Goal: Task Accomplishment & Management: Use online tool/utility

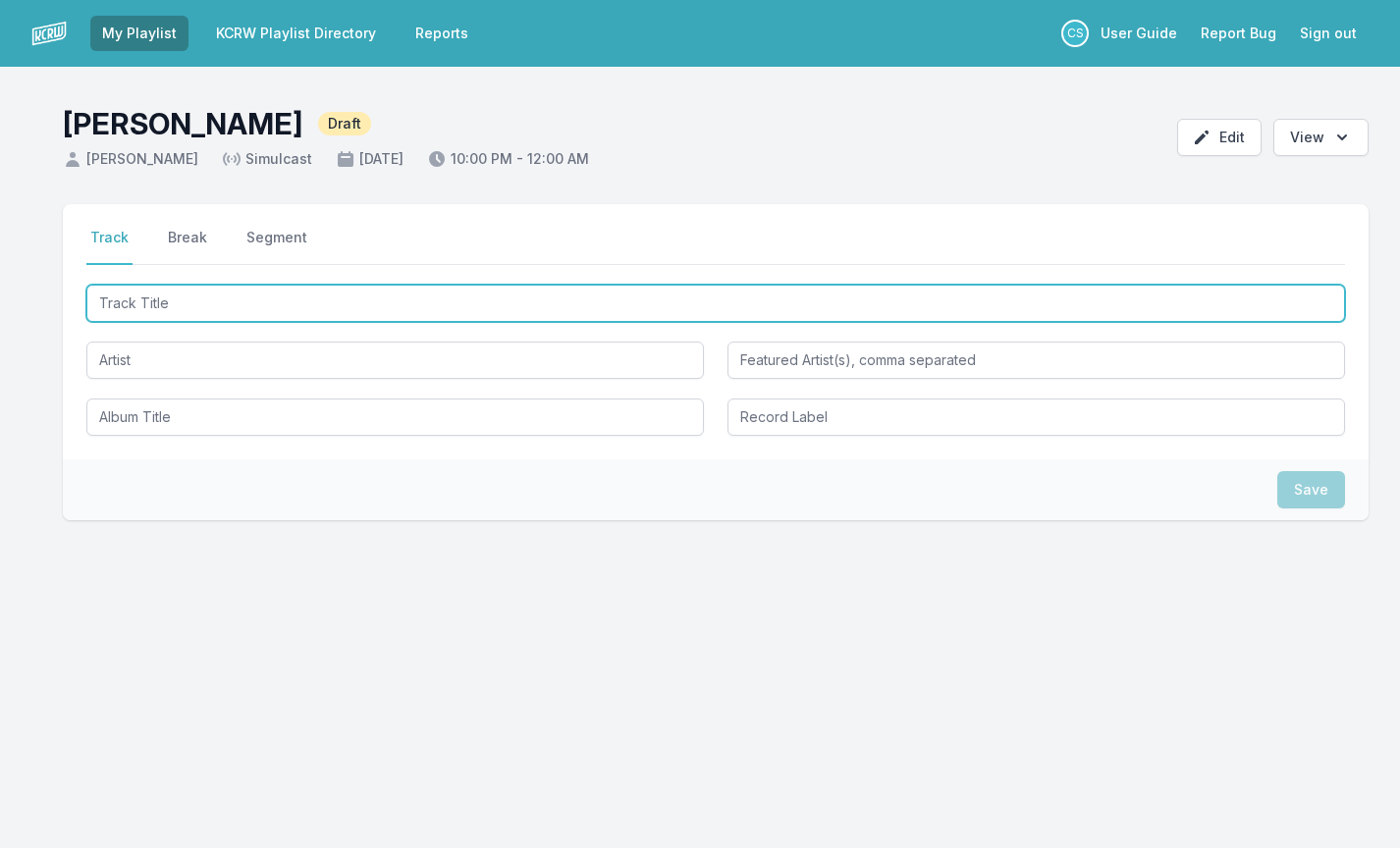
click at [215, 303] on input "Track Title" at bounding box center [715, 303] width 1258 height 38
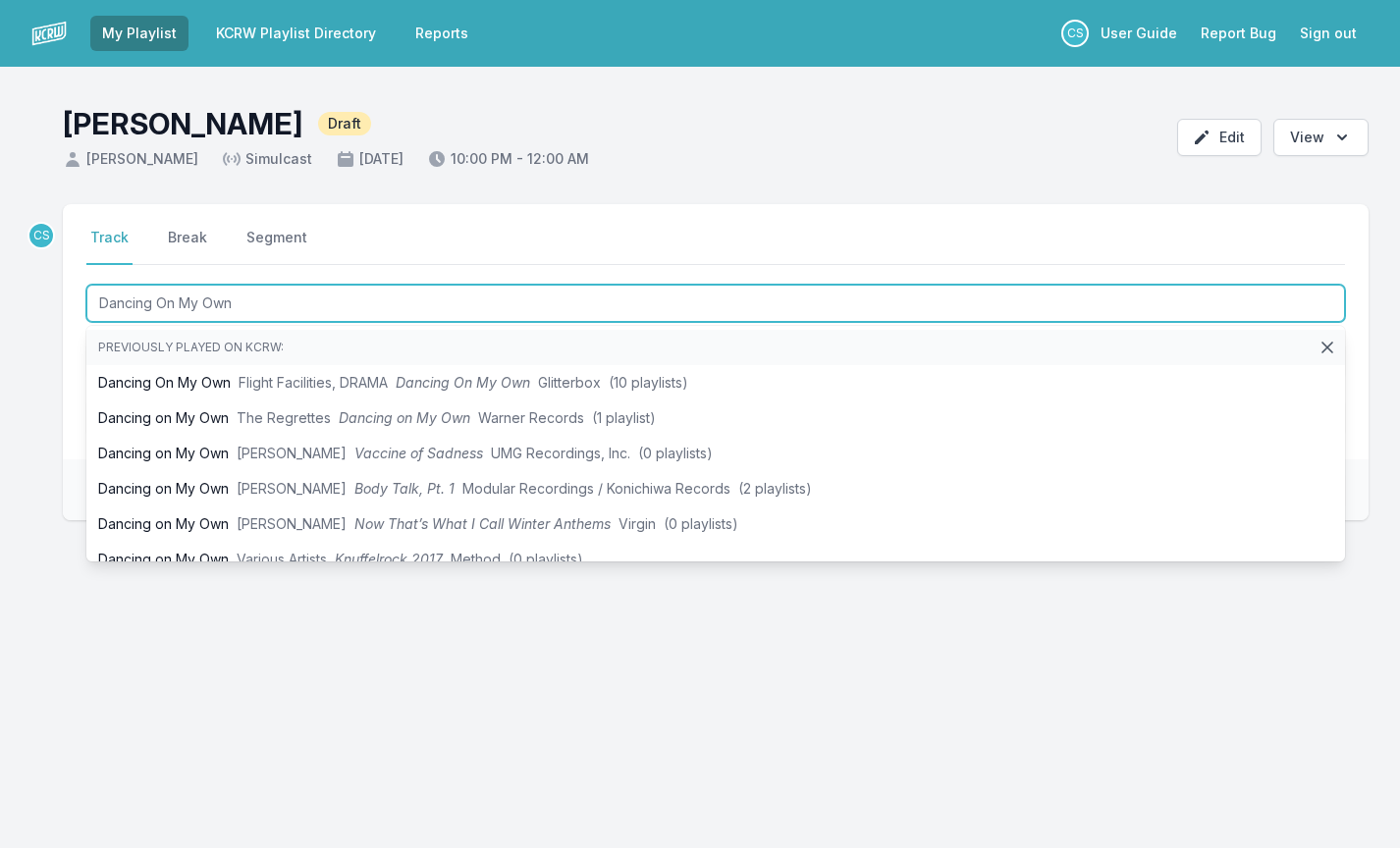
type input "Dancing On My Own"
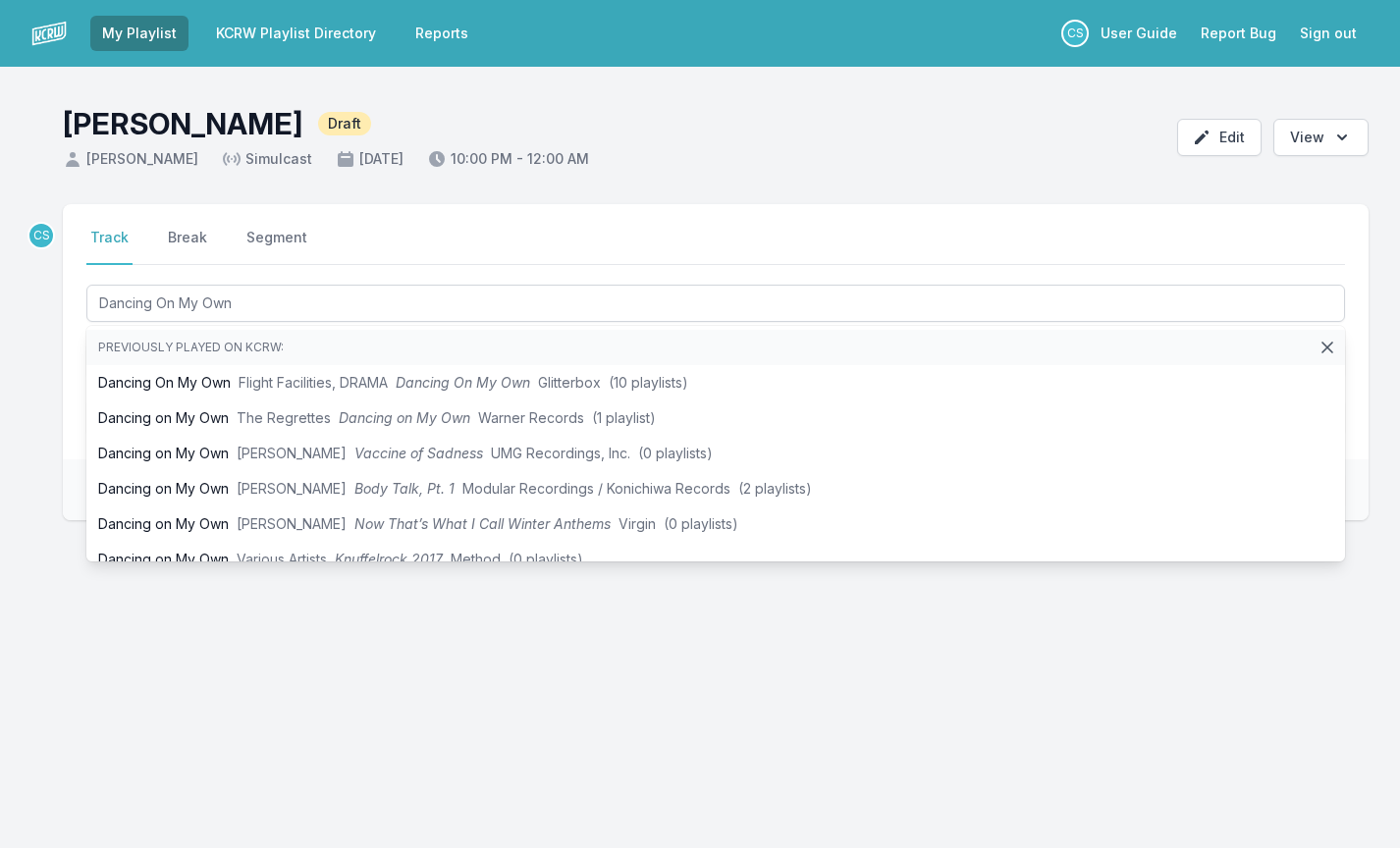
click at [52, 369] on div "CS Select a tab Track Break Segment Track Break Segment Dancing On My Own Previ…" at bounding box center [700, 456] width 1400 height 505
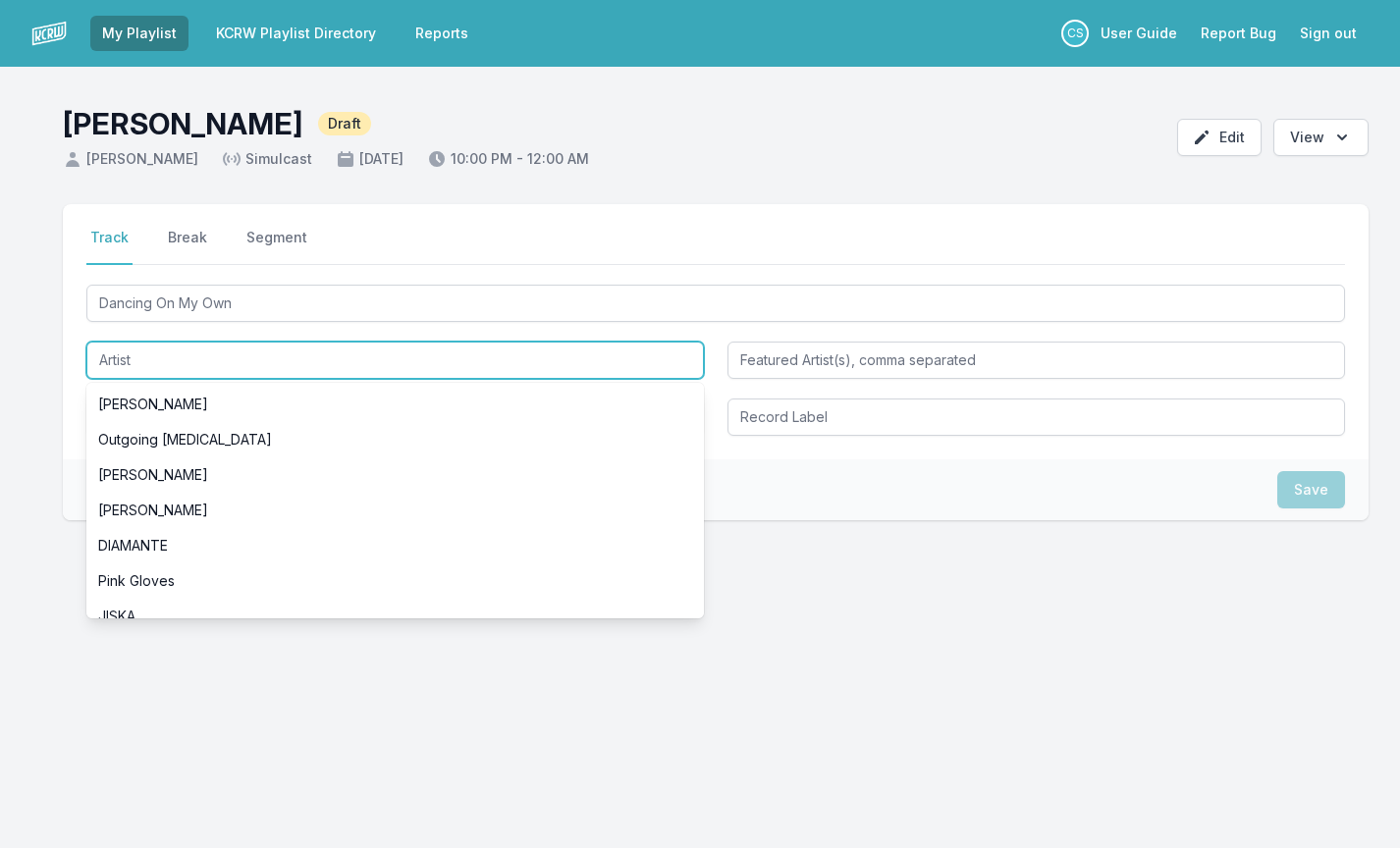
click at [173, 353] on input "Artist" at bounding box center [395, 361] width 618 height 38
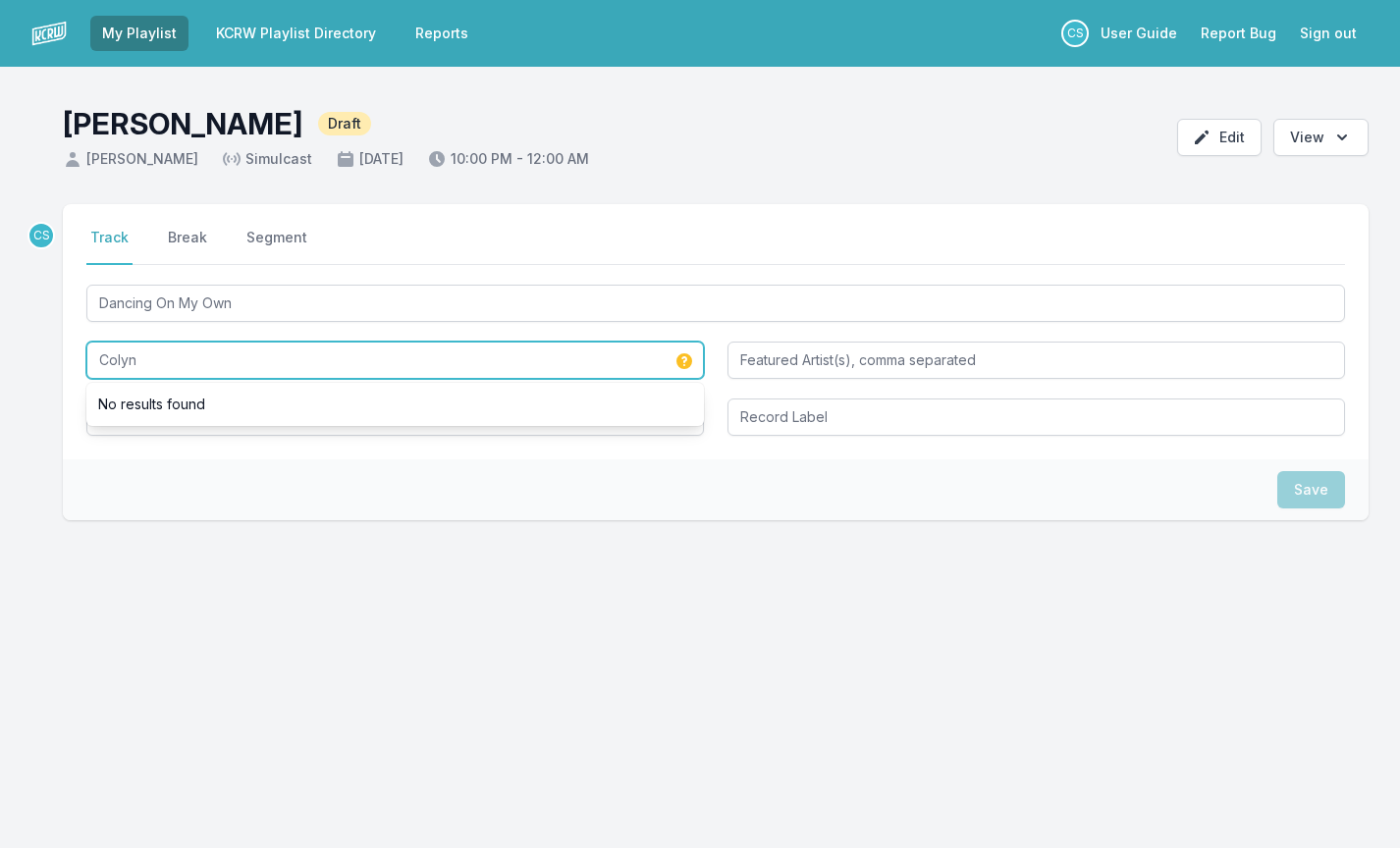
type input "Colyn"
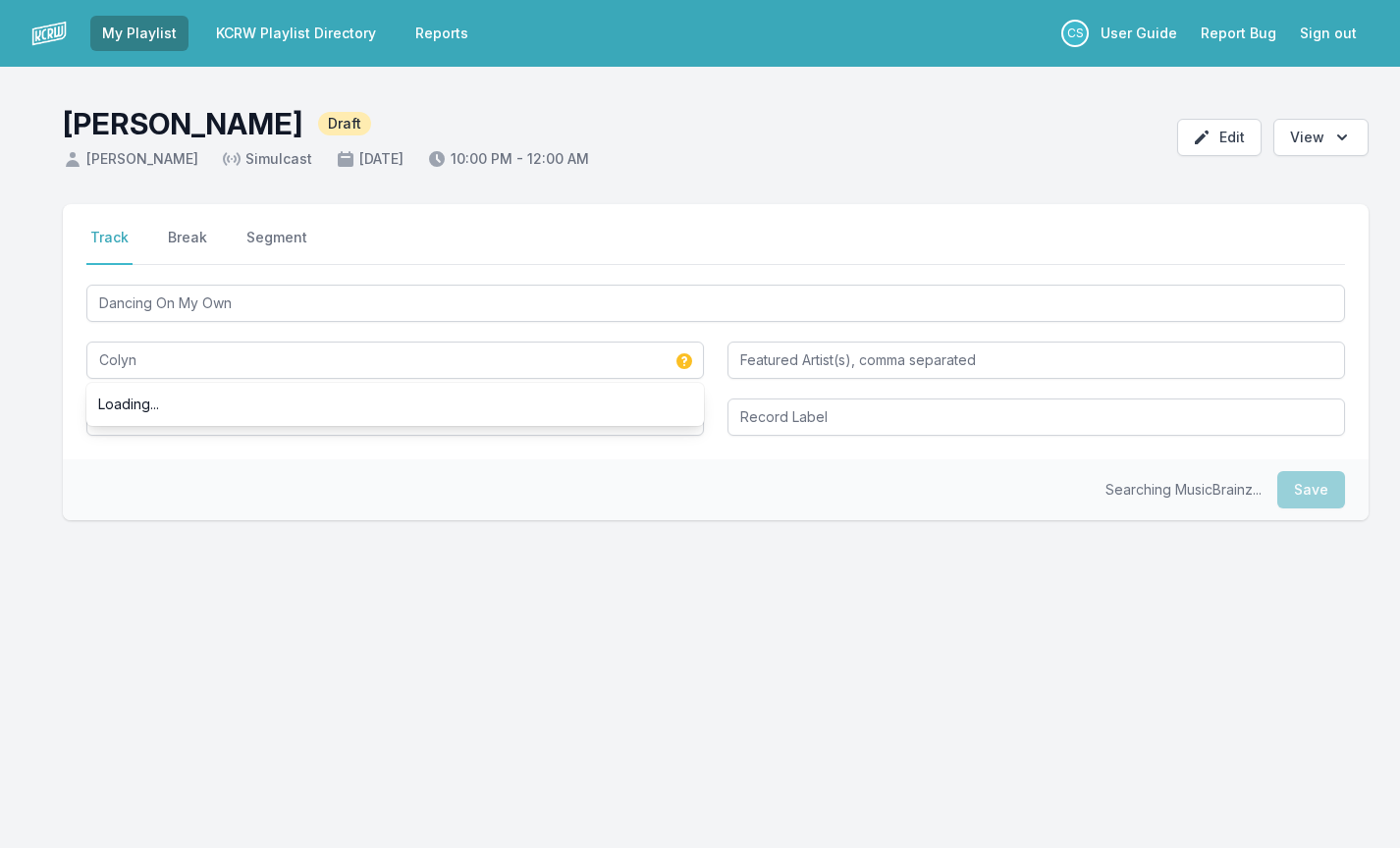
click at [215, 510] on div "Searching MusicBrainz... Save" at bounding box center [715, 489] width 1306 height 61
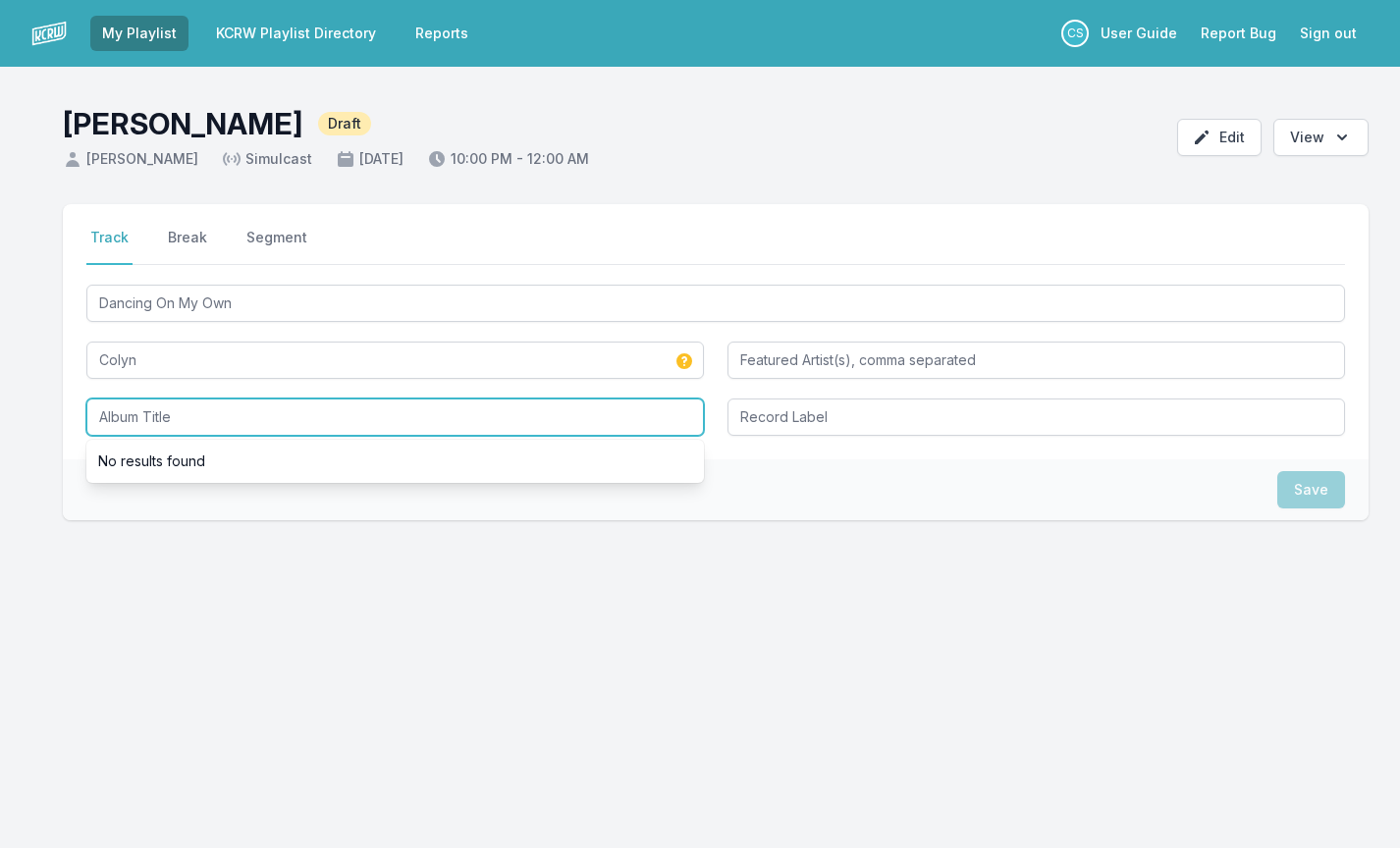
click at [148, 419] on input "Album Title" at bounding box center [395, 418] width 618 height 38
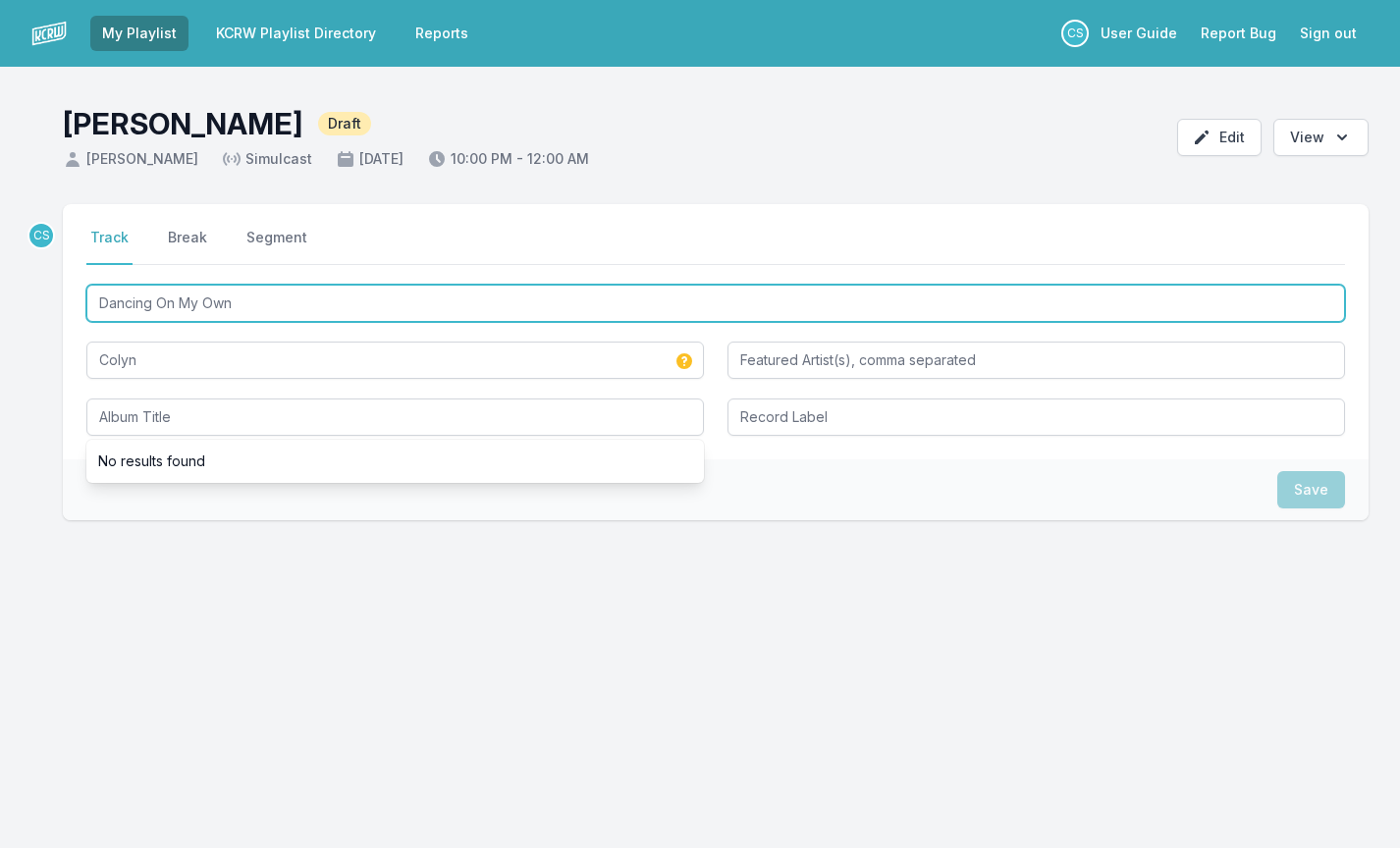
click at [231, 298] on input "Dancing On My Own" at bounding box center [715, 303] width 1258 height 38
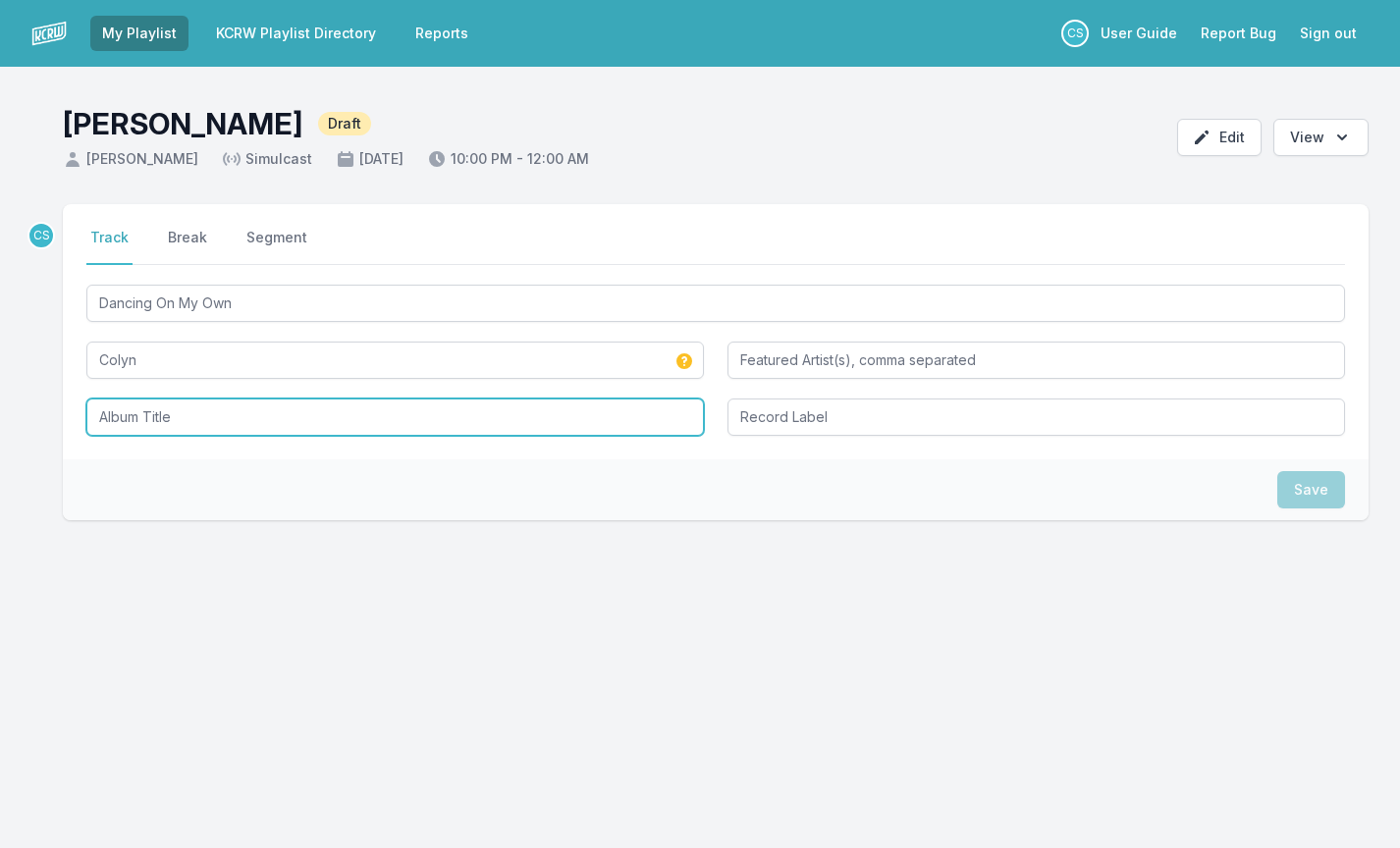
click at [204, 411] on input "Album Title" at bounding box center [395, 418] width 618 height 38
paste input "Dancing On My Own"
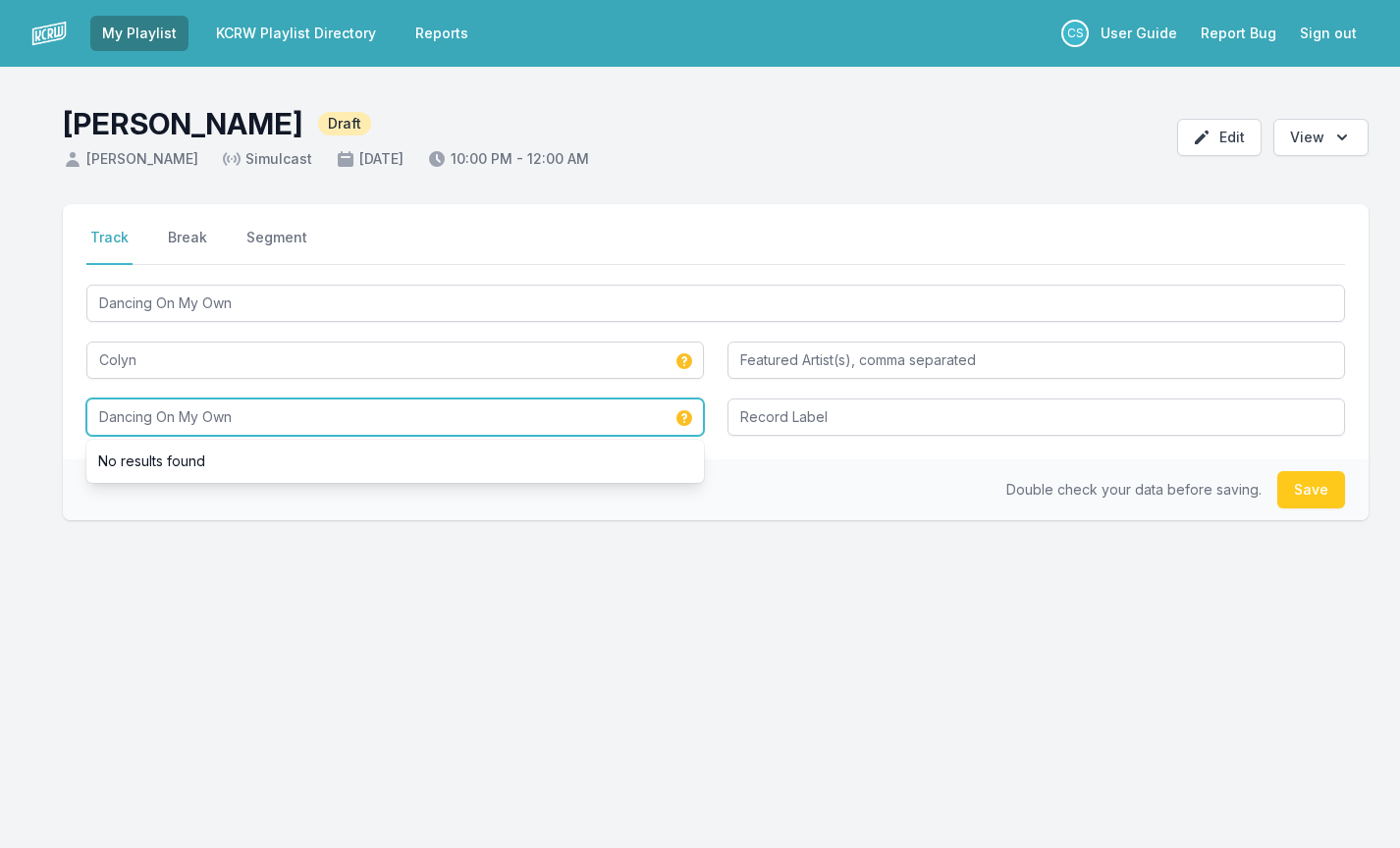
type input "Dancing On My Own"
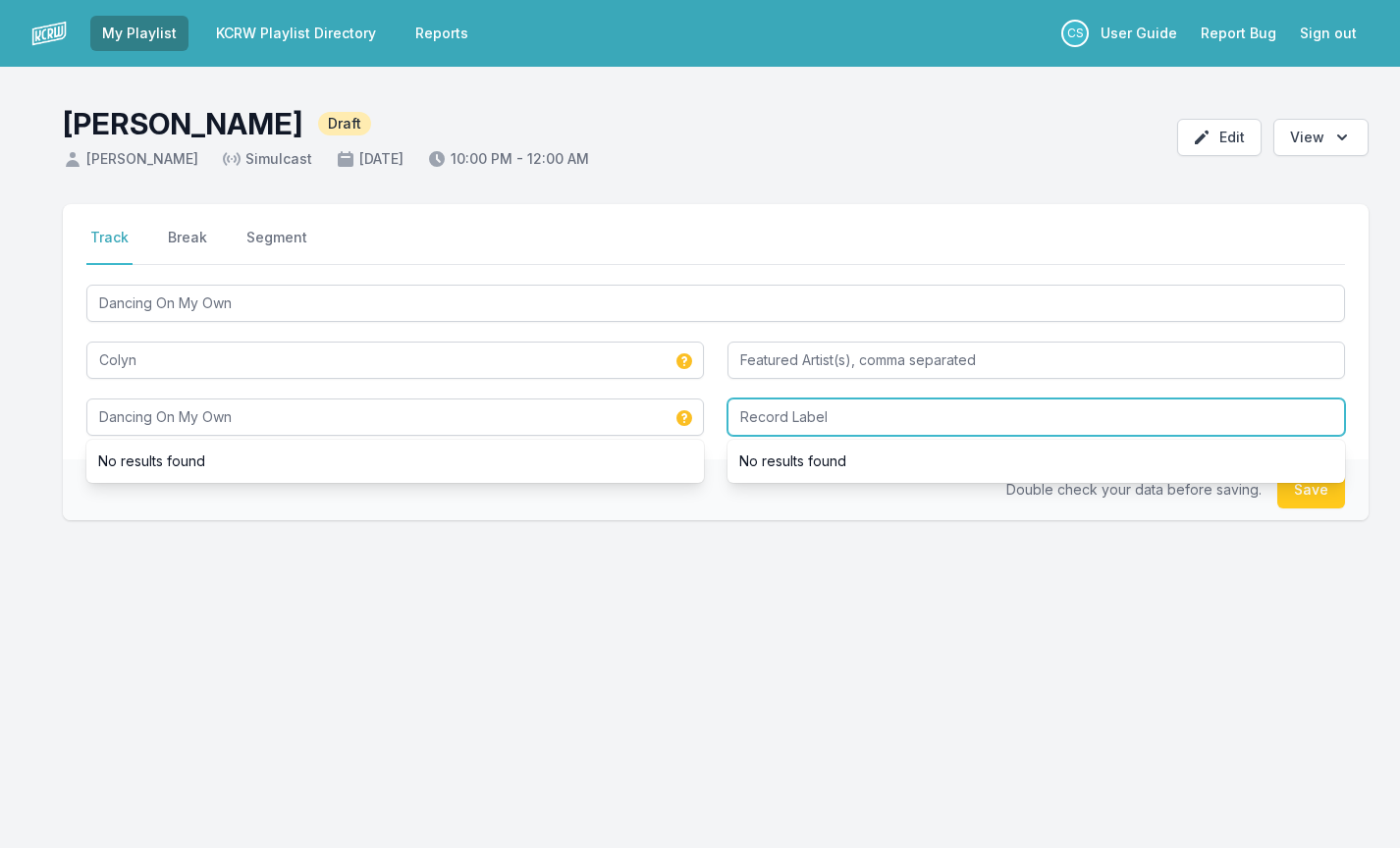
click at [758, 413] on input "Record Label" at bounding box center [1036, 418] width 618 height 38
type input "A"
type input "This Never Happened"
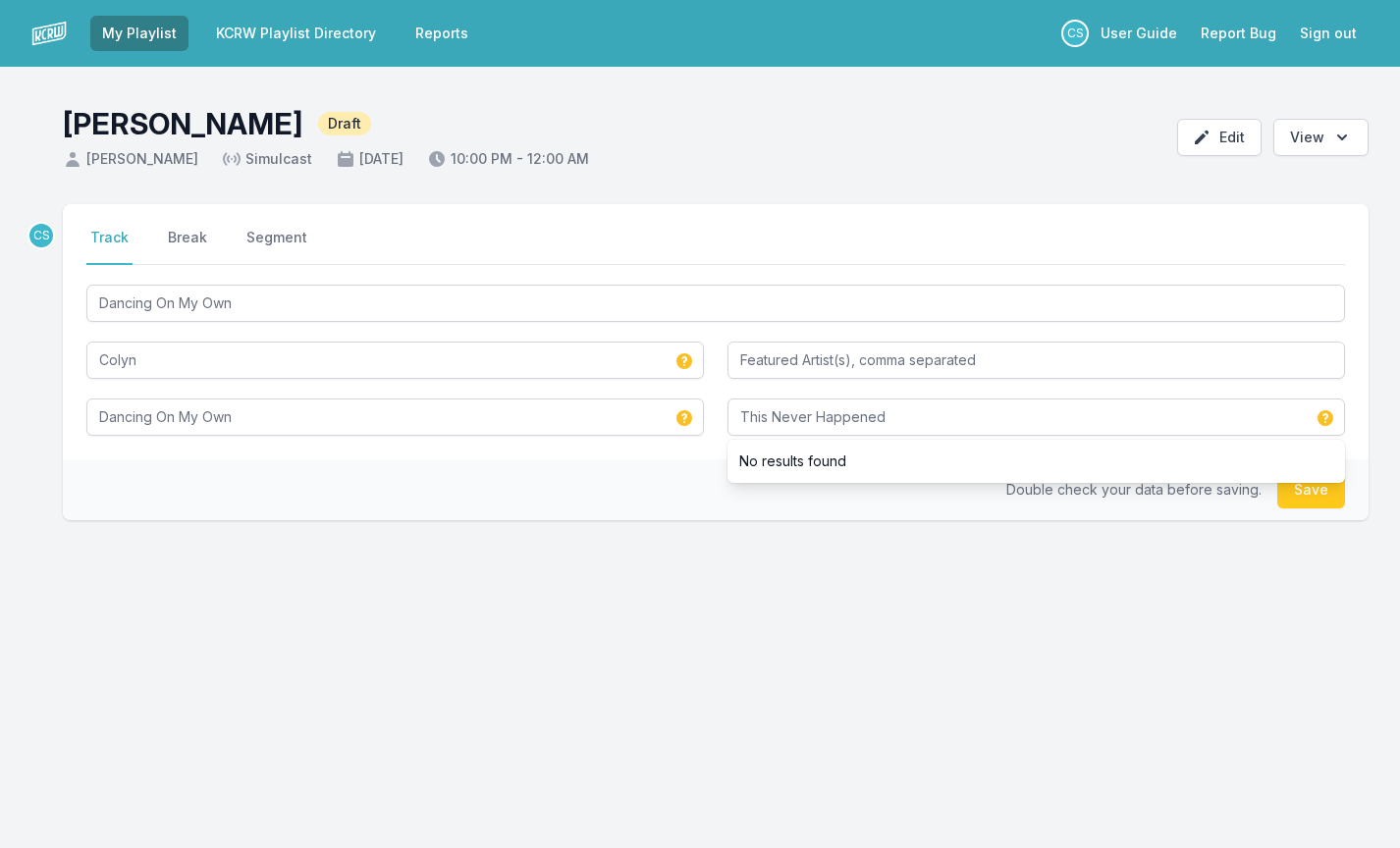
click at [658, 678] on div "CS Select a tab Track Break Segment Track Break Segment Dancing On My Own Colyn…" at bounding box center [700, 456] width 1400 height 505
click at [1291, 508] on button "Save" at bounding box center [1311, 490] width 67 height 38
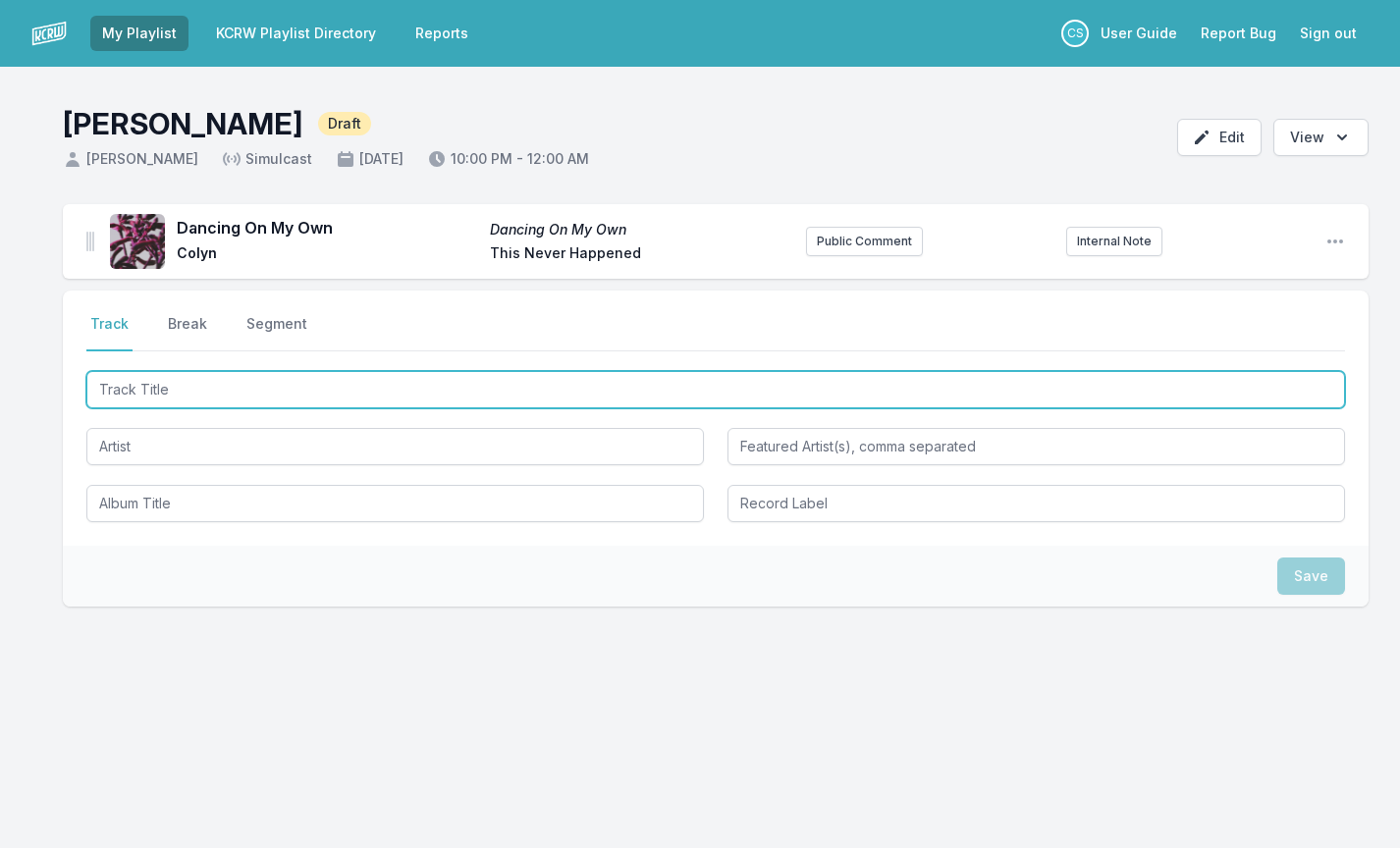
click at [194, 384] on input "Track Title" at bounding box center [715, 390] width 1258 height 38
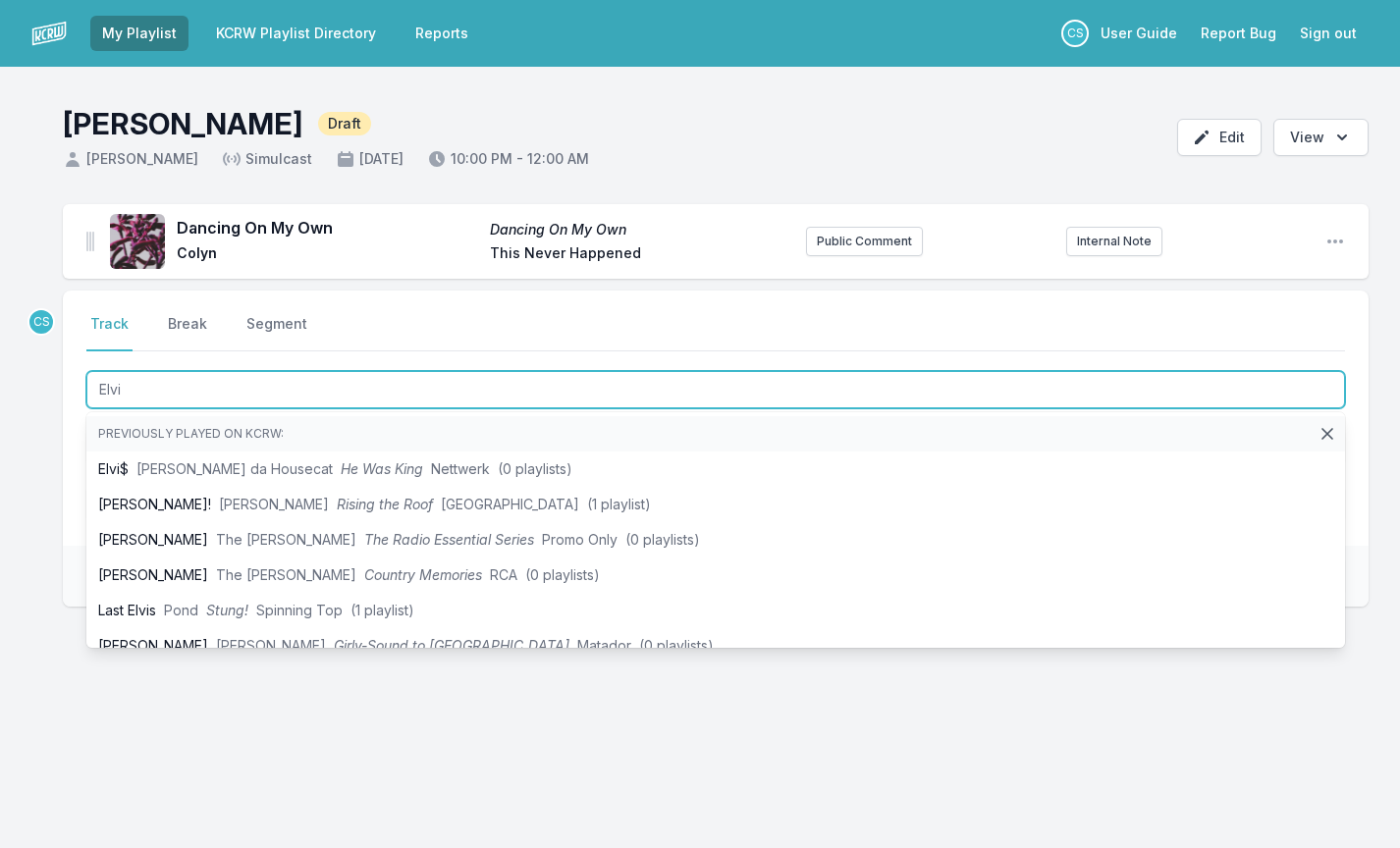
type input "Elvi$"
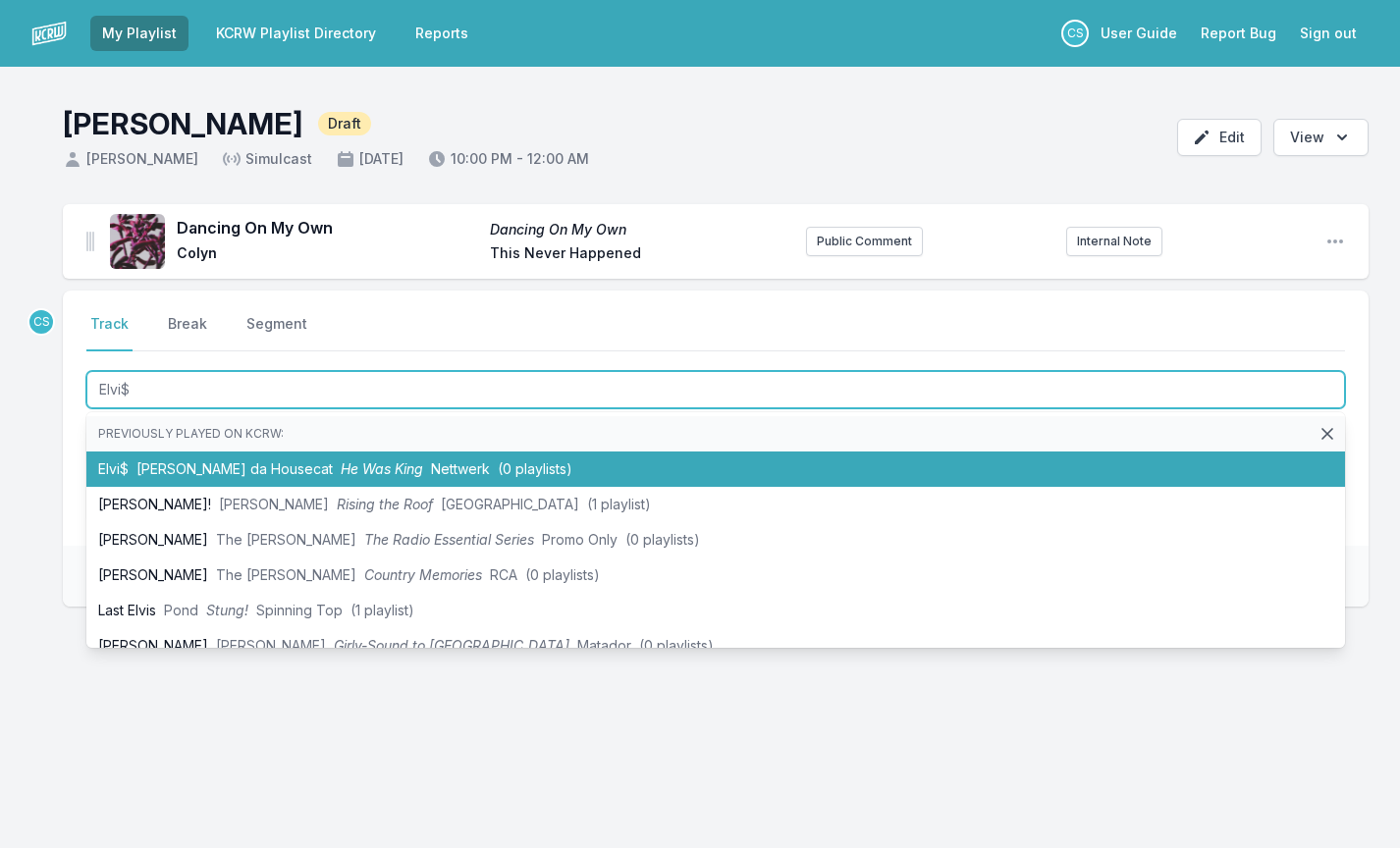
click at [207, 457] on li "Elvi$ [PERSON_NAME] da Housecat He Was King Nettwerk (0 playlists)" at bounding box center [715, 469] width 1258 height 36
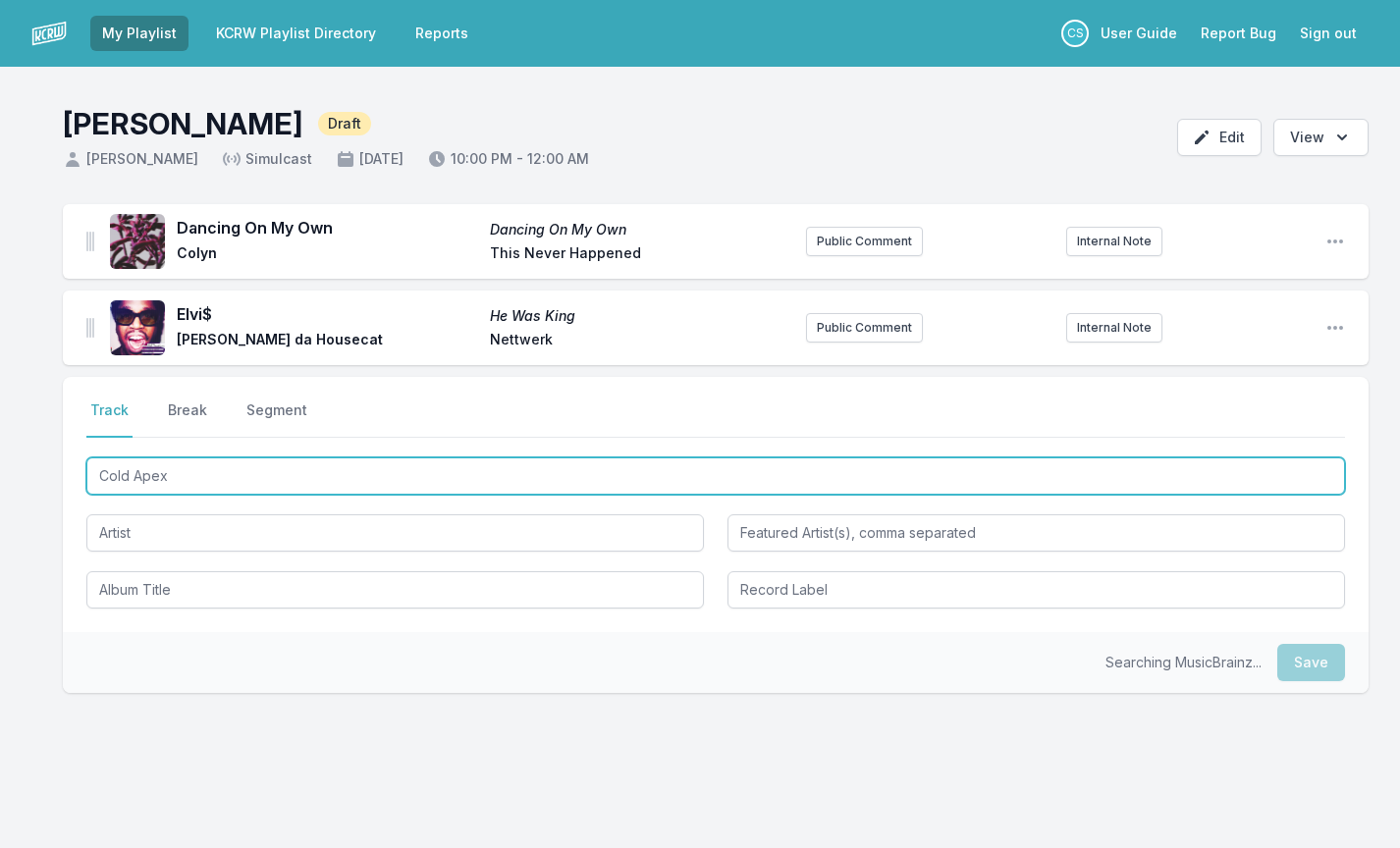
type input "Cold Apex"
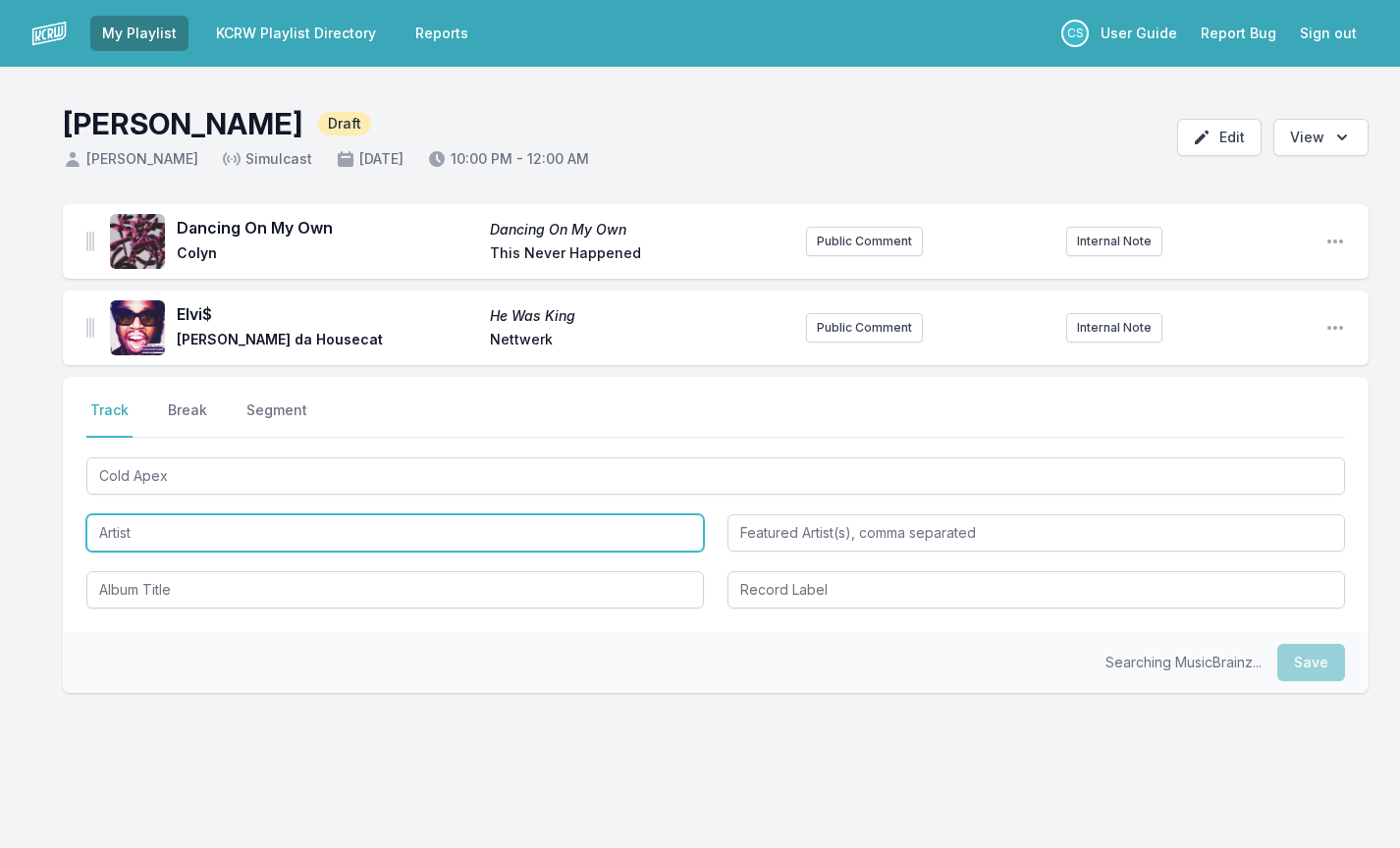
click at [115, 548] on input "Artist" at bounding box center [395, 534] width 618 height 38
type input "Farius"
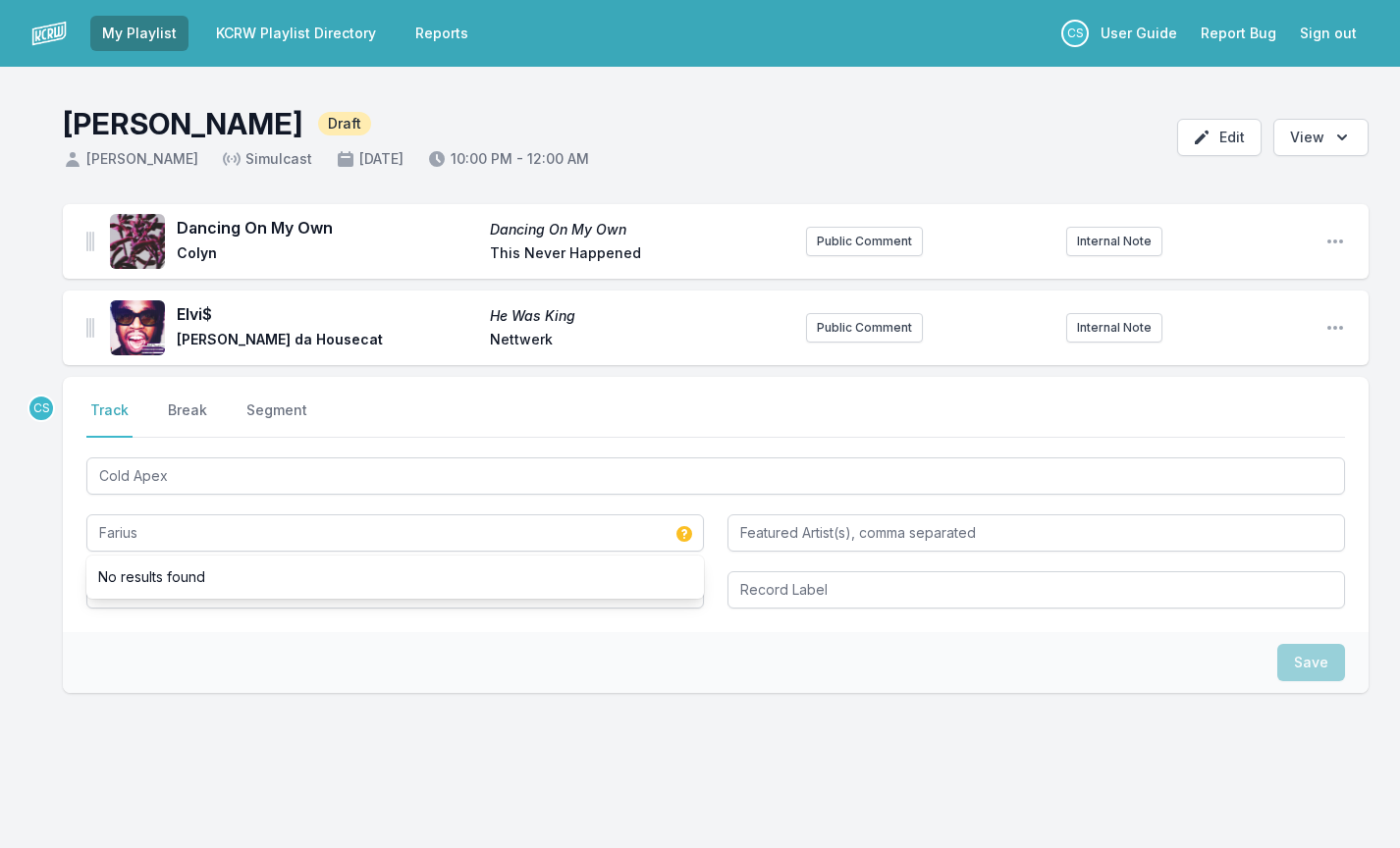
click at [202, 653] on div "Save" at bounding box center [715, 663] width 1306 height 61
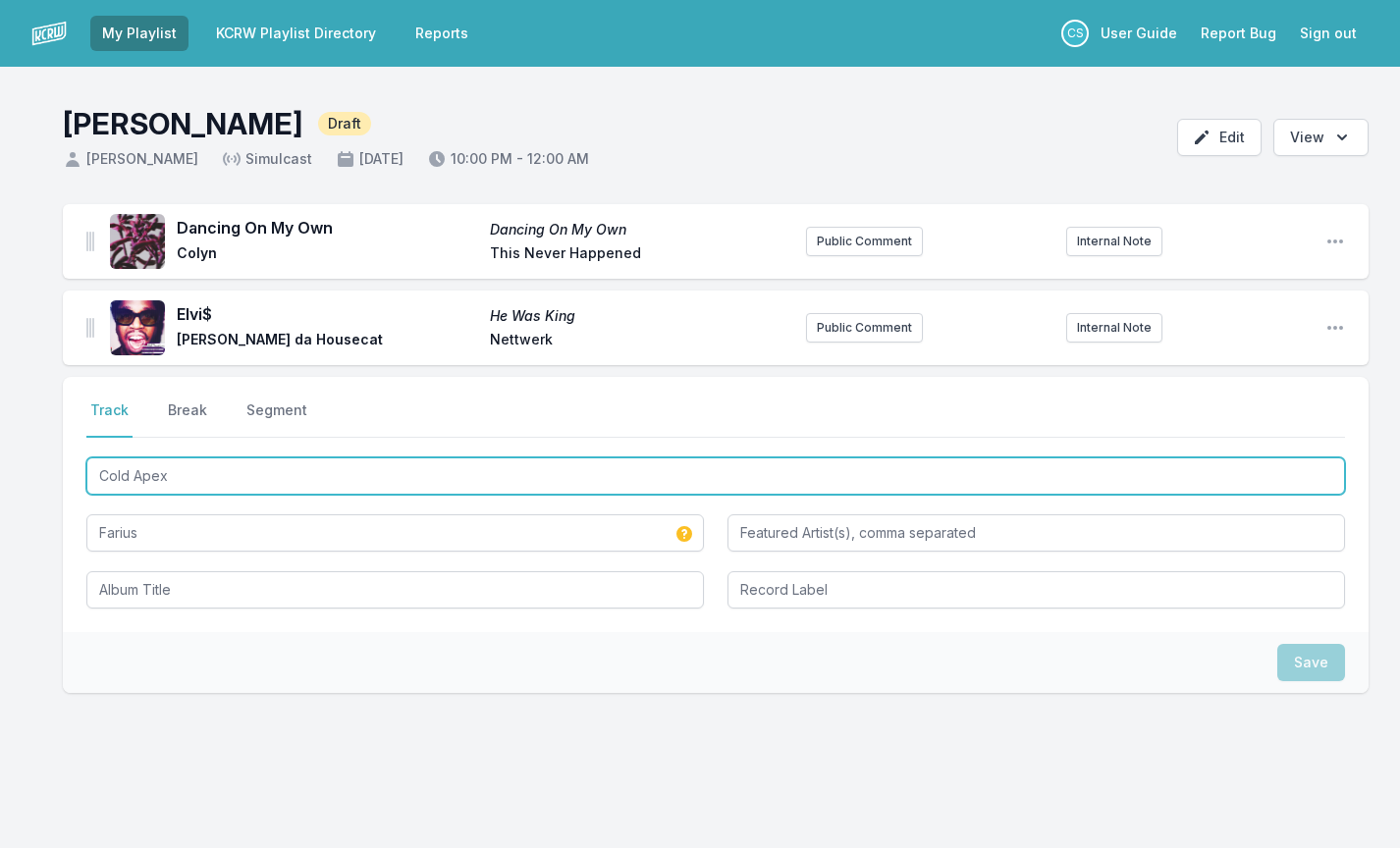
click at [166, 476] on input "Cold Apex" at bounding box center [715, 476] width 1258 height 38
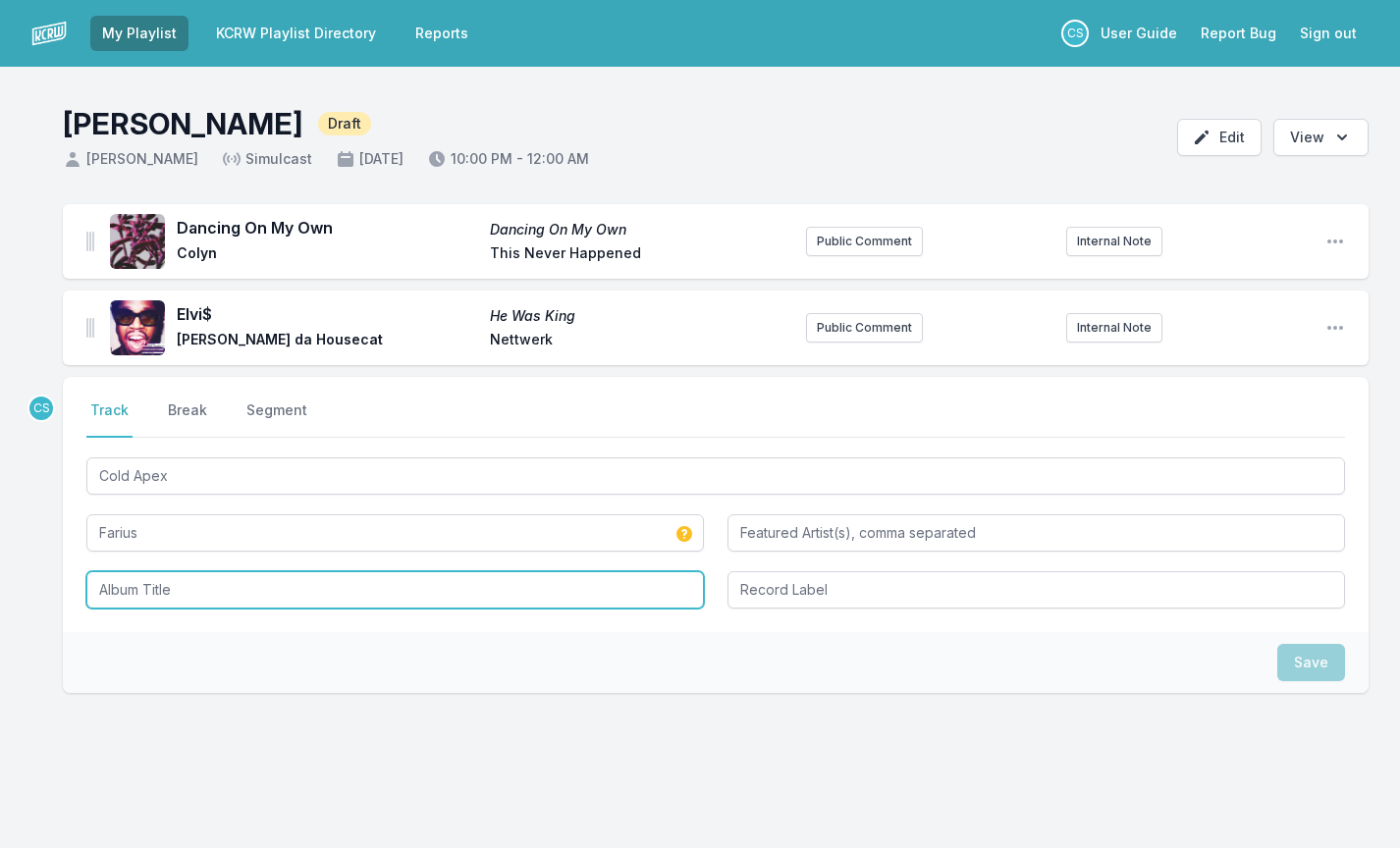
click at [170, 601] on input "Album Title" at bounding box center [395, 590] width 618 height 38
paste input "Cold Apex"
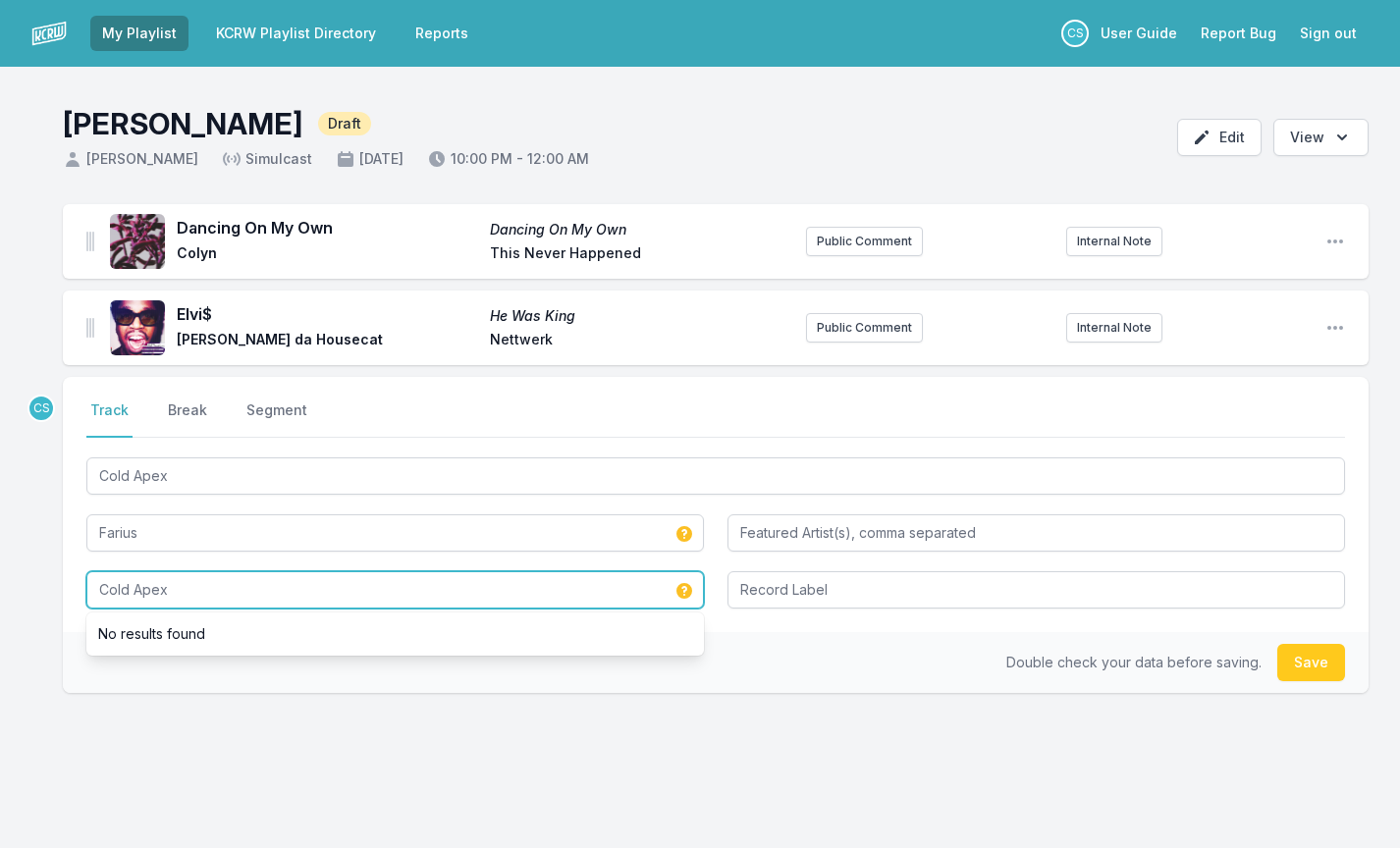
type input "Cold Apex"
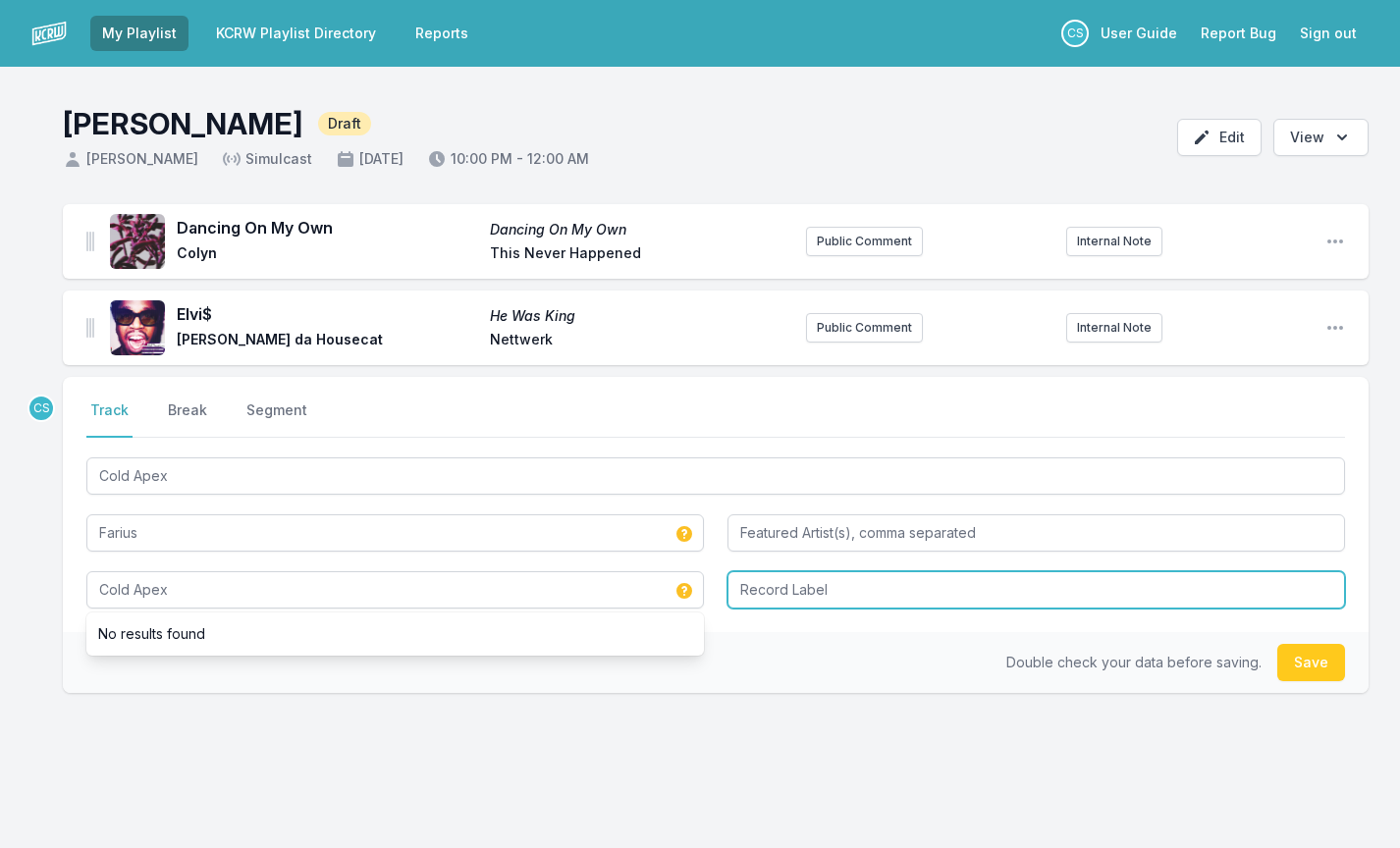
click at [802, 593] on input "Record Label" at bounding box center [1036, 590] width 618 height 38
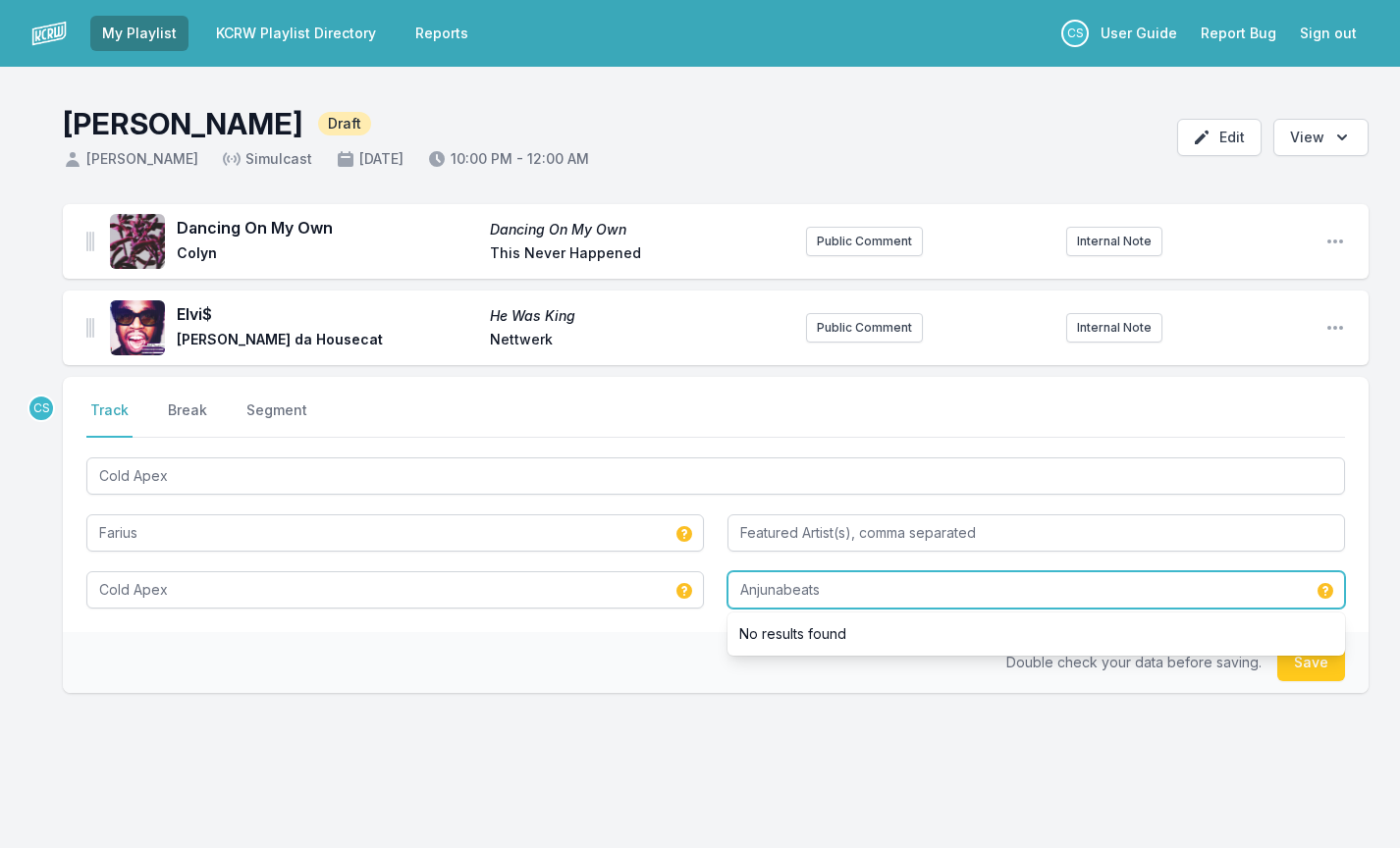
type input "Anjunabeats"
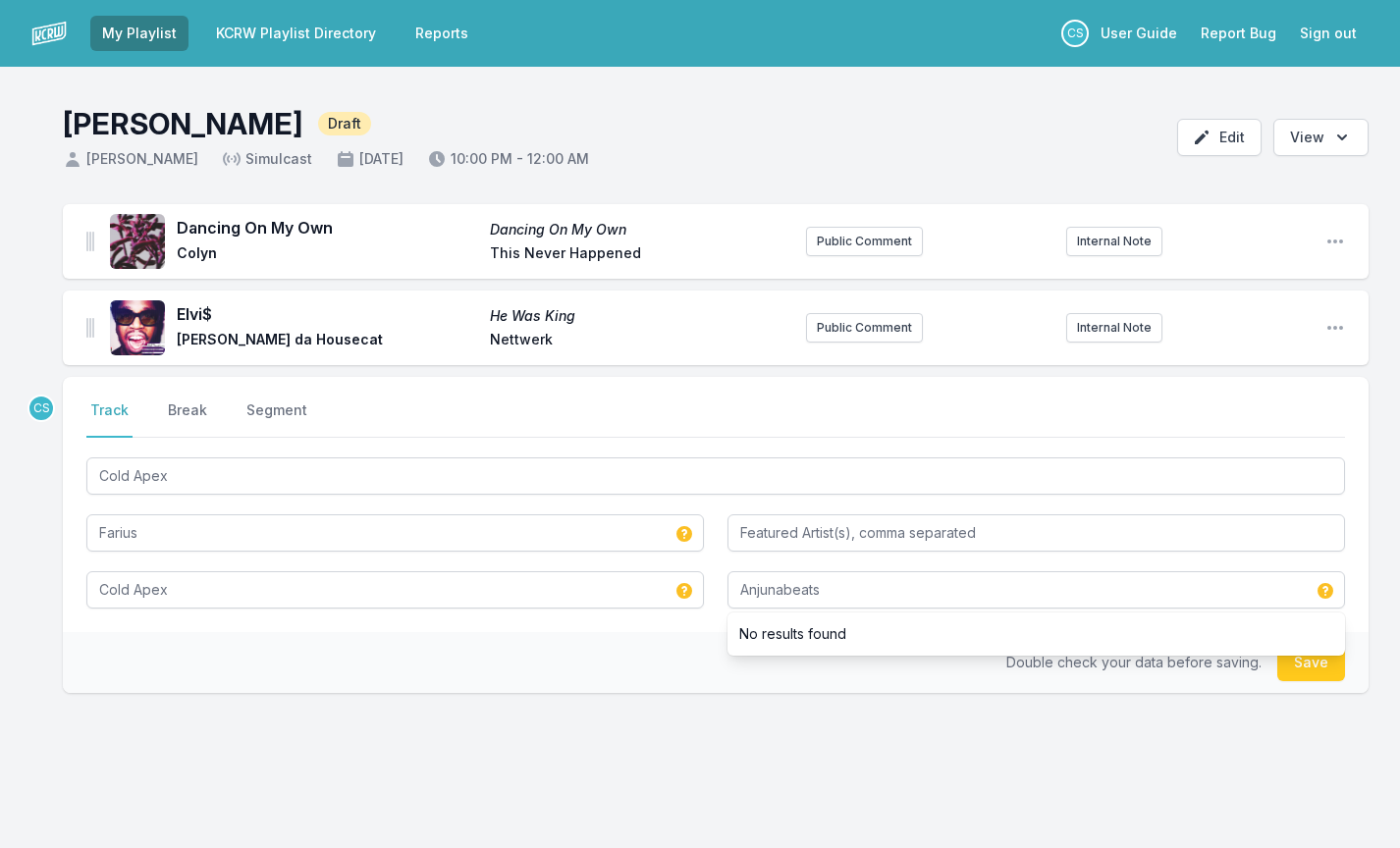
click at [711, 744] on div "CS Select a tab Track Break Segment Track Break Segment Cold Apex Farius Cold A…" at bounding box center [715, 598] width 1306 height 442
click at [1328, 664] on button "Save" at bounding box center [1311, 664] width 67 height 38
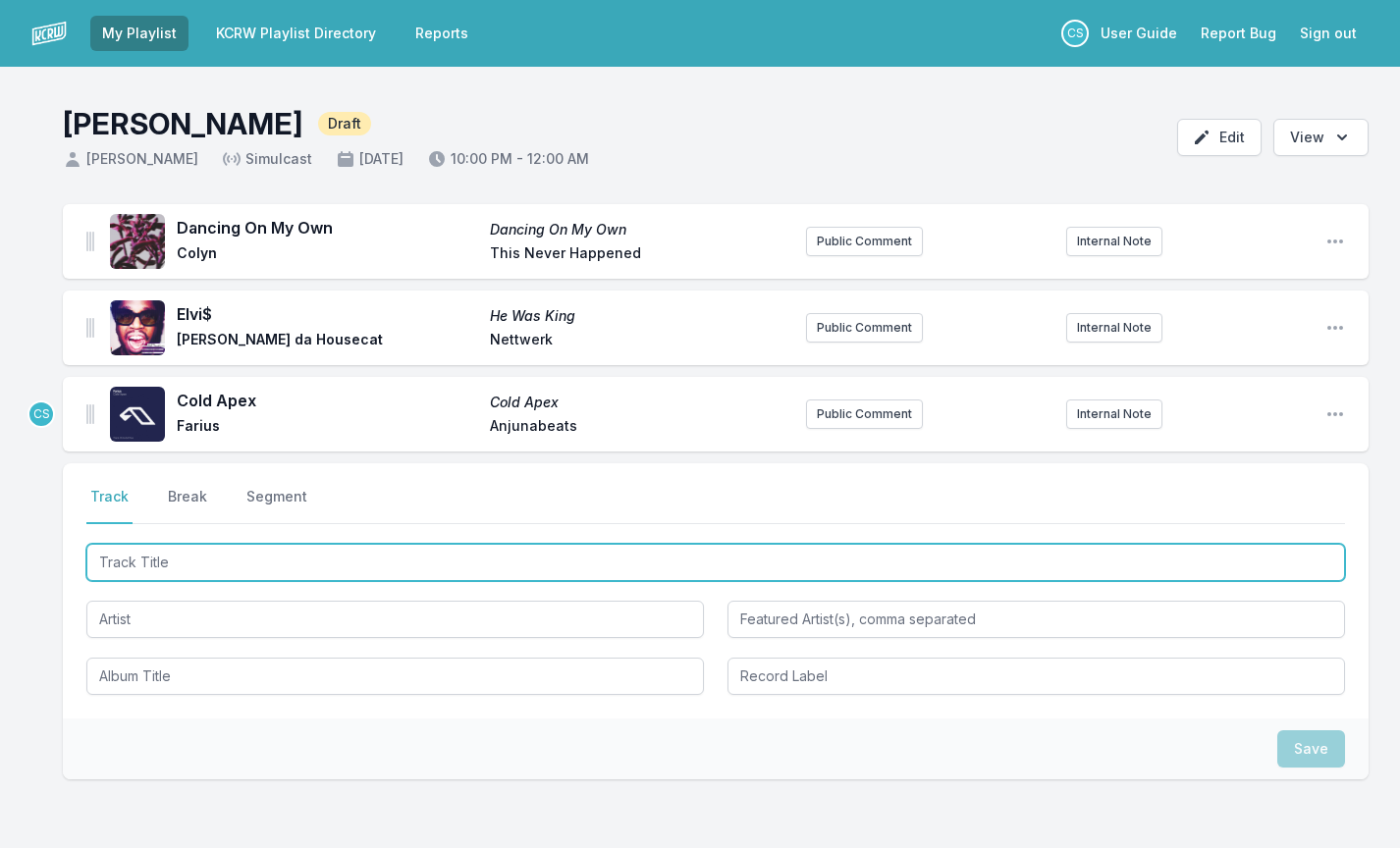
click at [236, 557] on input "Track Title" at bounding box center [715, 563] width 1258 height 38
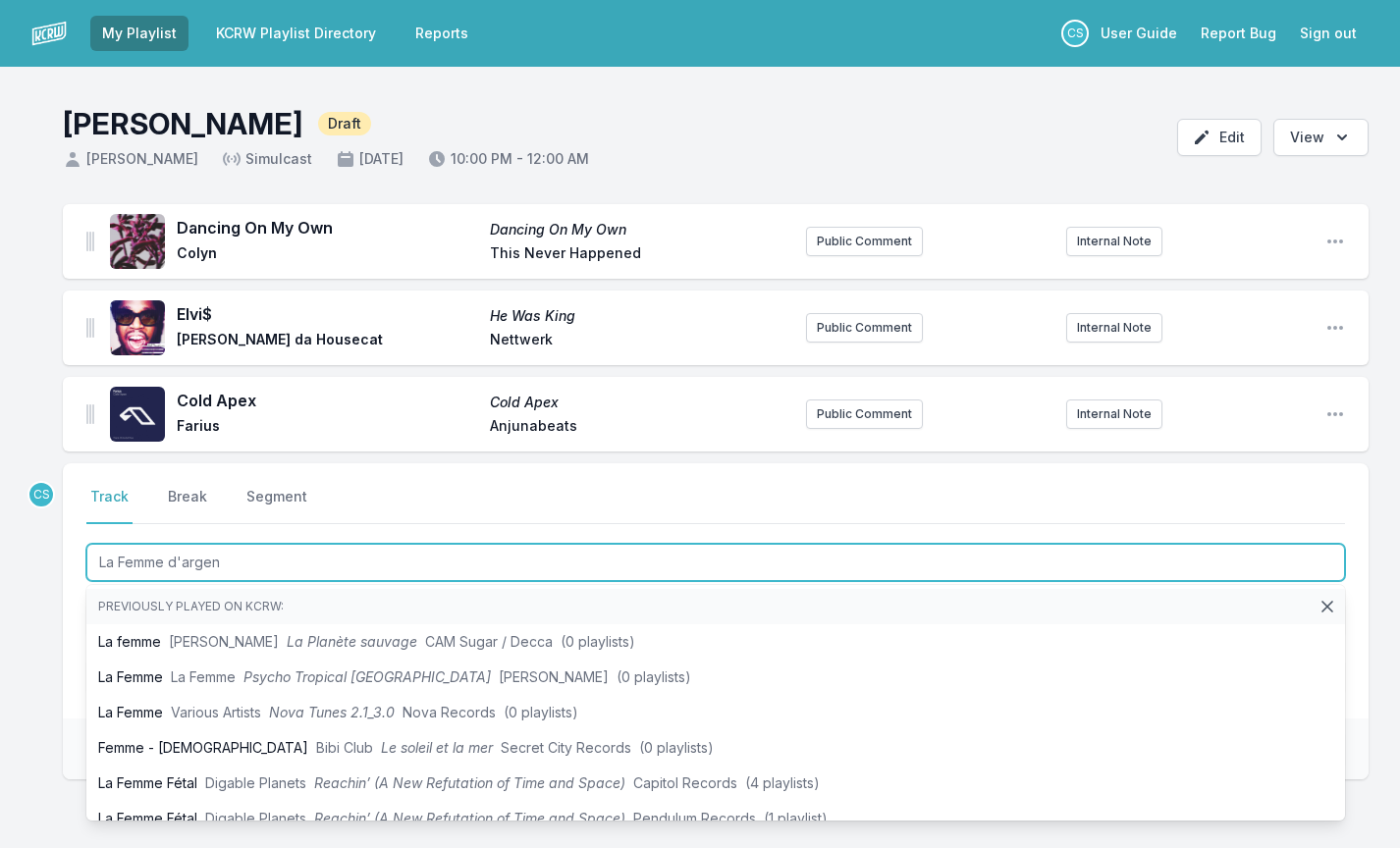
type input "La Femme d'argent"
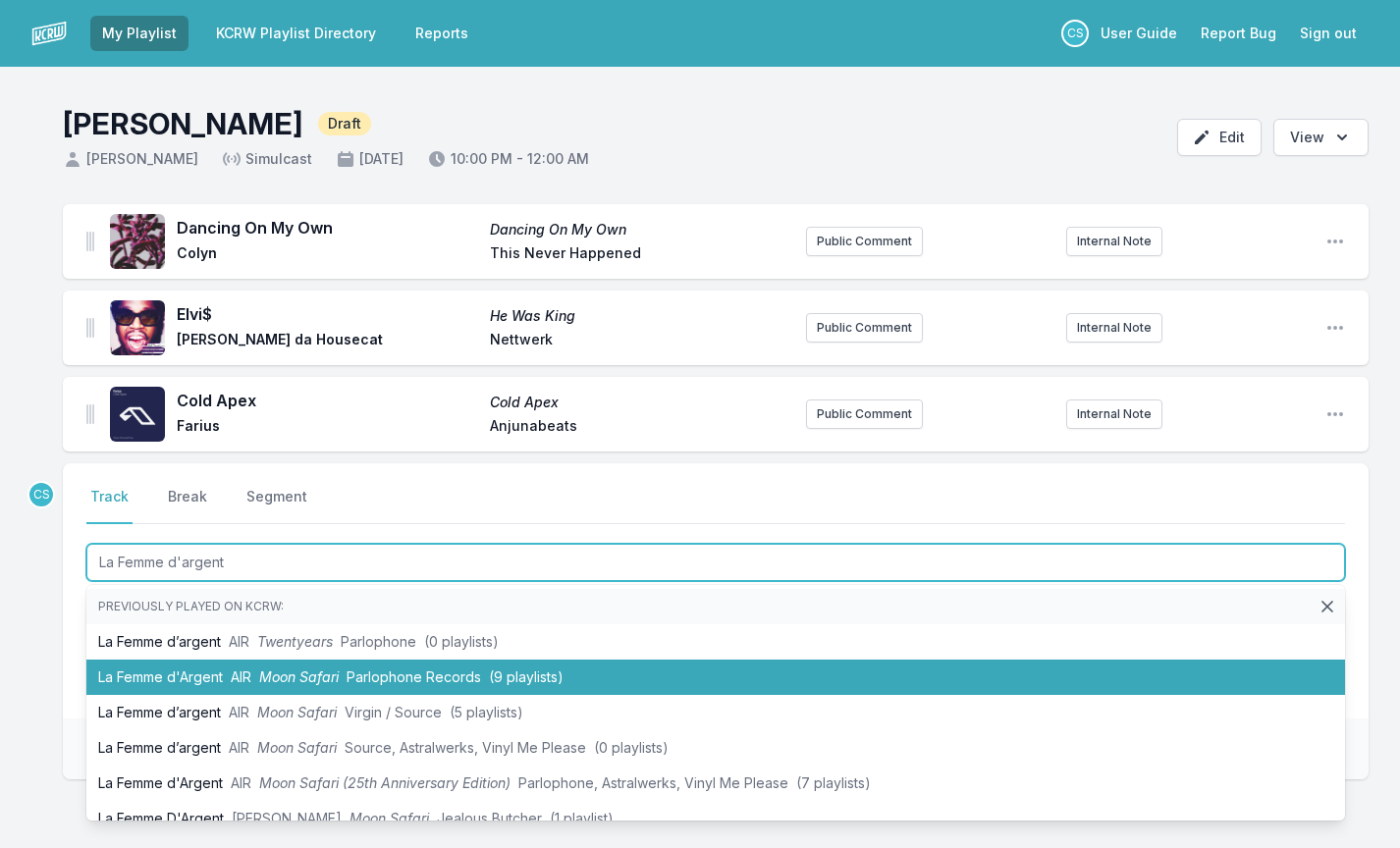
click at [225, 669] on li "La Femme d'Argent AIR Moon Safari Parlophone Records (9 playlists)" at bounding box center [715, 677] width 1258 height 36
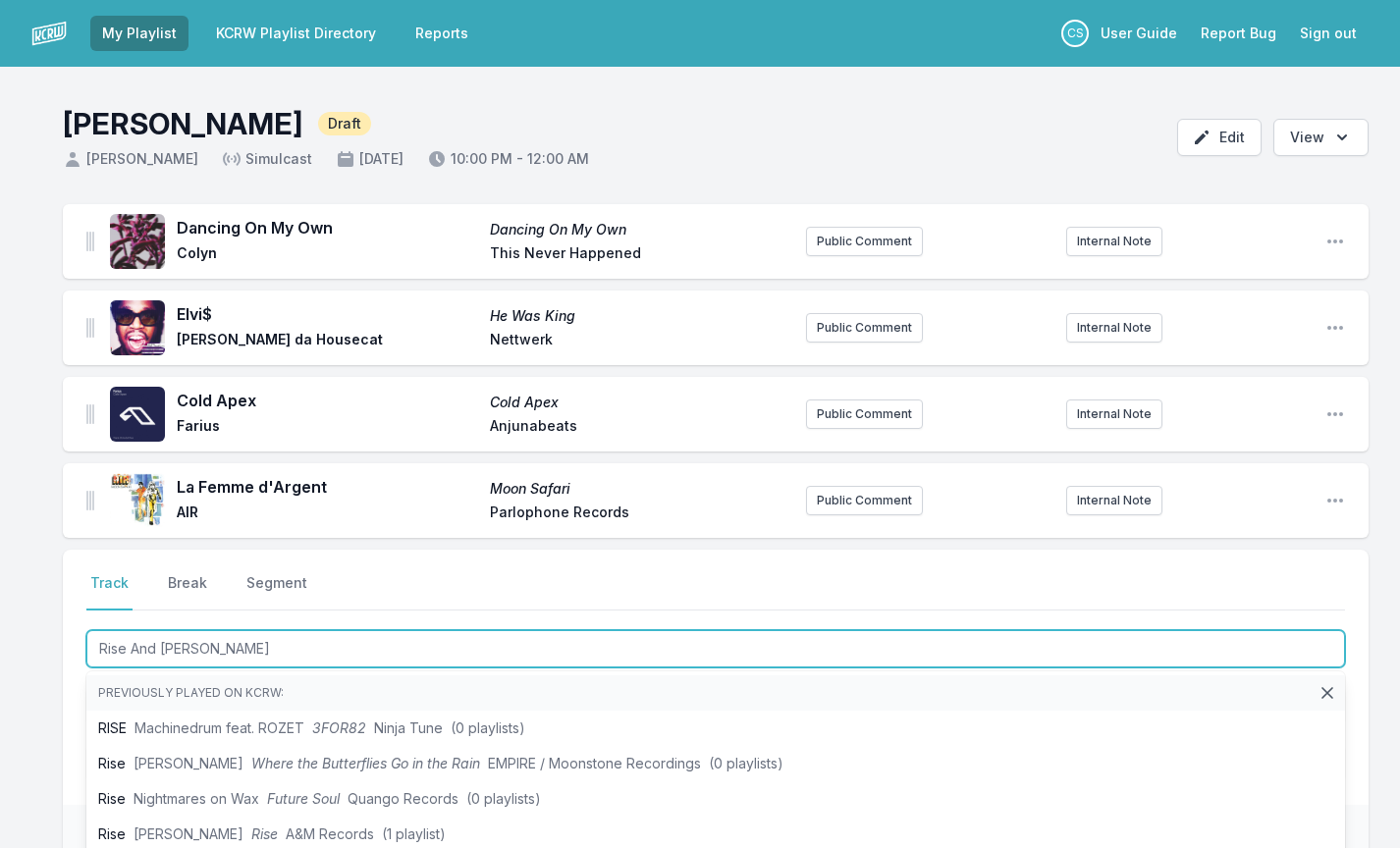
type input "Rise And Shine"
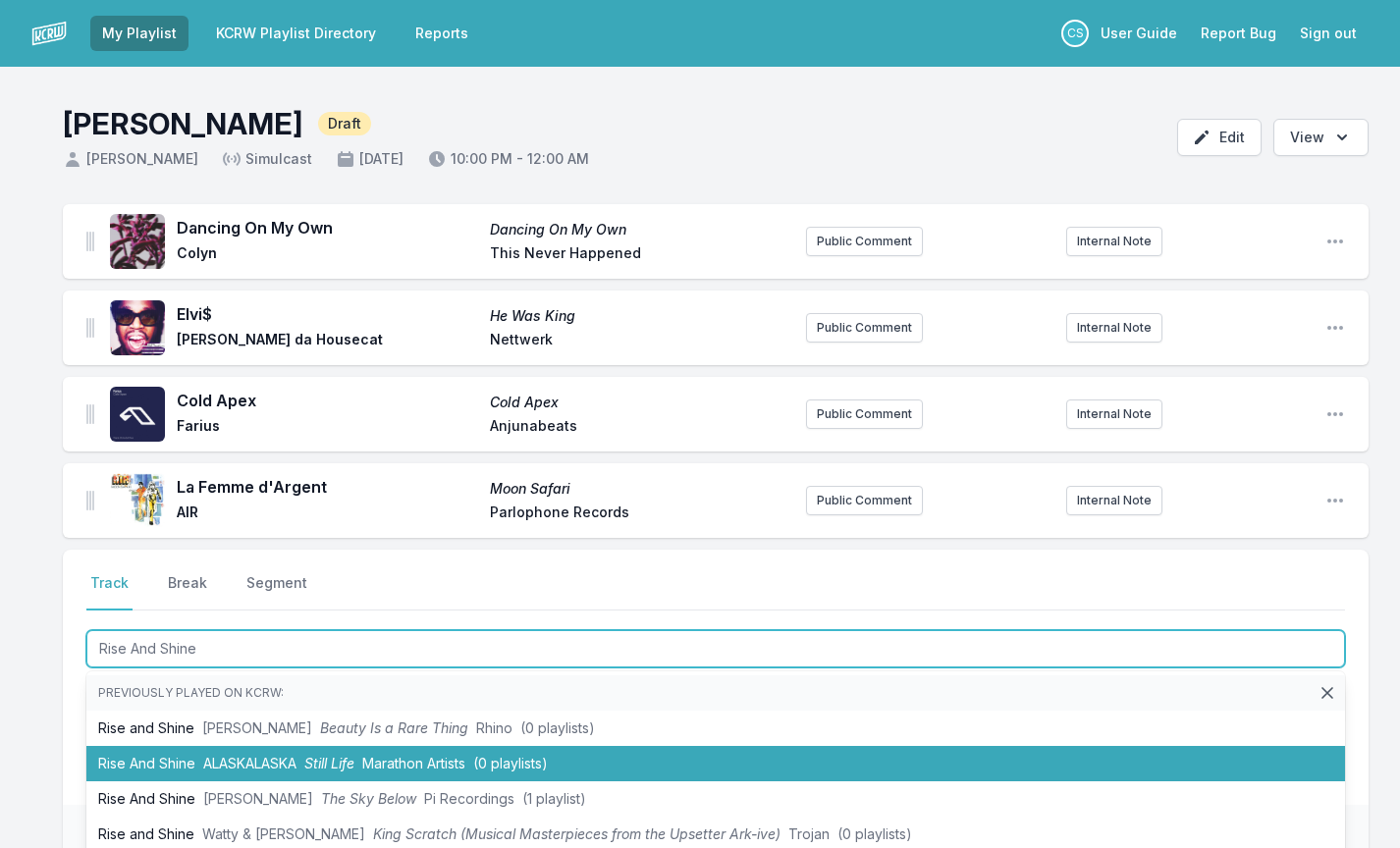
click at [326, 754] on li "Rise And Shine ALASKALASKA Still Life Marathon Artists (0 playlists)" at bounding box center [715, 764] width 1258 height 36
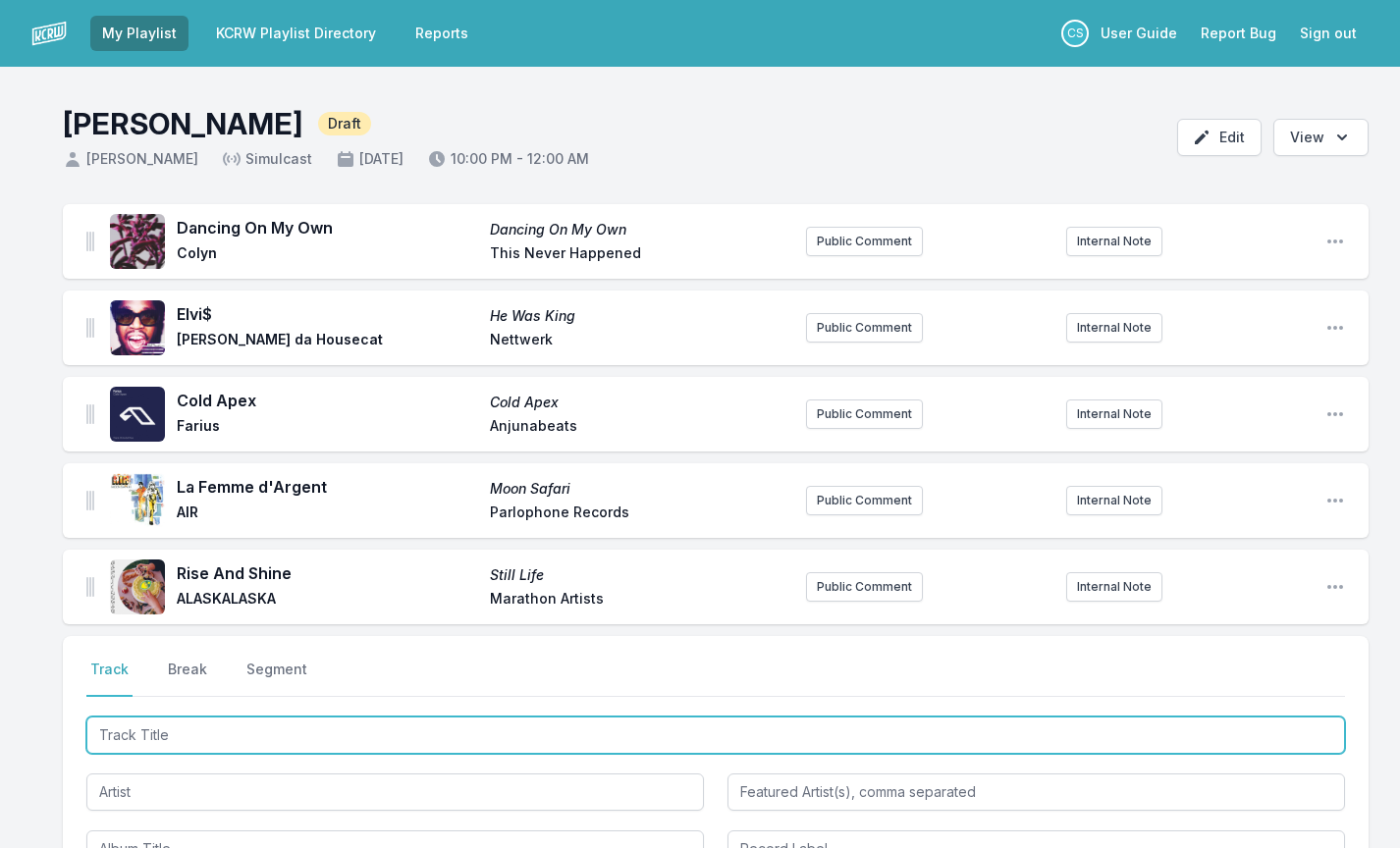
paste input "Subbie (Sub Club) [The Jackpot Mix]"
type input "Subbie (Sub Club) [The Jackpot Mix]"
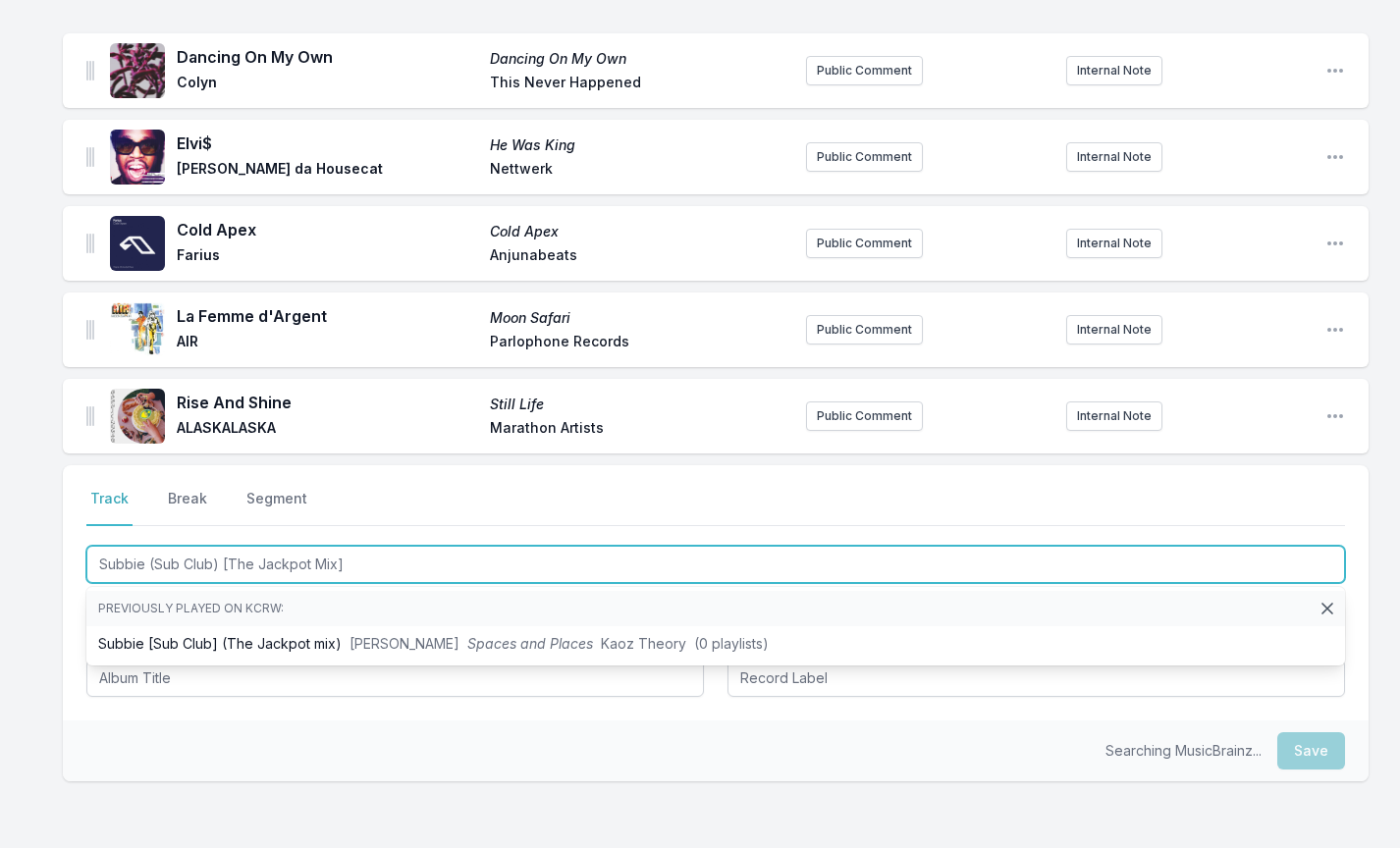
scroll to position [172, 0]
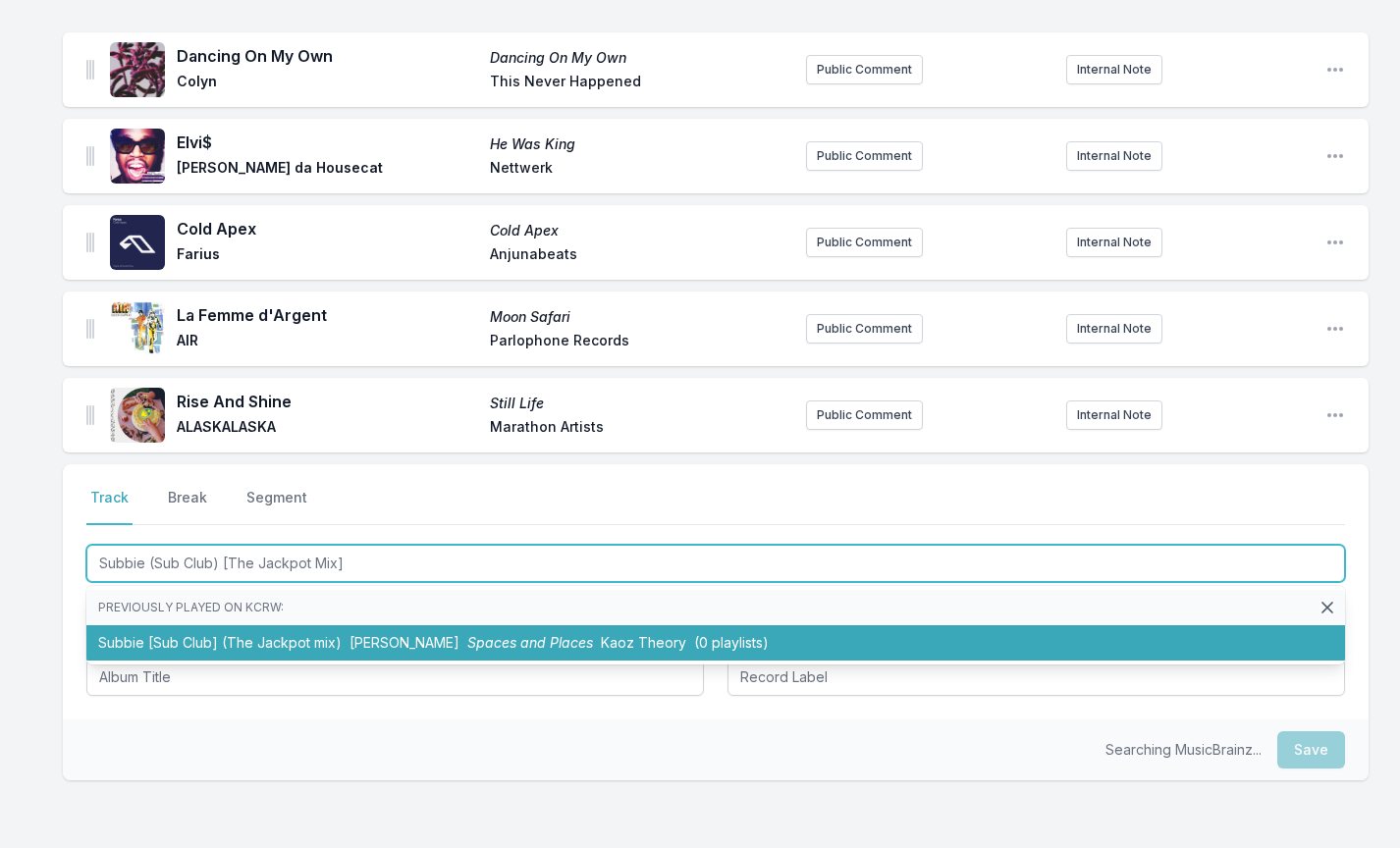
click at [225, 654] on li "Subbie [Sub Club] (The Jackpot mix) [PERSON_NAME] Spaces and Places Kaoz Theory…" at bounding box center [715, 644] width 1258 height 36
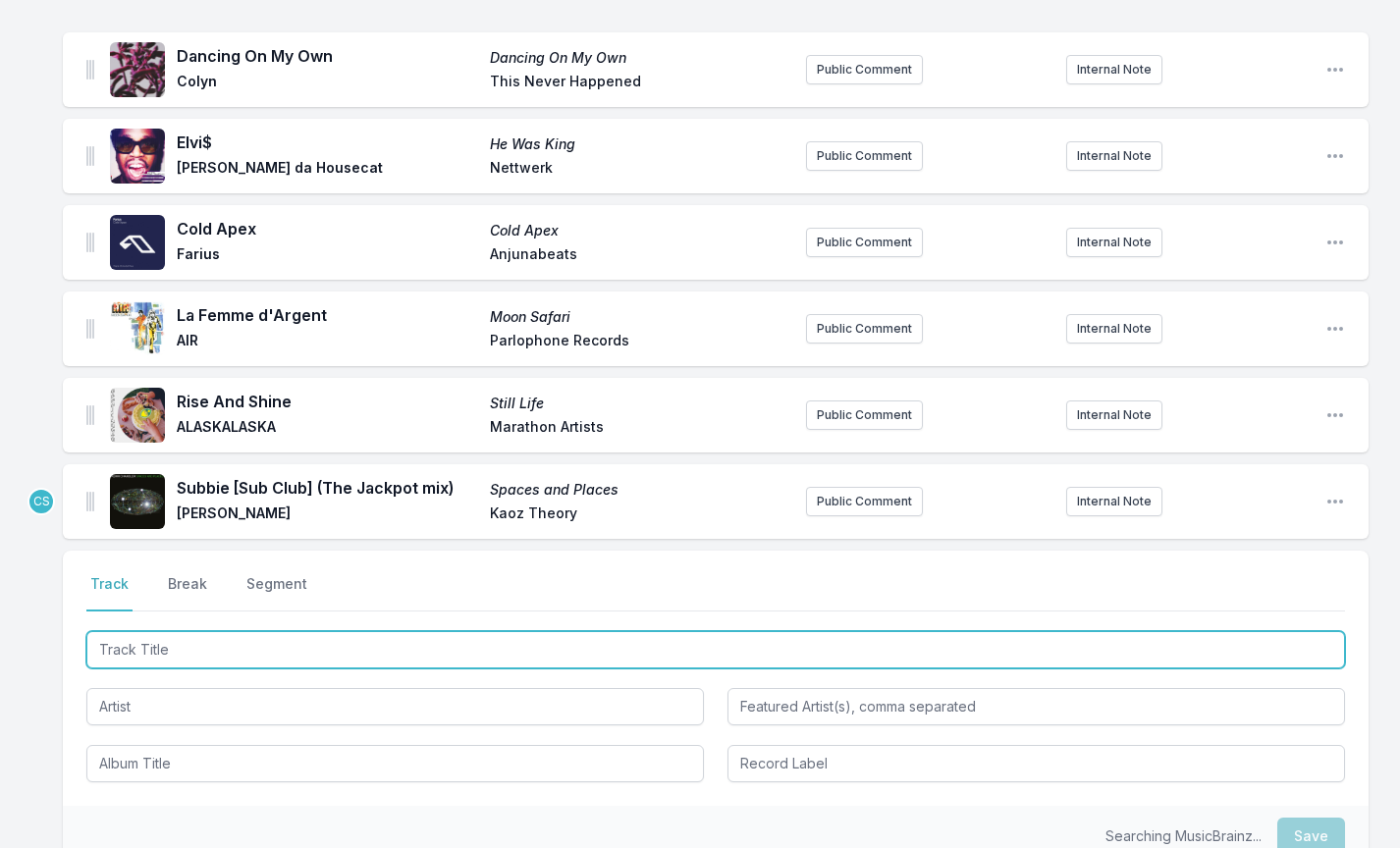
click at [183, 643] on input "Track Title" at bounding box center [715, 651] width 1258 height 38
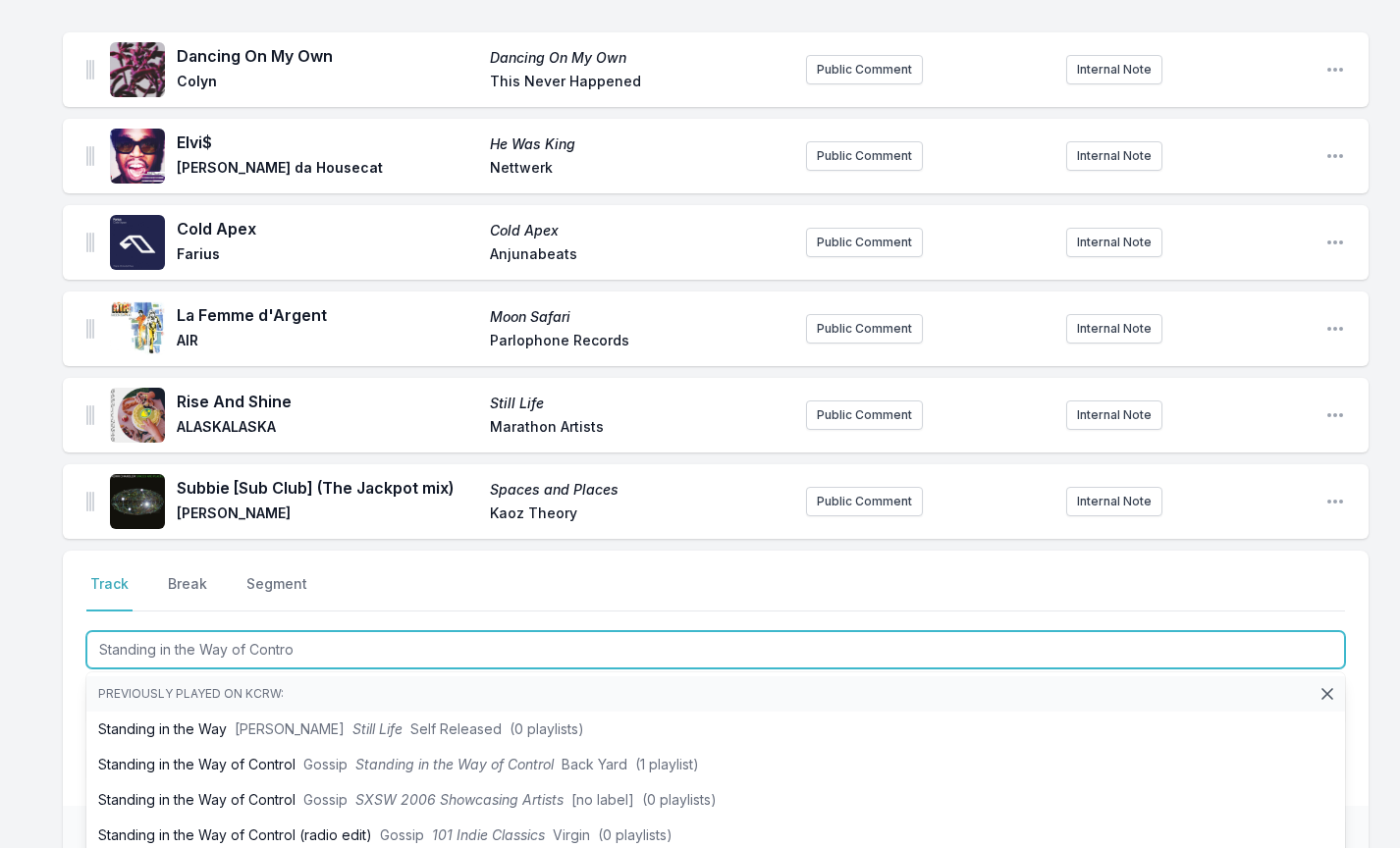
type input "Standing in the Way of Control"
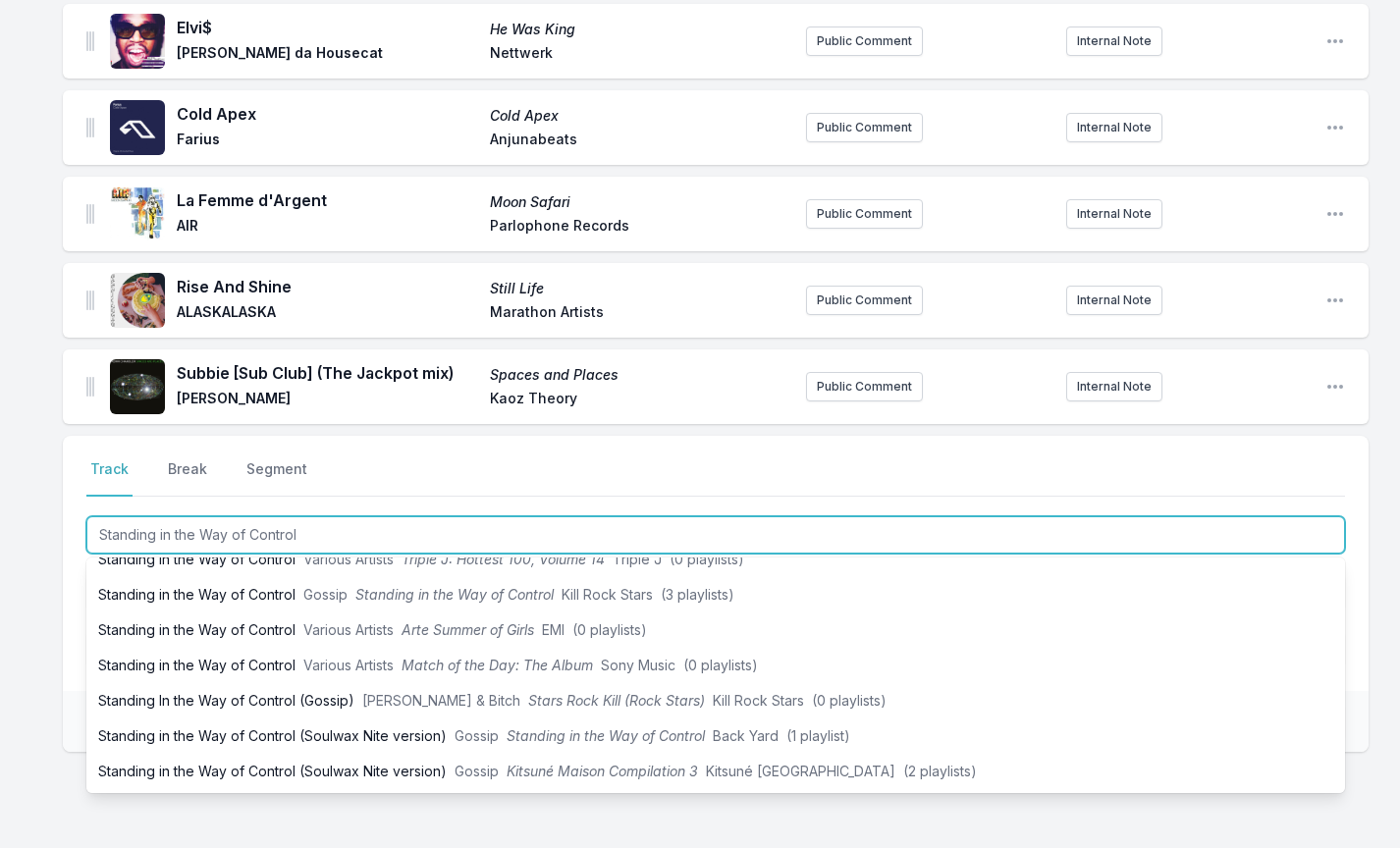
scroll to position [161, 0]
click at [334, 769] on li "Standing in the Way of Control (Soulwax Nite version) Gossip Kitsuné Maison Com…" at bounding box center [715, 772] width 1258 height 36
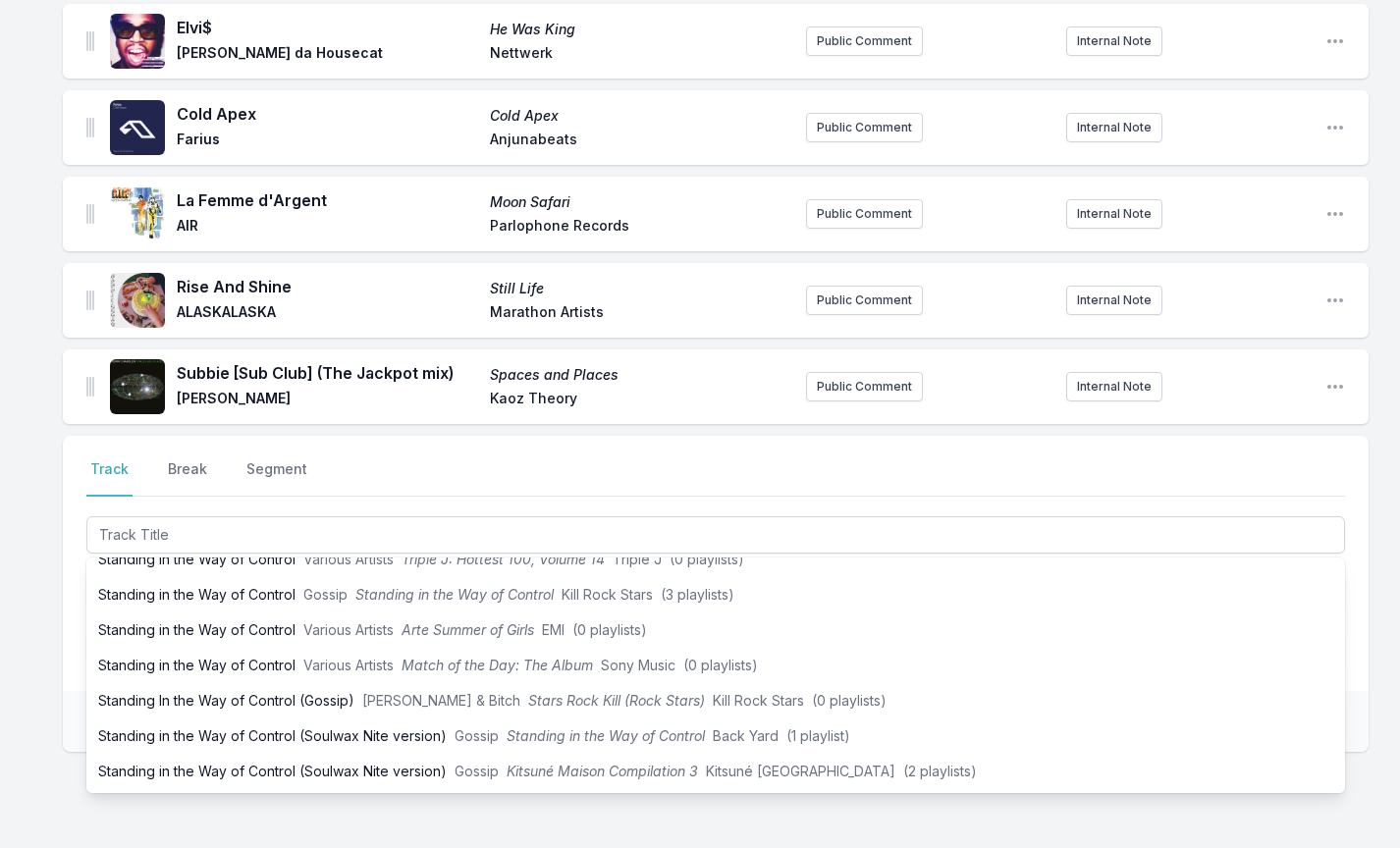
click at [334, 769] on div "Select a tab Track Break Segment Track Break Segment Previously played on KCRW:…" at bounding box center [715, 658] width 1306 height 442
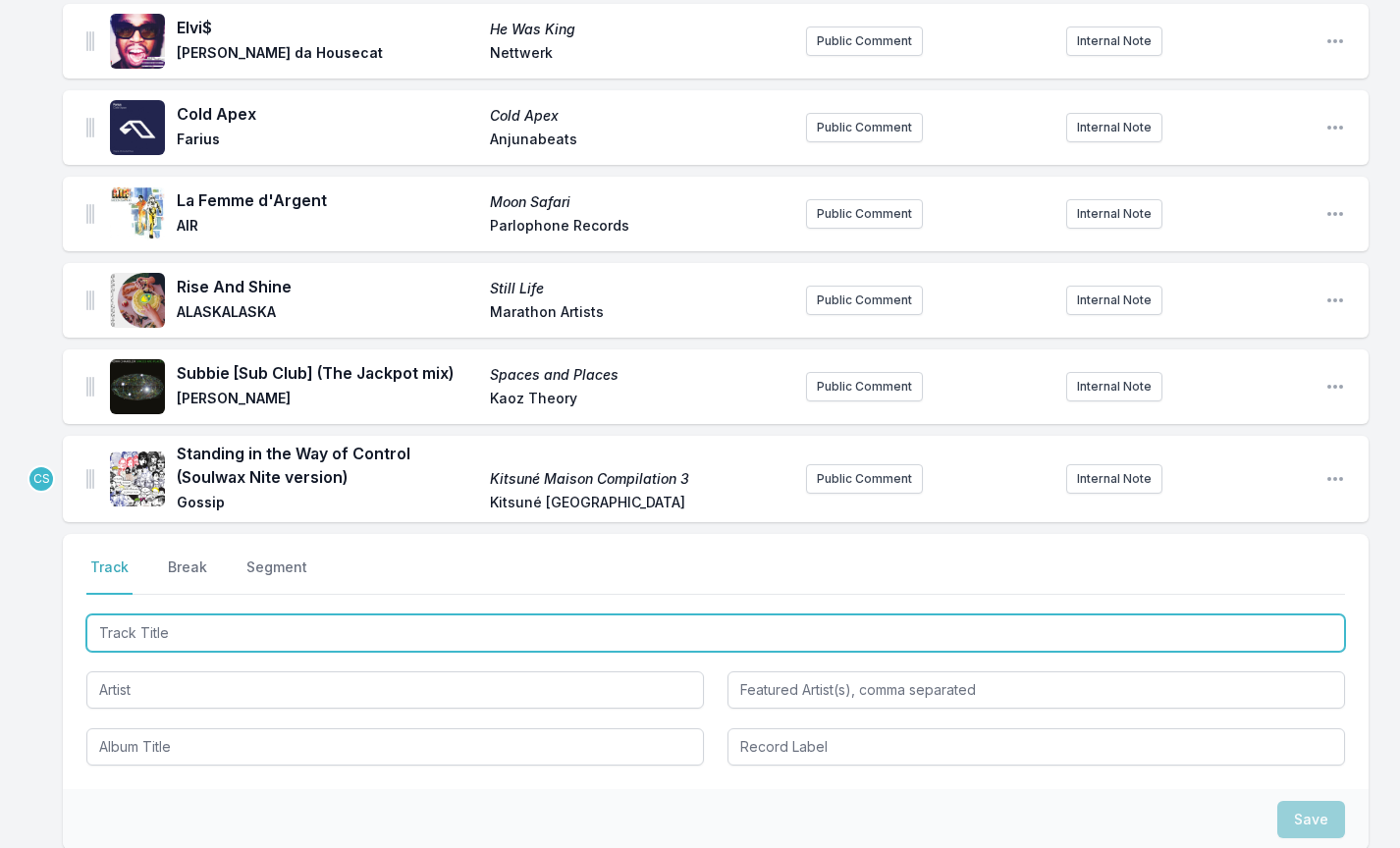
click at [169, 639] on input "Track Title" at bounding box center [715, 634] width 1258 height 38
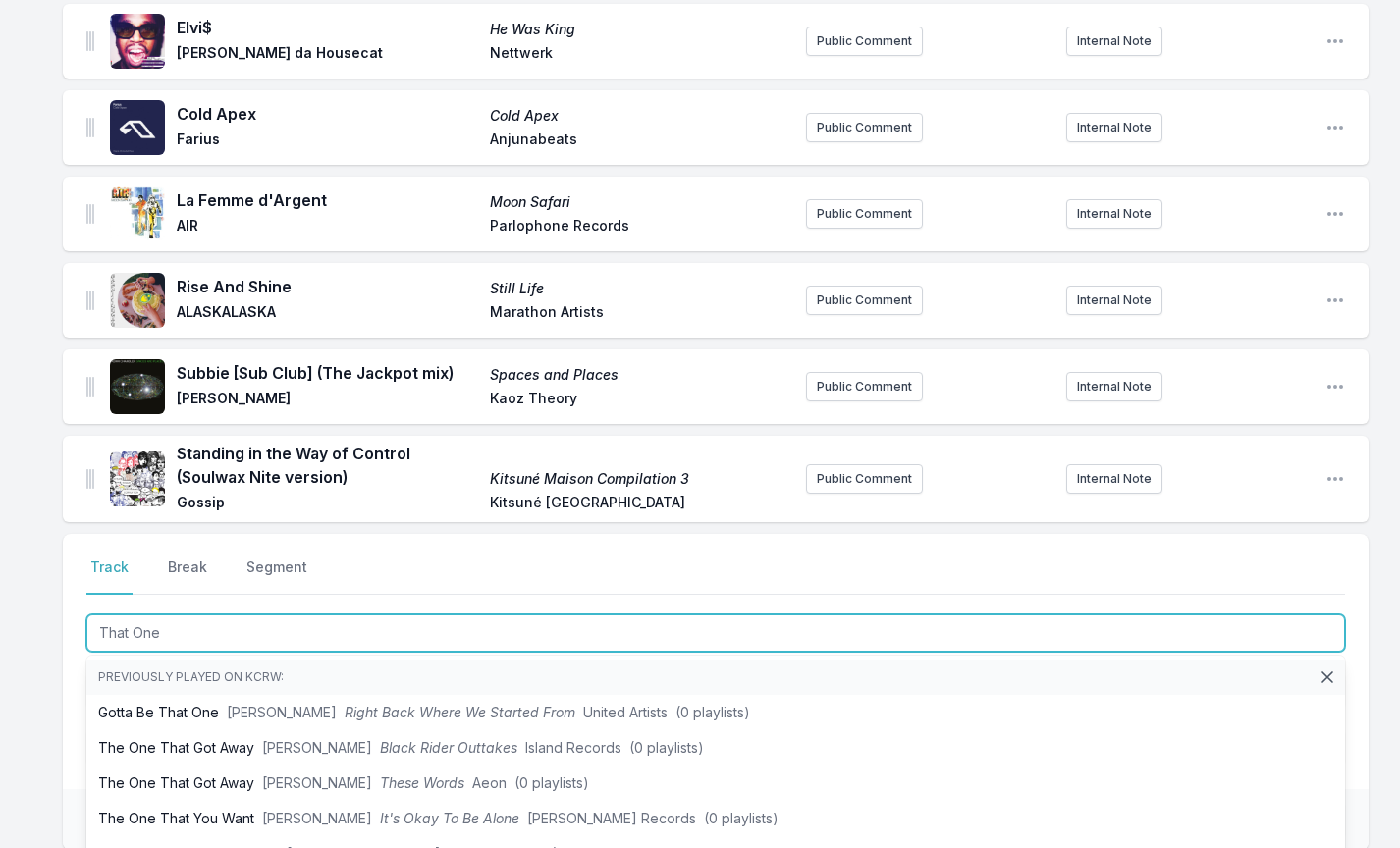
type input "That One"
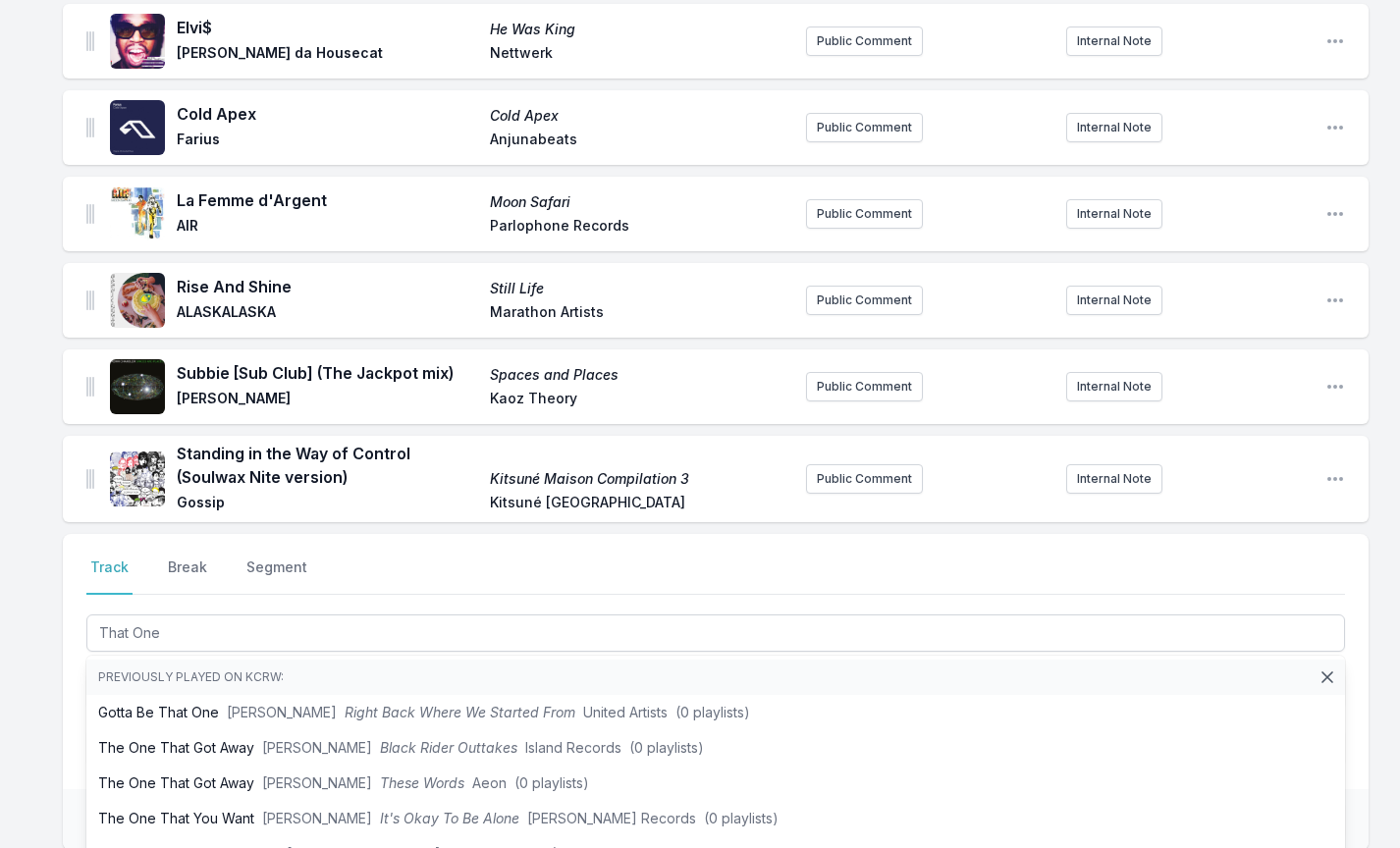
click at [78, 692] on div "Select a tab Track Break Segment Track Break Segment That One Previously played…" at bounding box center [715, 662] width 1306 height 255
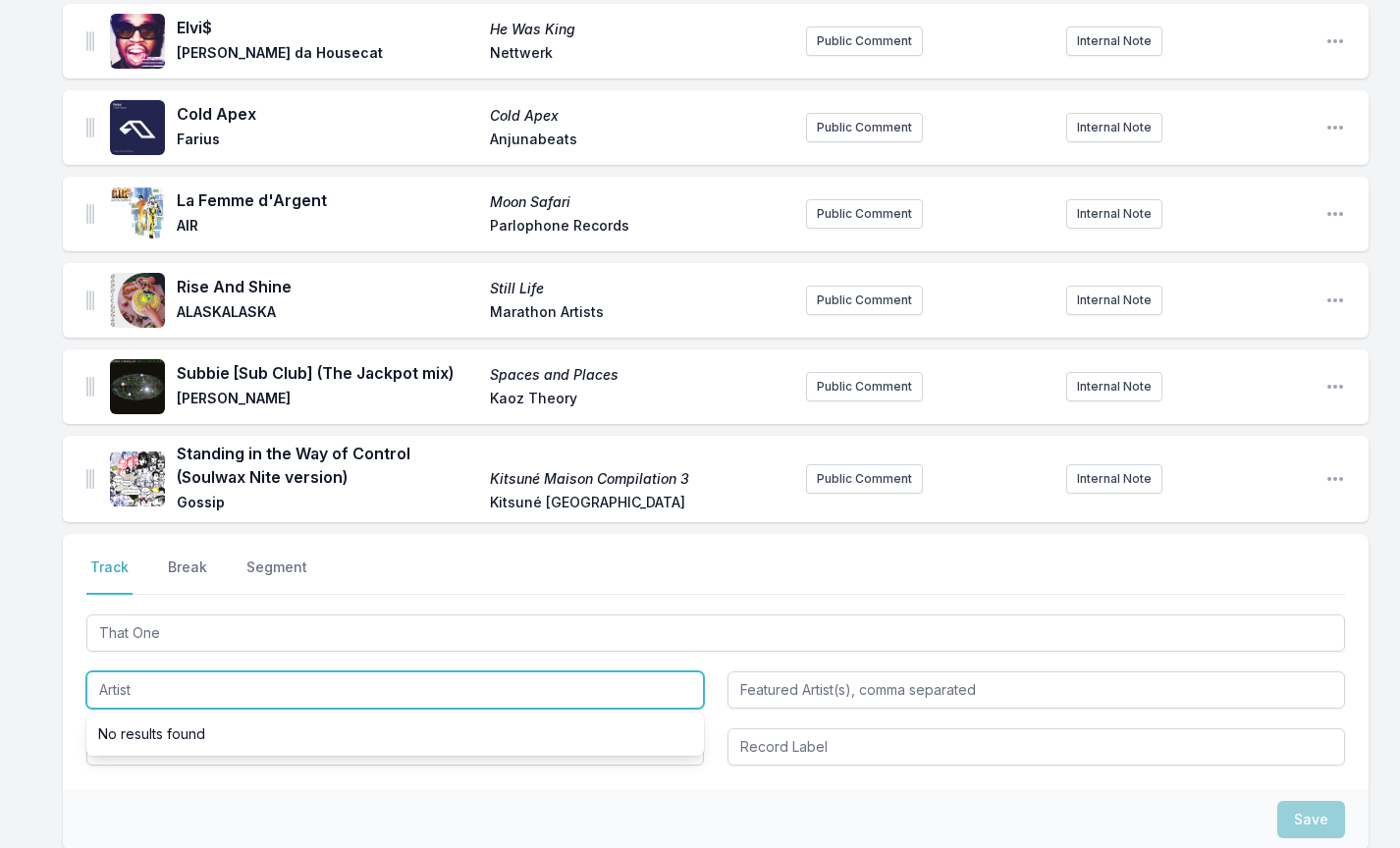
click at [148, 690] on input "Artist" at bounding box center [395, 690] width 618 height 38
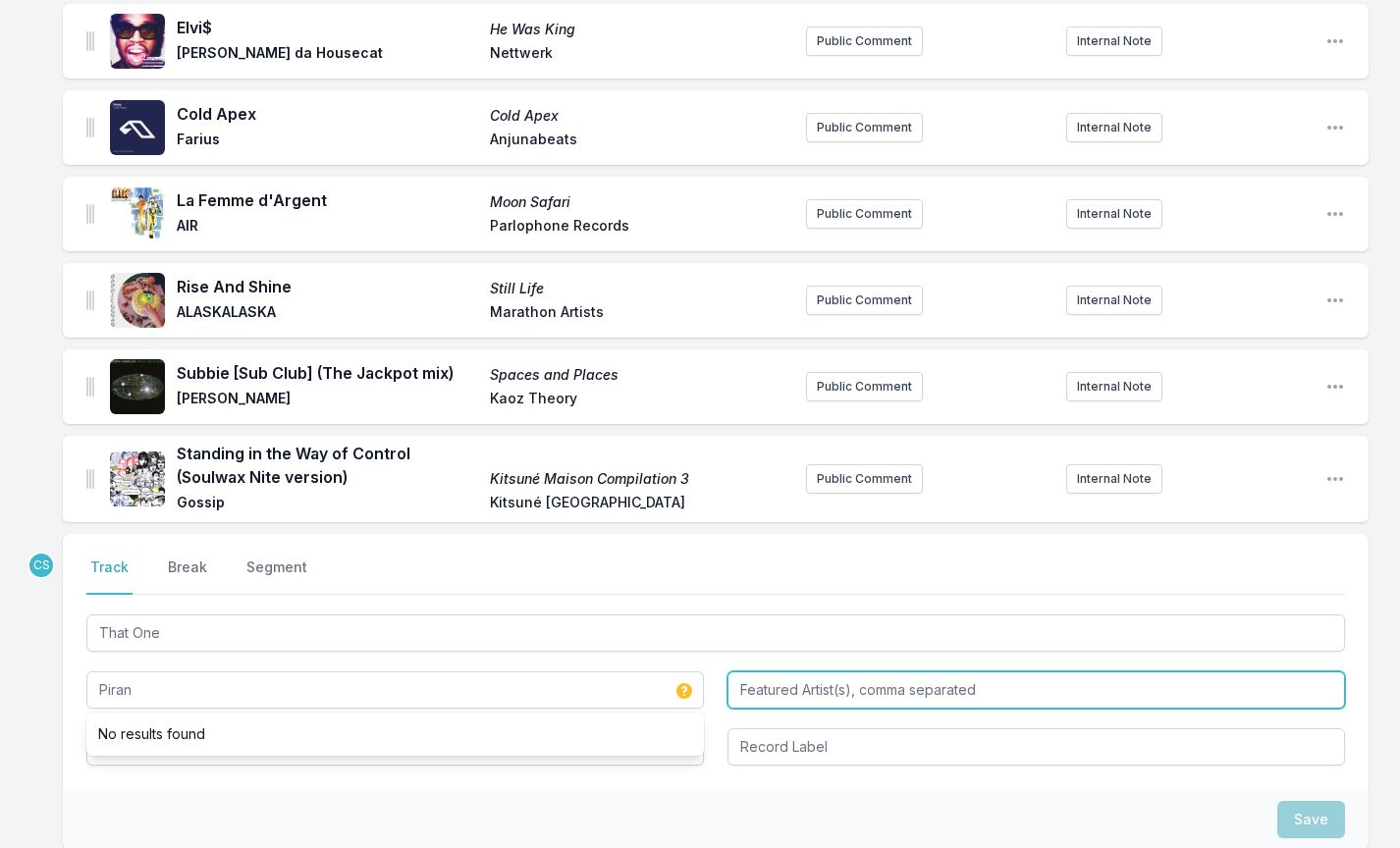
type input "Piran"
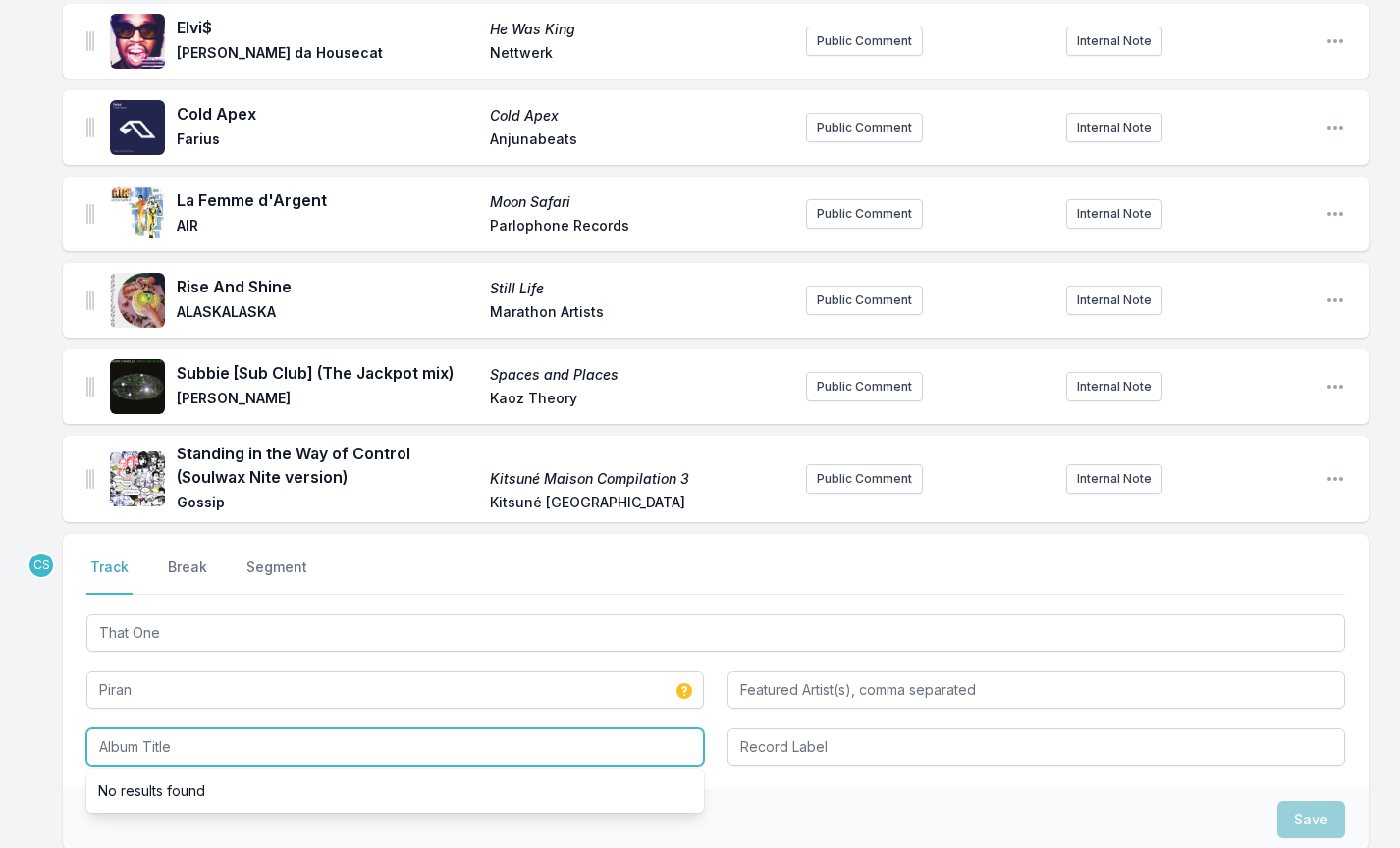
paste input "Piran - That One + Bonus Track"
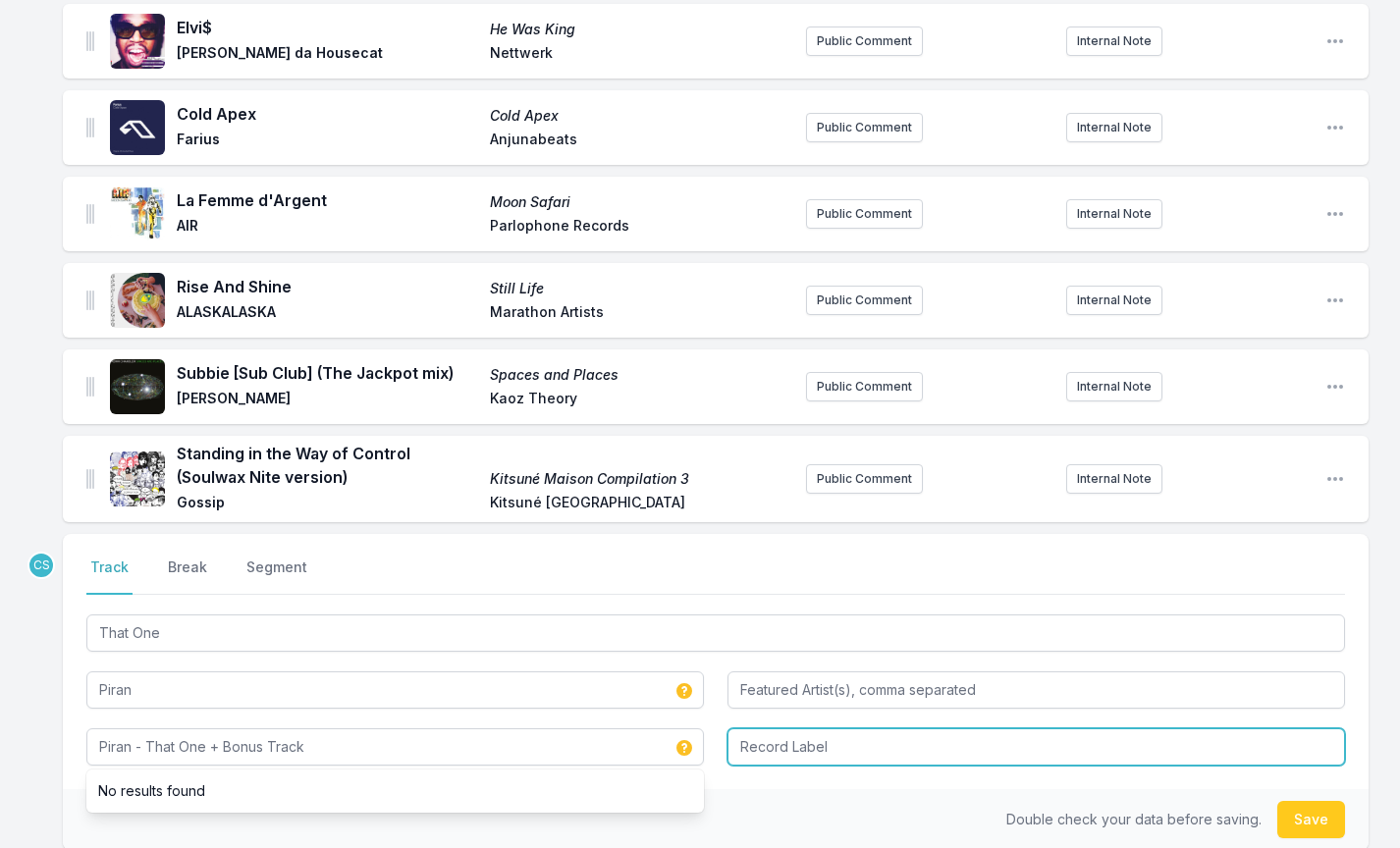
type input "Piran - That One + Bonus Track"
type input "Wetlook Records"
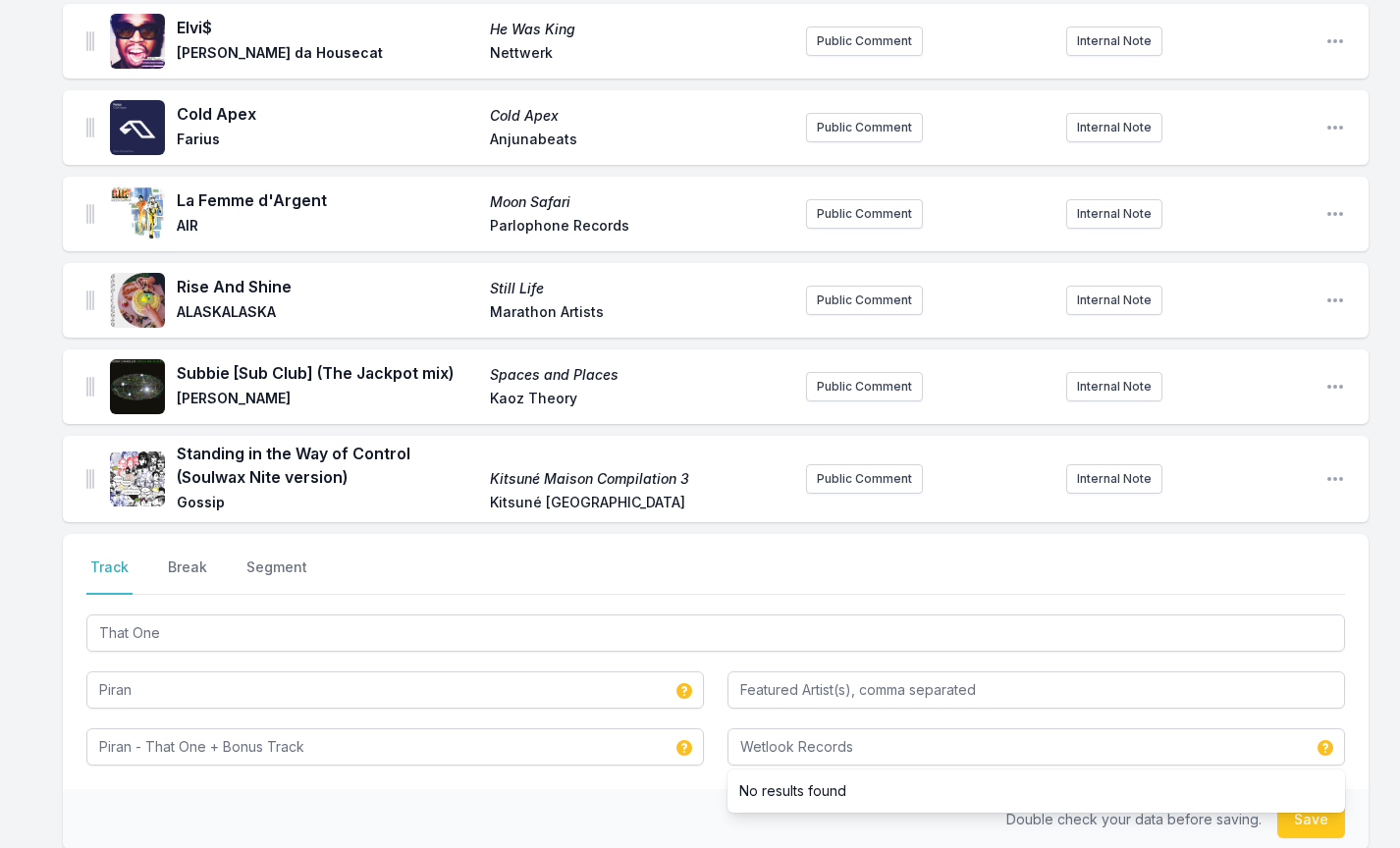
click at [511, 811] on div "Double check your data before saving. Save" at bounding box center [715, 819] width 1306 height 61
click at [1327, 819] on button "Save" at bounding box center [1311, 820] width 67 height 38
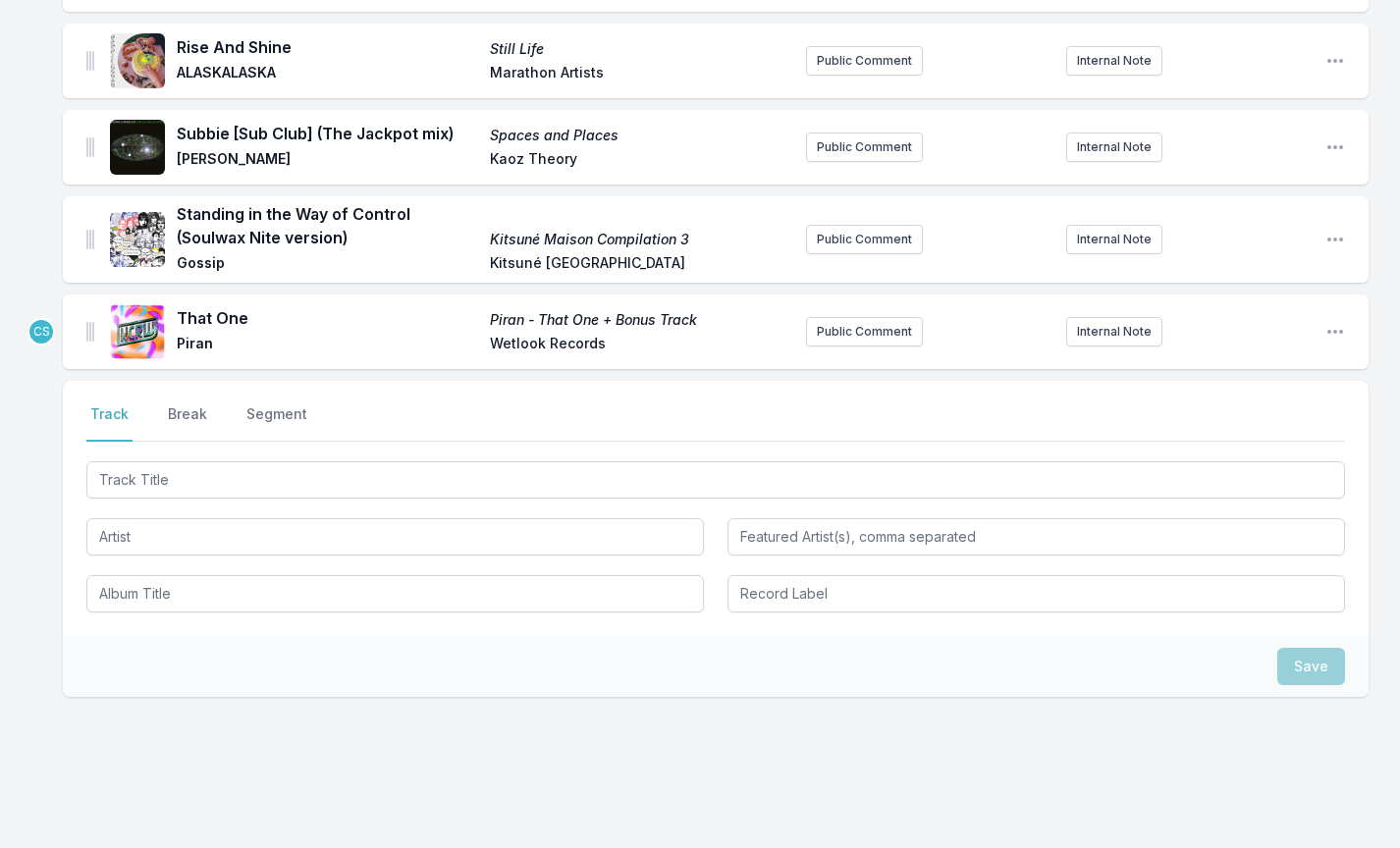
scroll to position [528, 0]
click at [181, 500] on div at bounding box center [715, 534] width 1258 height 155
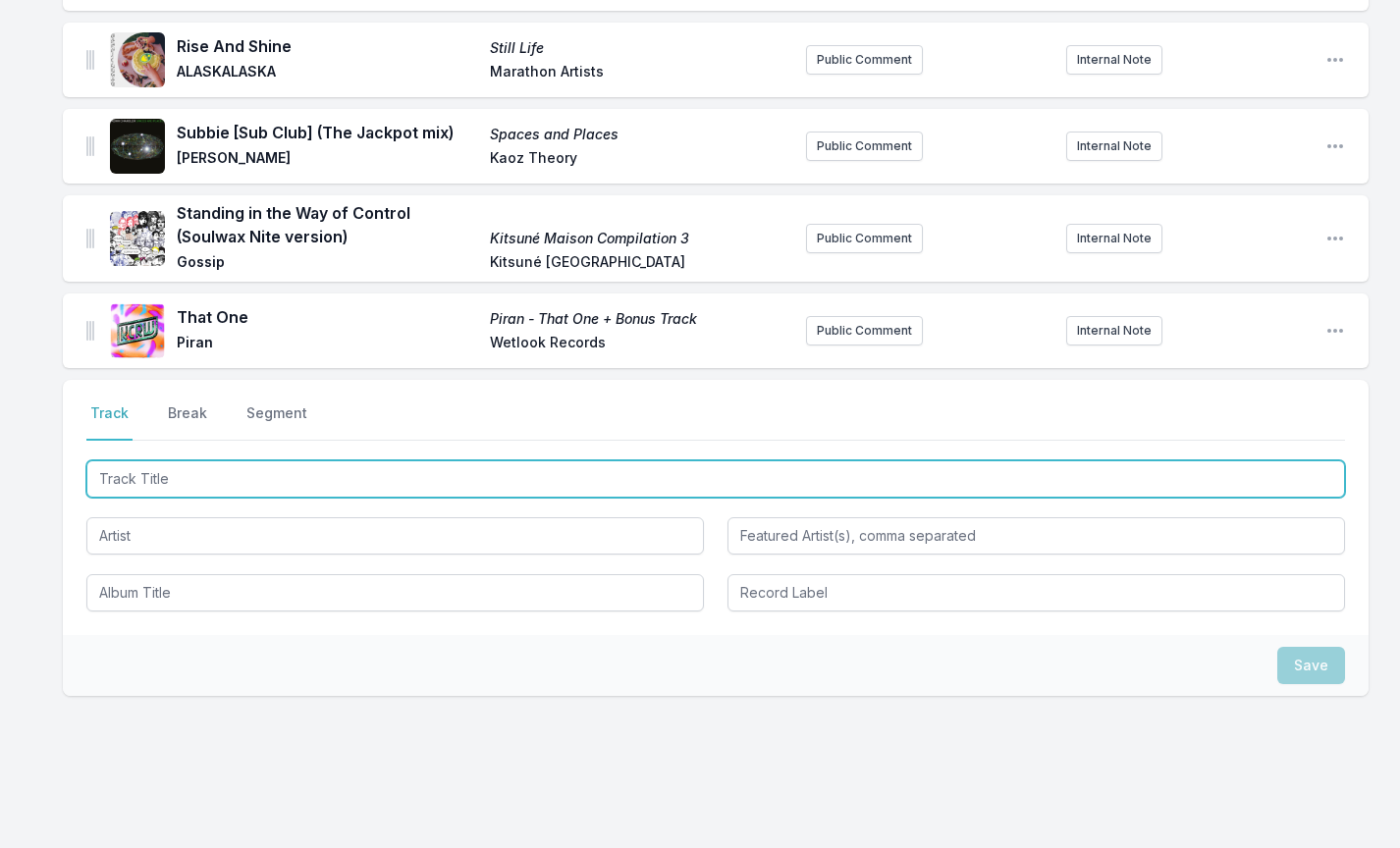
click at [161, 483] on input "Track Title" at bounding box center [715, 479] width 1258 height 38
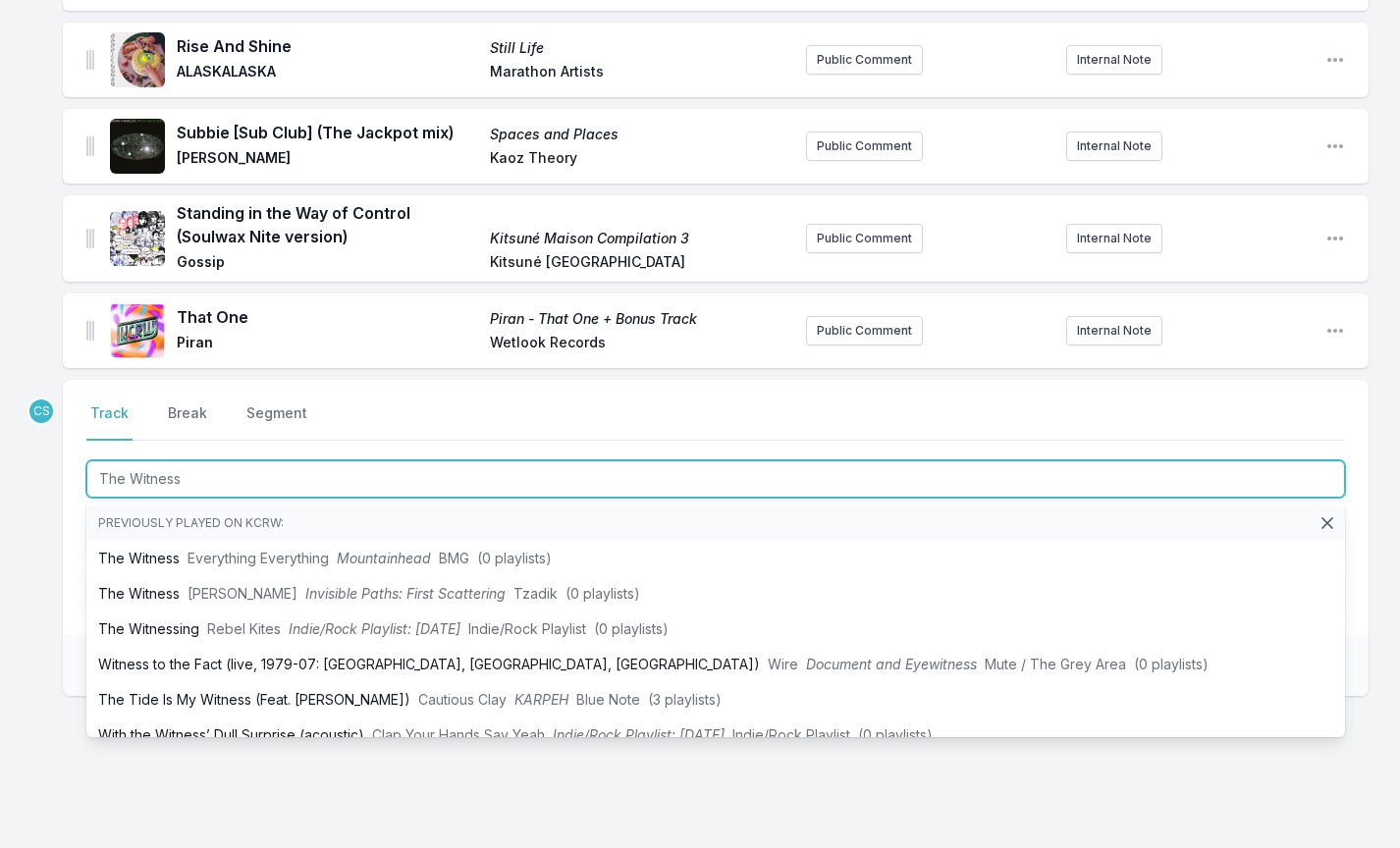
type input "The Witness"
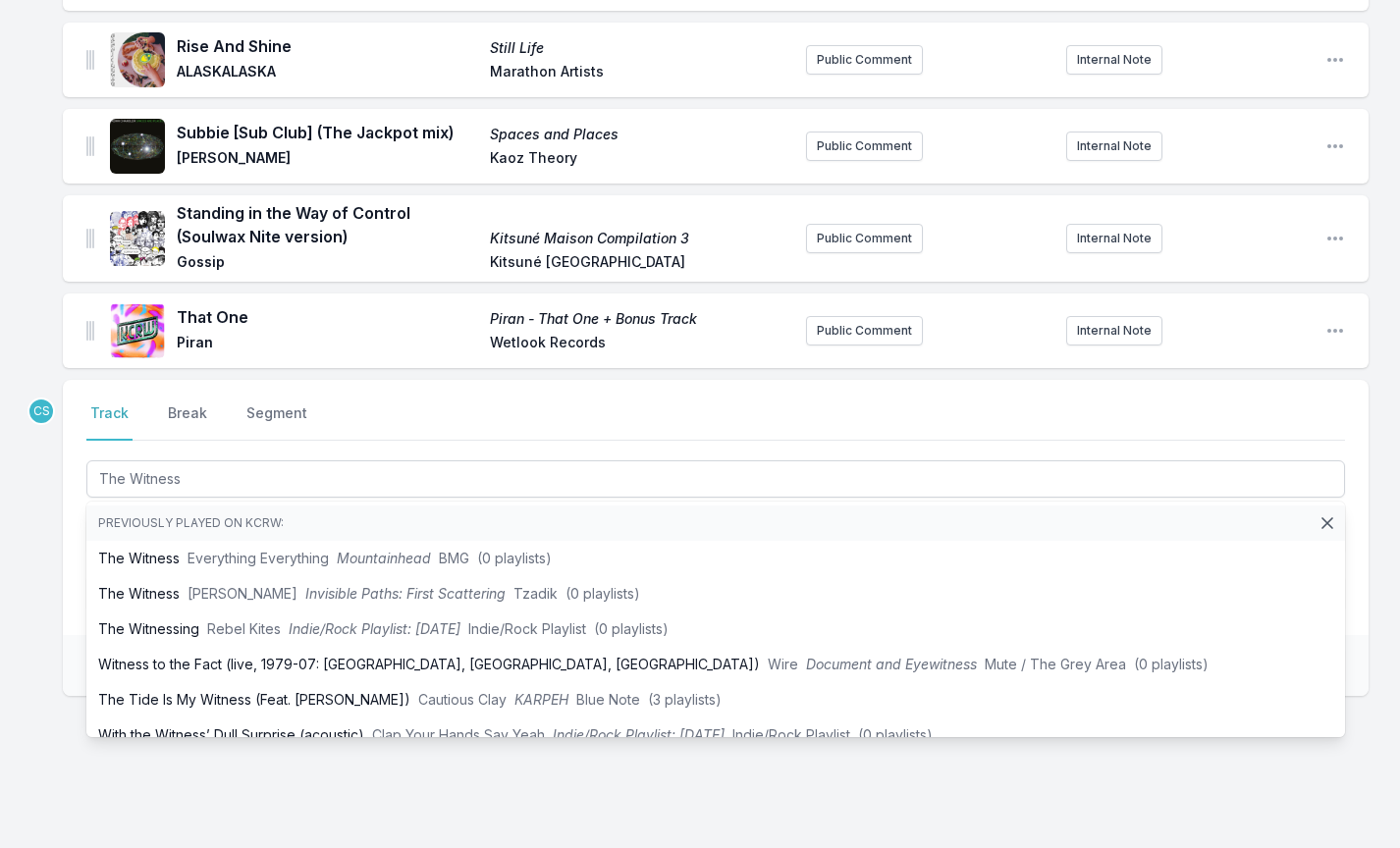
click at [42, 522] on div "Dancing On My Own Dancing On My Own Colyn This Never Happened Public Comment In…" at bounding box center [700, 281] width 1400 height 1208
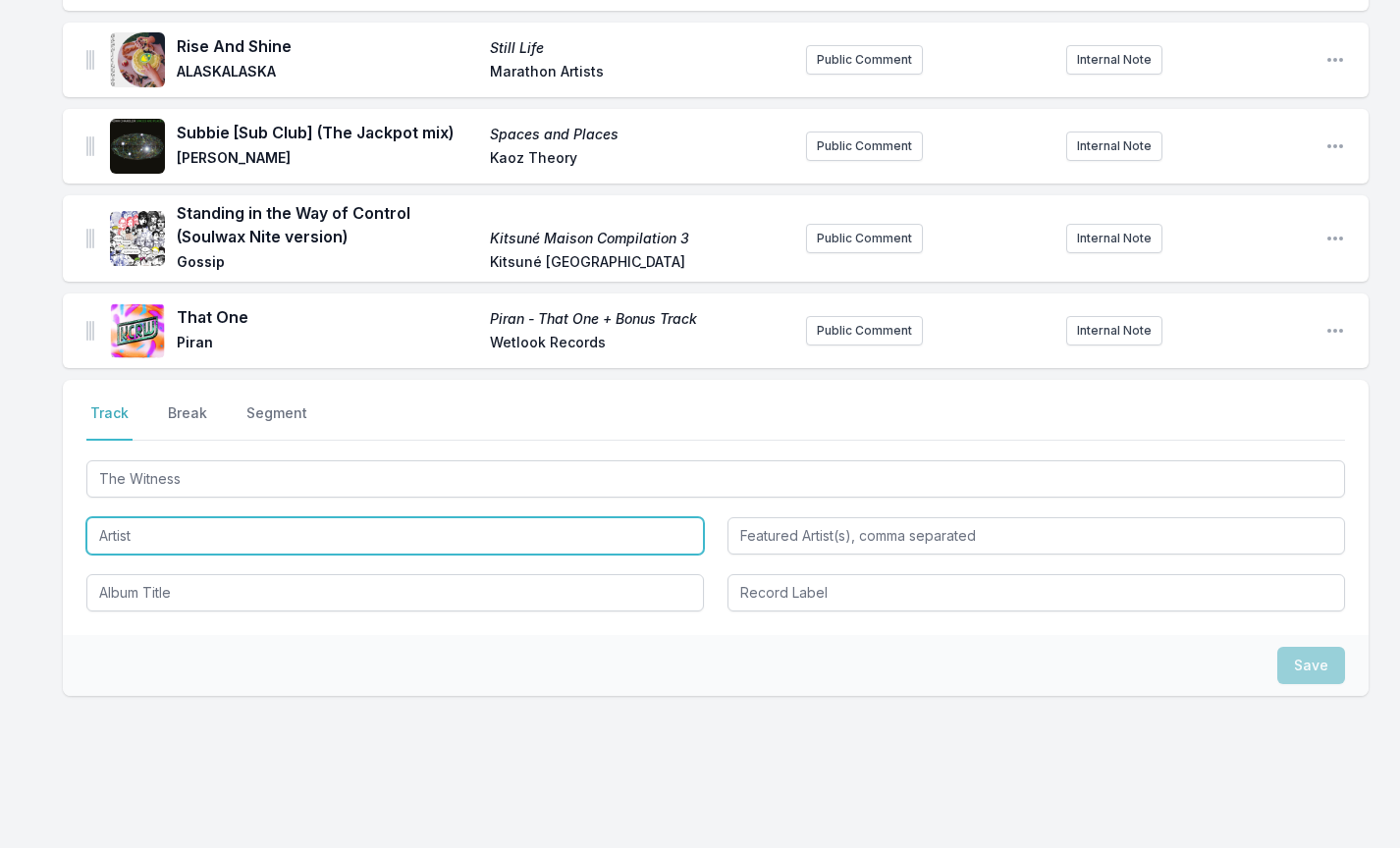
click at [139, 538] on input "Artist" at bounding box center [395, 537] width 618 height 38
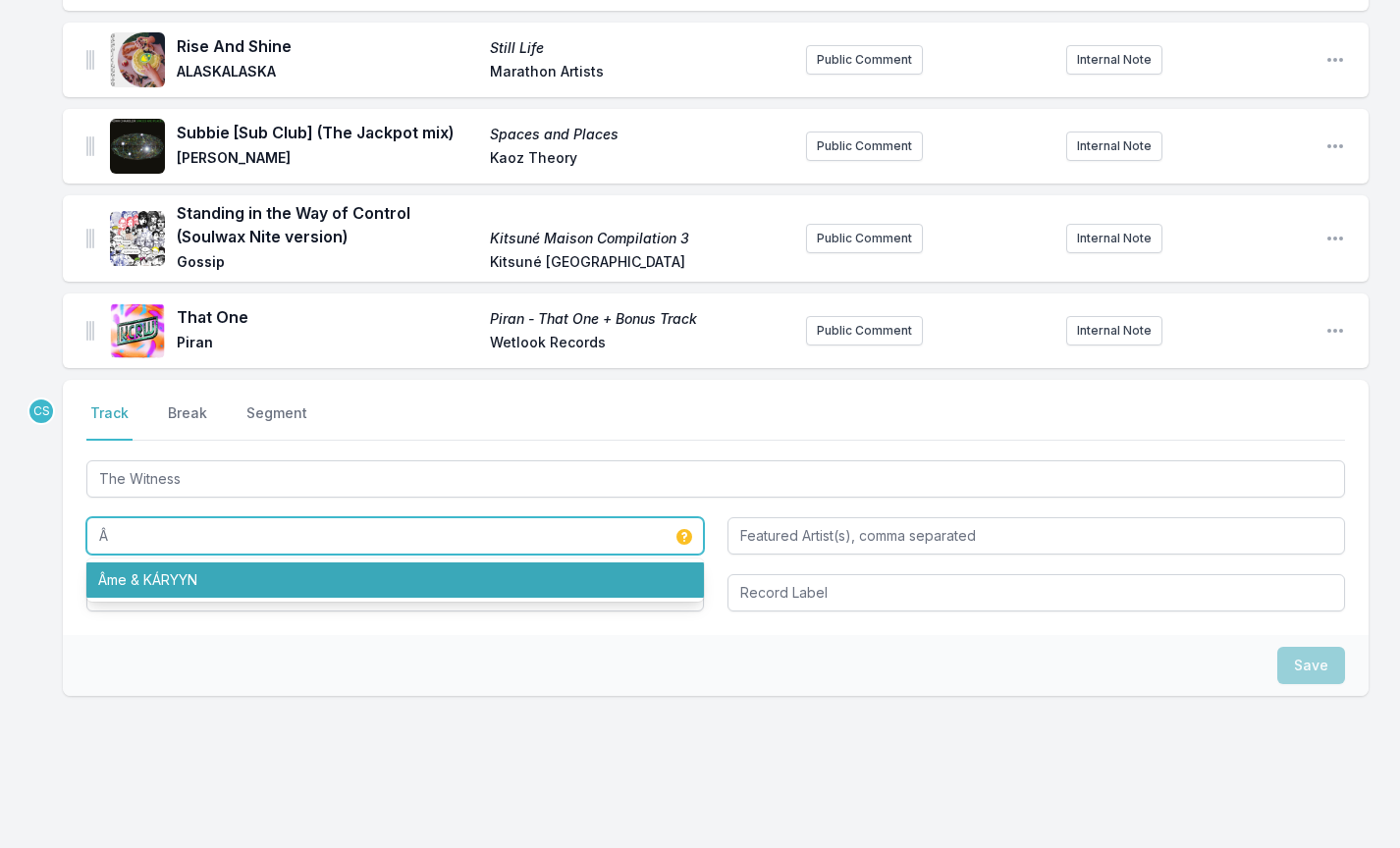
click at [160, 580] on li "Âme & KÁRYYN" at bounding box center [395, 580] width 618 height 36
type input "Âme & KÁRYYN"
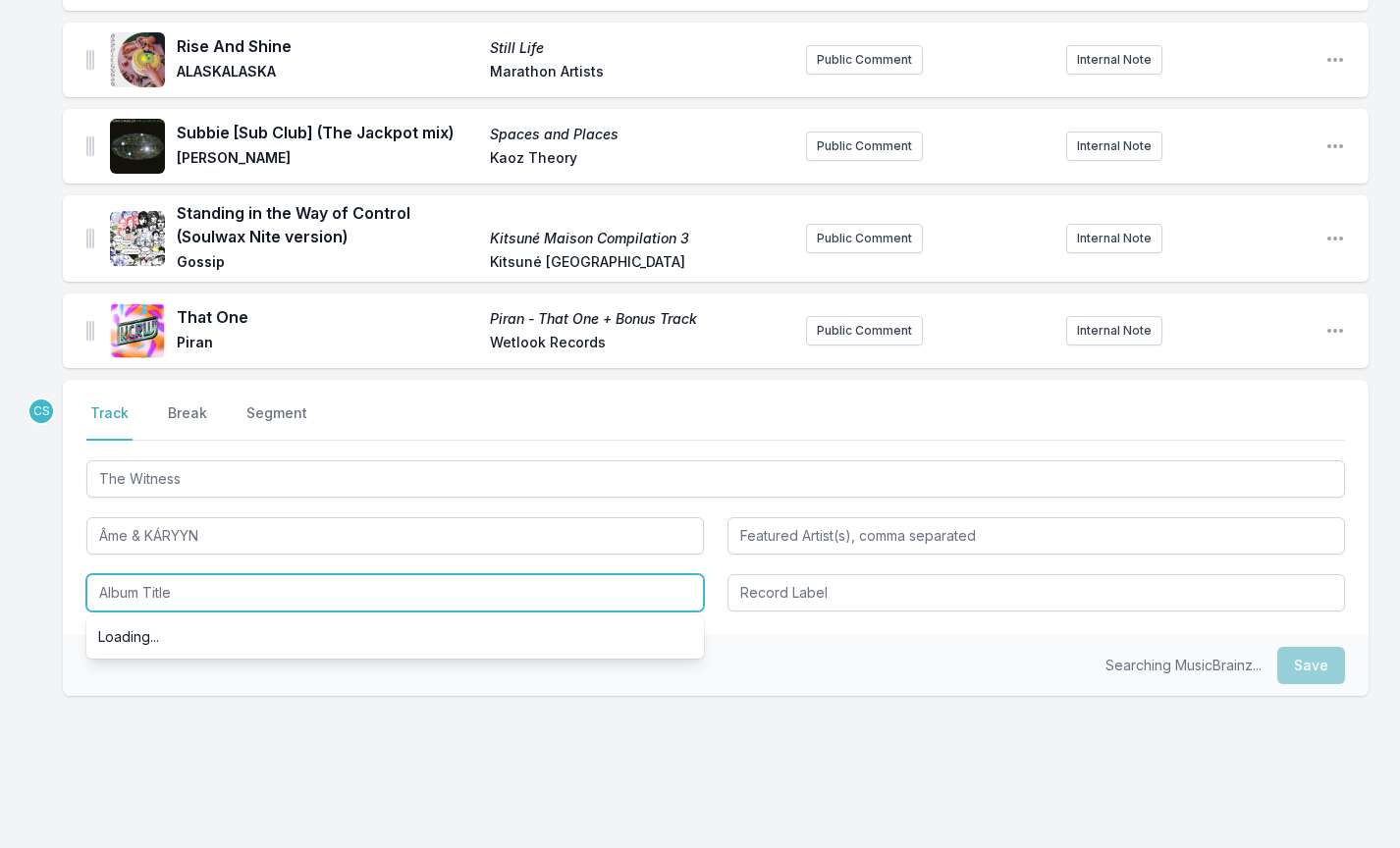
click at [186, 599] on input "Album Title" at bounding box center [395, 593] width 618 height 38
click at [186, 598] on input "Album Title" at bounding box center [395, 593] width 618 height 38
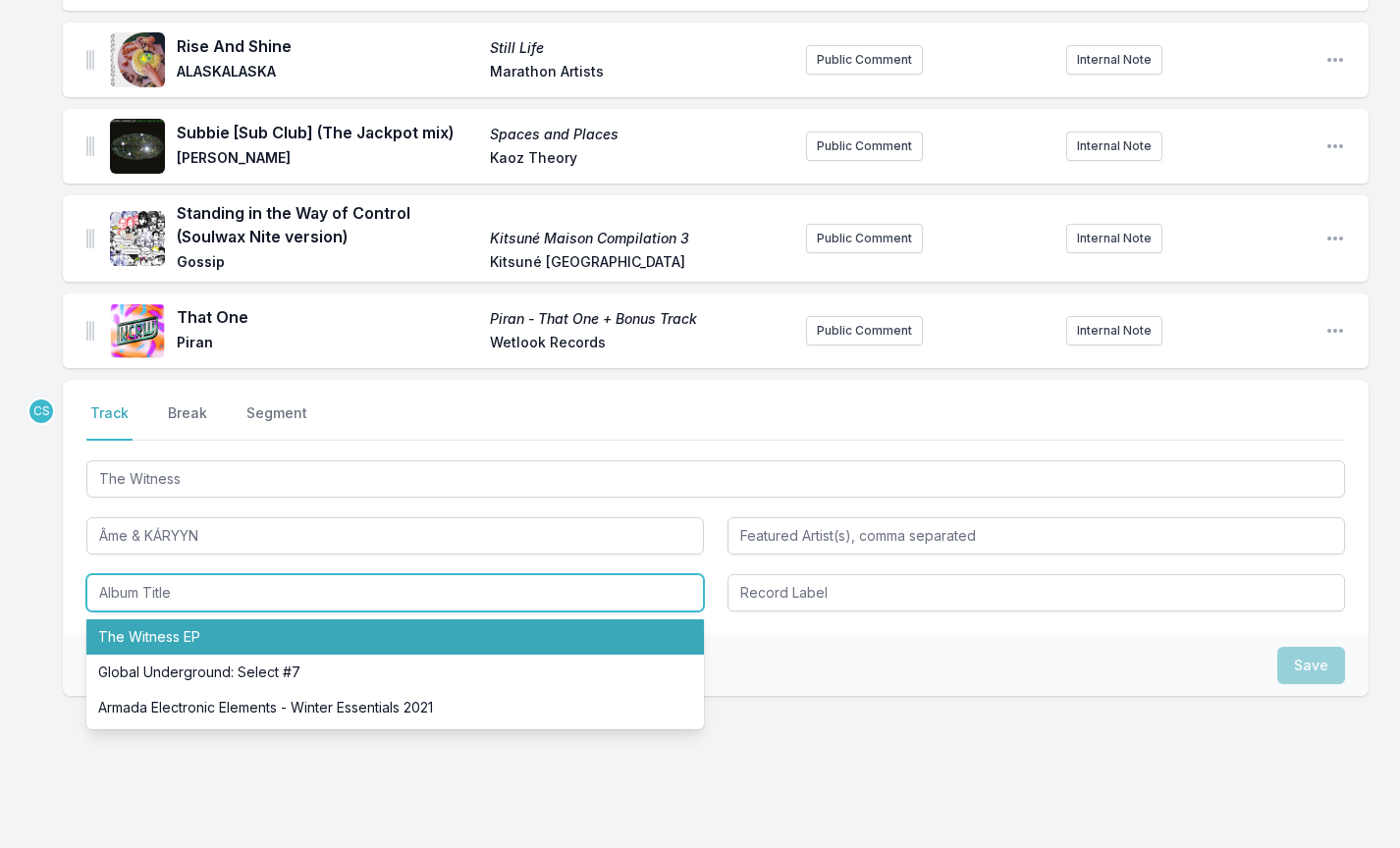
click at [194, 633] on li "The Witness EP" at bounding box center [395, 638] width 618 height 36
type input "The Witness EP"
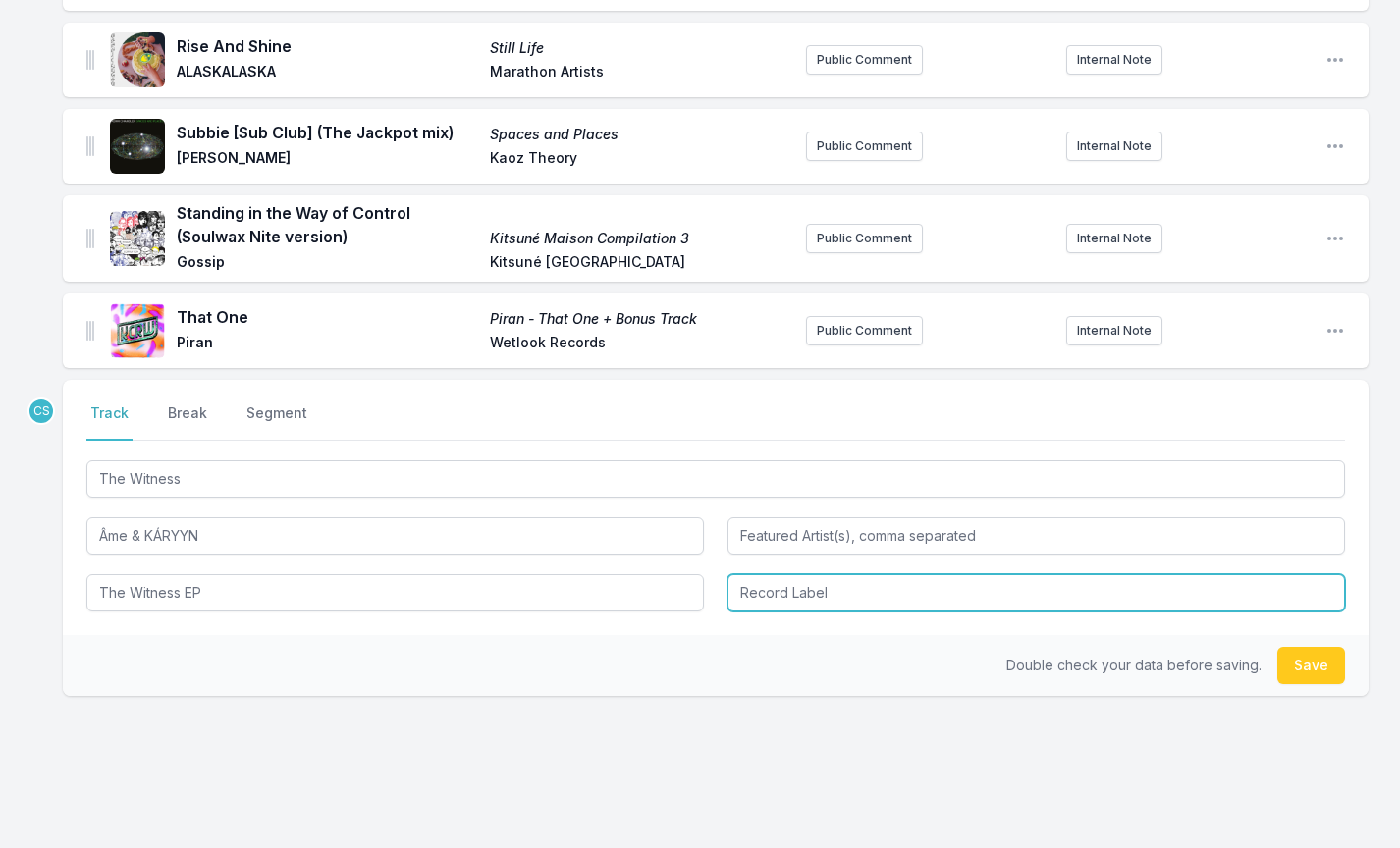
click at [787, 586] on input "Record Label" at bounding box center [1036, 593] width 618 height 38
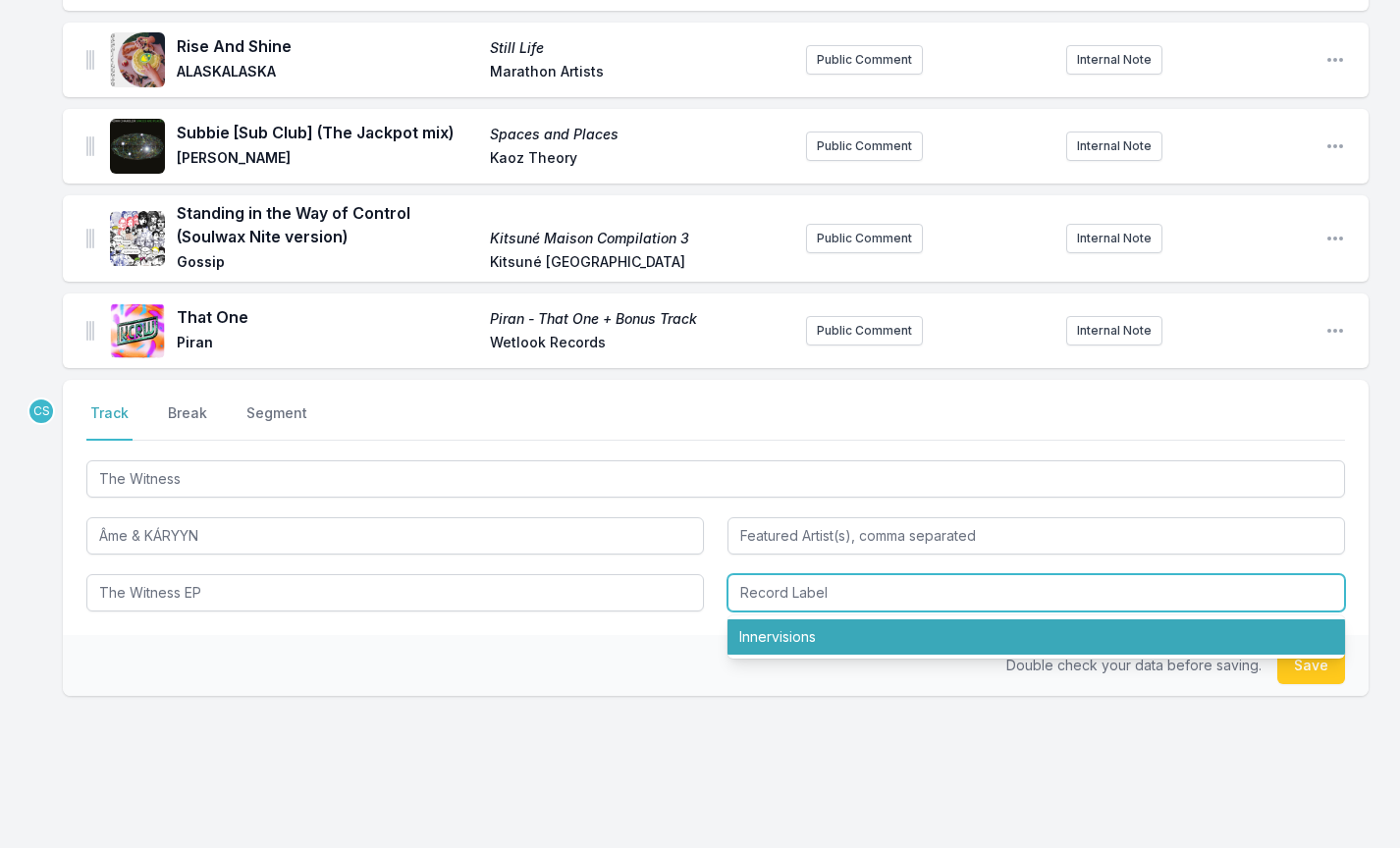
click at [787, 635] on li "Innervisions" at bounding box center [1036, 638] width 618 height 36
type input "Innervisions"
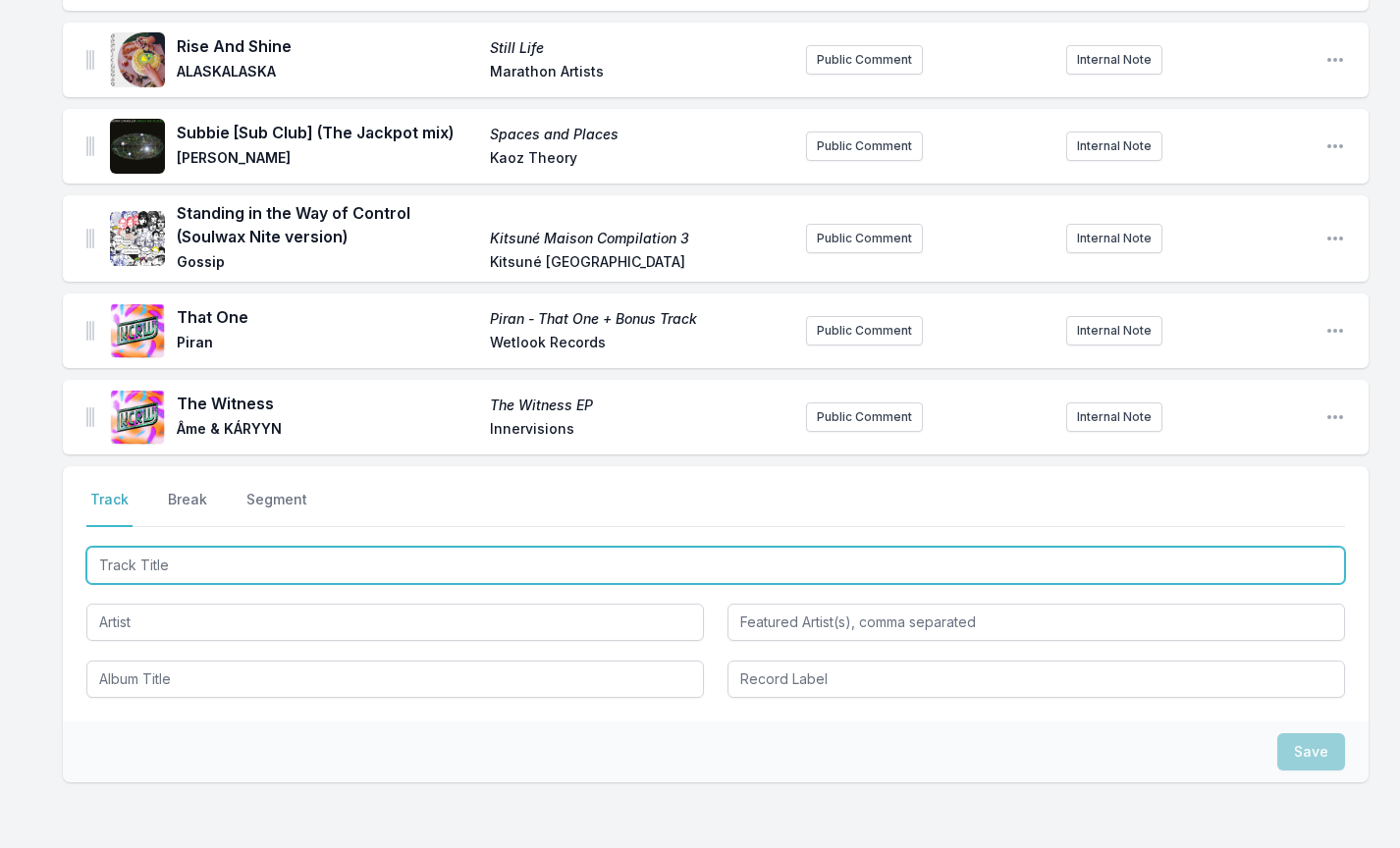
click at [169, 558] on input "Track Title" at bounding box center [715, 565] width 1258 height 38
click at [237, 560] on input "bETTER loVE (niCK lEONrEMIX)" at bounding box center [715, 565] width 1258 height 38
type input "Better Love ([PERSON_NAME] Remix)"
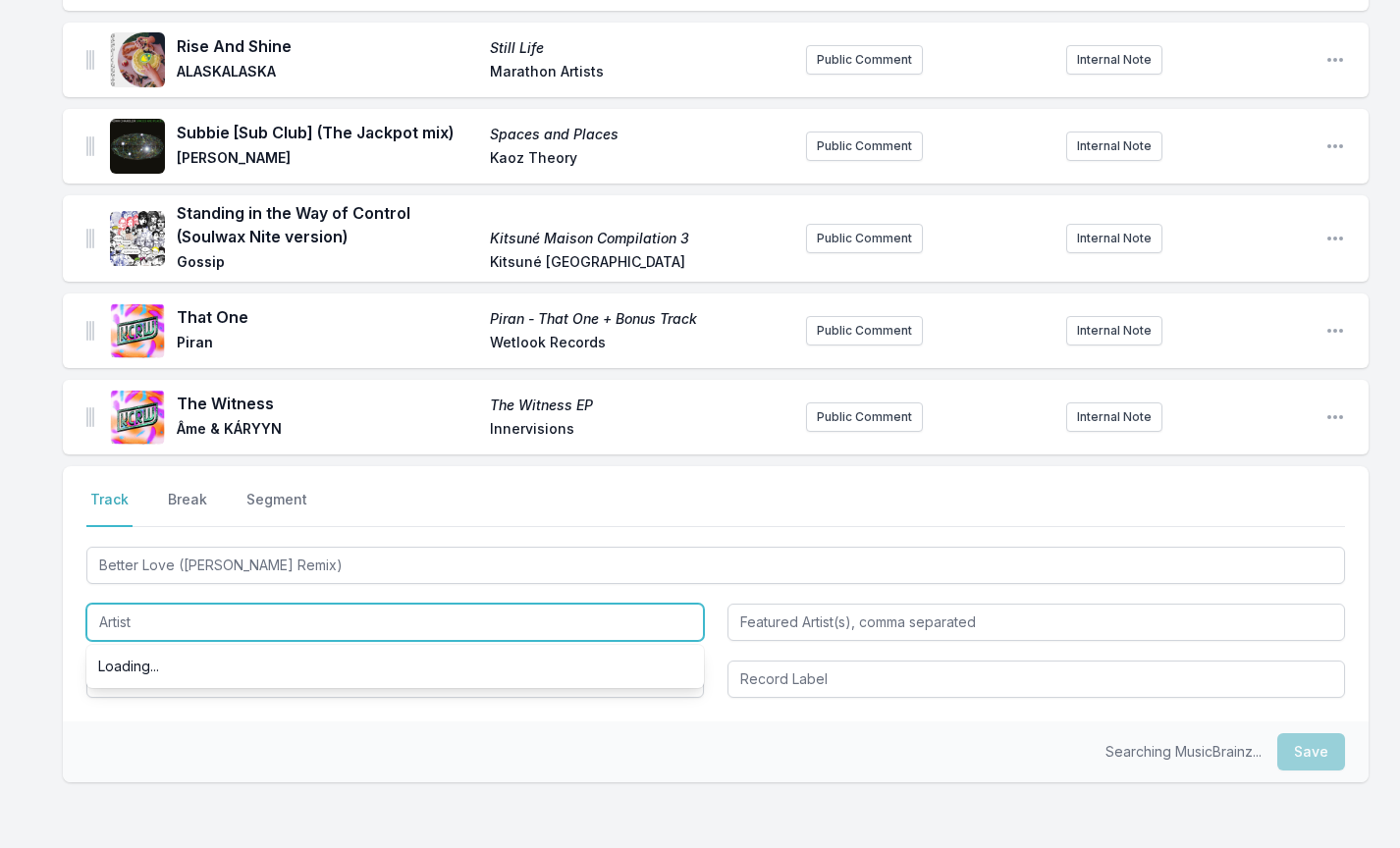
click at [246, 632] on input "Artist" at bounding box center [395, 623] width 618 height 38
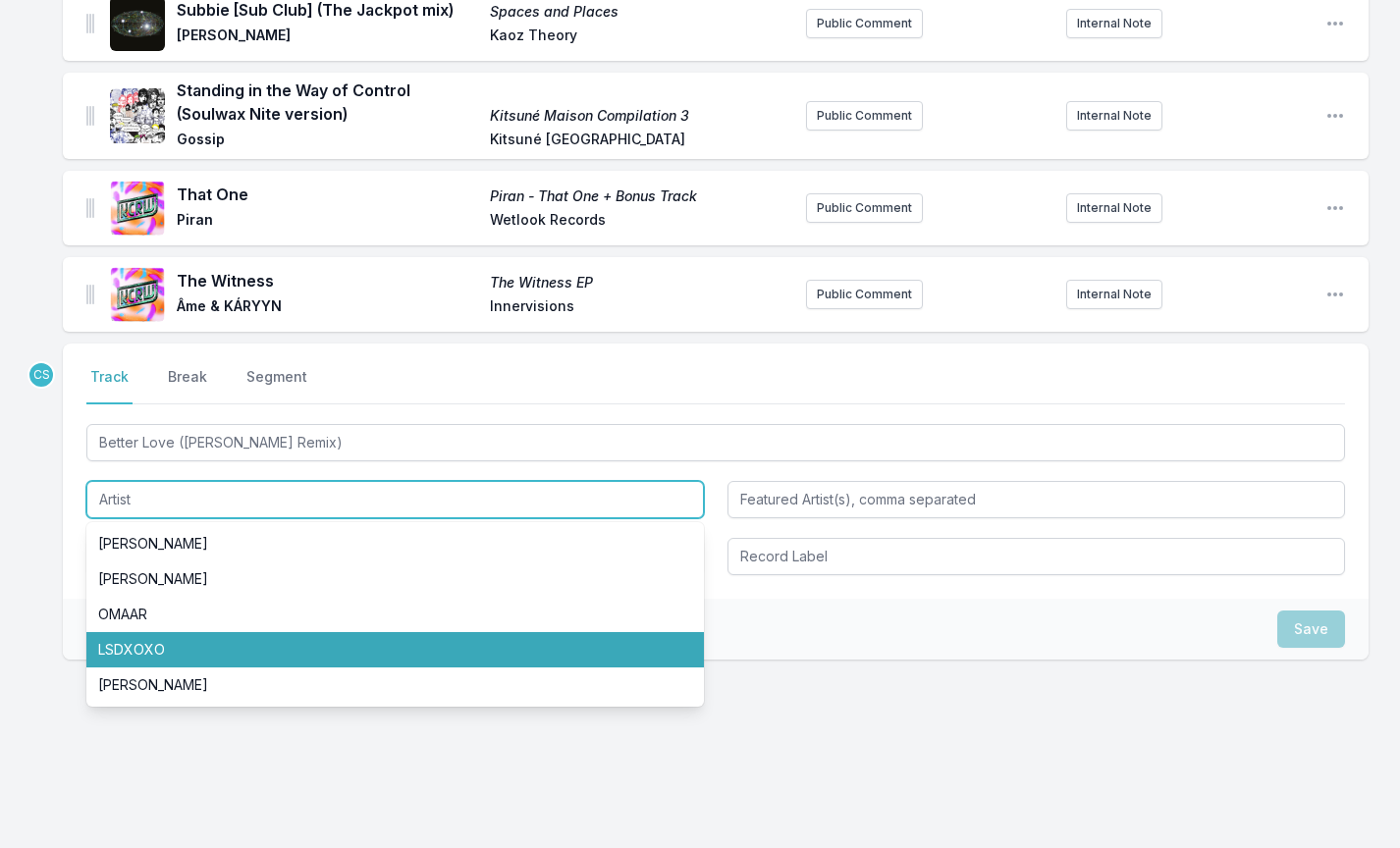
scroll to position [650, 0]
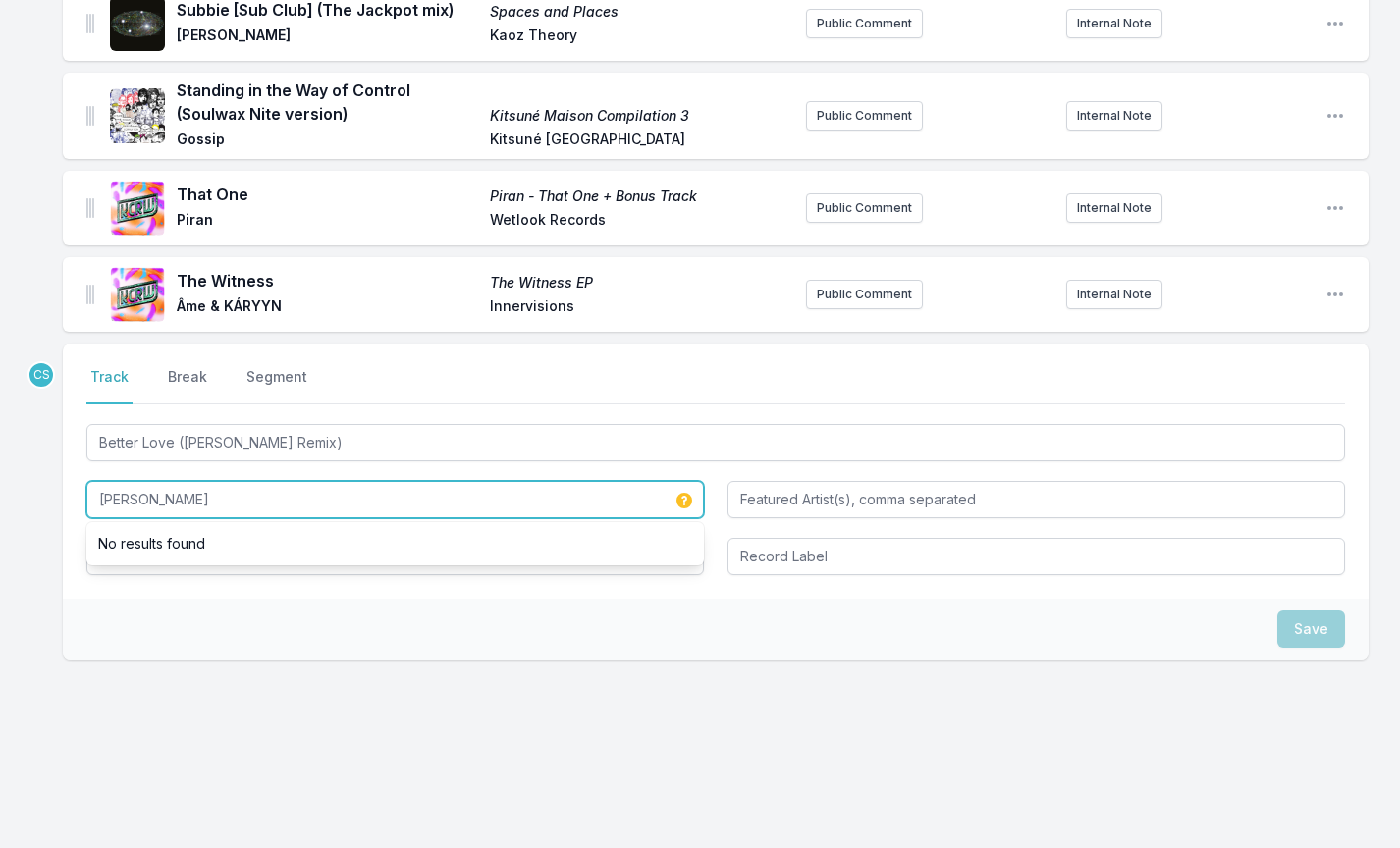
type input "[PERSON_NAME]"
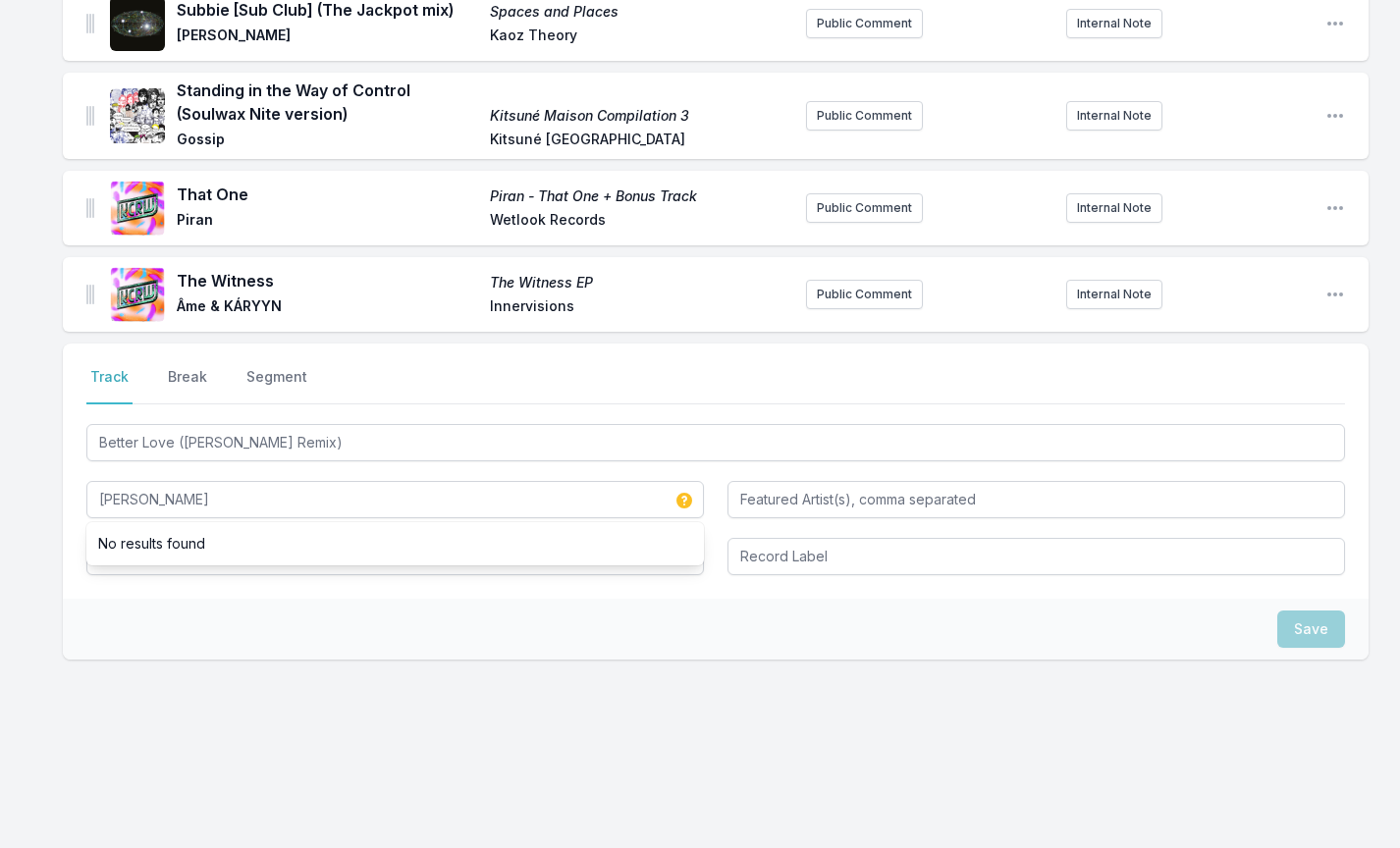
click at [132, 624] on div "Save" at bounding box center [715, 629] width 1306 height 61
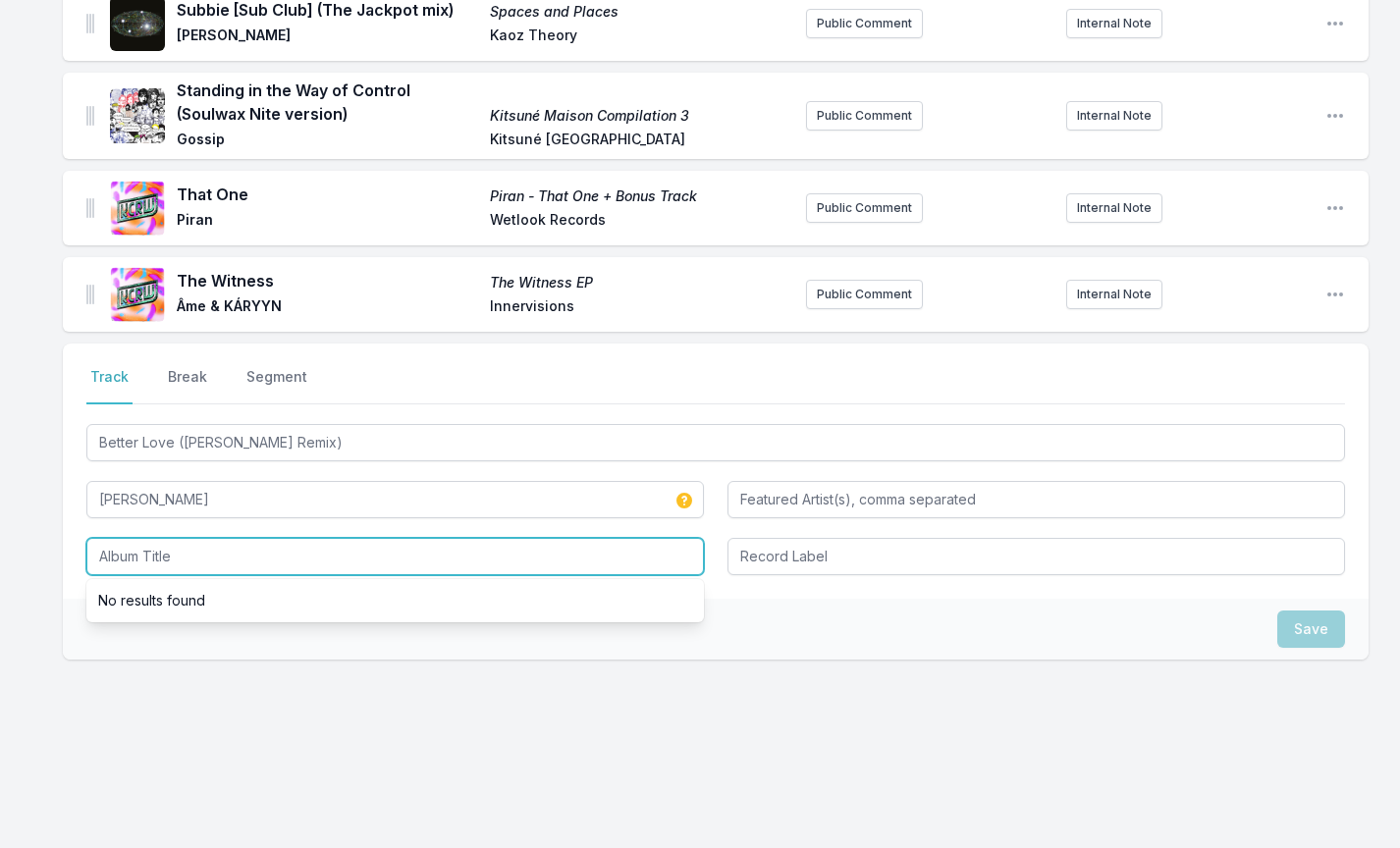
click at [169, 548] on input "Album Title" at bounding box center [395, 557] width 618 height 38
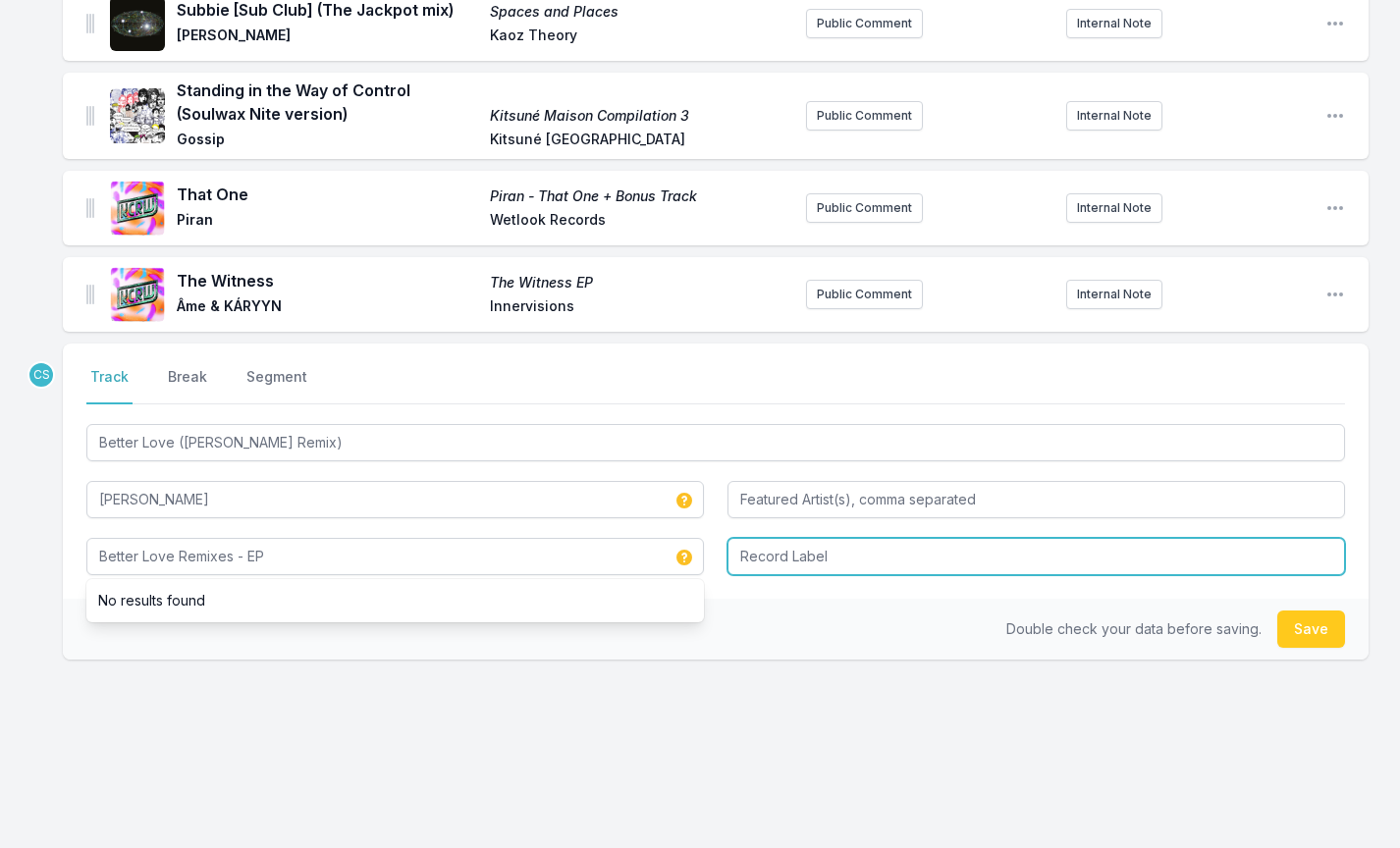
type input "Better Love Remixes - EP"
type input "Ninja Tune"
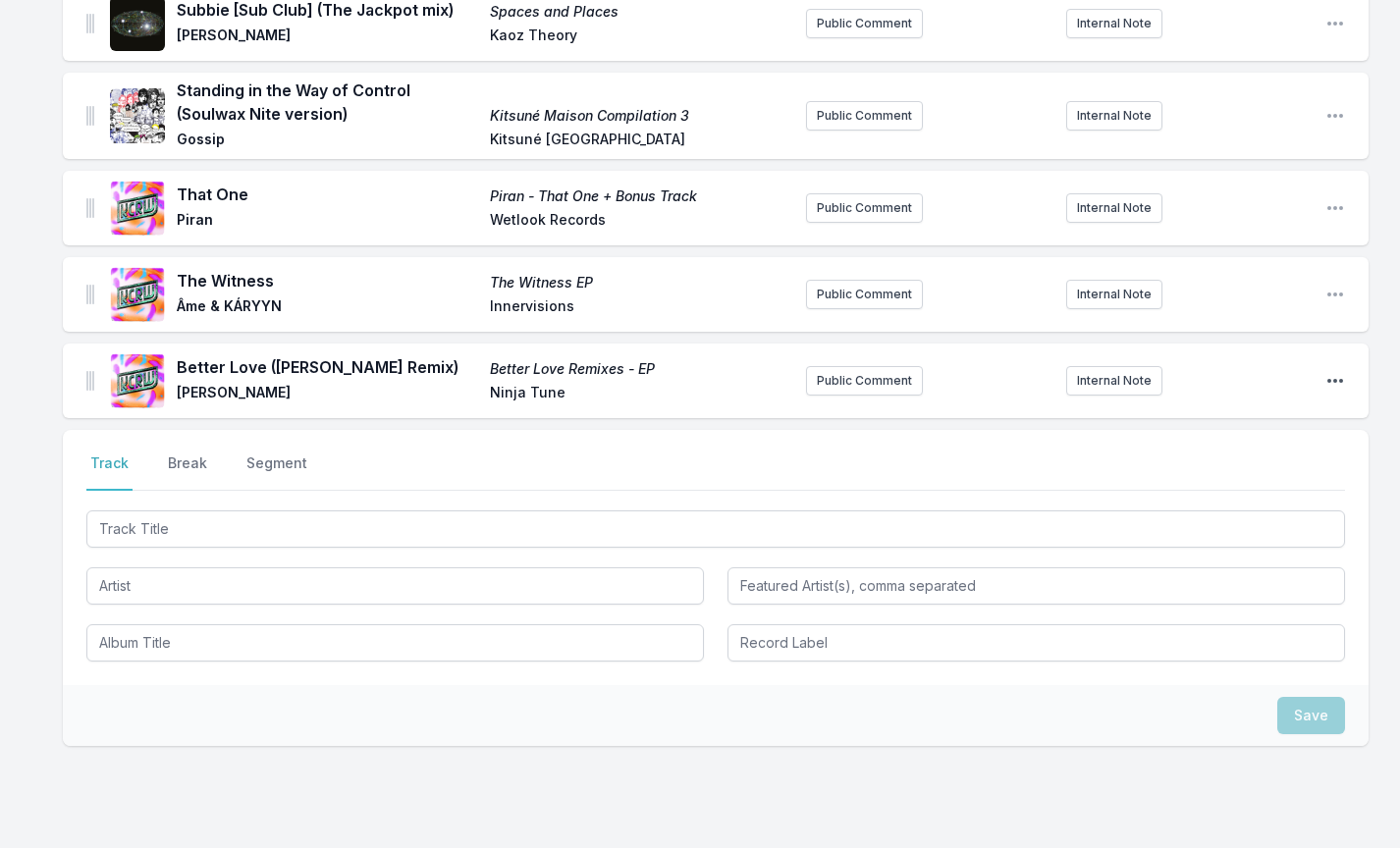
click at [1334, 382] on icon "Open playlist item options" at bounding box center [1336, 381] width 20 height 20
click at [1253, 423] on button "Edit Track Details" at bounding box center [1235, 421] width 220 height 36
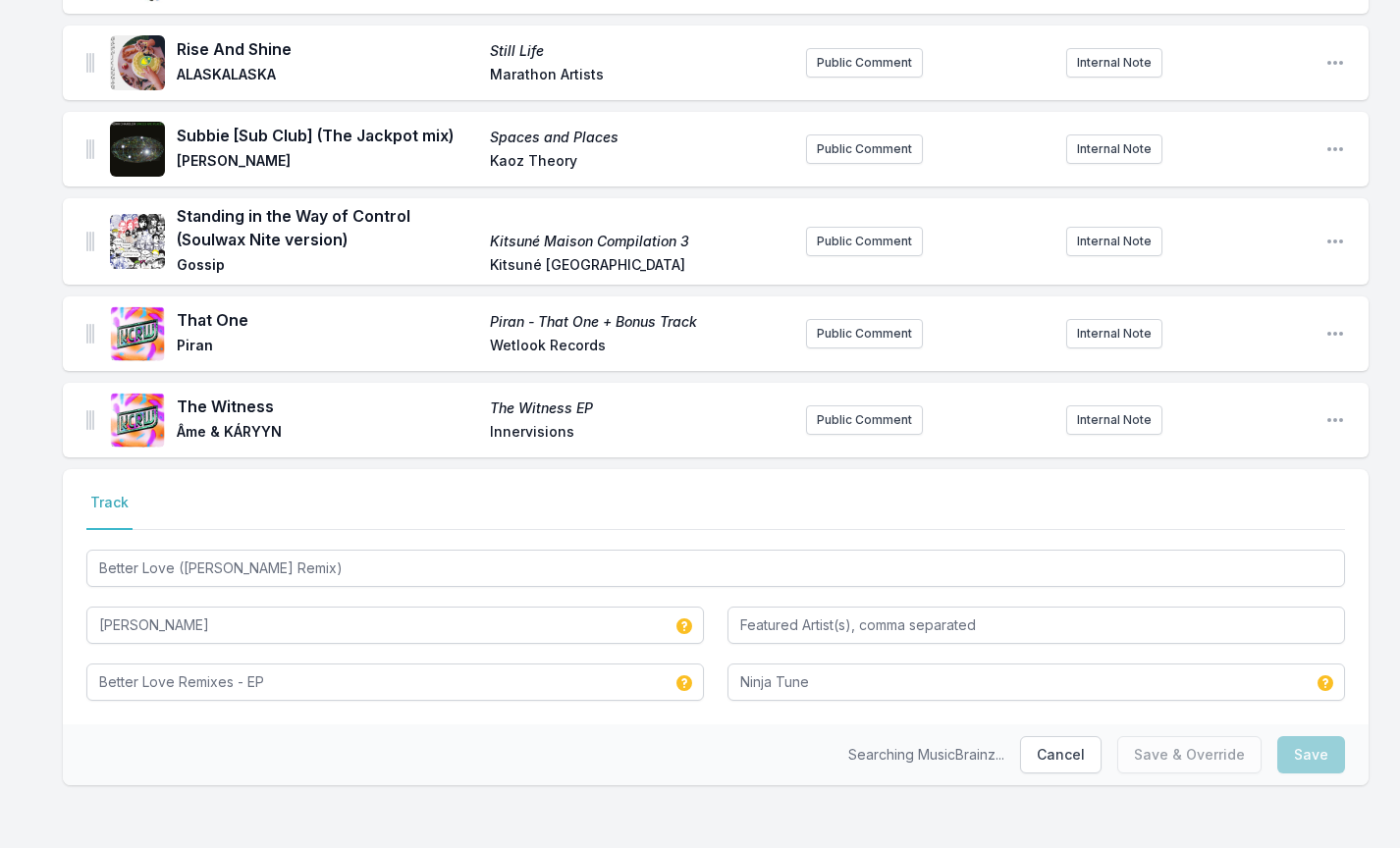
scroll to position [525, 0]
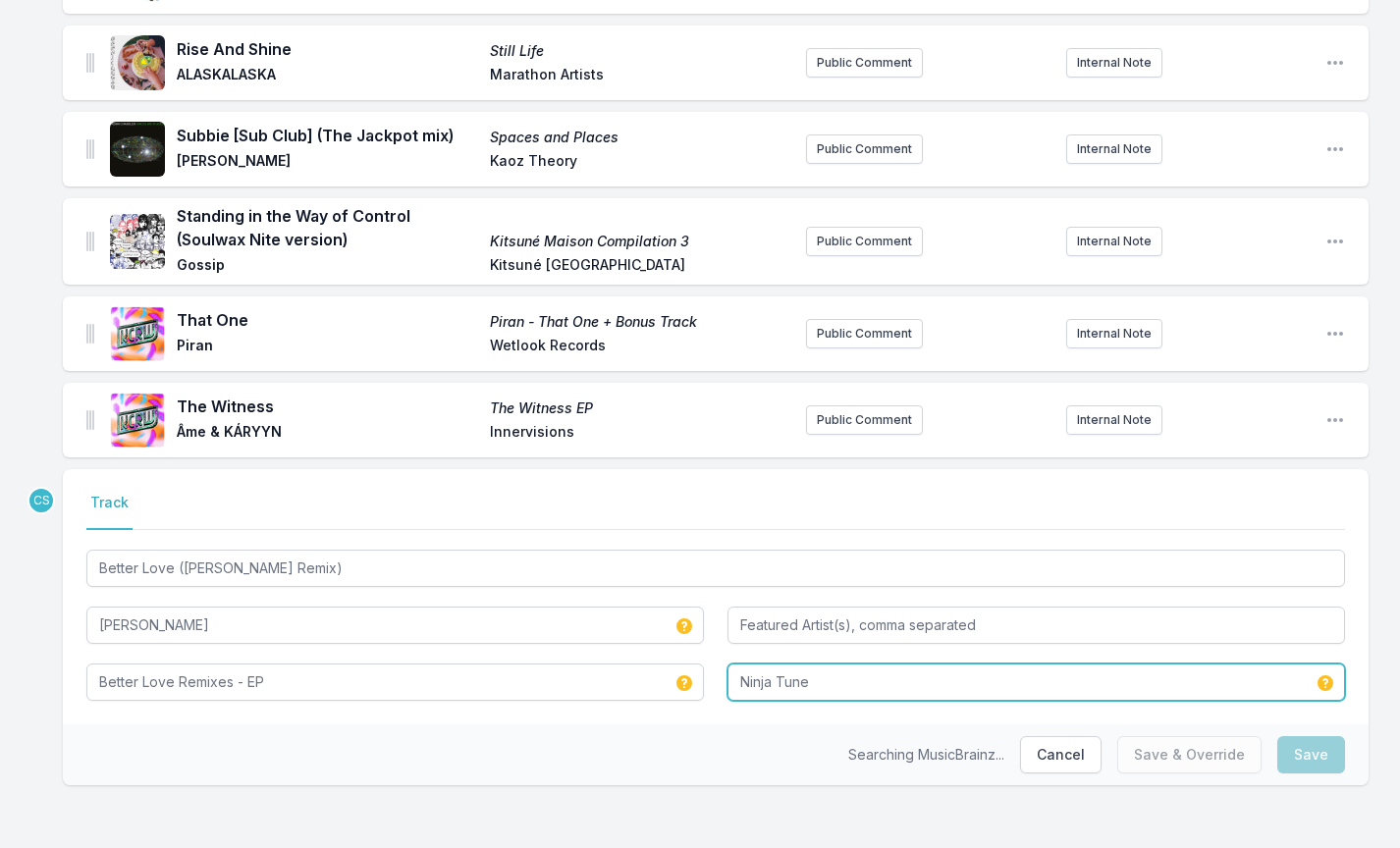
click at [848, 686] on input "Ninja Tune" at bounding box center [1036, 682] width 618 height 38
click at [848, 681] on input "Ninja Tune" at bounding box center [1036, 682] width 618 height 38
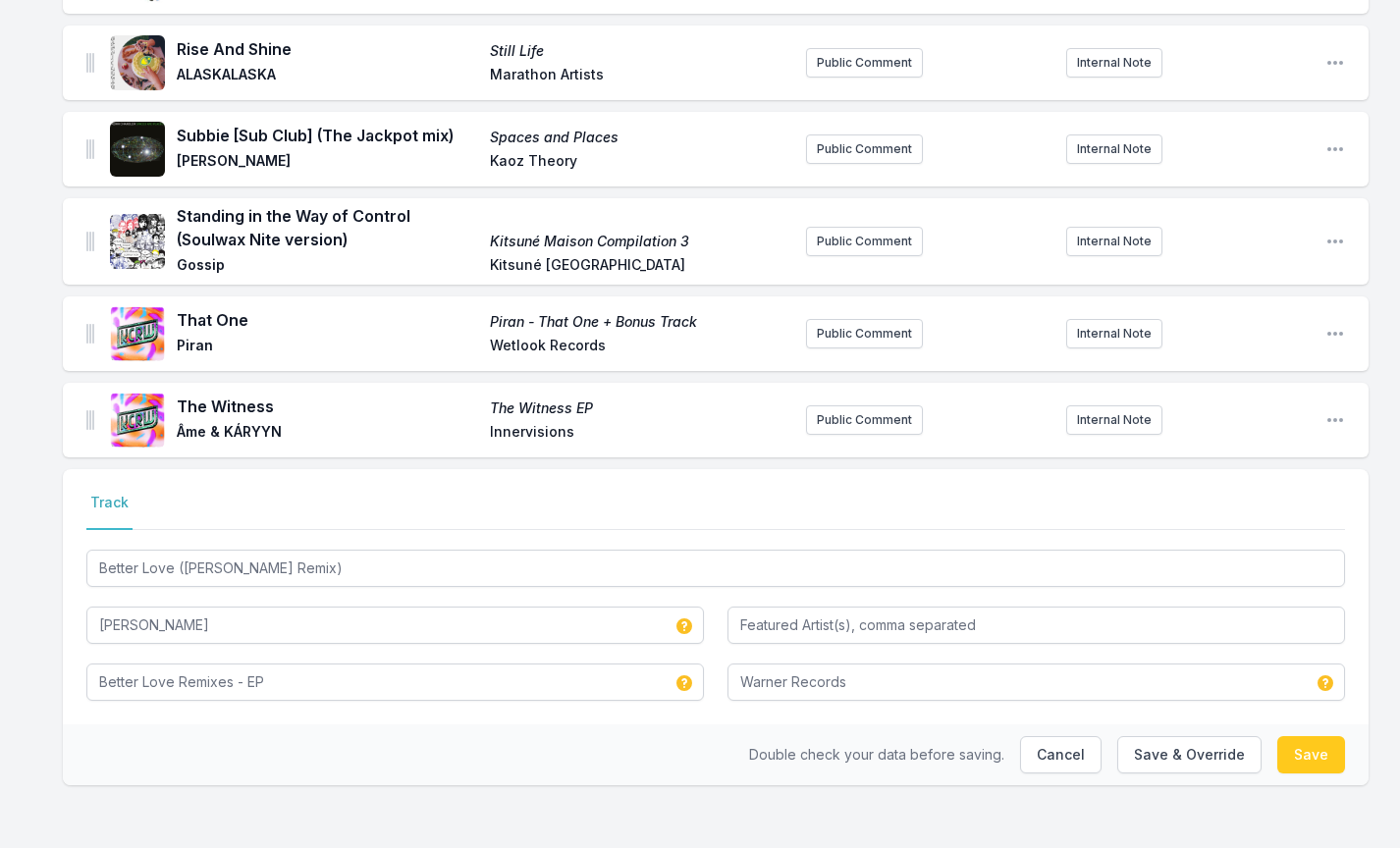
click at [1329, 760] on button "Save" at bounding box center [1311, 756] width 67 height 38
type input "Ninja Tune"
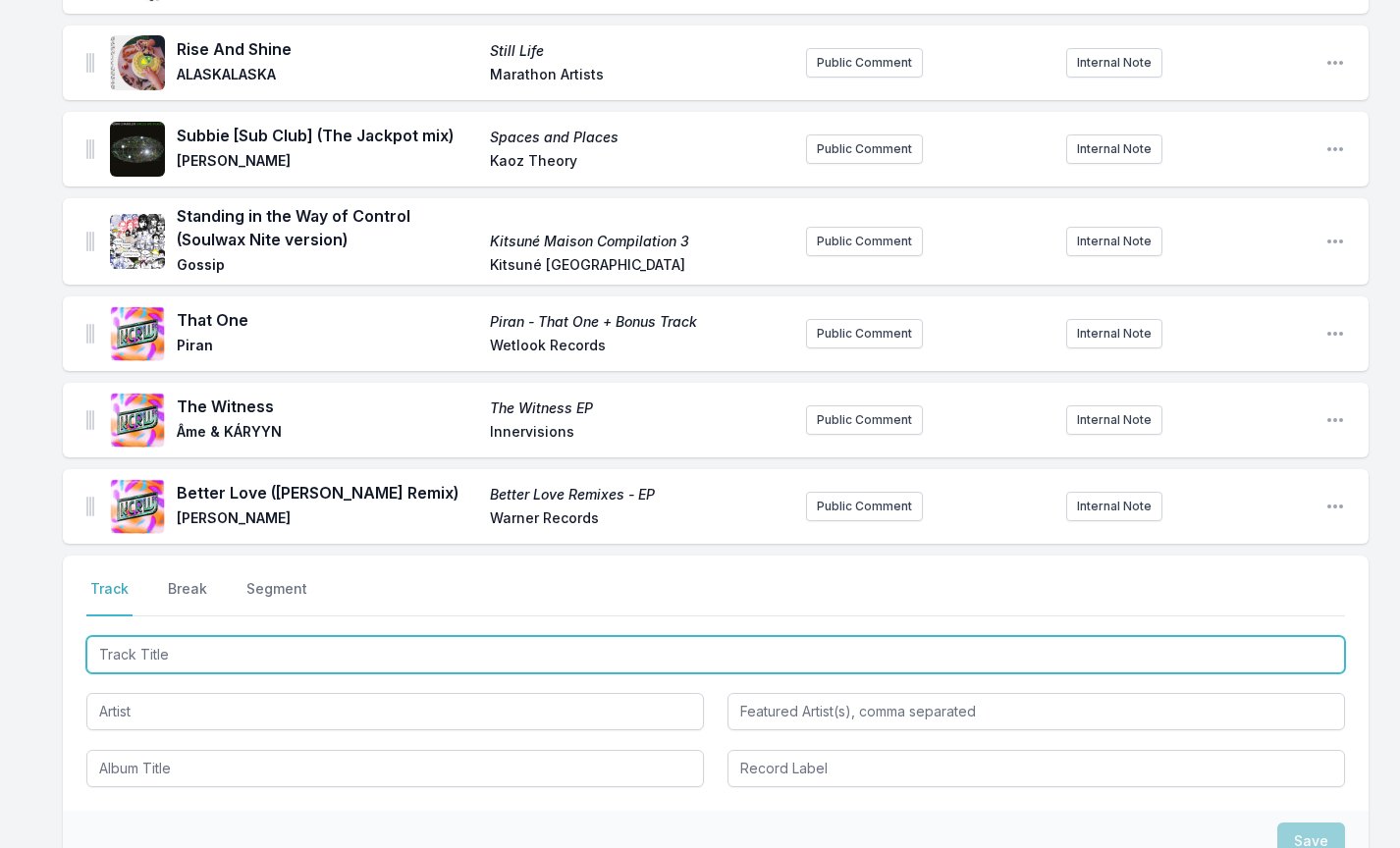
click at [234, 657] on input "Track Title" at bounding box center [715, 656] width 1258 height 38
click at [234, 657] on input "Skylab D" at bounding box center [715, 656] width 1258 height 38
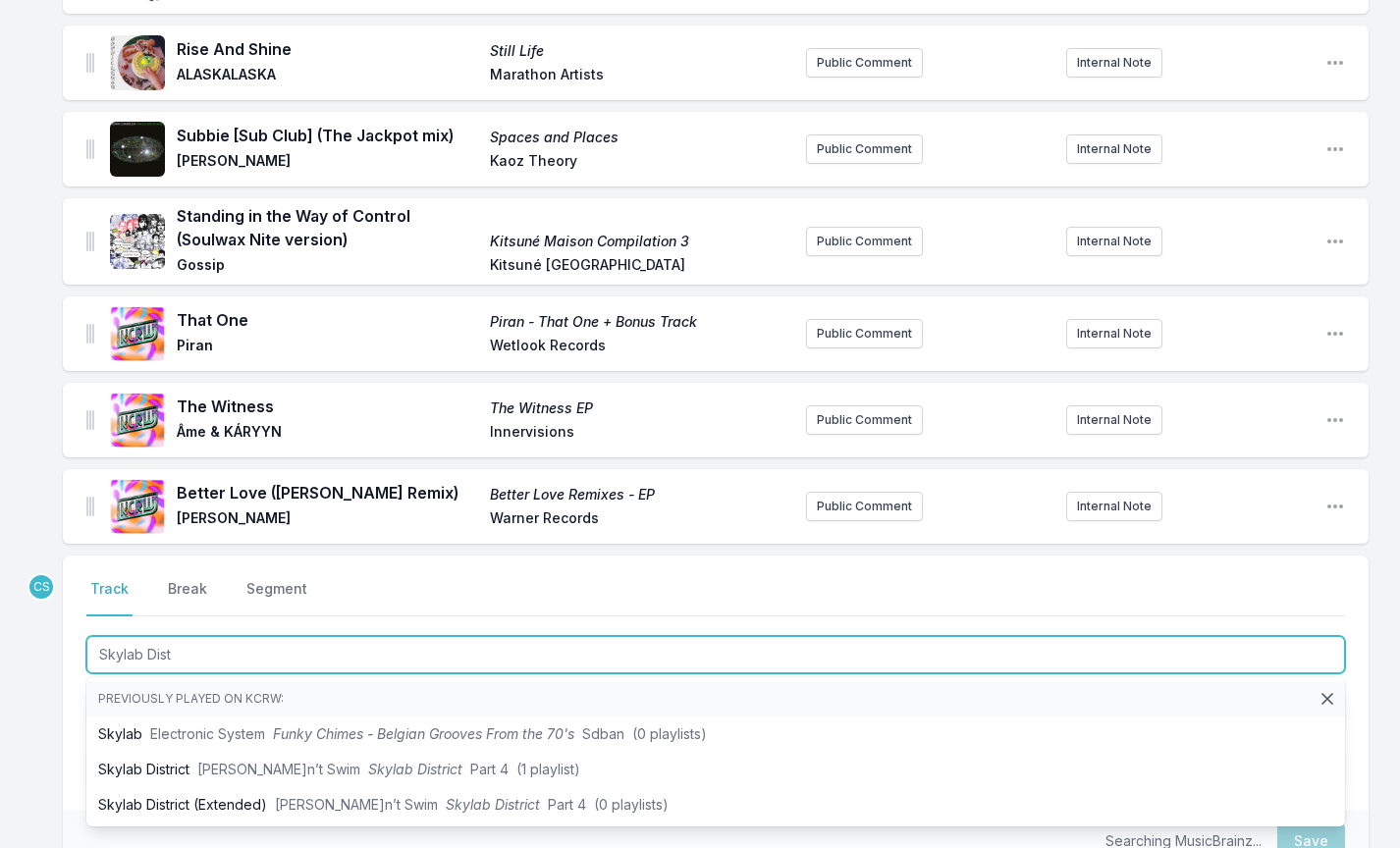
type input "Skylab Distr"
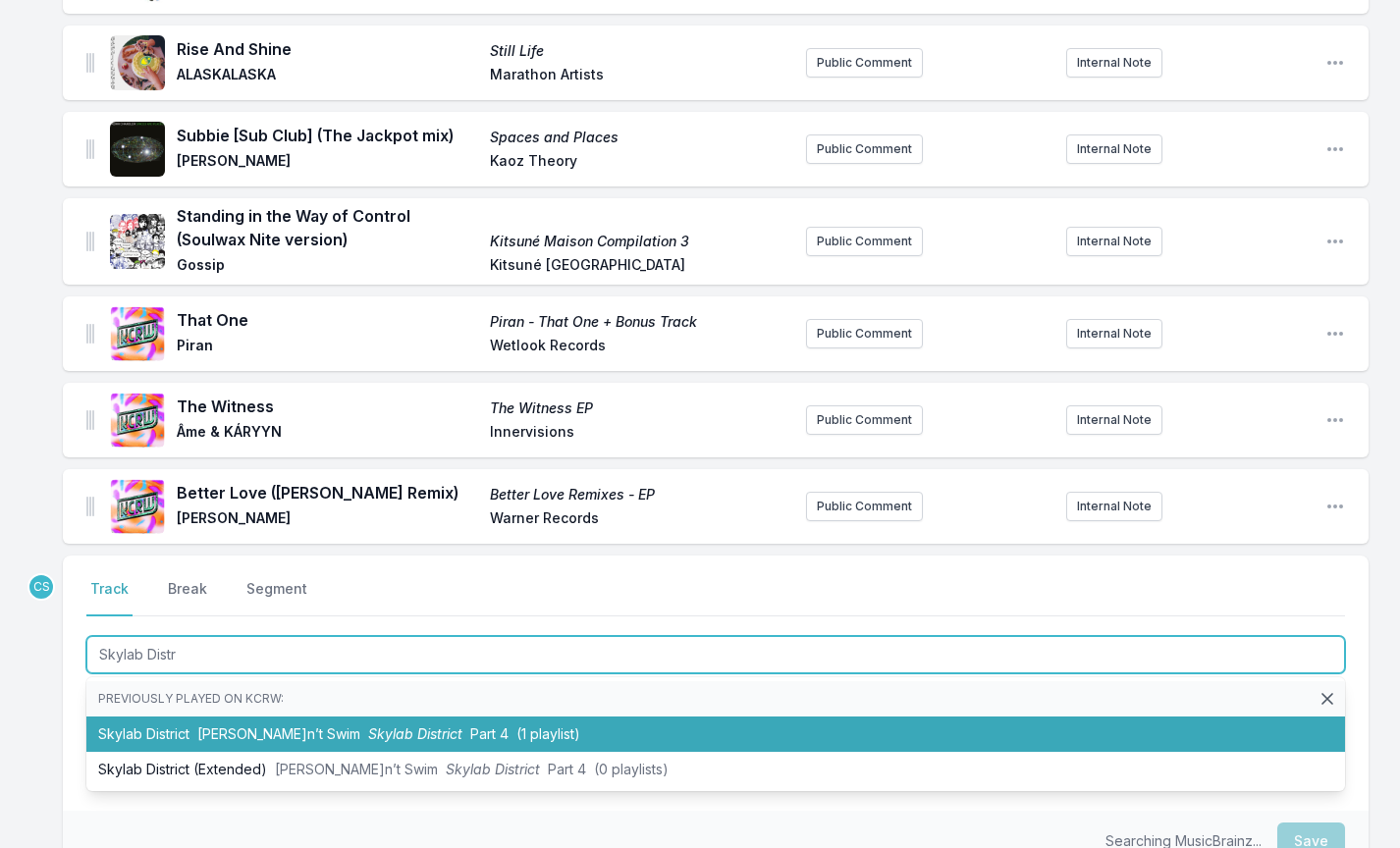
click at [206, 722] on li "Skylab District [PERSON_NAME] Can’t Swim Skylab District Part 4 (1 playlist)" at bounding box center [715, 735] width 1258 height 36
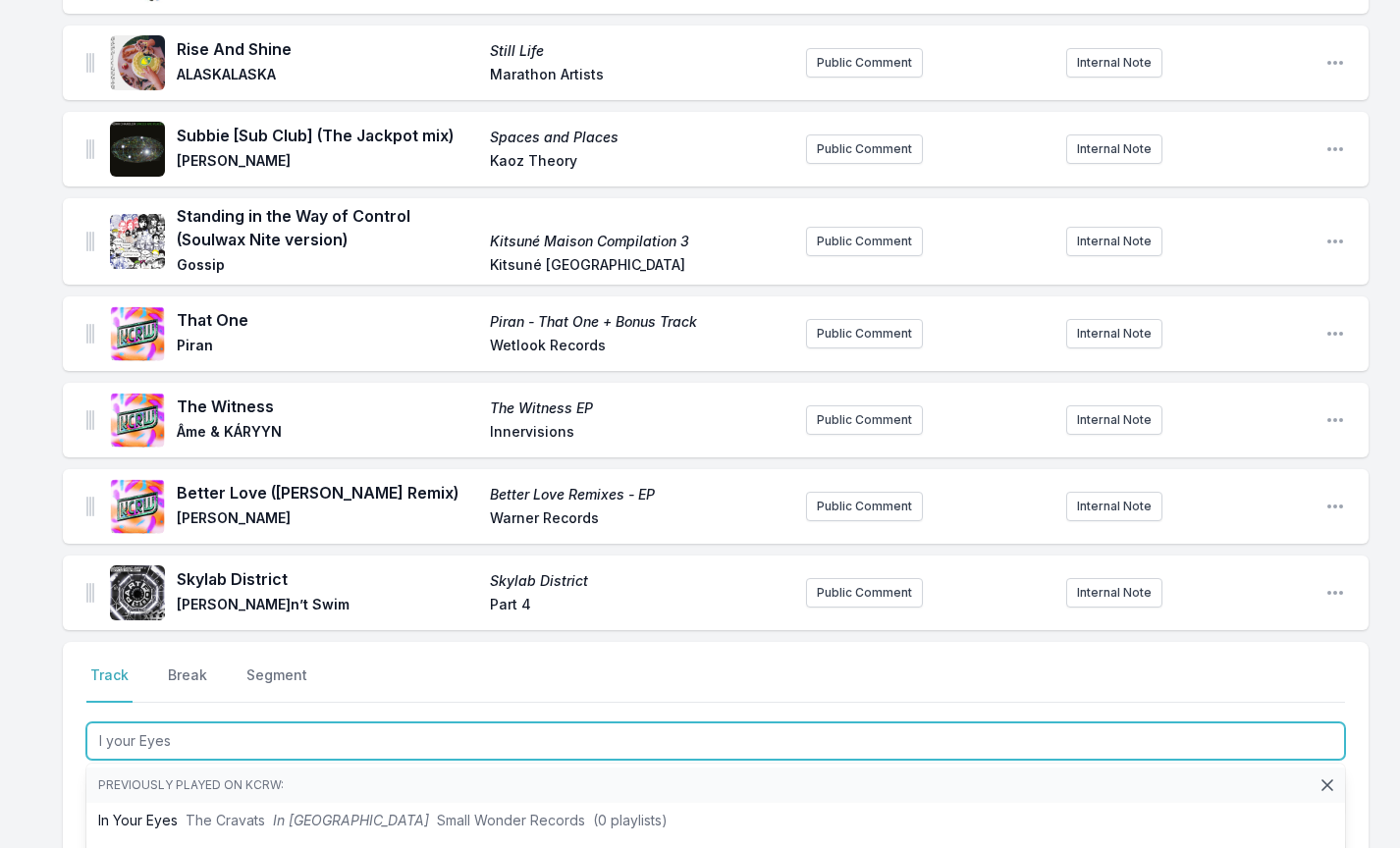
click at [107, 743] on input "I your Eyes" at bounding box center [715, 742] width 1258 height 38
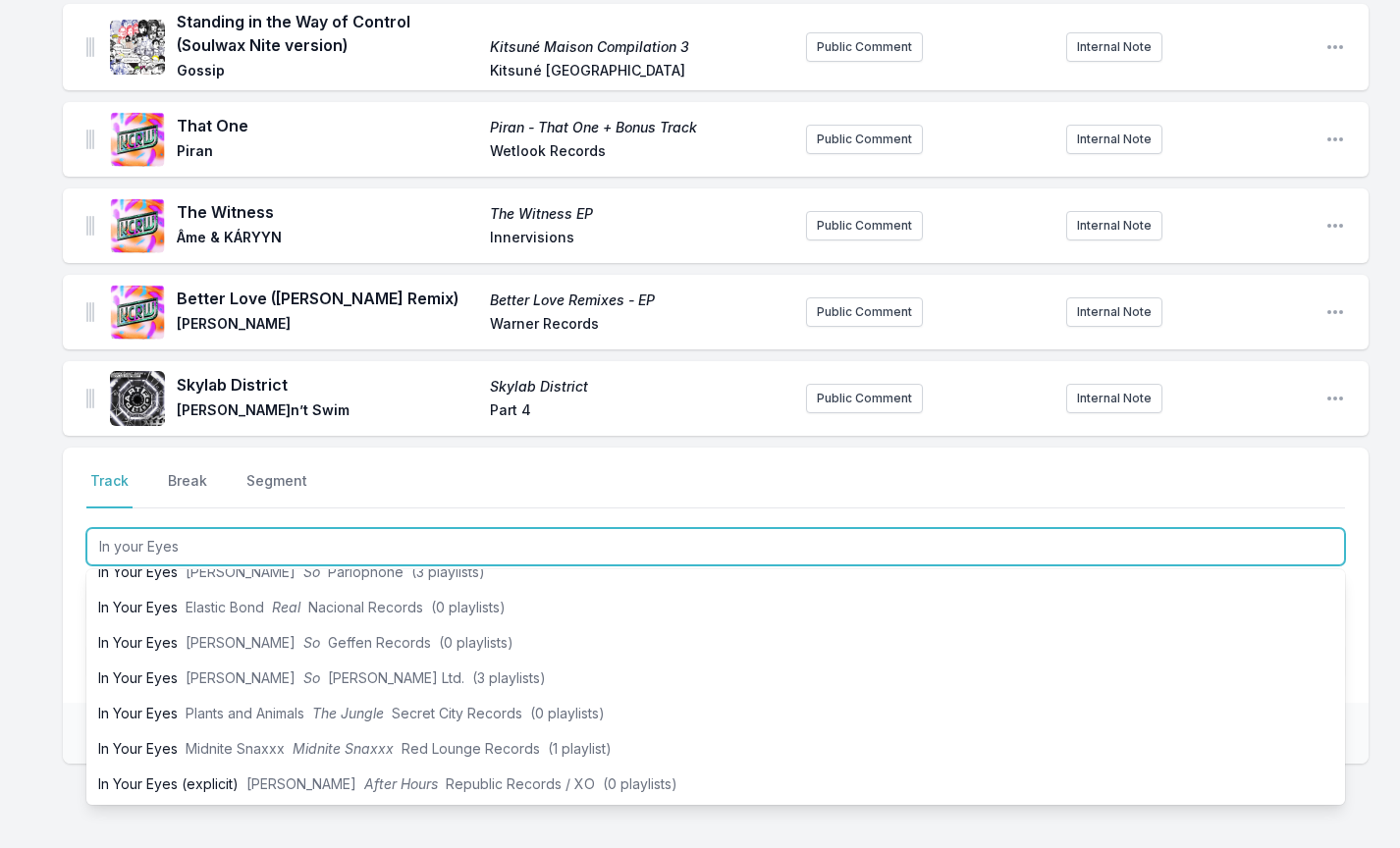
scroll to position [161, 0]
click at [121, 547] on input "In your Eyes" at bounding box center [715, 547] width 1258 height 38
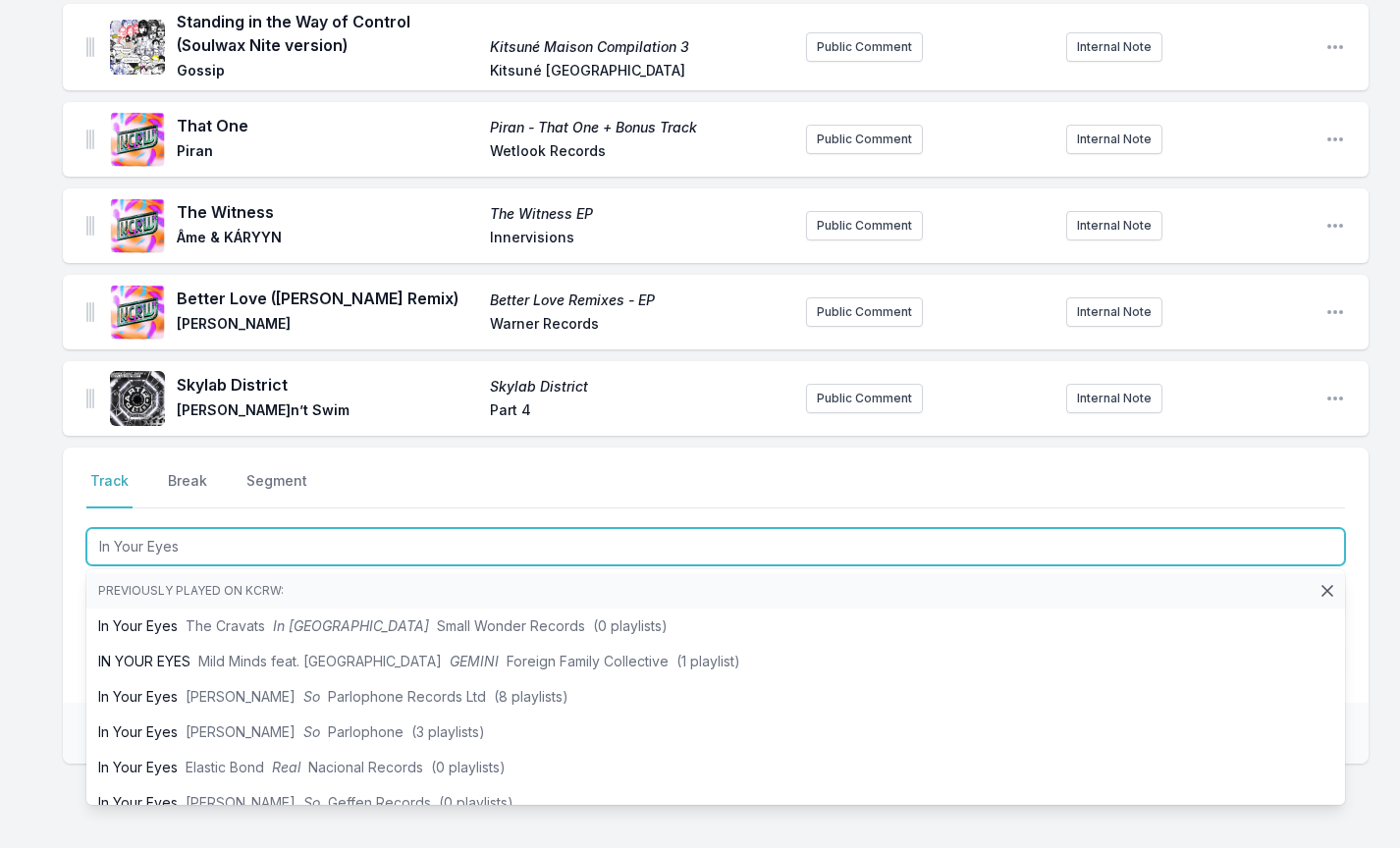
type input "In Your Eyes"
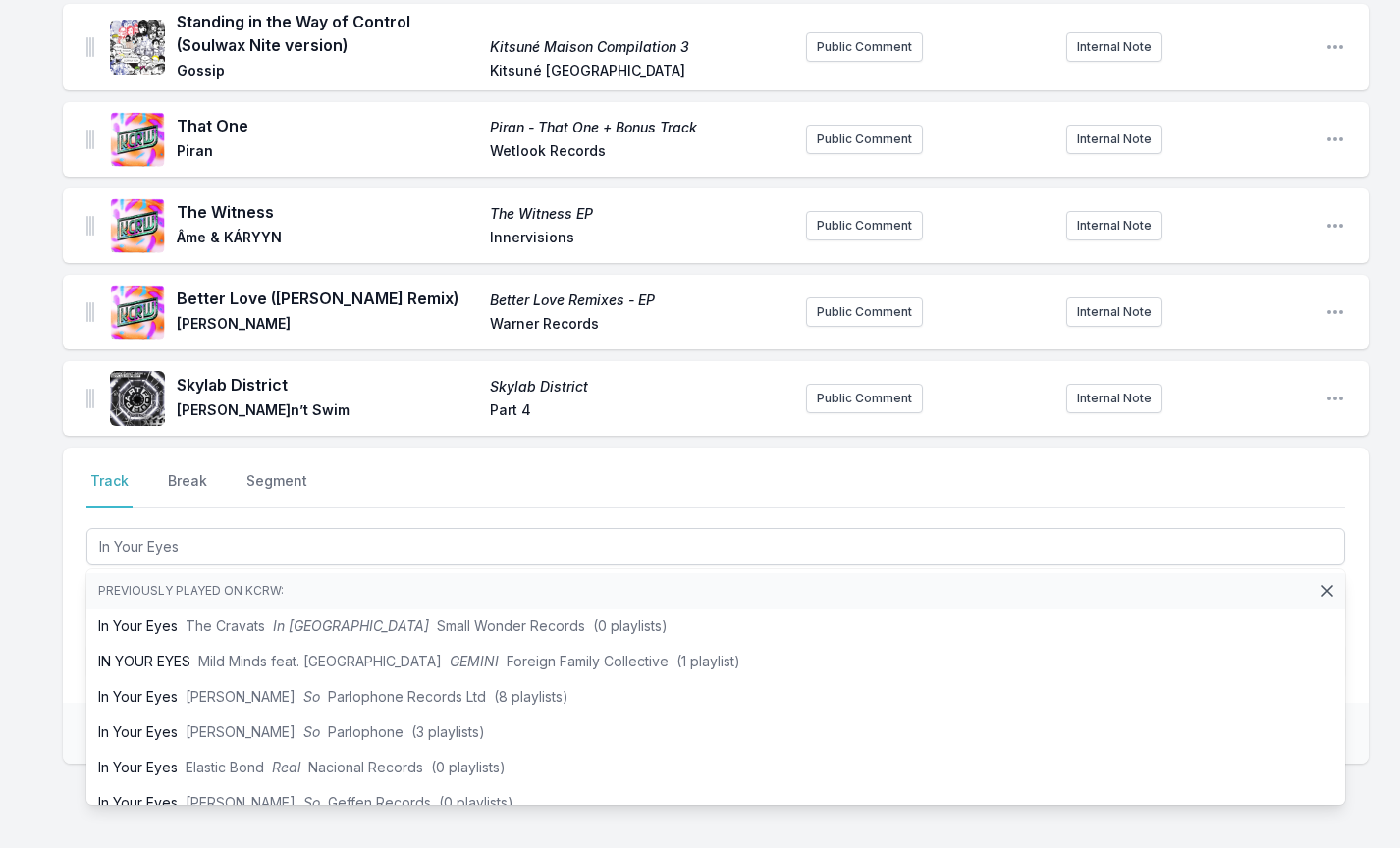
click at [79, 586] on div "Select a tab Track Break Segment Track Break Segment In Your Eyes Previously pl…" at bounding box center [715, 574] width 1306 height 255
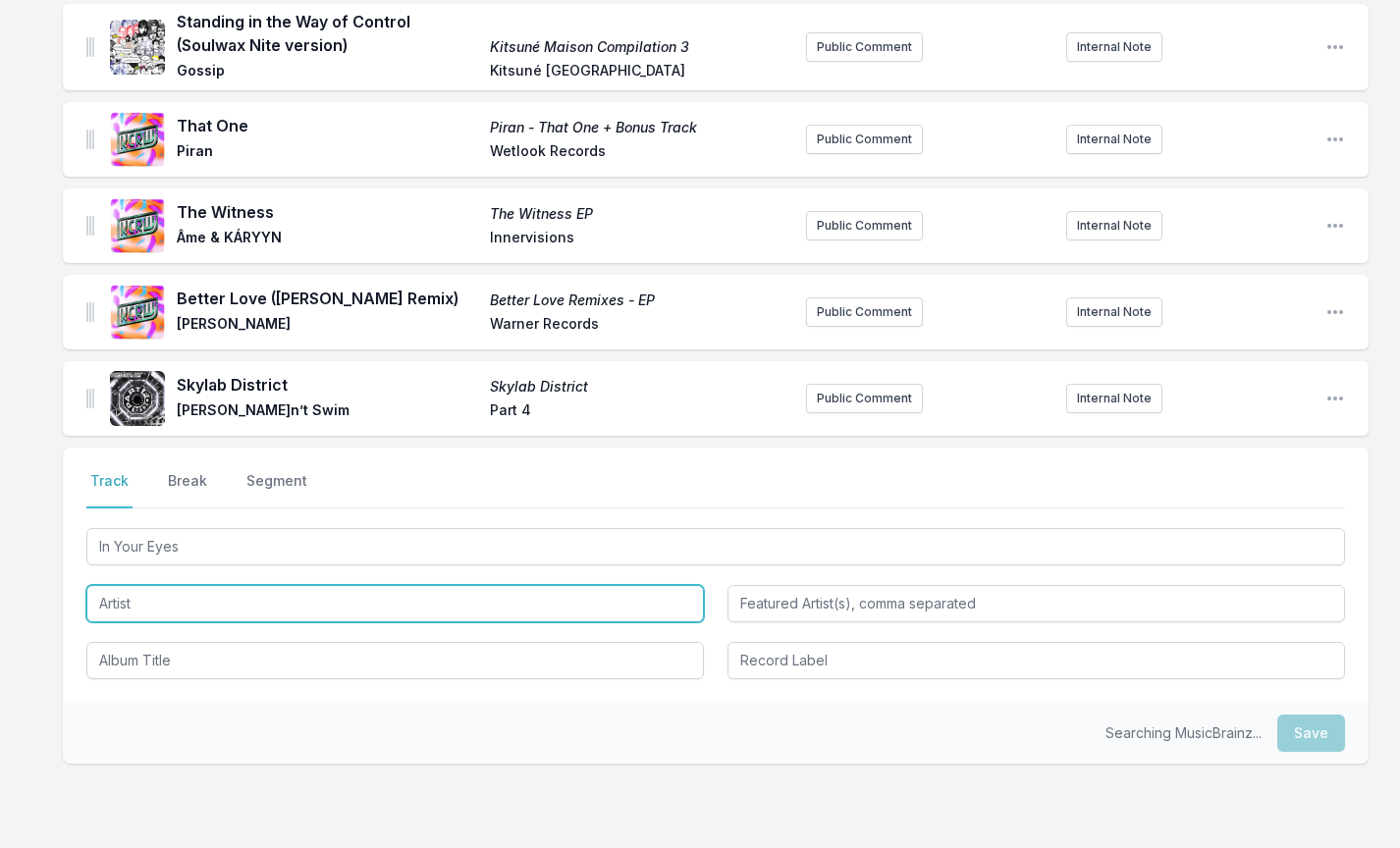
click at [157, 600] on input "Artist" at bounding box center [395, 604] width 618 height 38
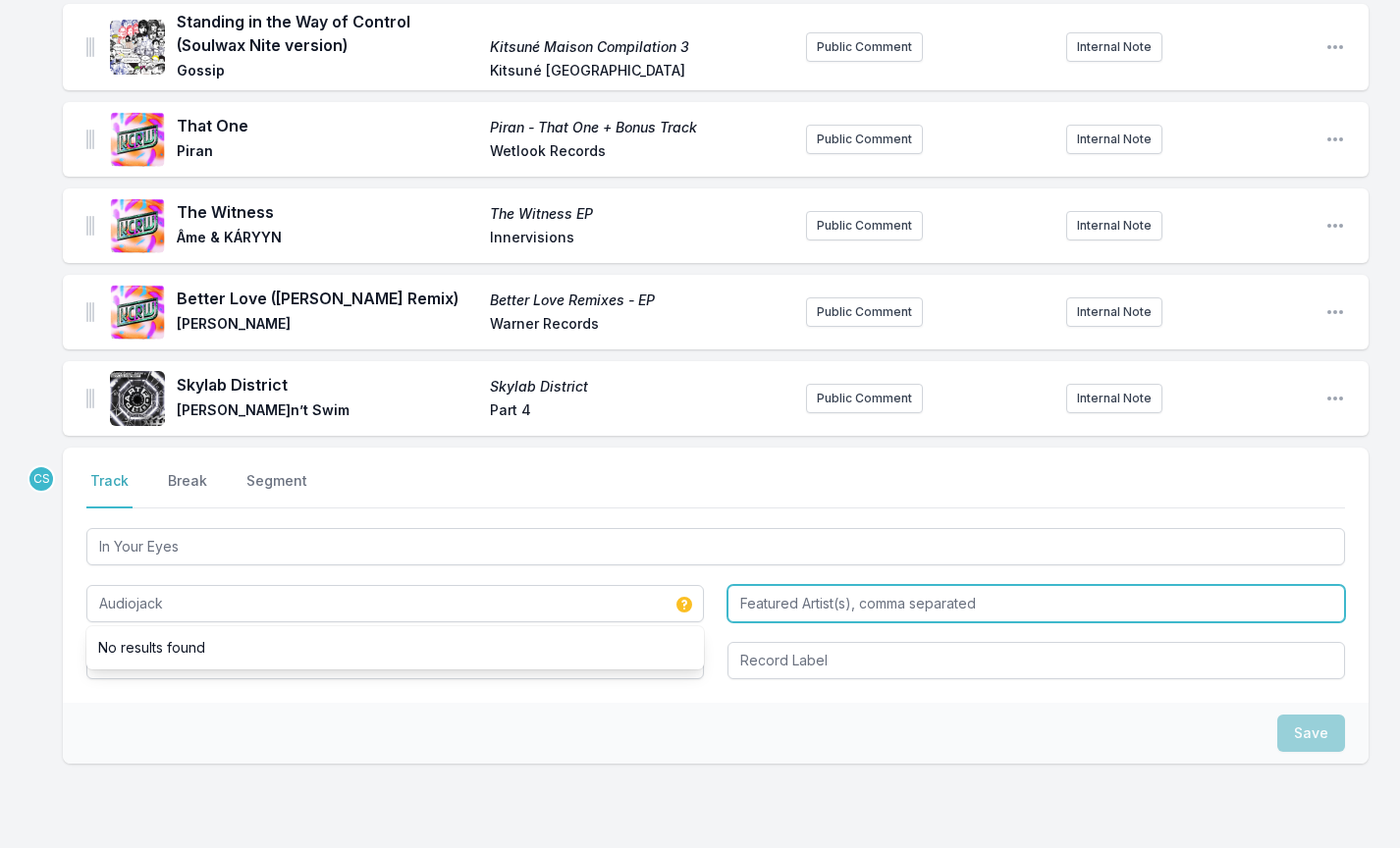
type input "Audiojack"
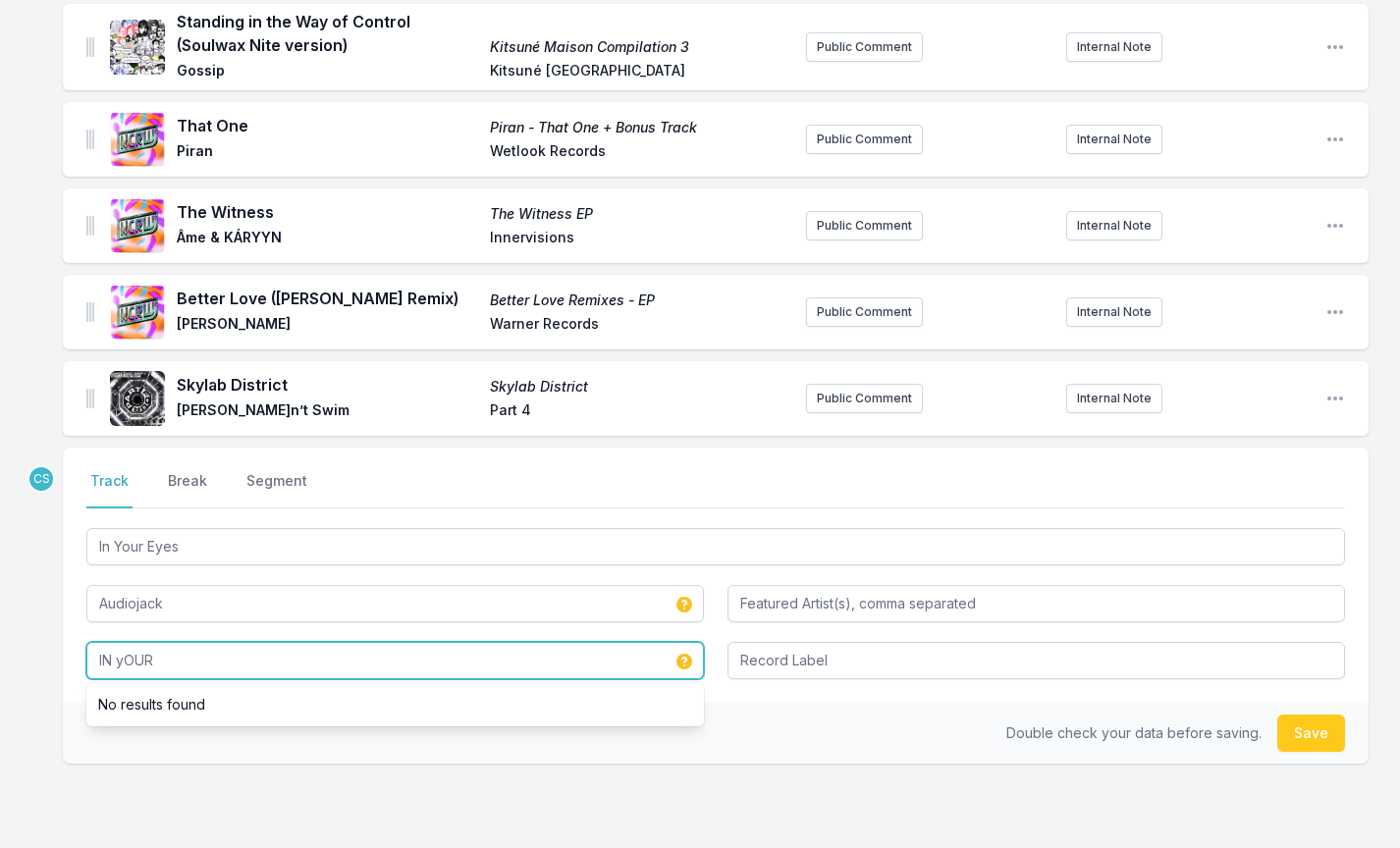
click at [187, 657] on input "IN yOUR" at bounding box center [395, 662] width 618 height 38
type input "Stay Strong"
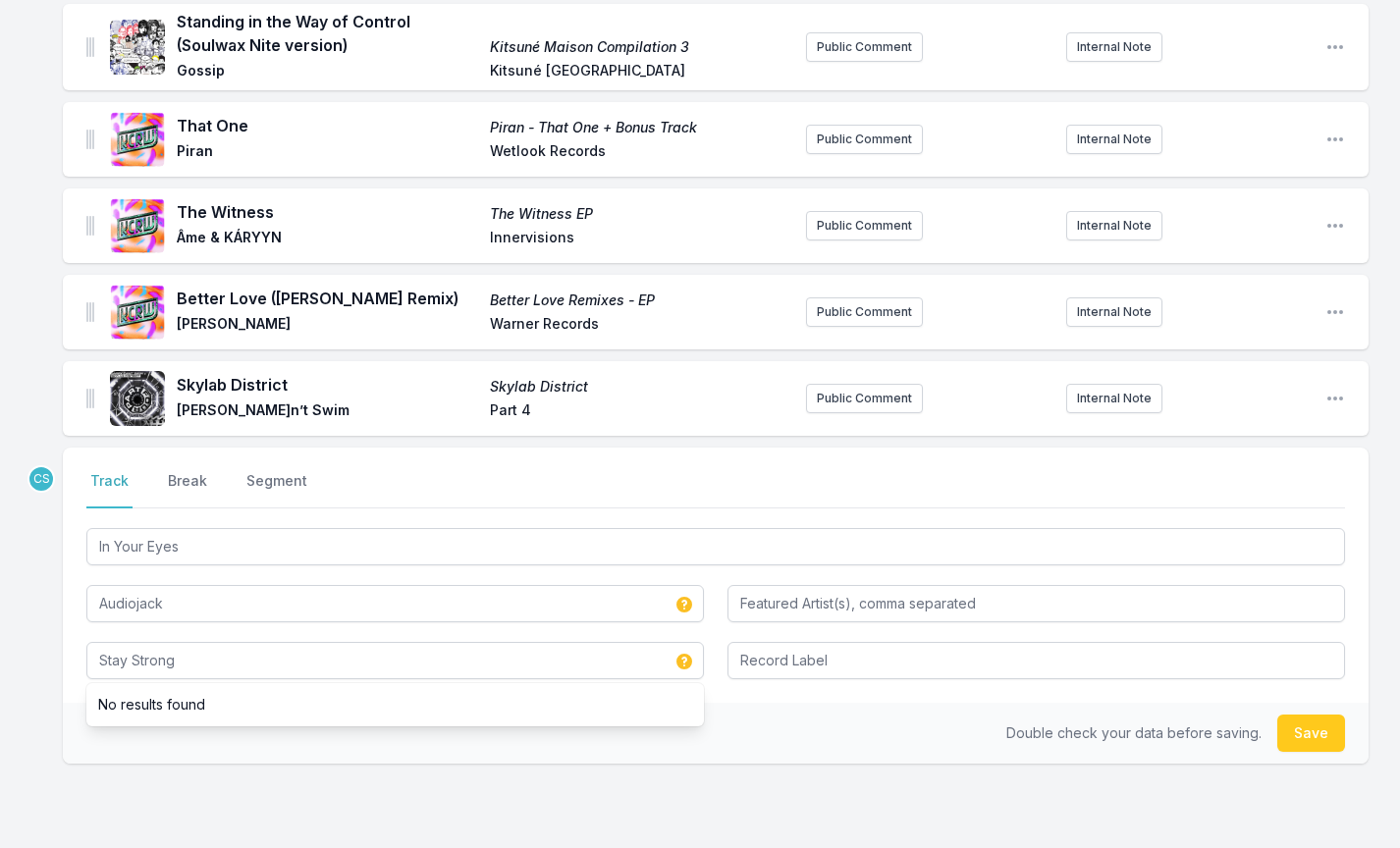
click at [259, 785] on div "CS Select a tab Track Break Segment Track Break Segment In Your Eyes Audiojack …" at bounding box center [715, 668] width 1306 height 442
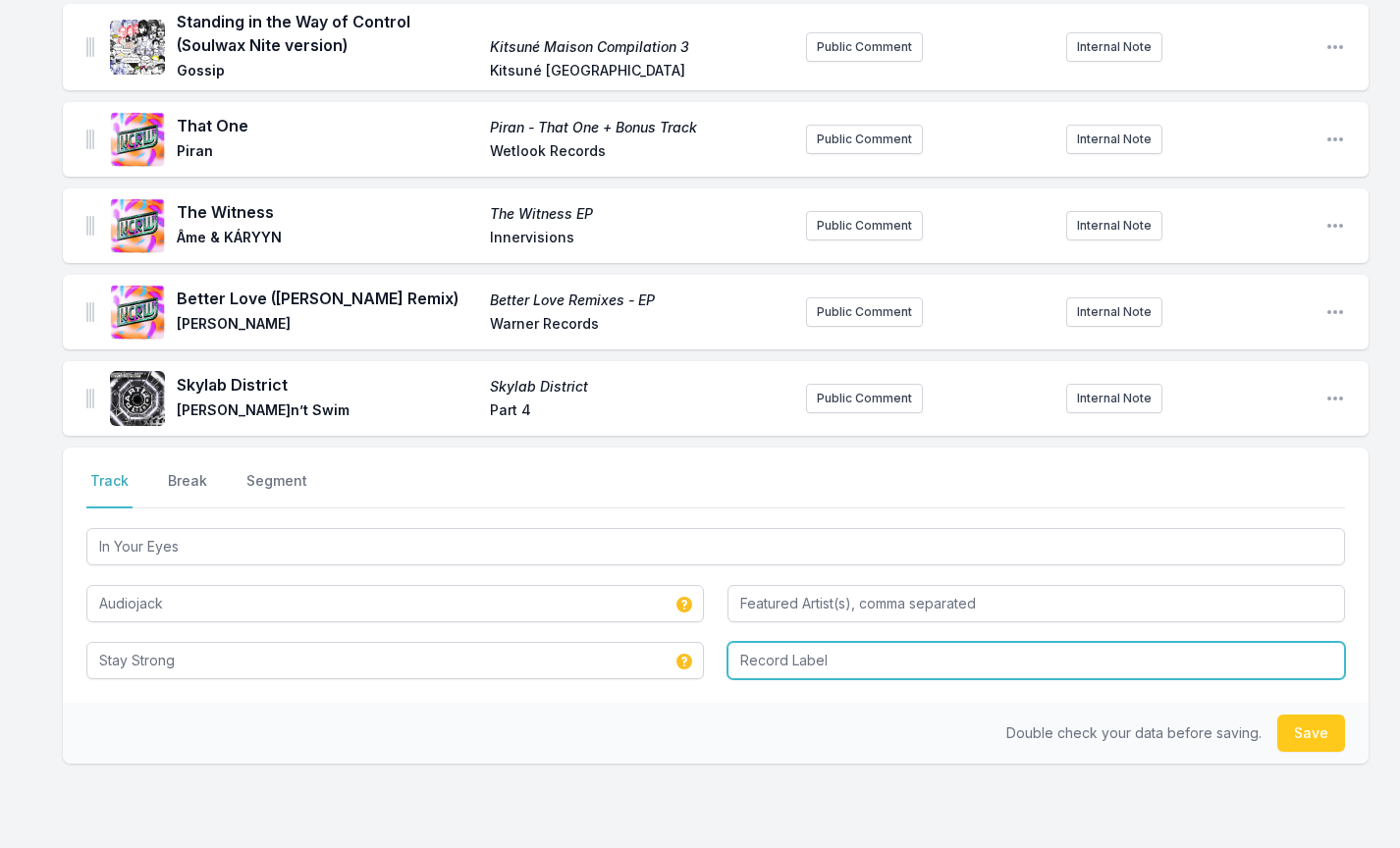
click at [785, 656] on input "Record Label" at bounding box center [1036, 662] width 618 height 38
type input "DIRTYBIRD"
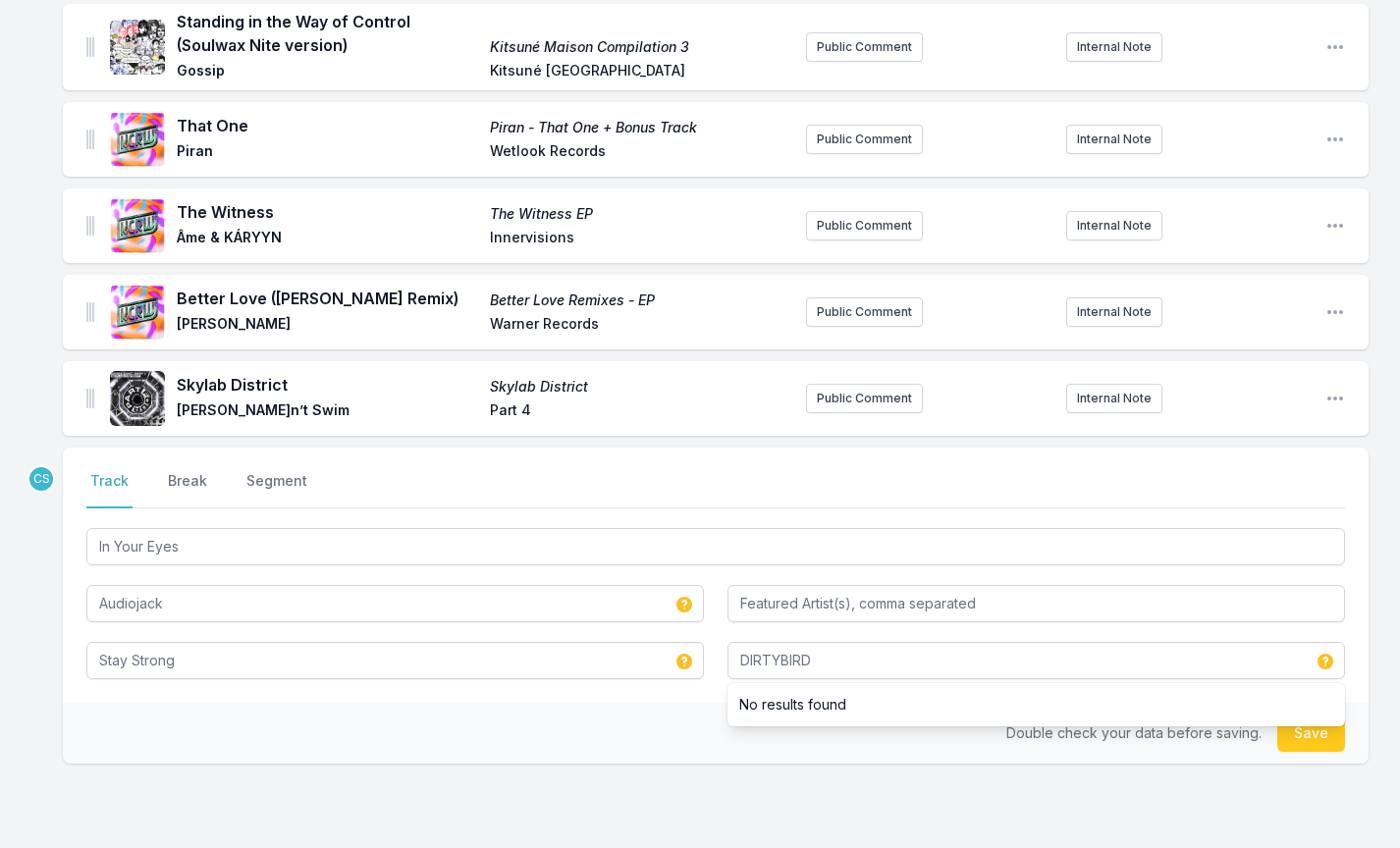
click at [741, 784] on div "CS Select a tab Track Break Segment Track Break Segment In Your Eyes Audiojack …" at bounding box center [715, 668] width 1306 height 442
click at [1309, 744] on button "Save" at bounding box center [1311, 734] width 67 height 38
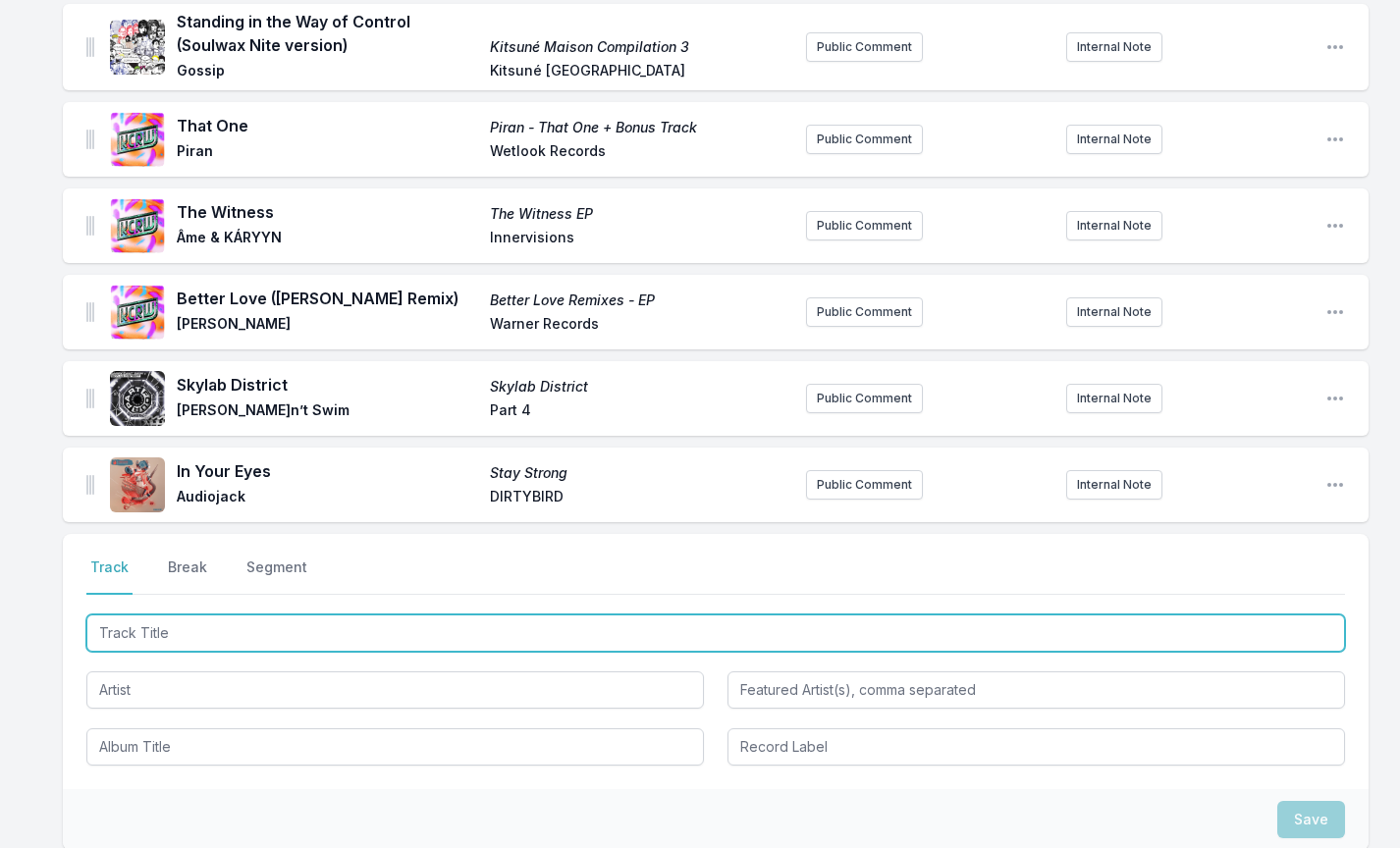
click at [189, 621] on input "Track Title" at bounding box center [715, 634] width 1258 height 38
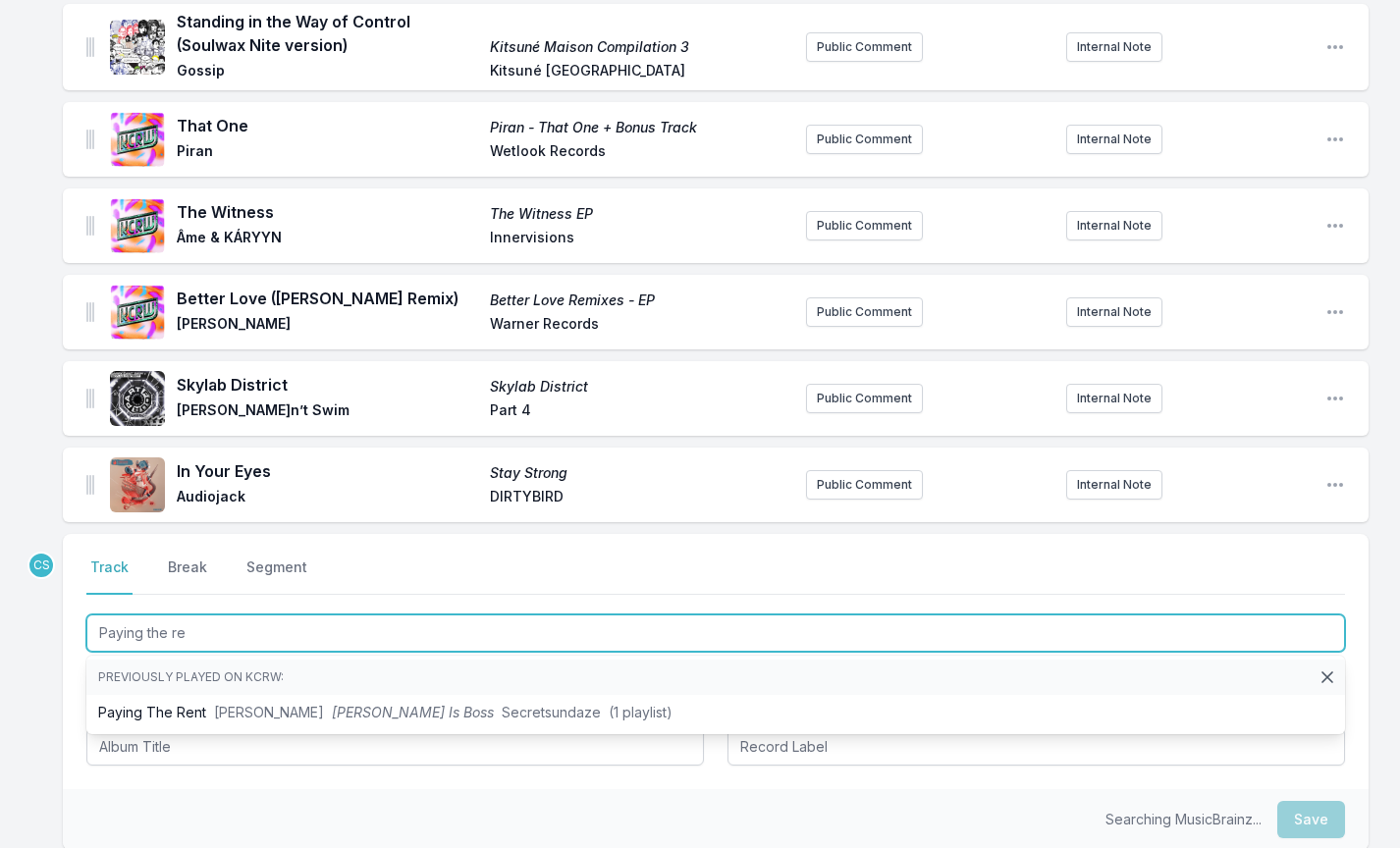
type input "Paying the r"
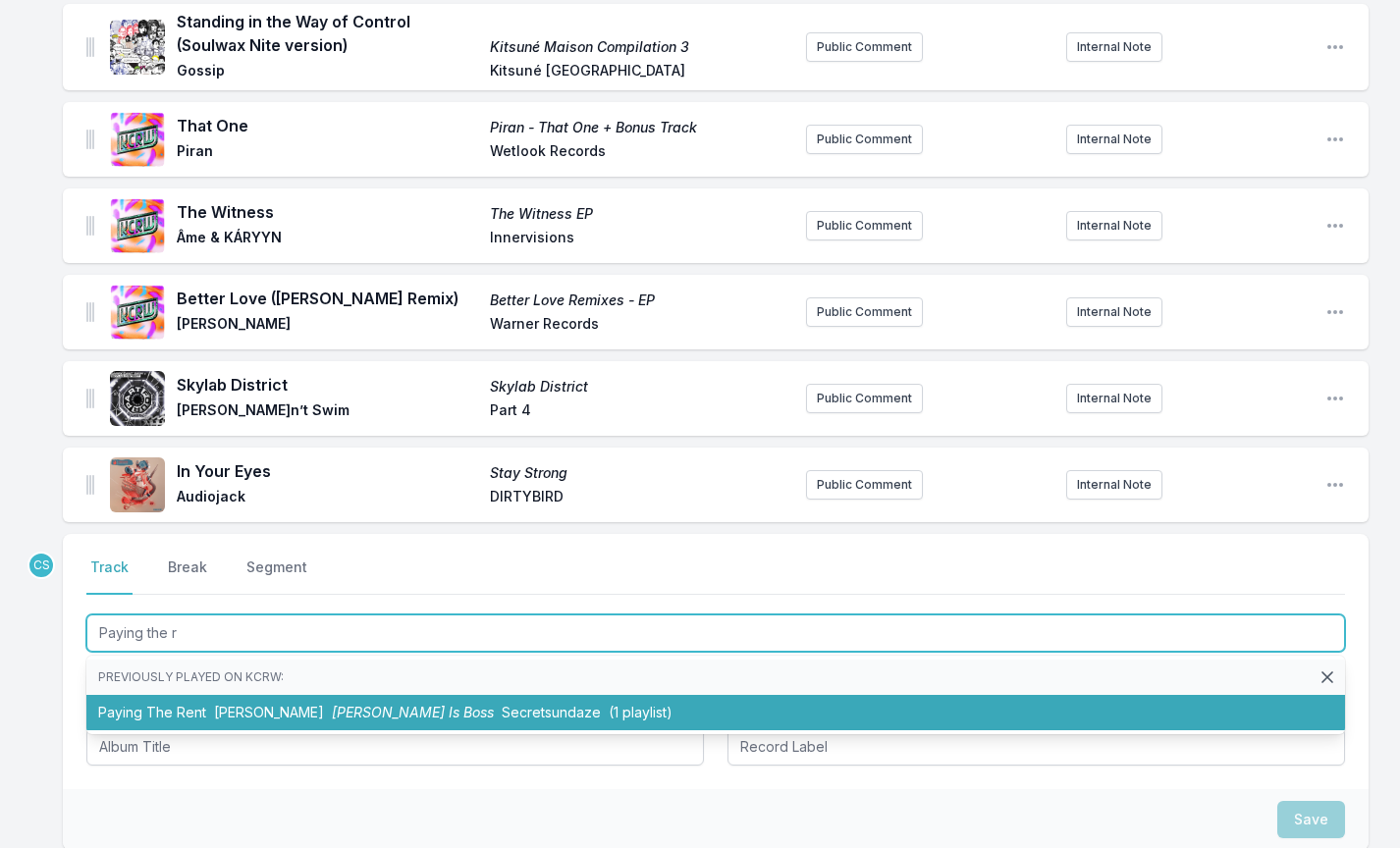
click at [213, 698] on li "Paying The Rent [PERSON_NAME] Is Boss Secretsundaze (1 playlist)" at bounding box center [715, 713] width 1258 height 36
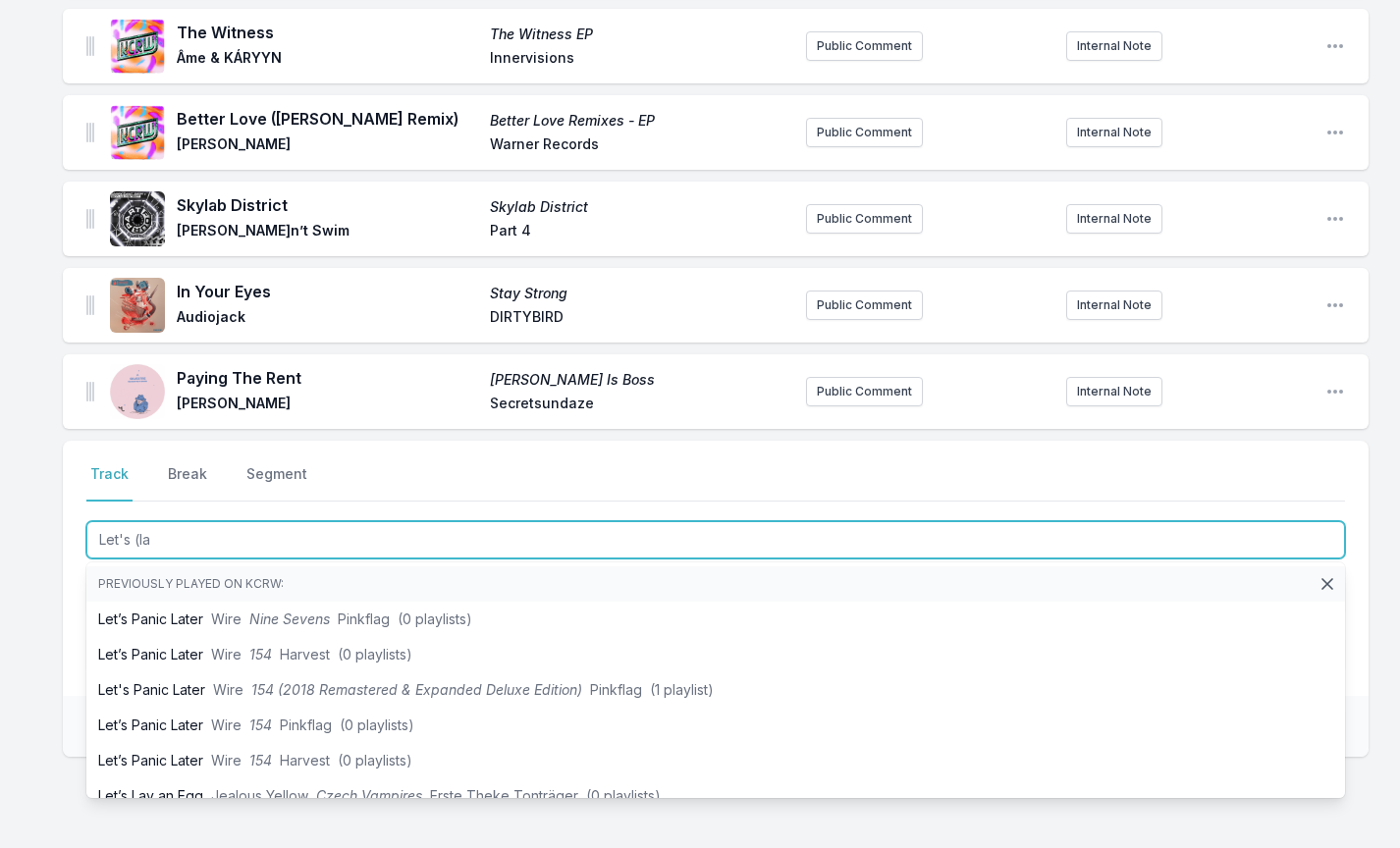
scroll to position [909, 0]
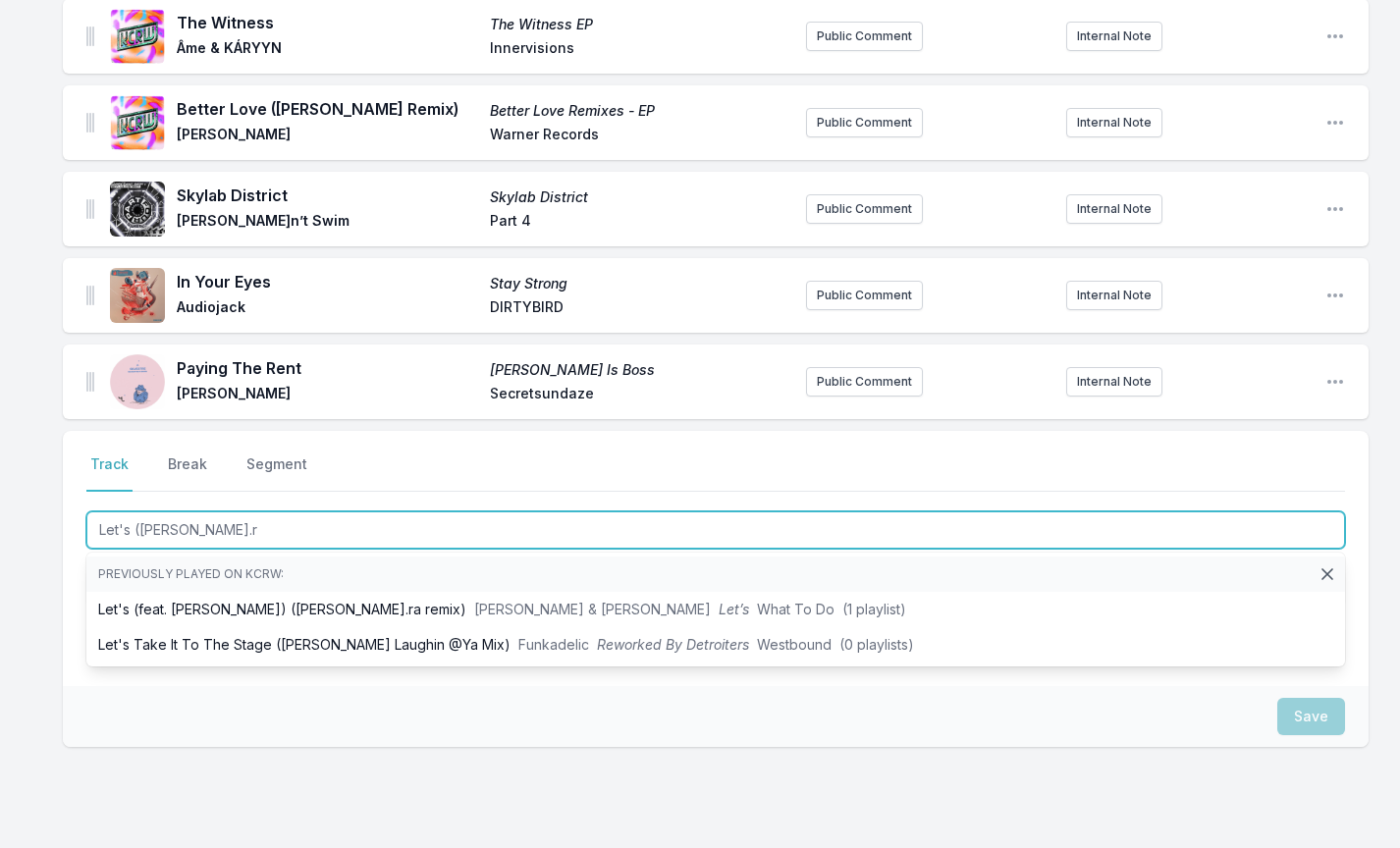
type input "Let's ([PERSON_NAME].ra"
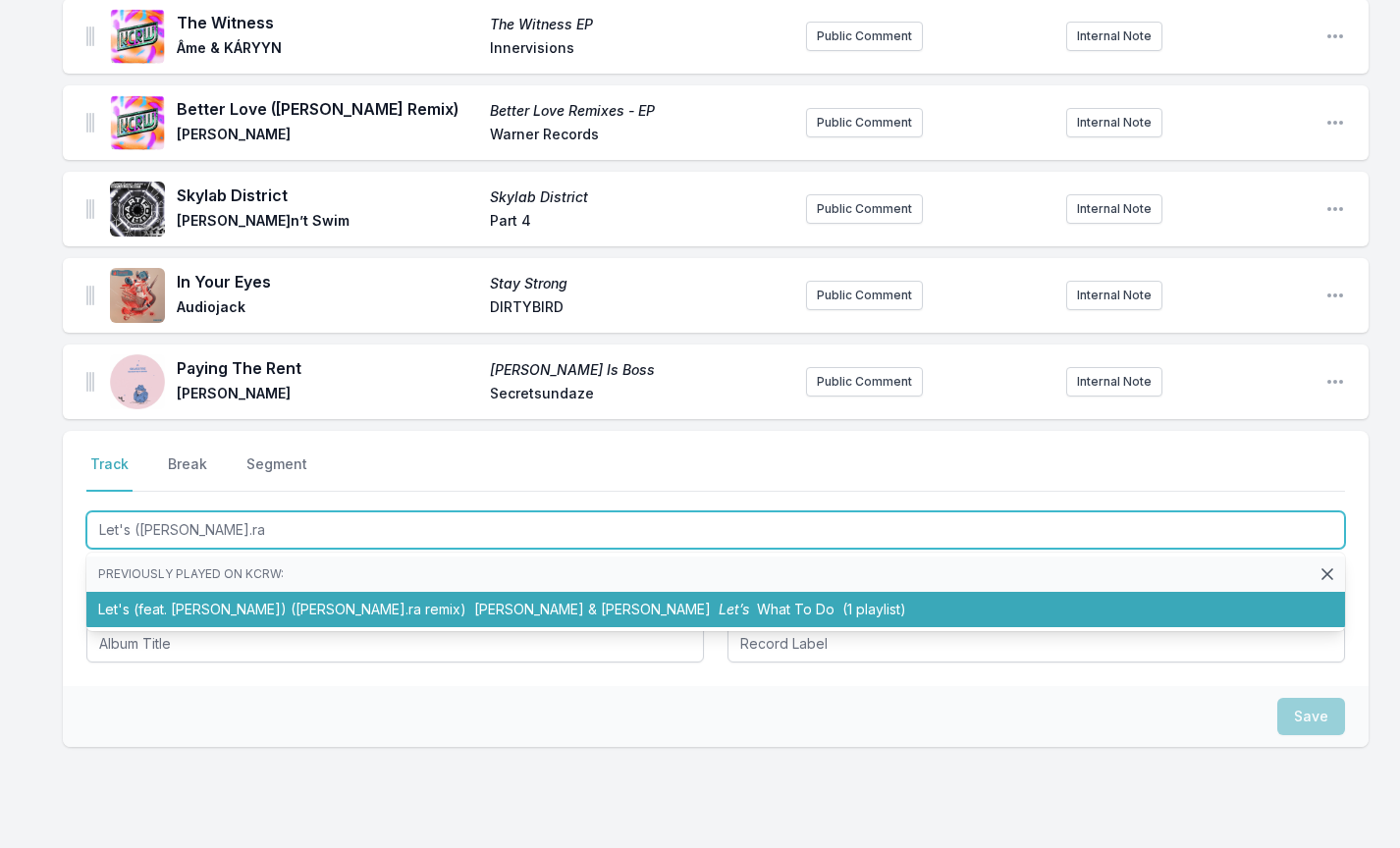
click at [249, 624] on li "Let's (feat. [PERSON_NAME]) ([PERSON_NAME].ra remix) [PERSON_NAME] & [PERSON_NA…" at bounding box center [715, 610] width 1258 height 36
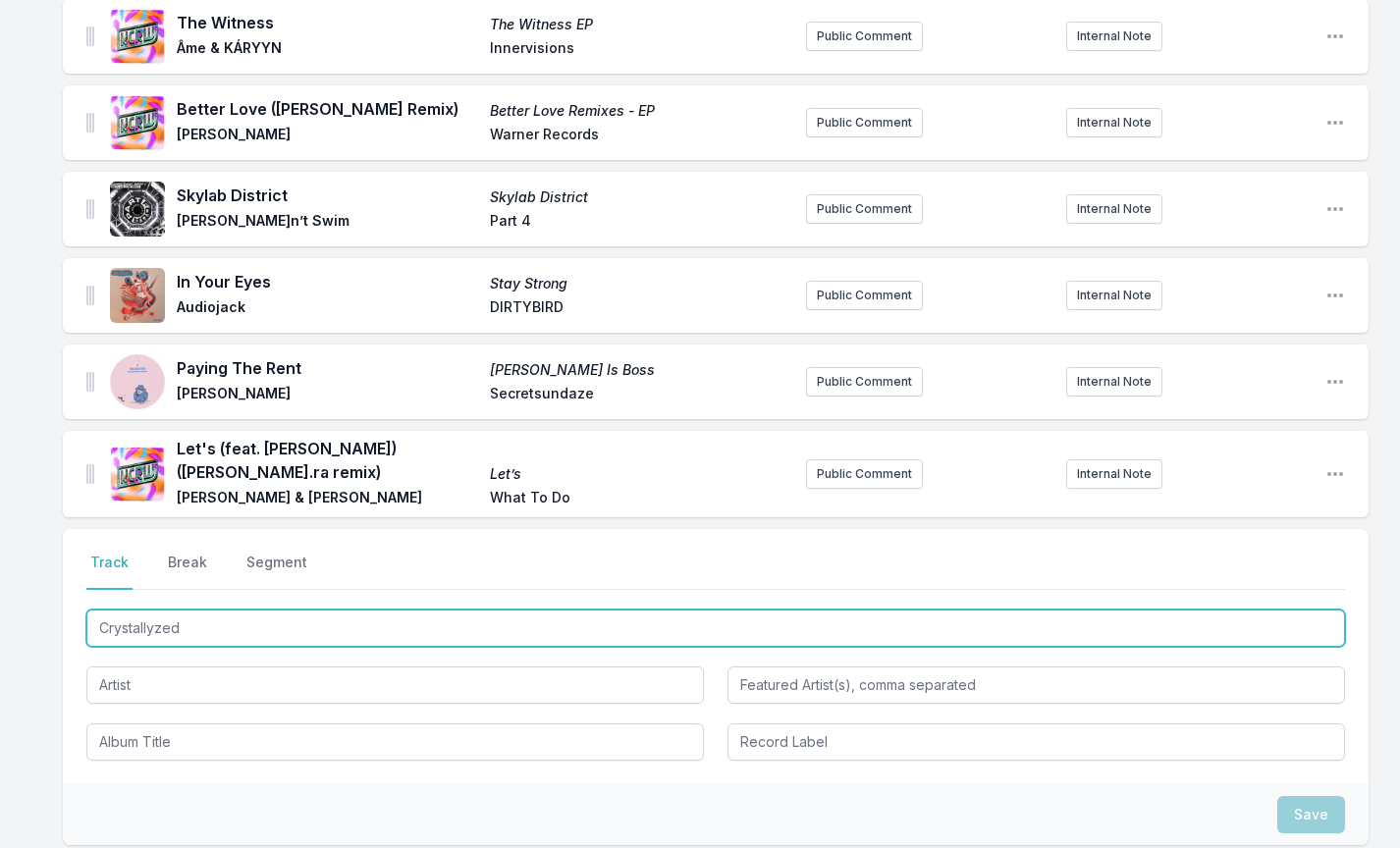
click at [161, 627] on input "Crystallyzed" at bounding box center [715, 629] width 1258 height 38
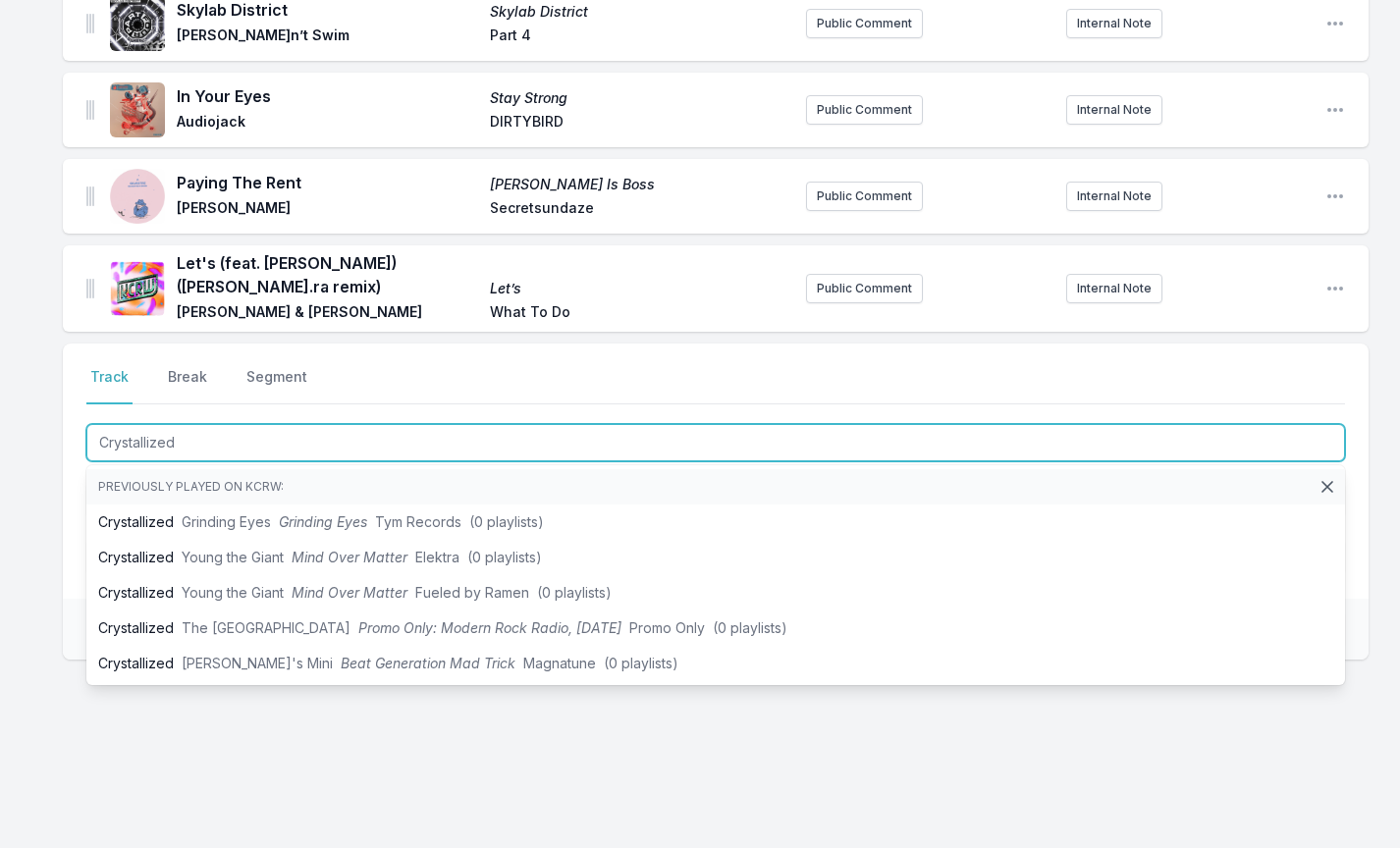
scroll to position [1094, 0]
type input "Crystallized"
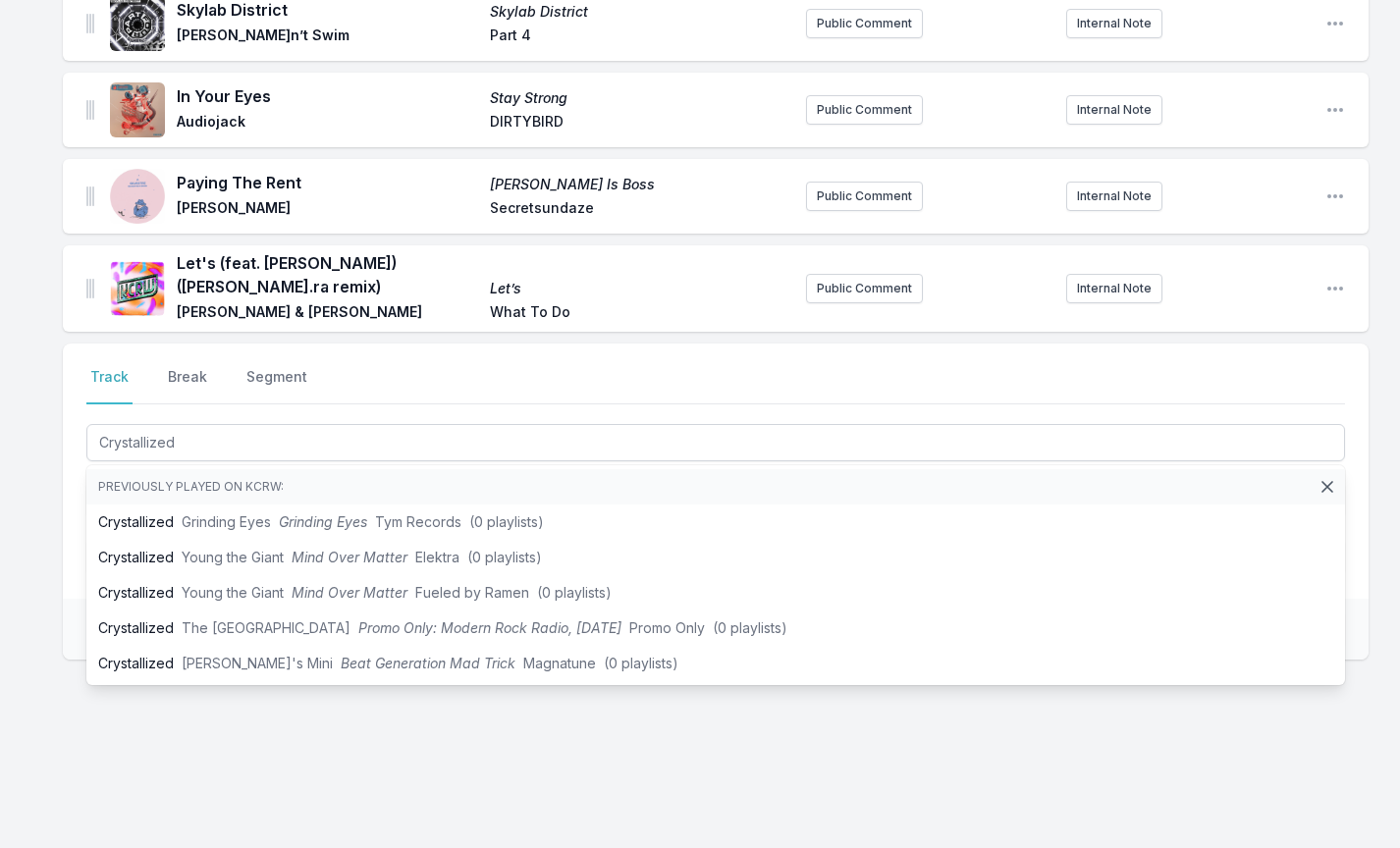
click at [227, 744] on div "Select a tab Track Break Segment Track Break Segment Crystallized Previously pl…" at bounding box center [715, 565] width 1306 height 442
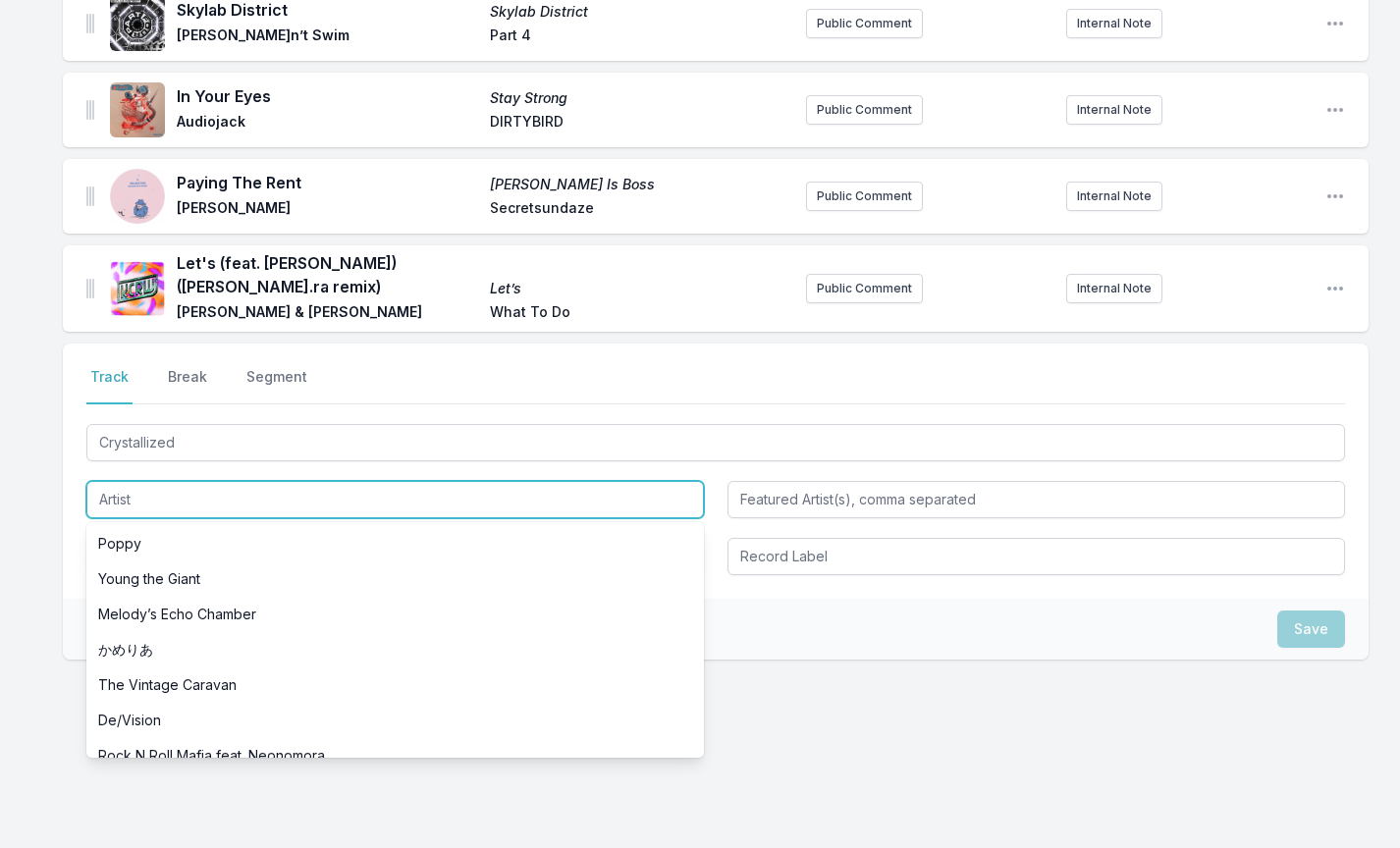
click at [168, 504] on input "Artist" at bounding box center [395, 500] width 618 height 38
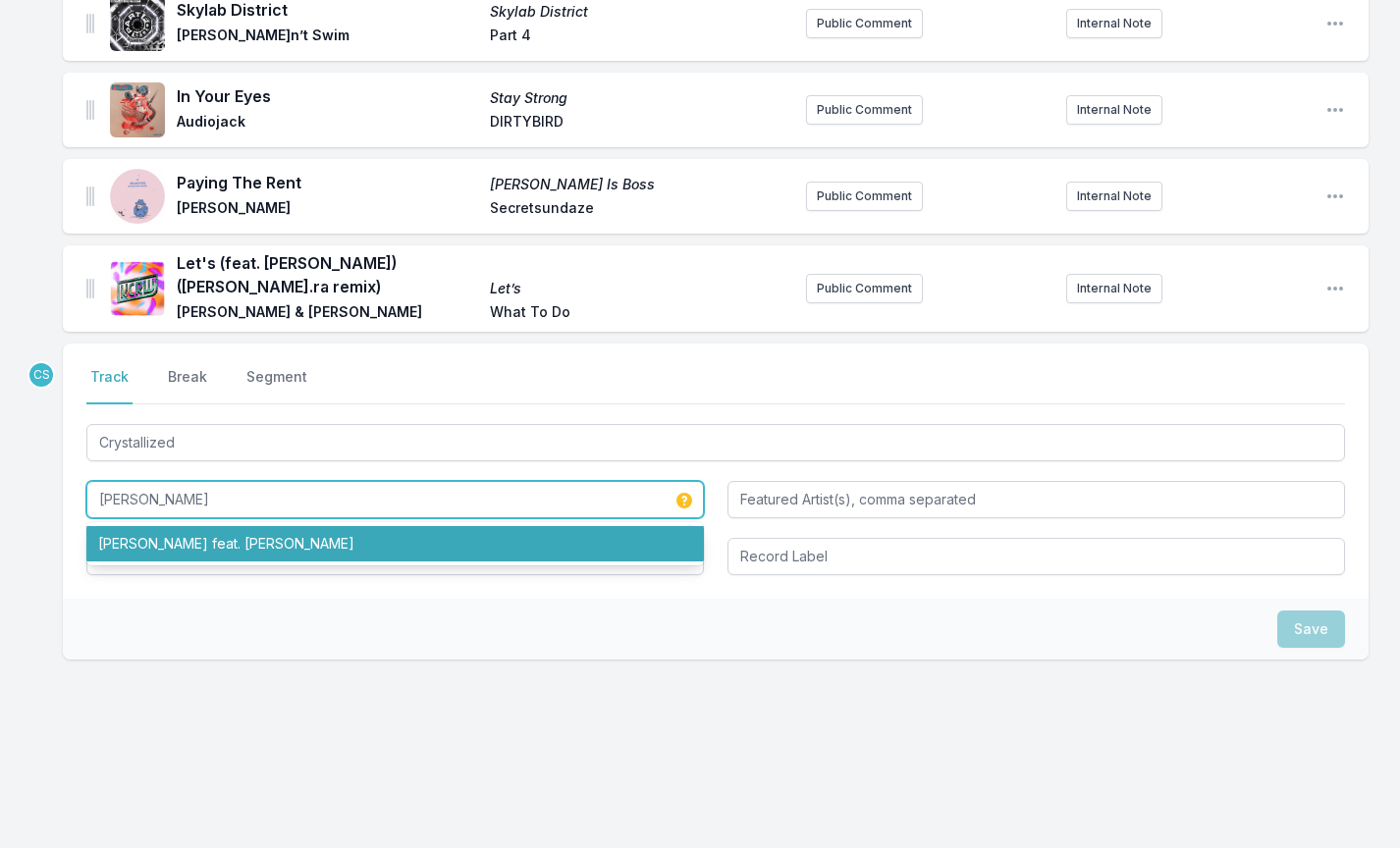
click at [166, 540] on li "[PERSON_NAME] feat. [PERSON_NAME]" at bounding box center [395, 545] width 618 height 36
type input "[PERSON_NAME]"
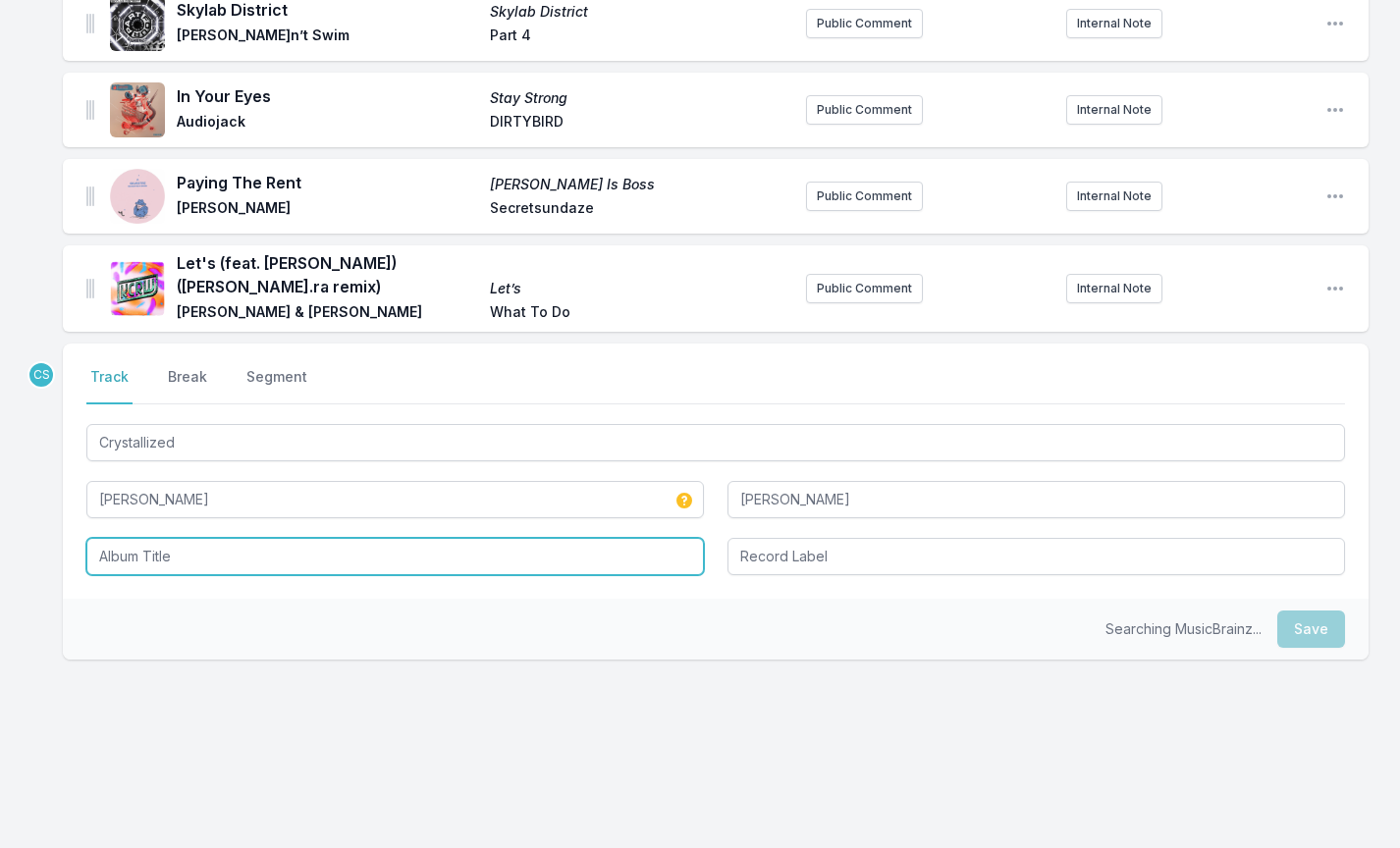
click at [158, 549] on input "Album Title" at bounding box center [395, 557] width 618 height 38
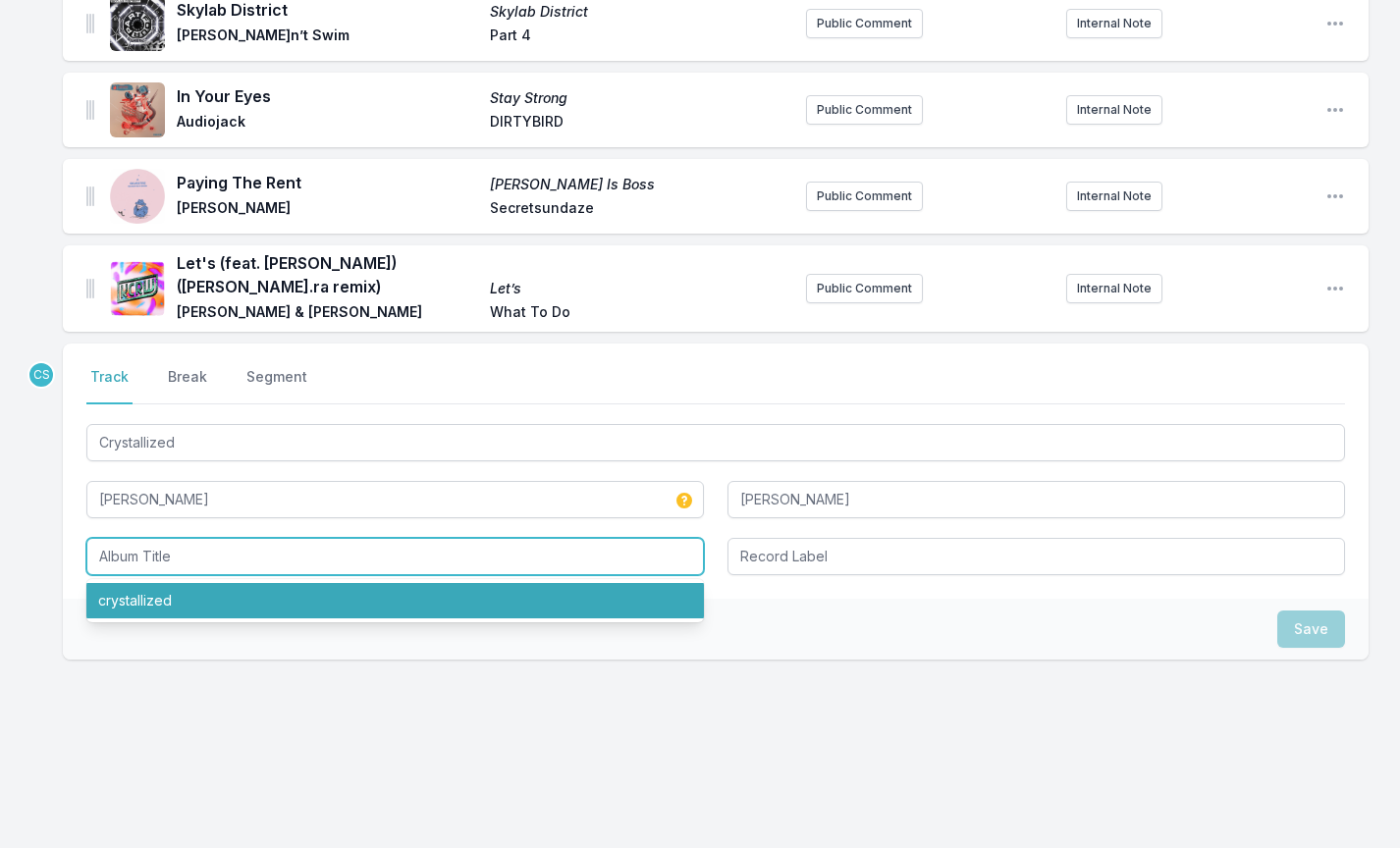
click at [153, 588] on li "crystallized" at bounding box center [395, 601] width 618 height 36
type input "crystallized"
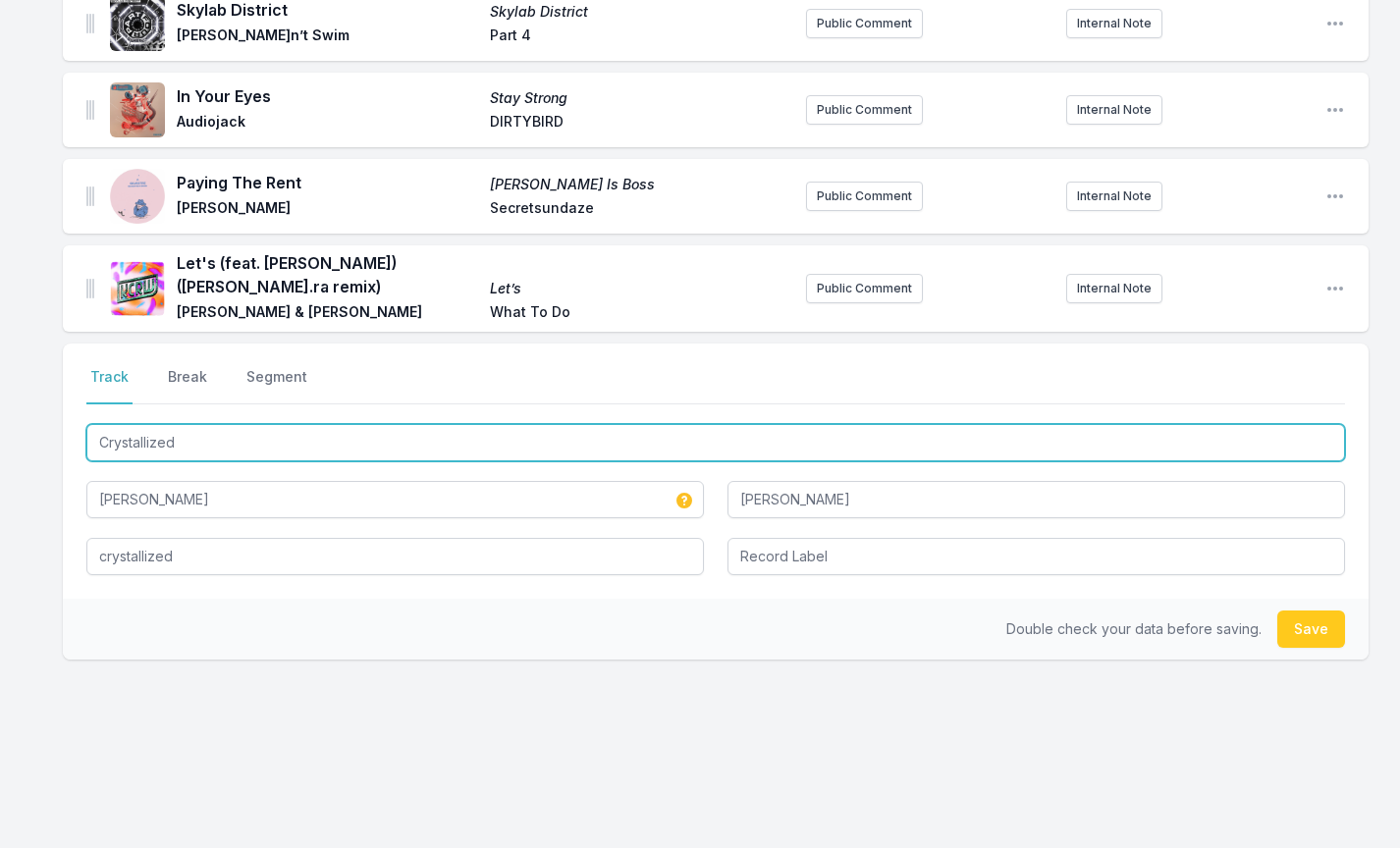
click at [107, 440] on input "Crystallized" at bounding box center [715, 443] width 1258 height 38
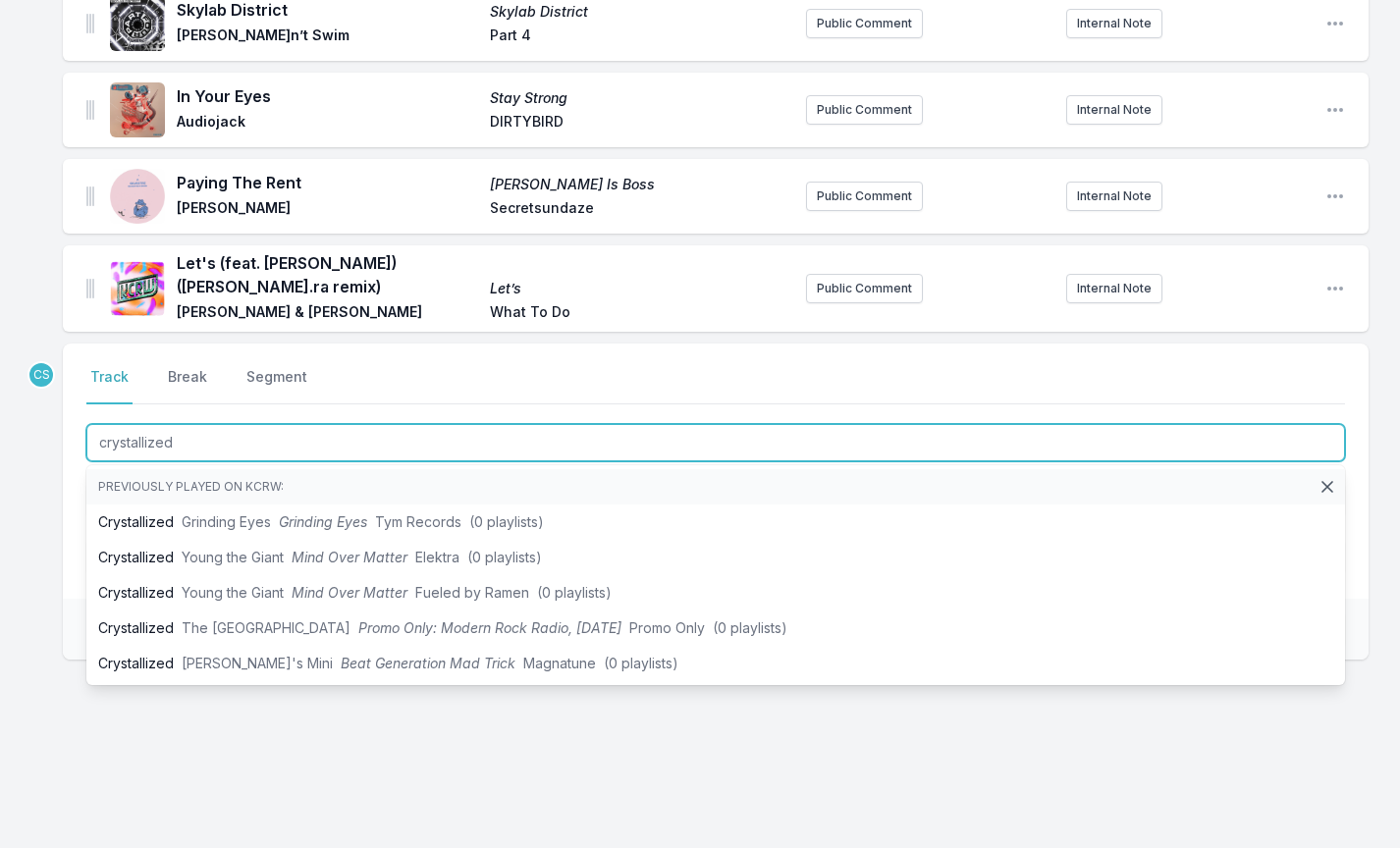
type input "crystallized"
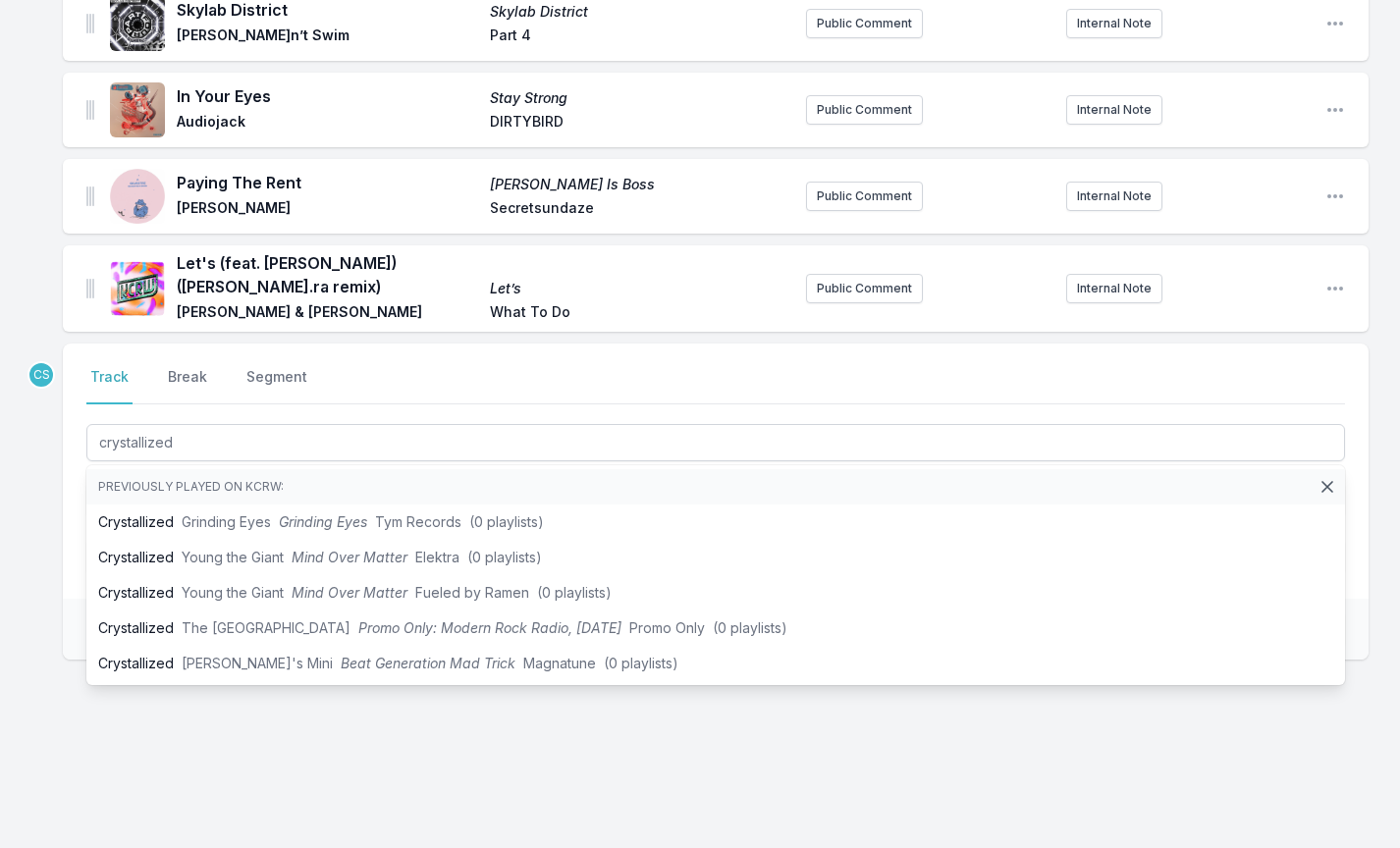
click at [282, 766] on div "CS Select a tab Track Break Segment Track Break Segment crystallized Previously…" at bounding box center [715, 565] width 1306 height 442
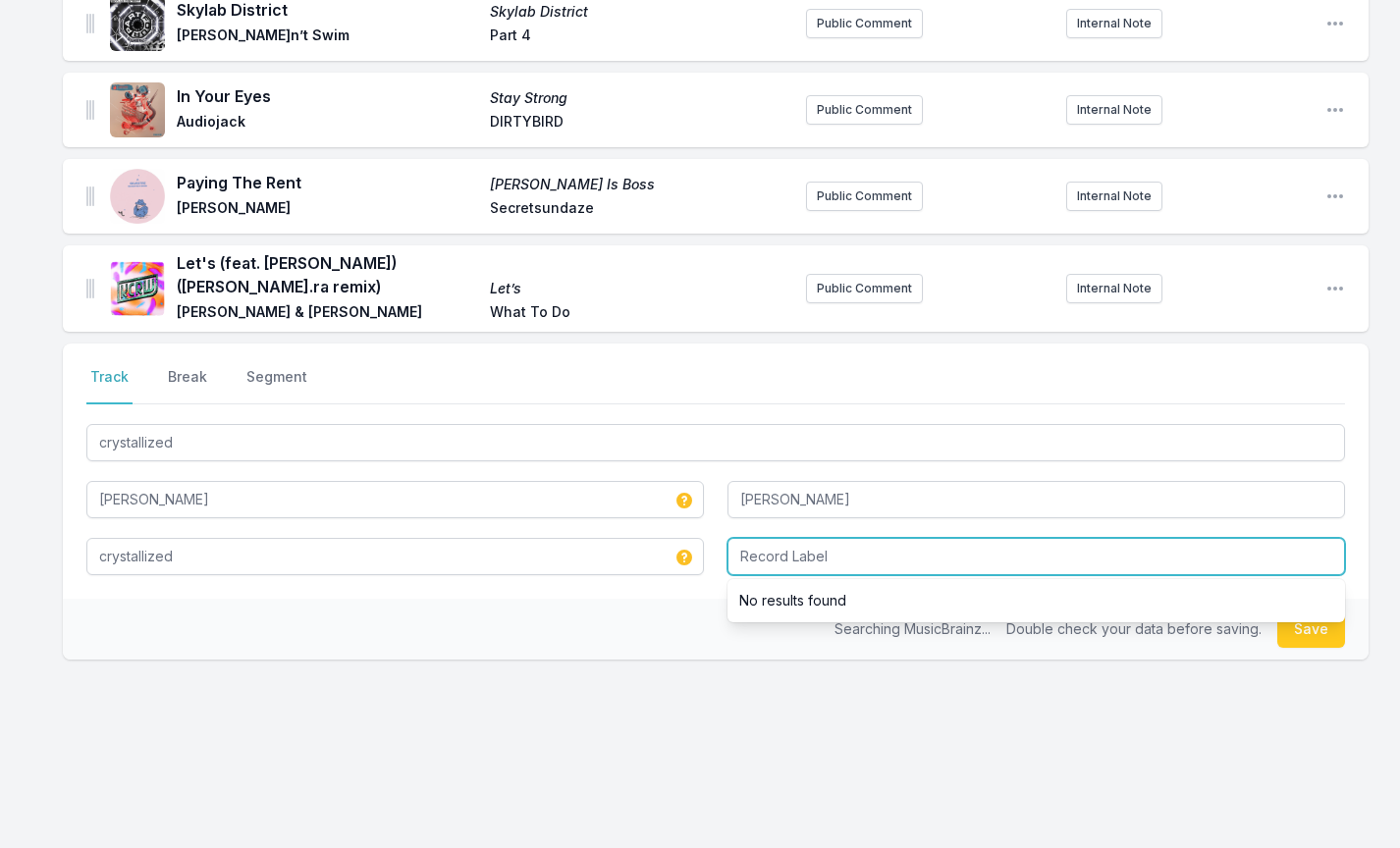
click at [852, 563] on input "Record Label" at bounding box center [1036, 557] width 618 height 38
type input "Experts Only/Darkroom"
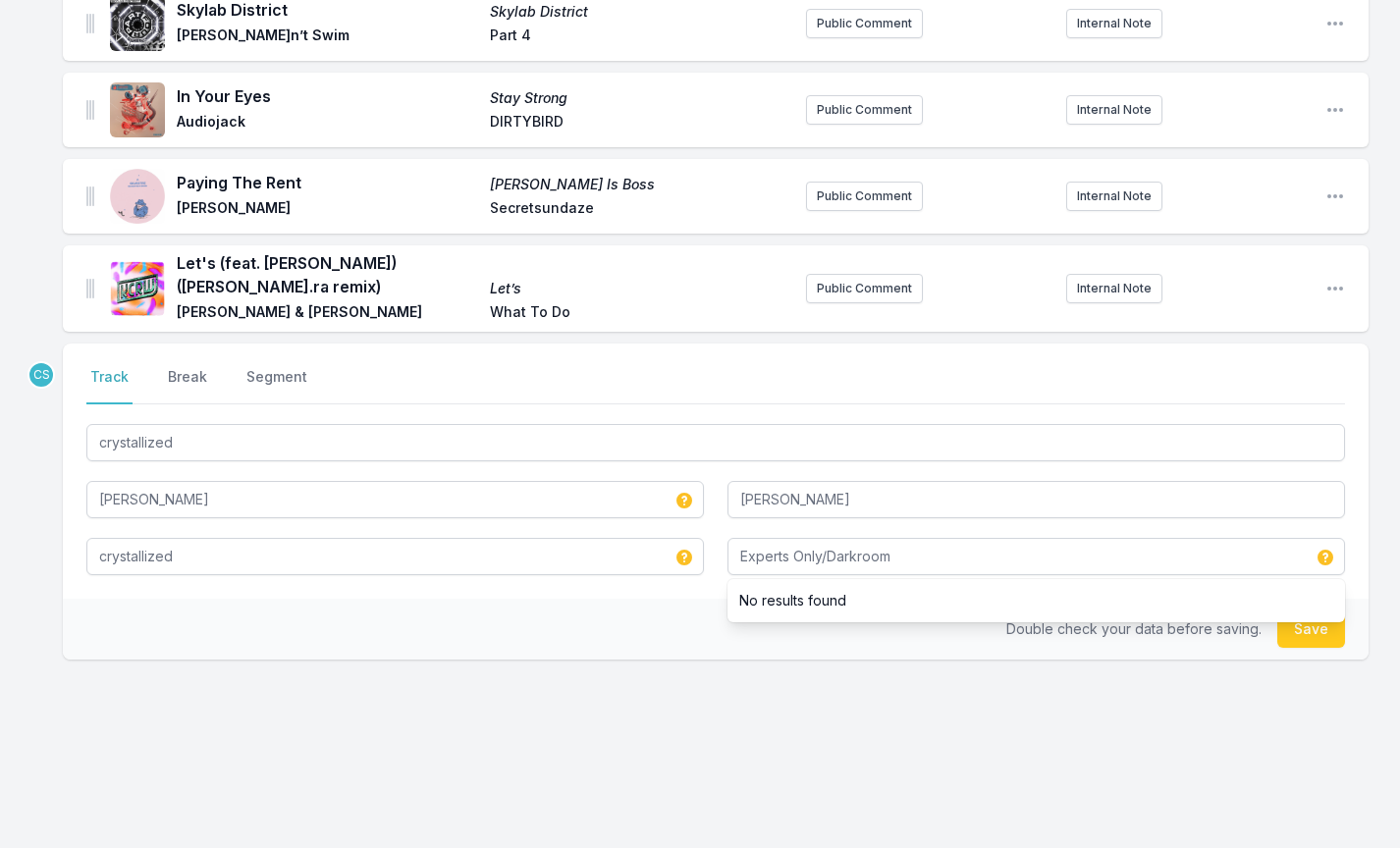
click at [409, 604] on div "Double check your data before saving. Save" at bounding box center [715, 629] width 1306 height 61
click at [1297, 628] on button "Save" at bounding box center [1311, 630] width 67 height 38
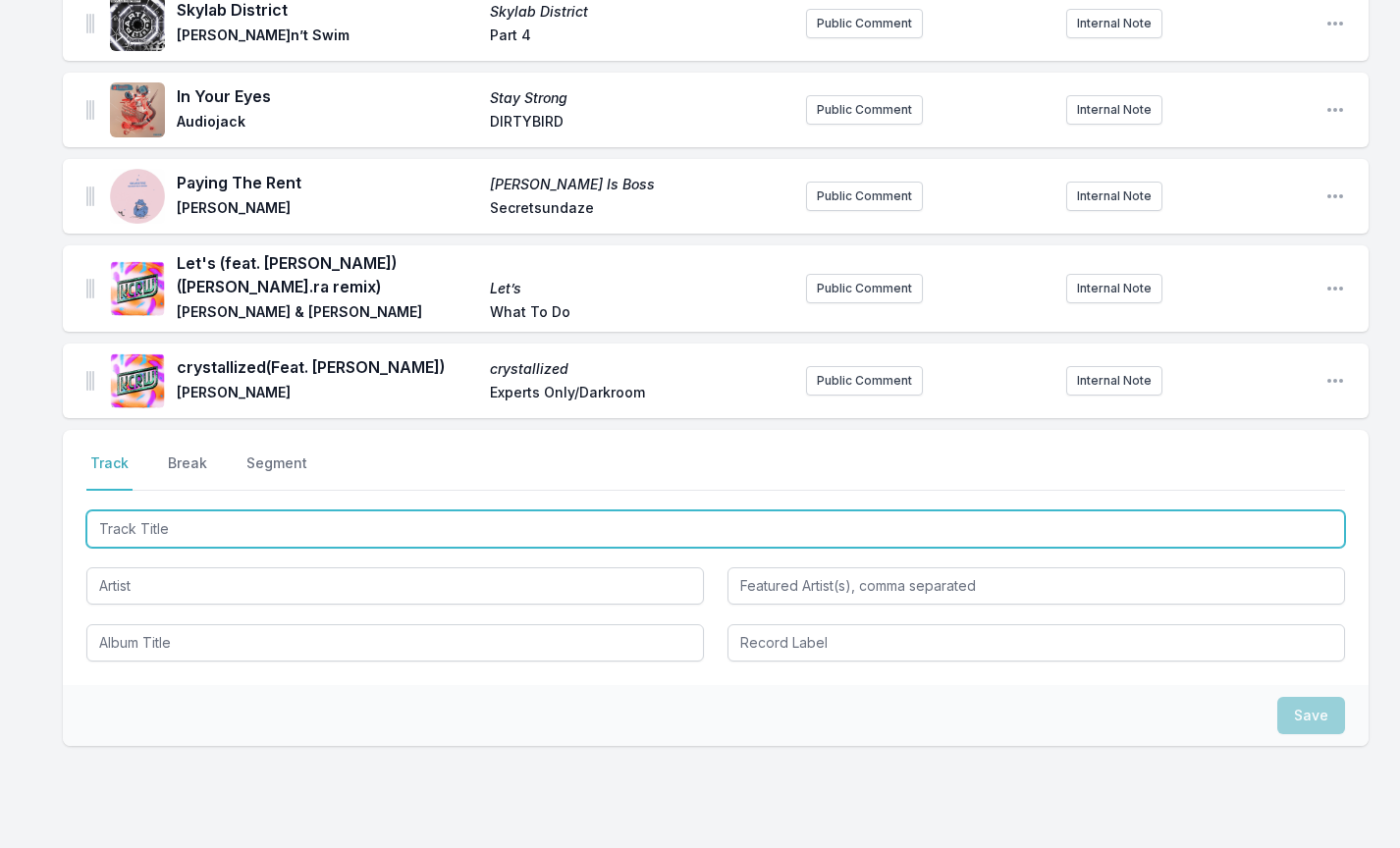
click at [125, 546] on input "Track Title" at bounding box center [715, 530] width 1258 height 38
type input "Every Single Sound"
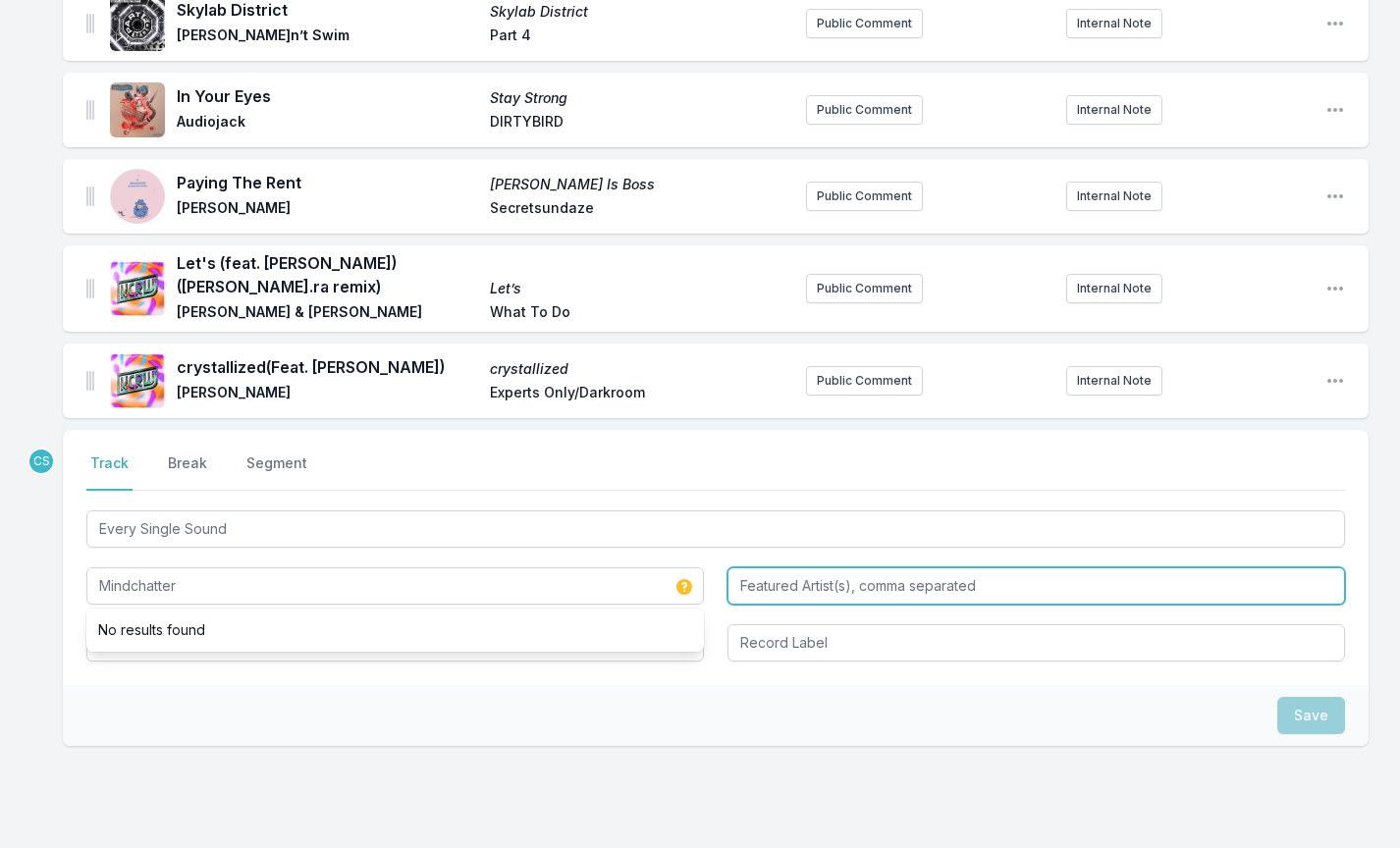
type input "Mindchatter"
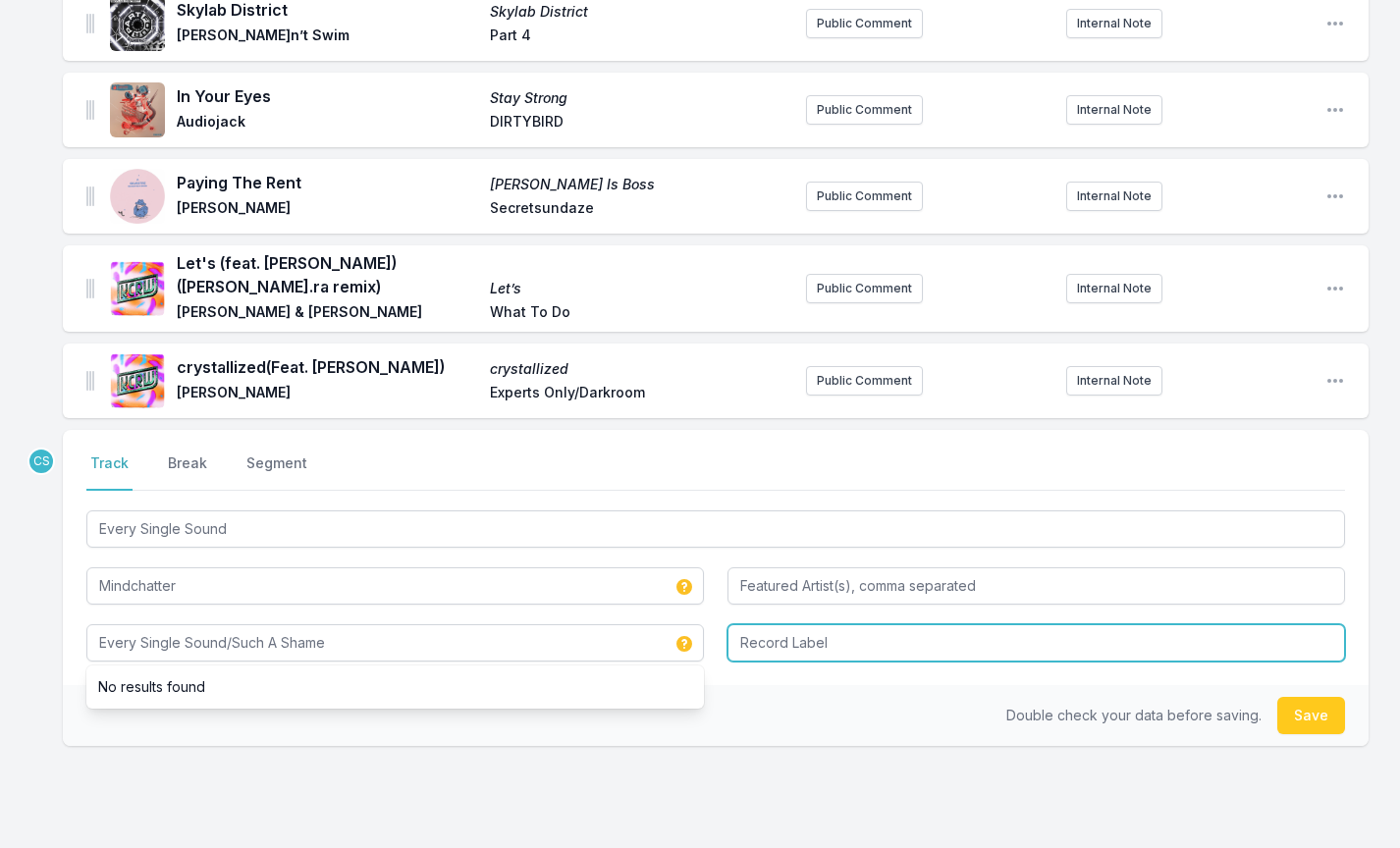
type input "Every Single Sound/Such A Shame"
type input "Maison Records"
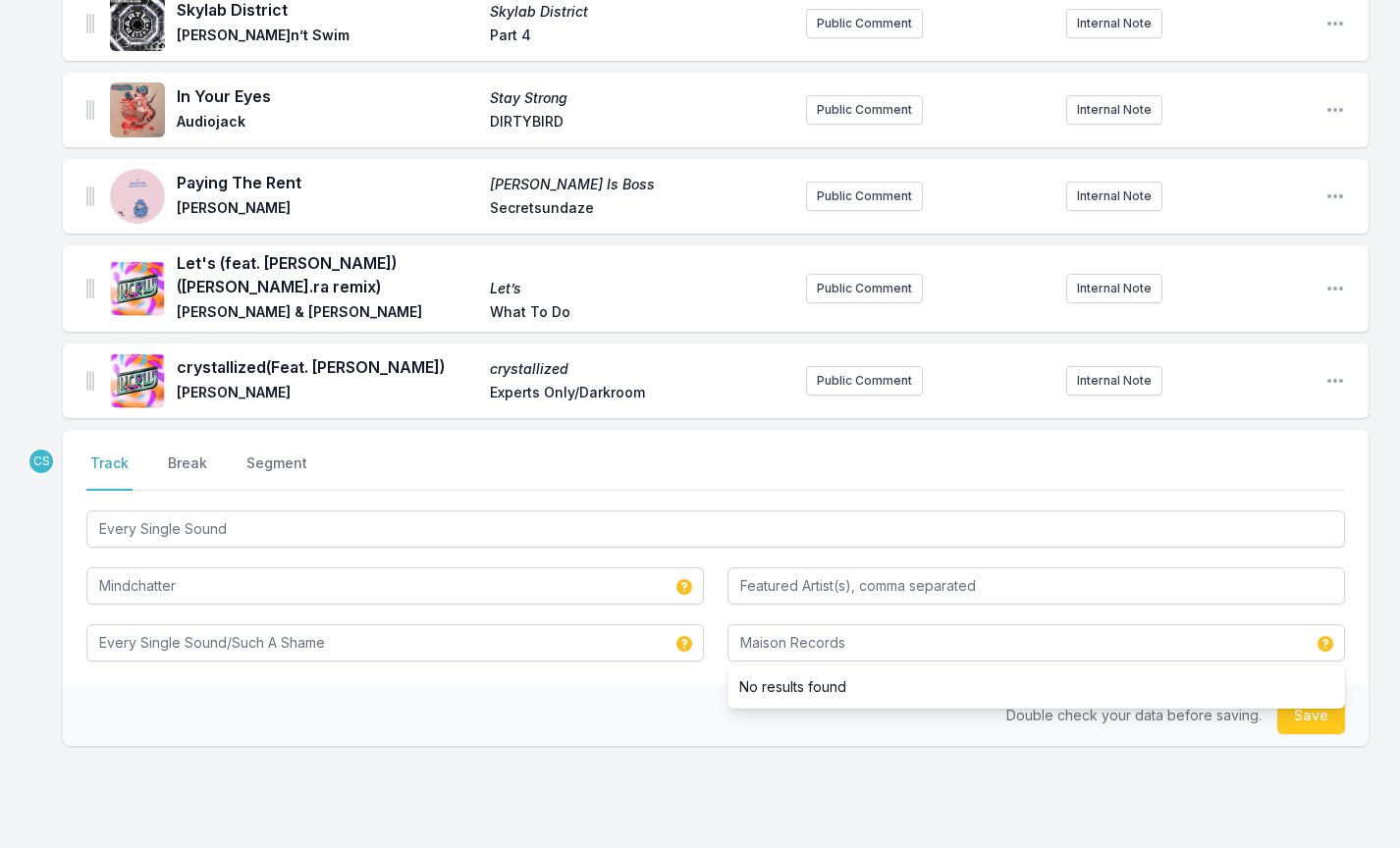
click at [554, 781] on div "CS Select a tab Track Break Segment Track Break Segment Every Single Sound Mind…" at bounding box center [715, 652] width 1306 height 442
click at [1318, 714] on button "Save" at bounding box center [1311, 716] width 67 height 38
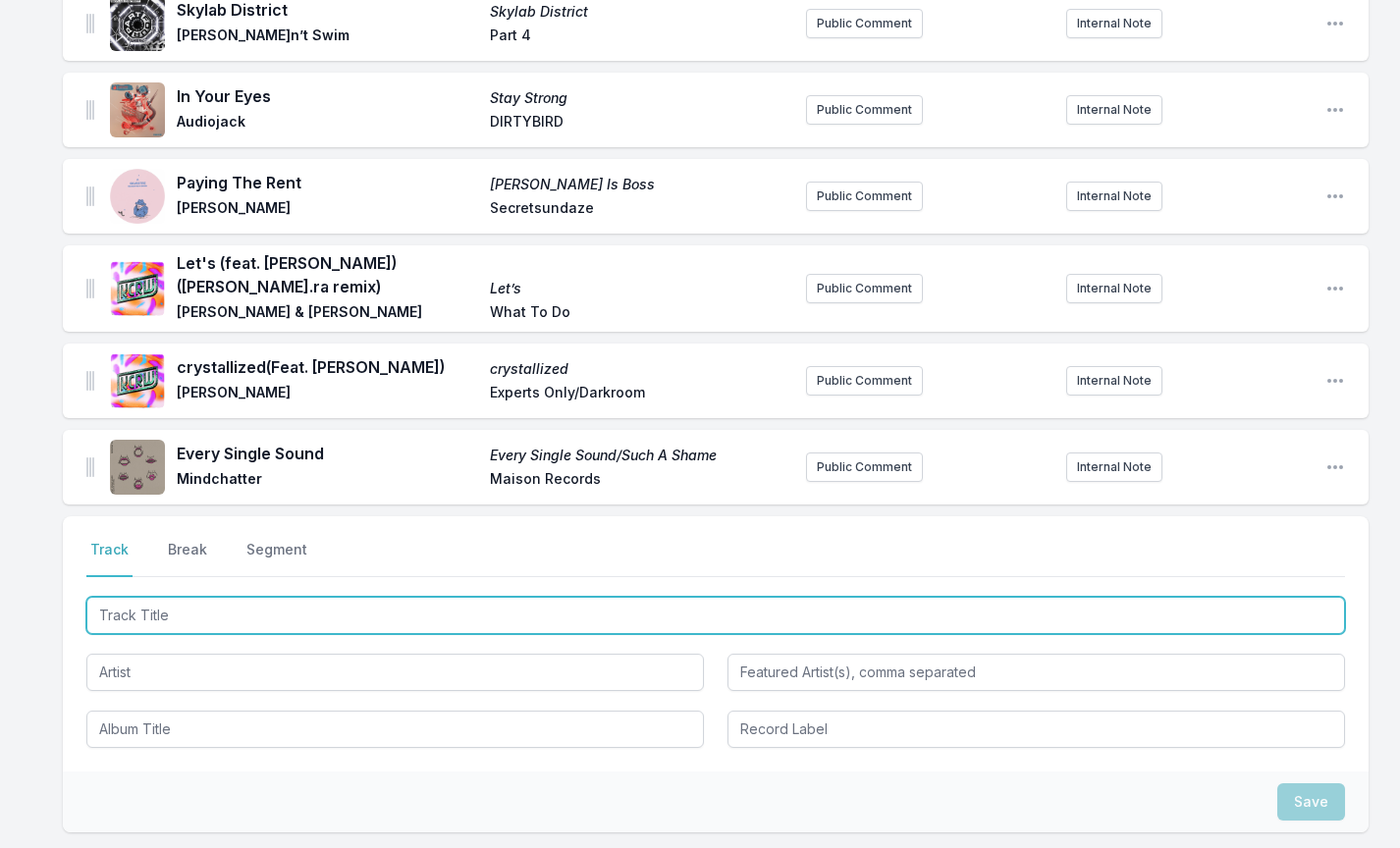
click at [156, 617] on input "Track Title" at bounding box center [715, 616] width 1258 height 38
type input "YUKON"
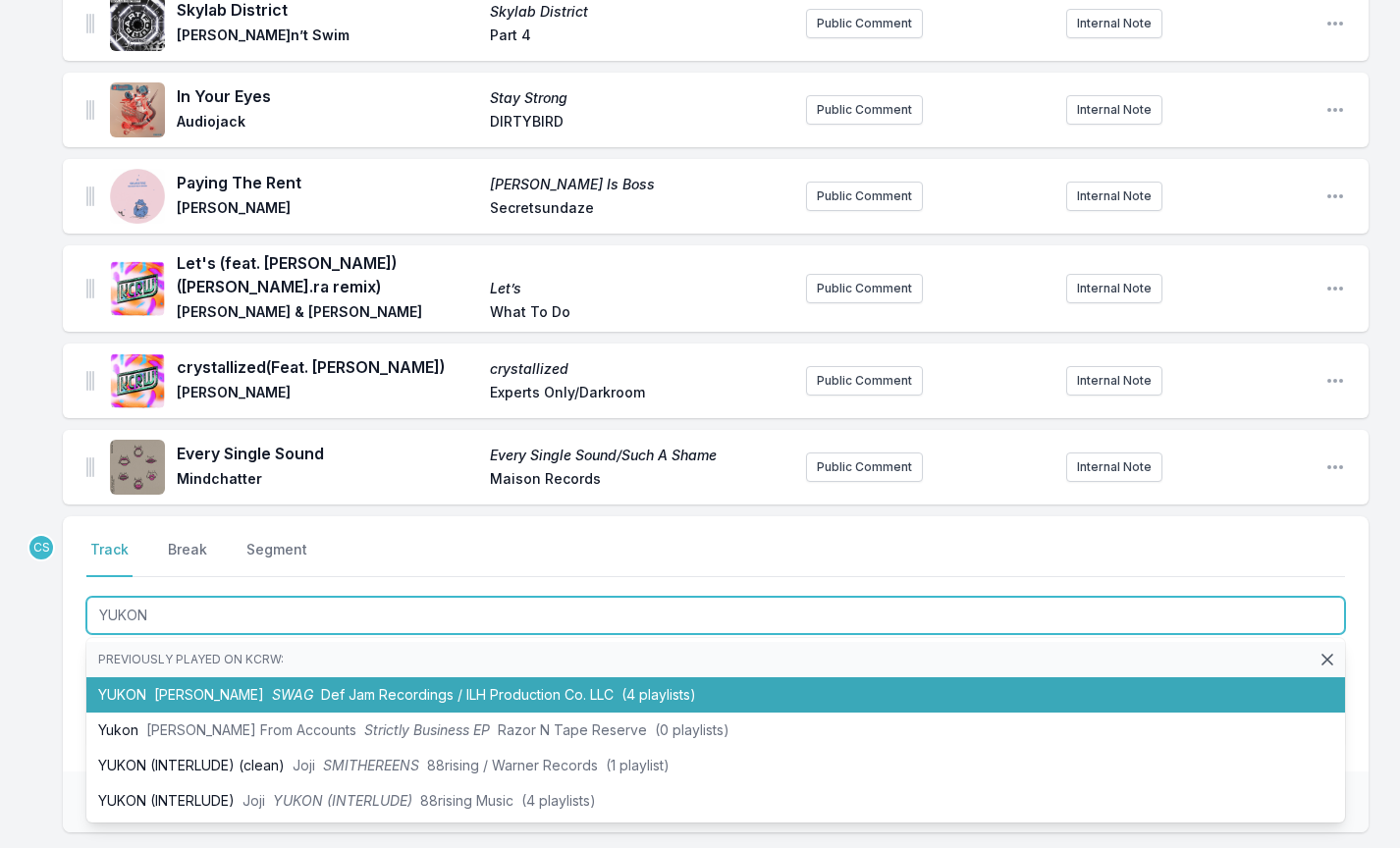
click at [238, 697] on span "[PERSON_NAME]" at bounding box center [208, 694] width 110 height 17
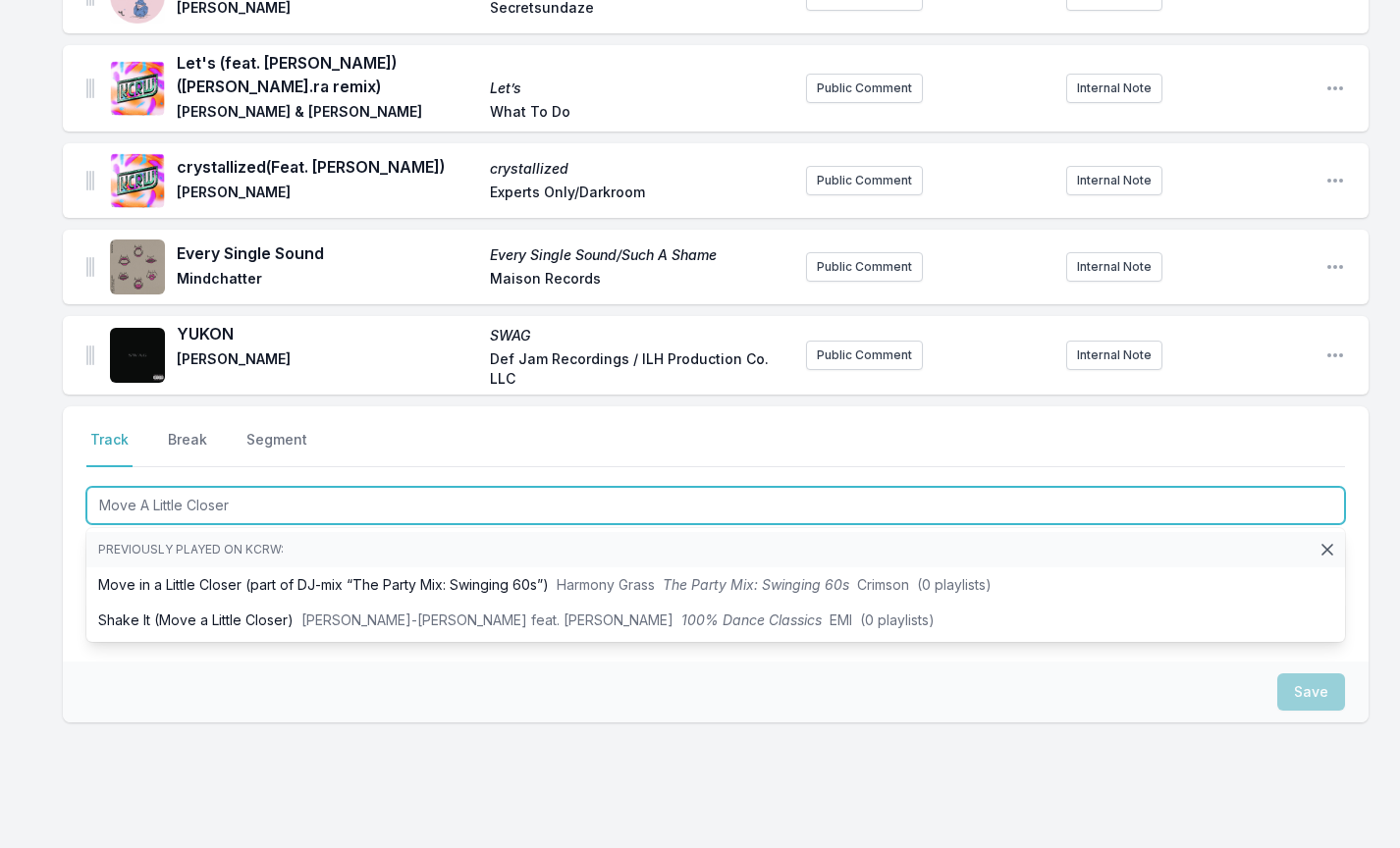
scroll to position [1296, 0]
type input "Move A Little Closer"
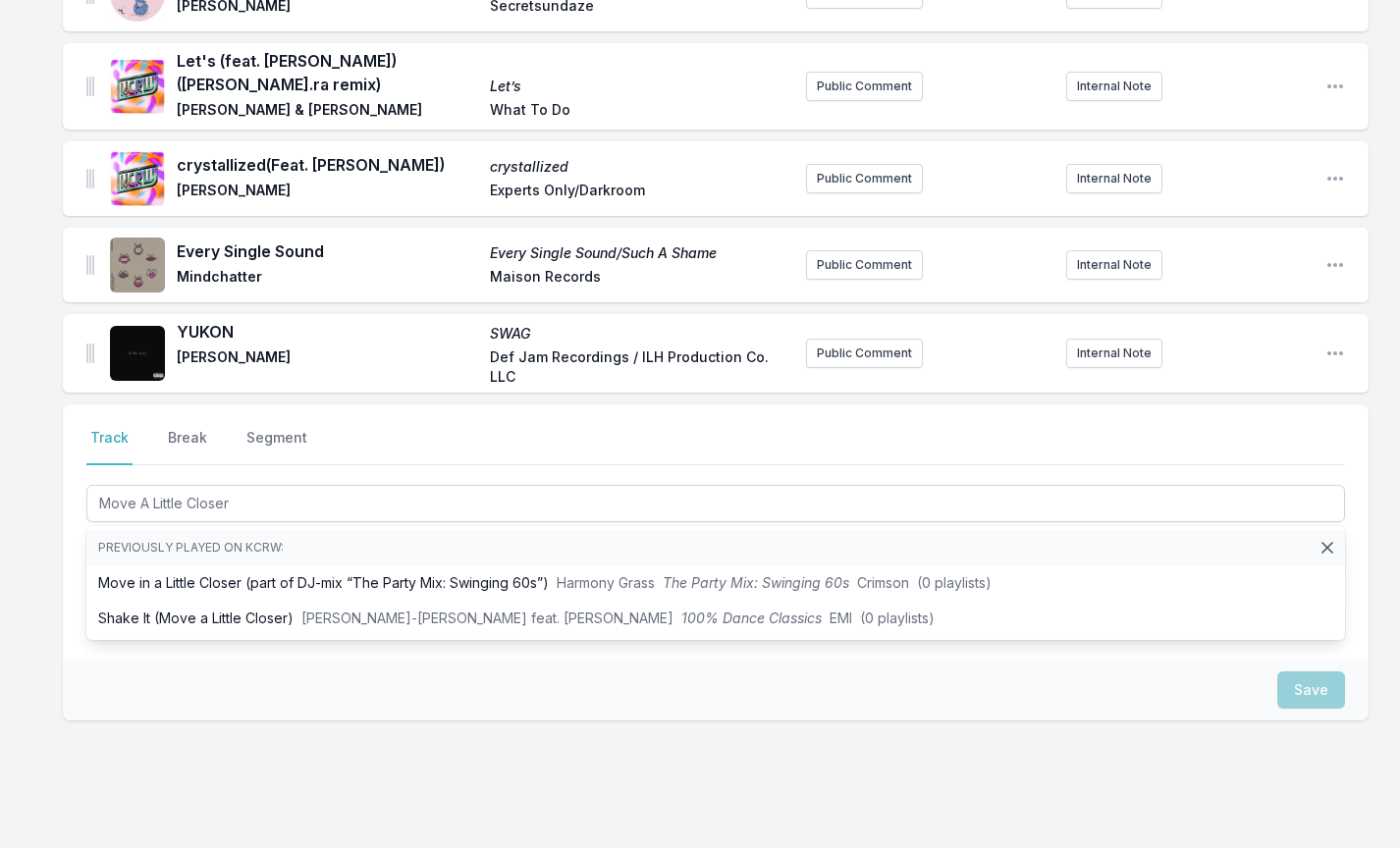
click at [174, 720] on div "Select a tab Track Break Segment Track Break Segment Move A Little Closer Previ…" at bounding box center [715, 626] width 1306 height 442
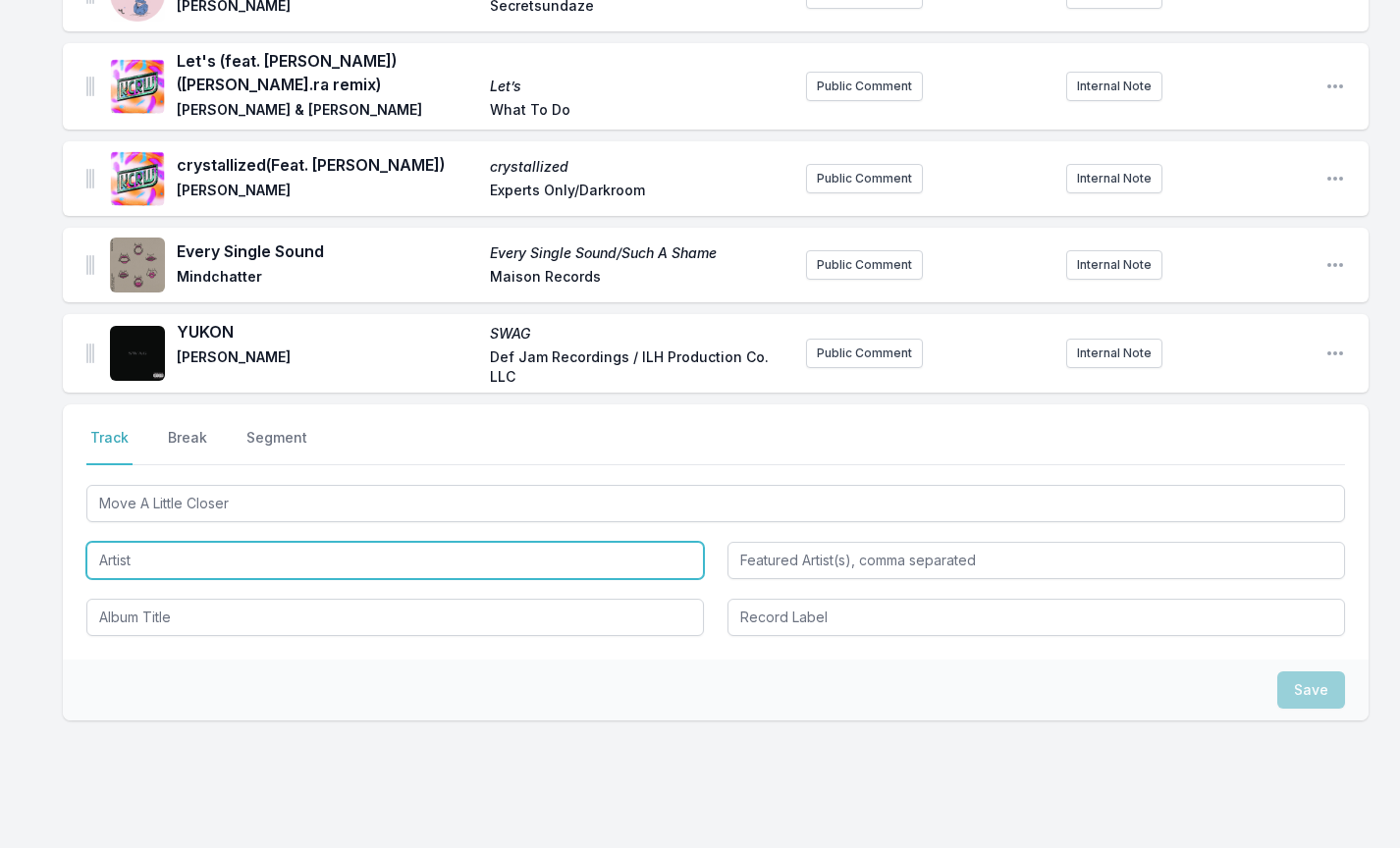
click at [126, 574] on input "Artist" at bounding box center [395, 561] width 618 height 38
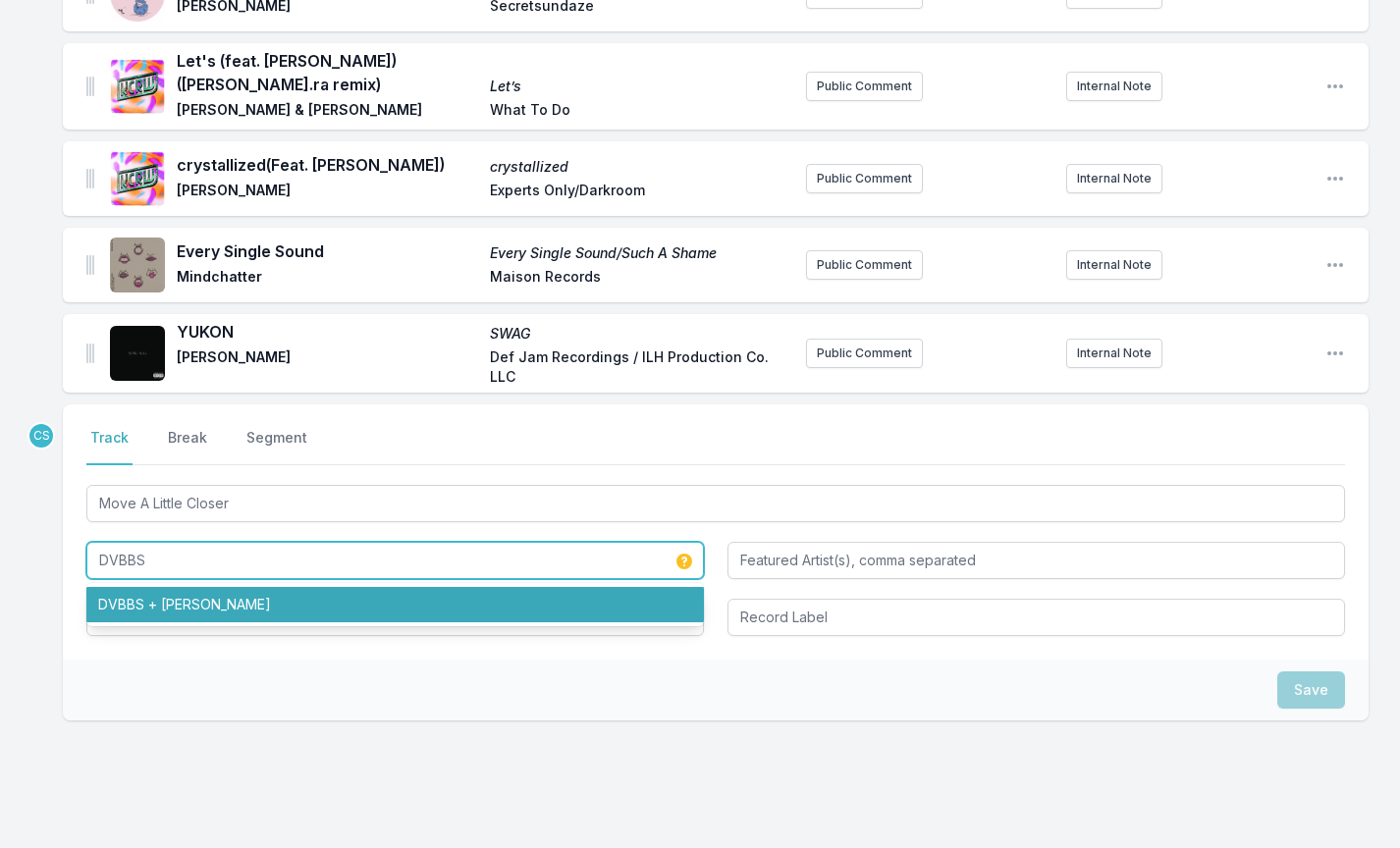
click at [166, 602] on li "DVBBS + [PERSON_NAME]" at bounding box center [395, 605] width 618 height 36
type input "DVBBS + [PERSON_NAME]"
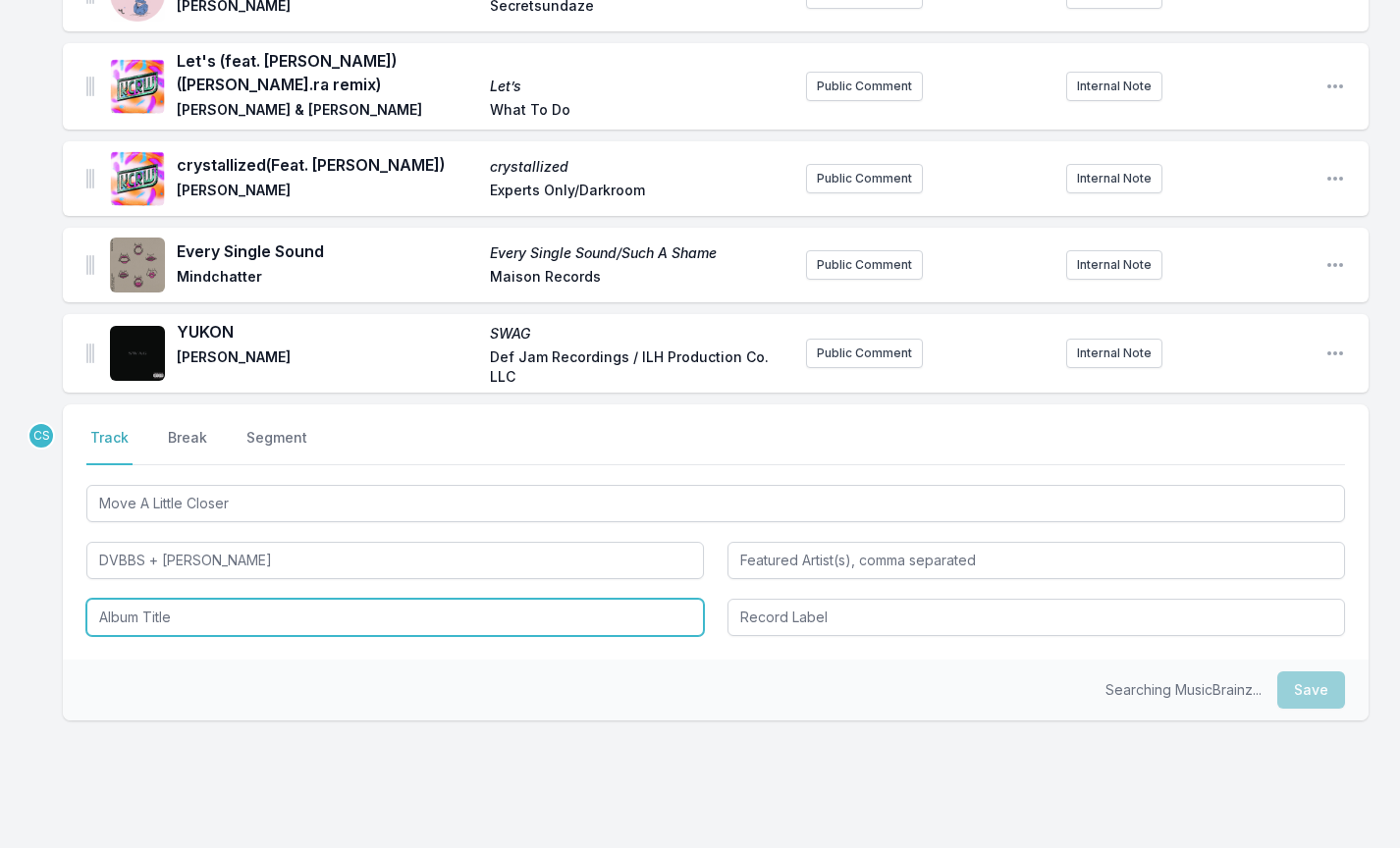
click at [176, 610] on input "Album Title" at bounding box center [395, 618] width 618 height 38
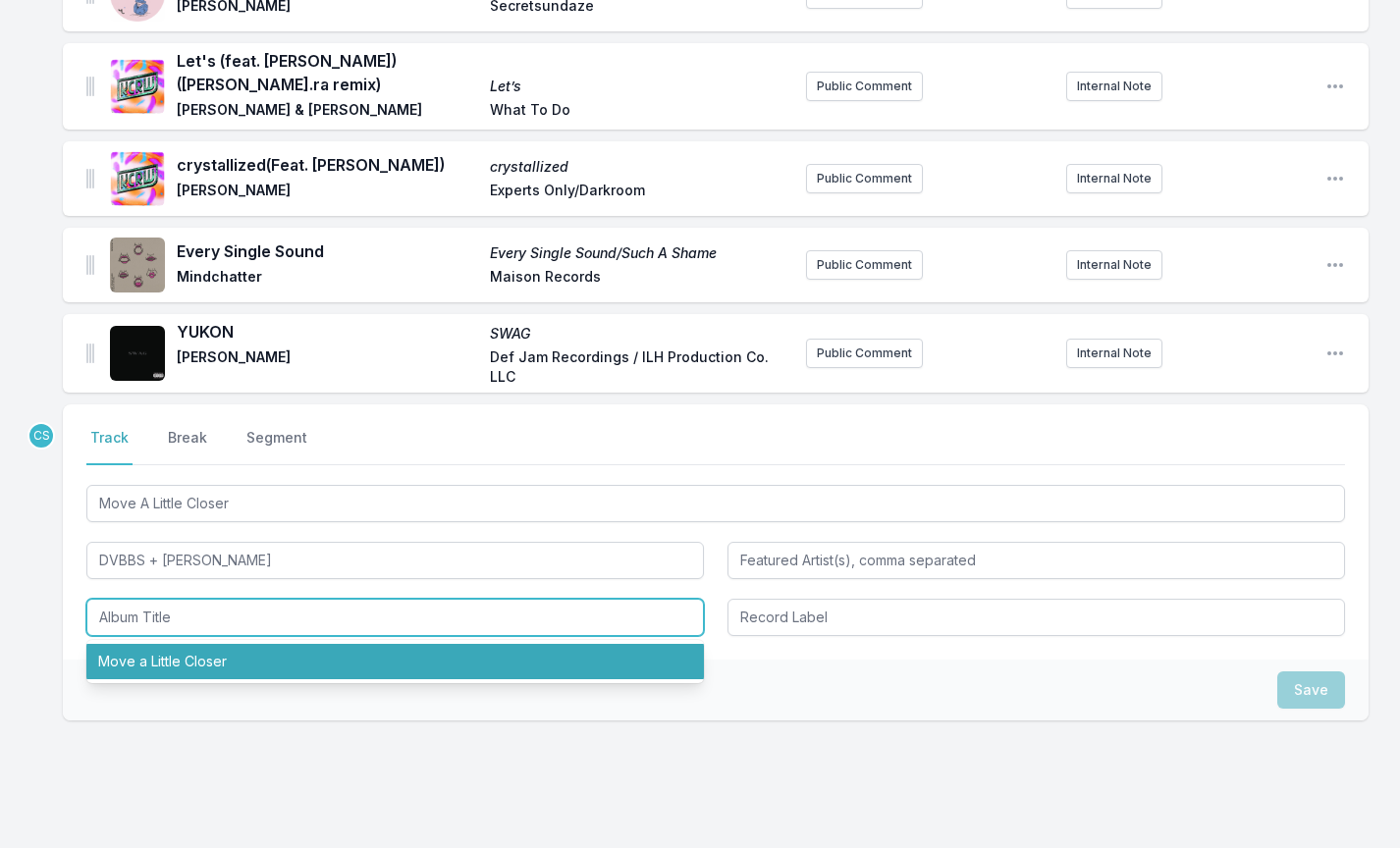
click at [190, 667] on li "Move a Little Closer" at bounding box center [395, 663] width 618 height 36
type input "Move a Little Closer"
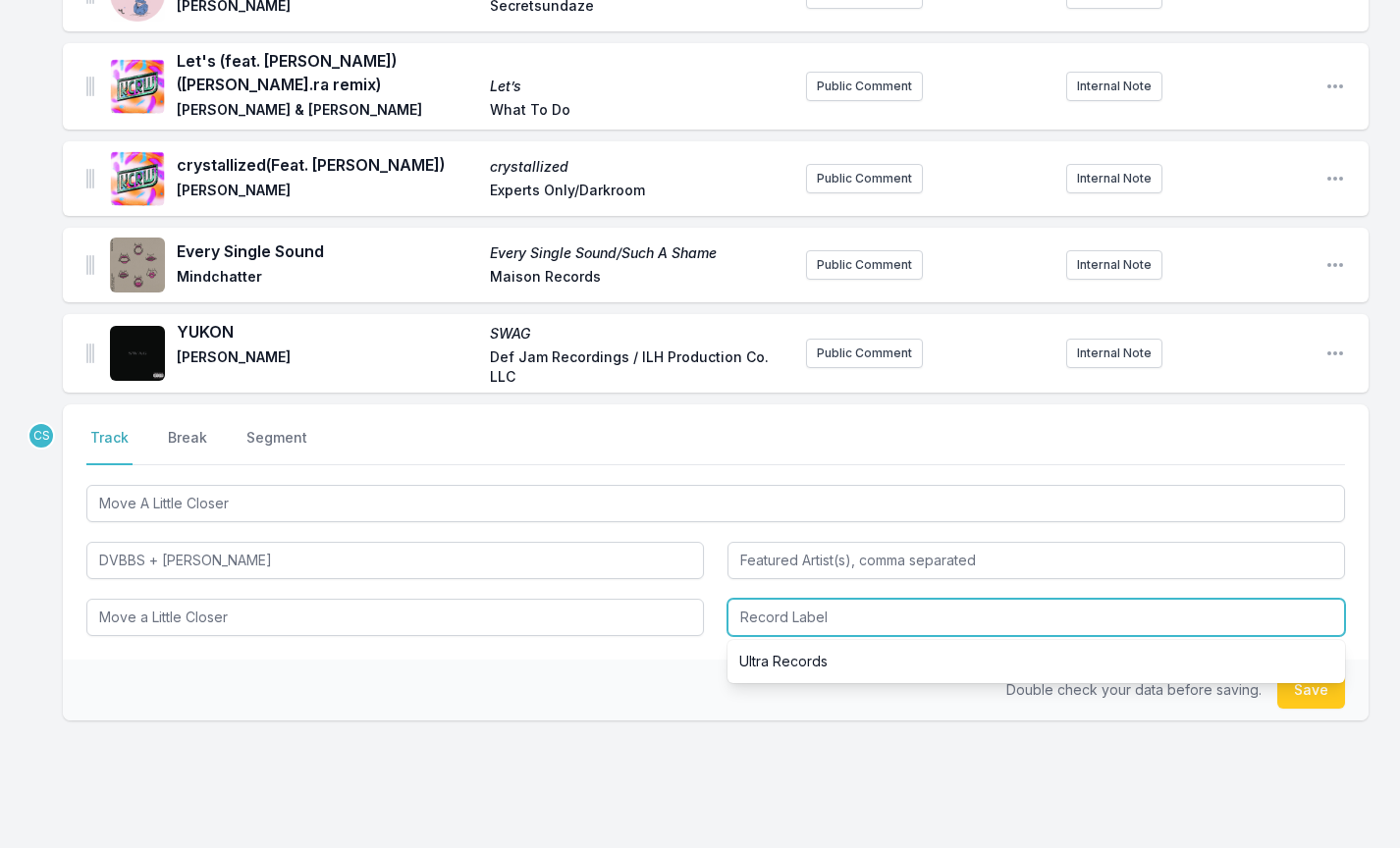
click at [779, 626] on input "Record Label" at bounding box center [1036, 618] width 618 height 38
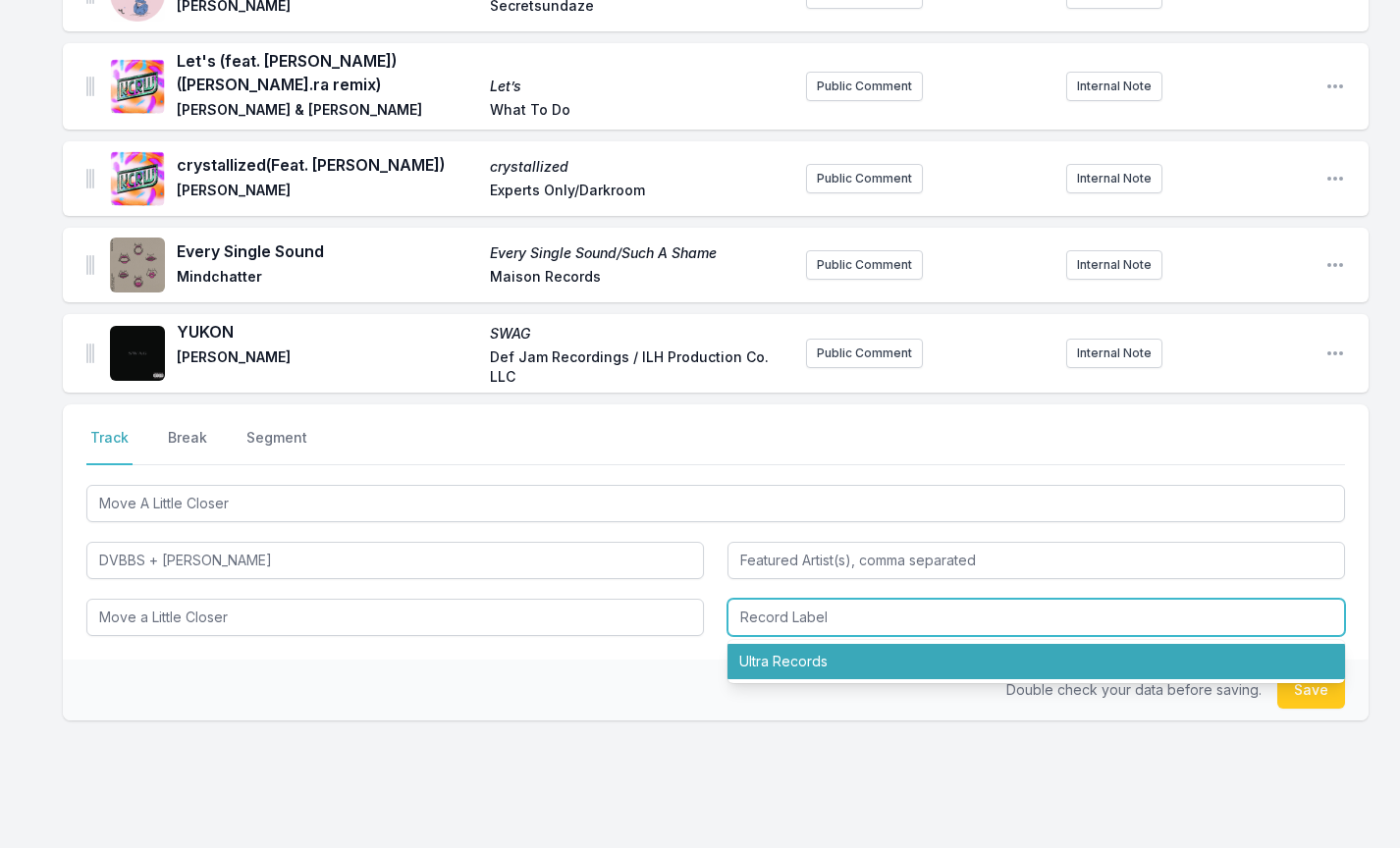
click at [788, 661] on li "Ultra Records" at bounding box center [1036, 663] width 618 height 36
type input "Ultra Records"
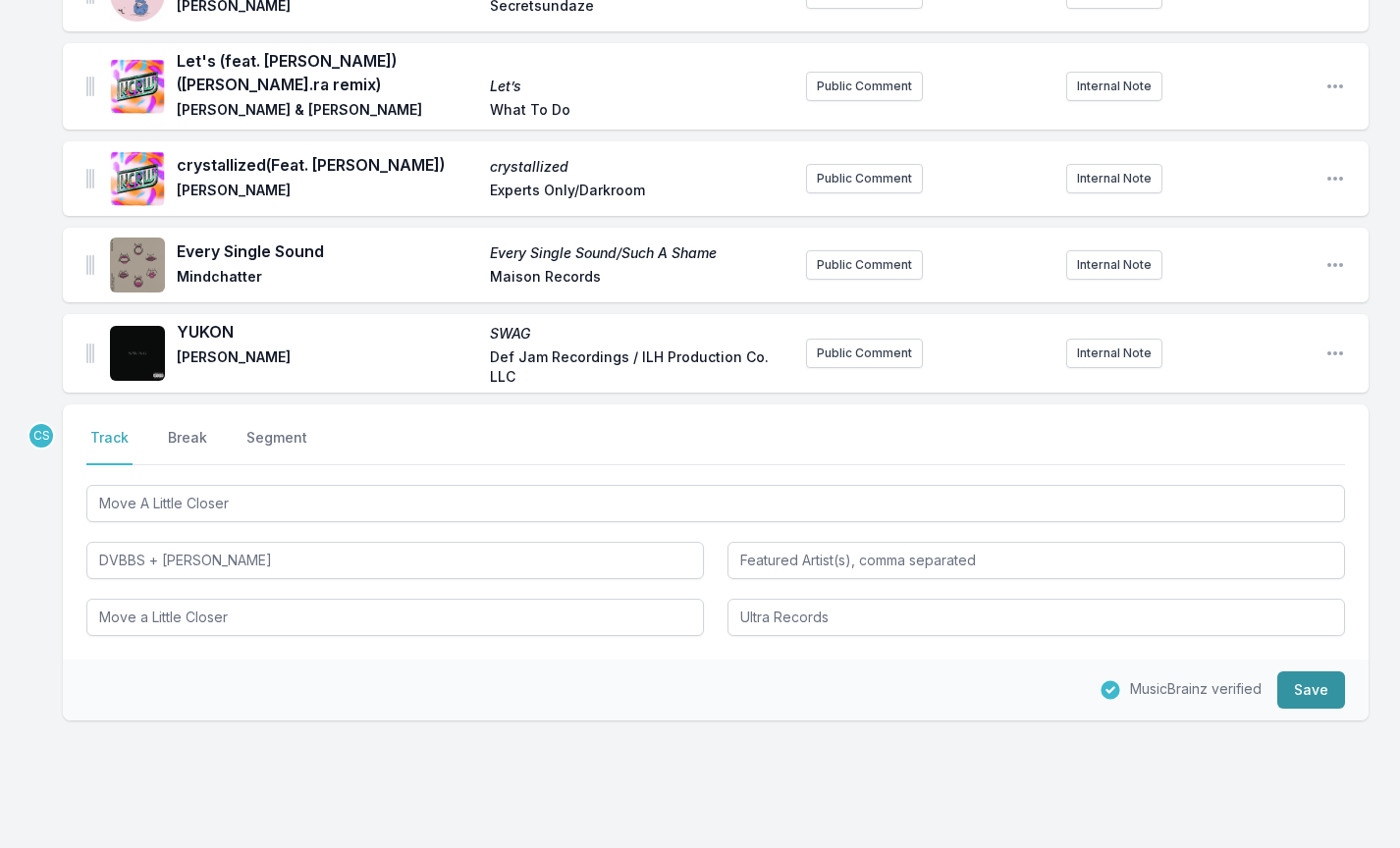
click at [1306, 692] on button "Save" at bounding box center [1311, 690] width 67 height 38
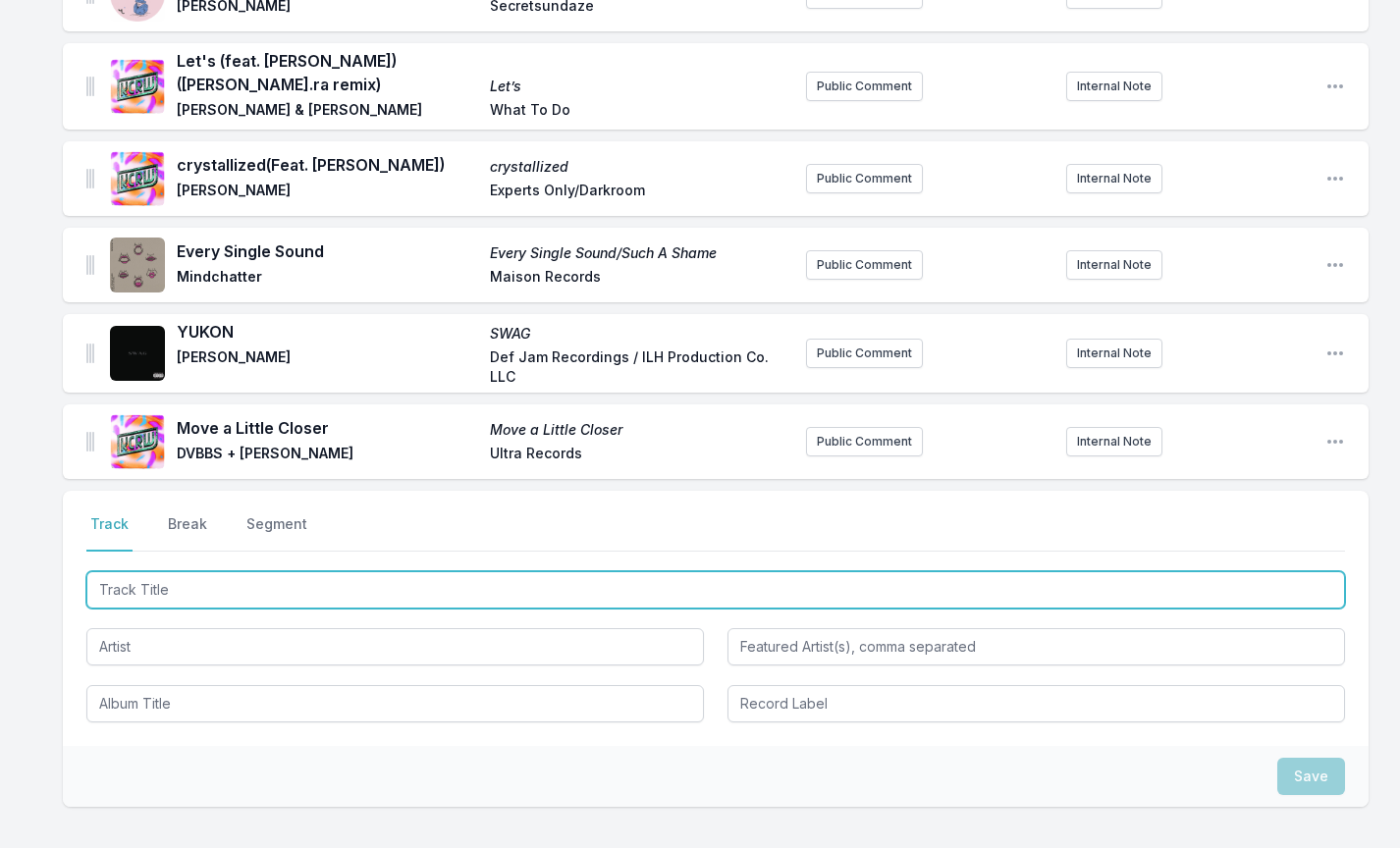
click at [149, 580] on input "Track Title" at bounding box center [715, 590] width 1258 height 38
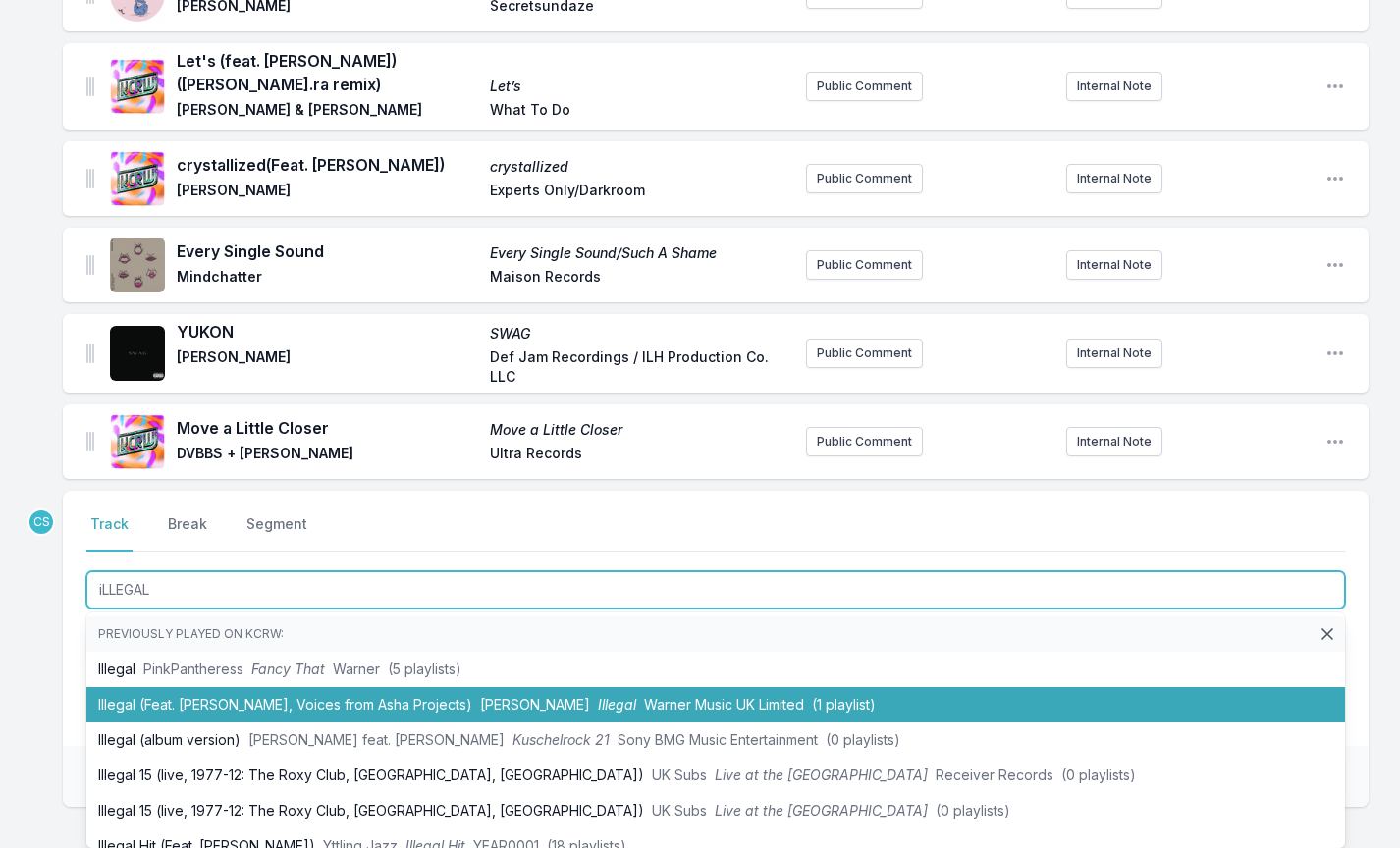
scroll to position [0, 0]
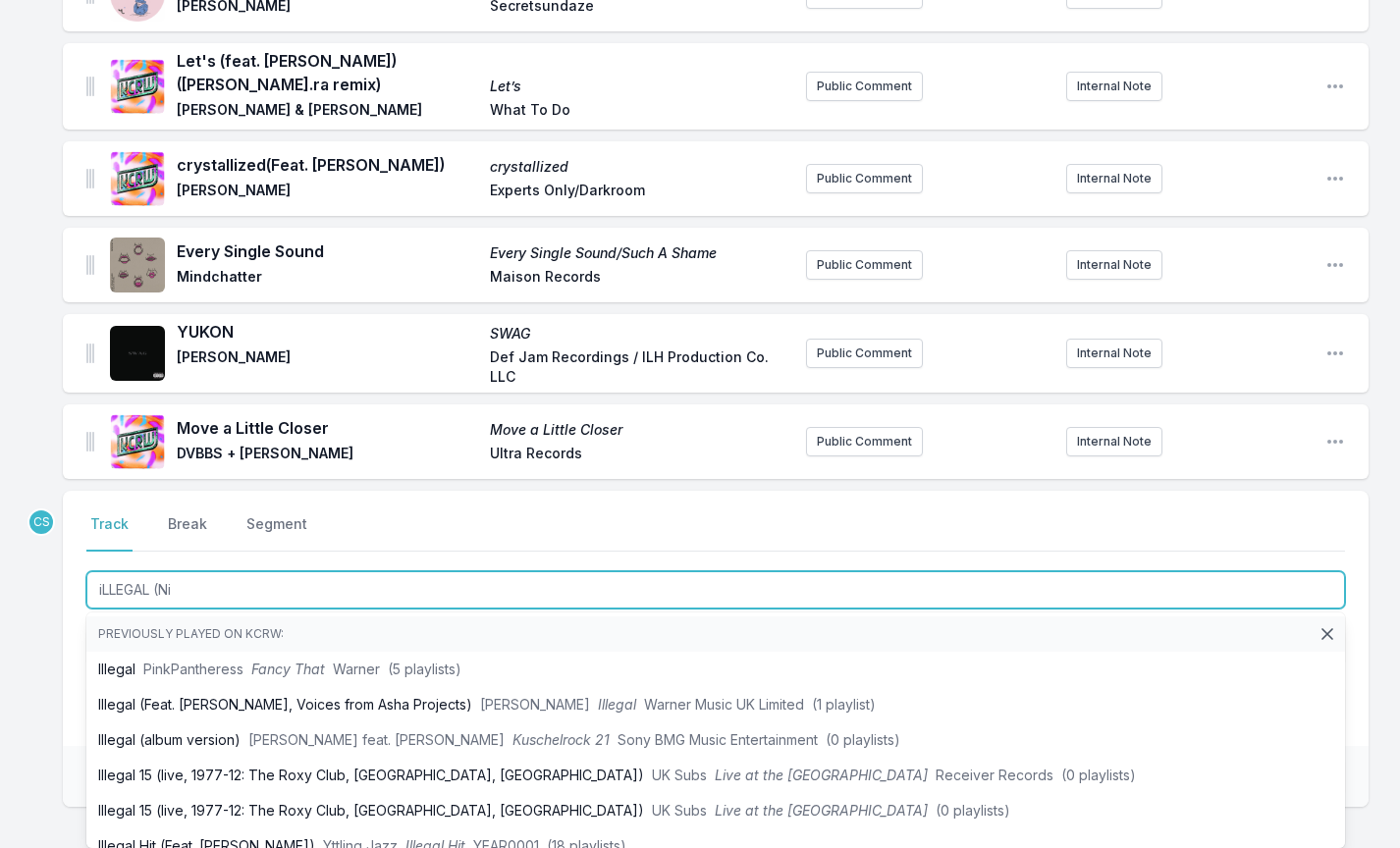
type input "iLLEGAL (Nia"
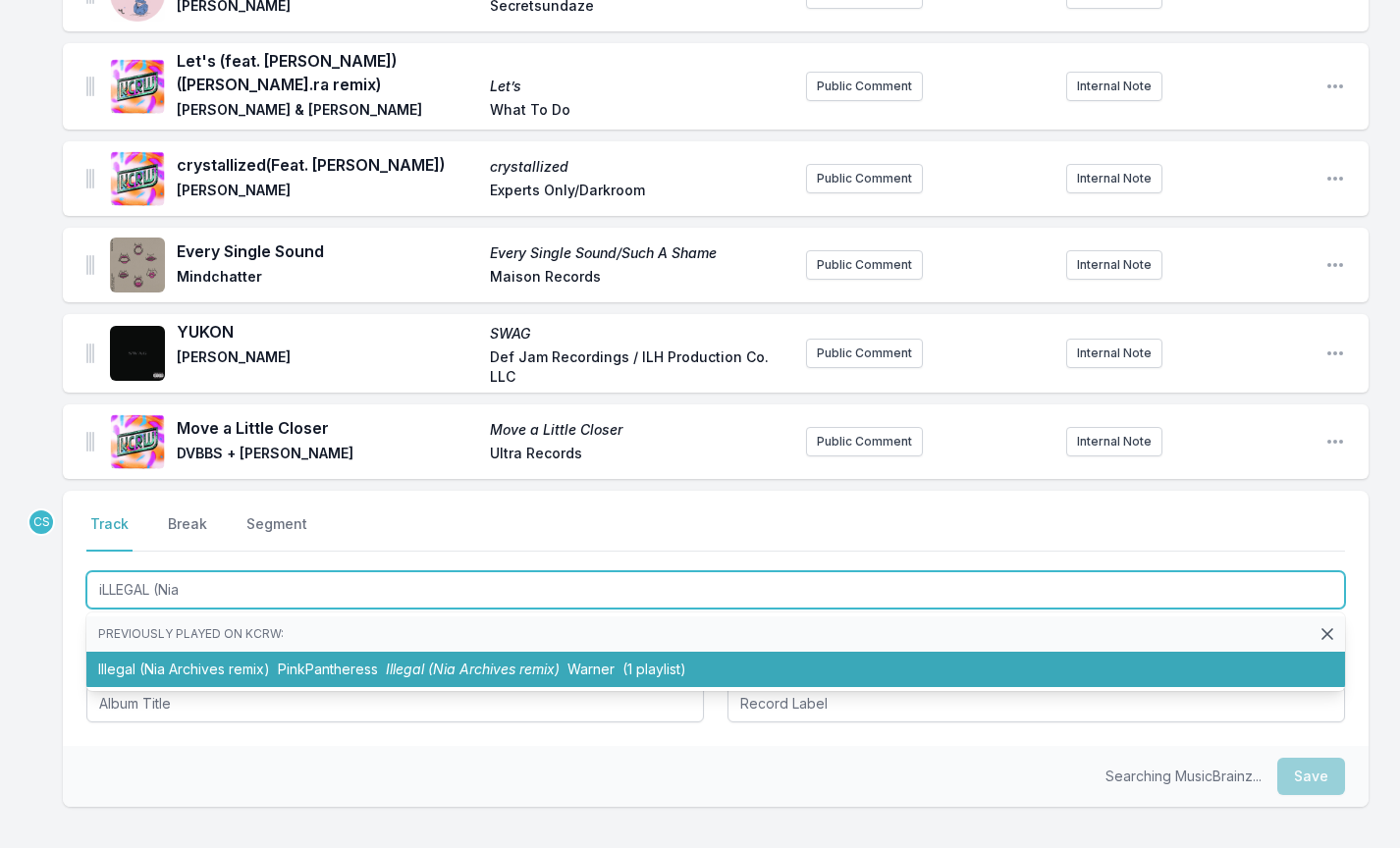
click at [232, 653] on li "Illegal (Nia Archives remix) PinkPantheress Illegal (Nia Archives remix) [PERSO…" at bounding box center [715, 669] width 1258 height 36
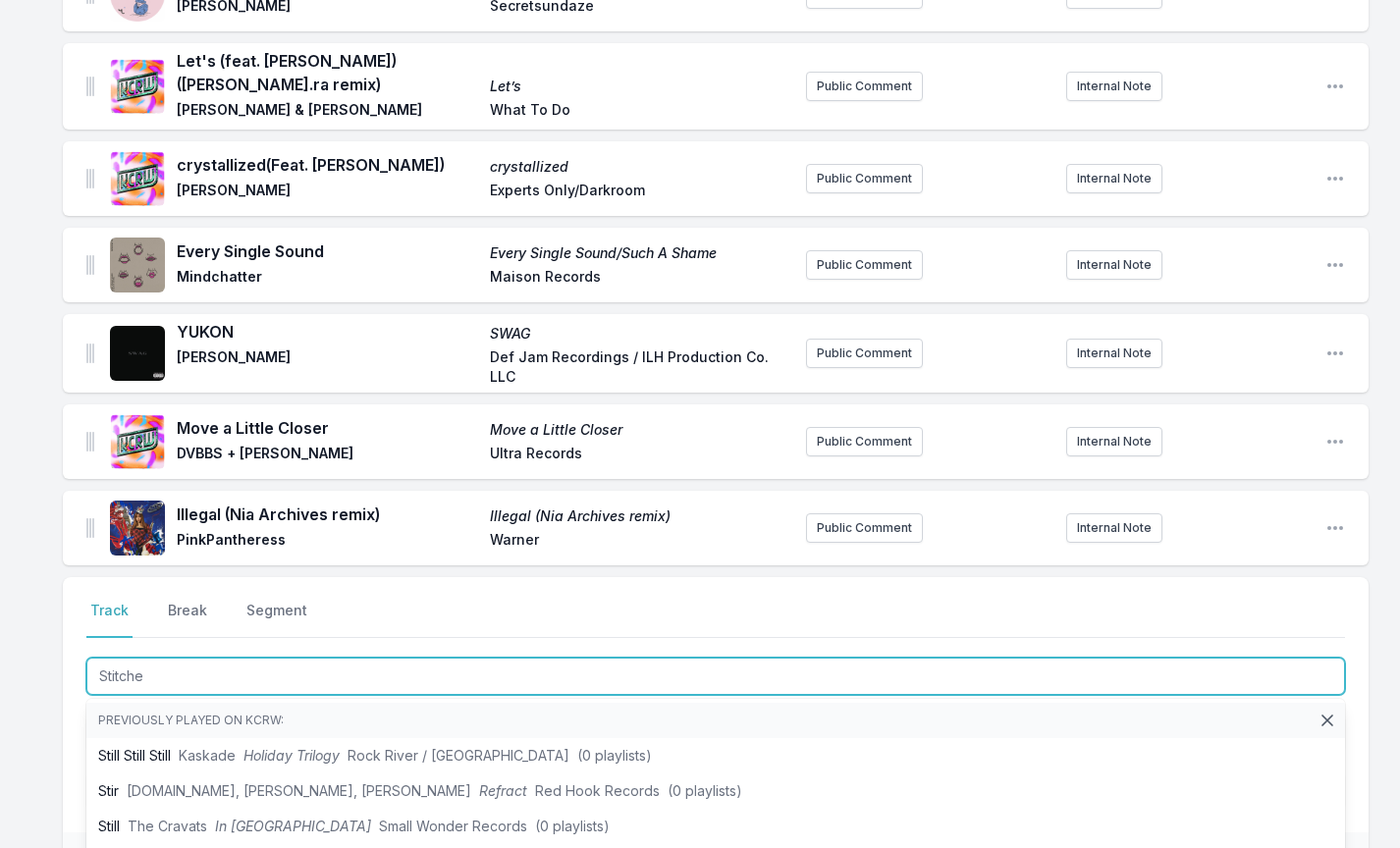
type input "Stitches"
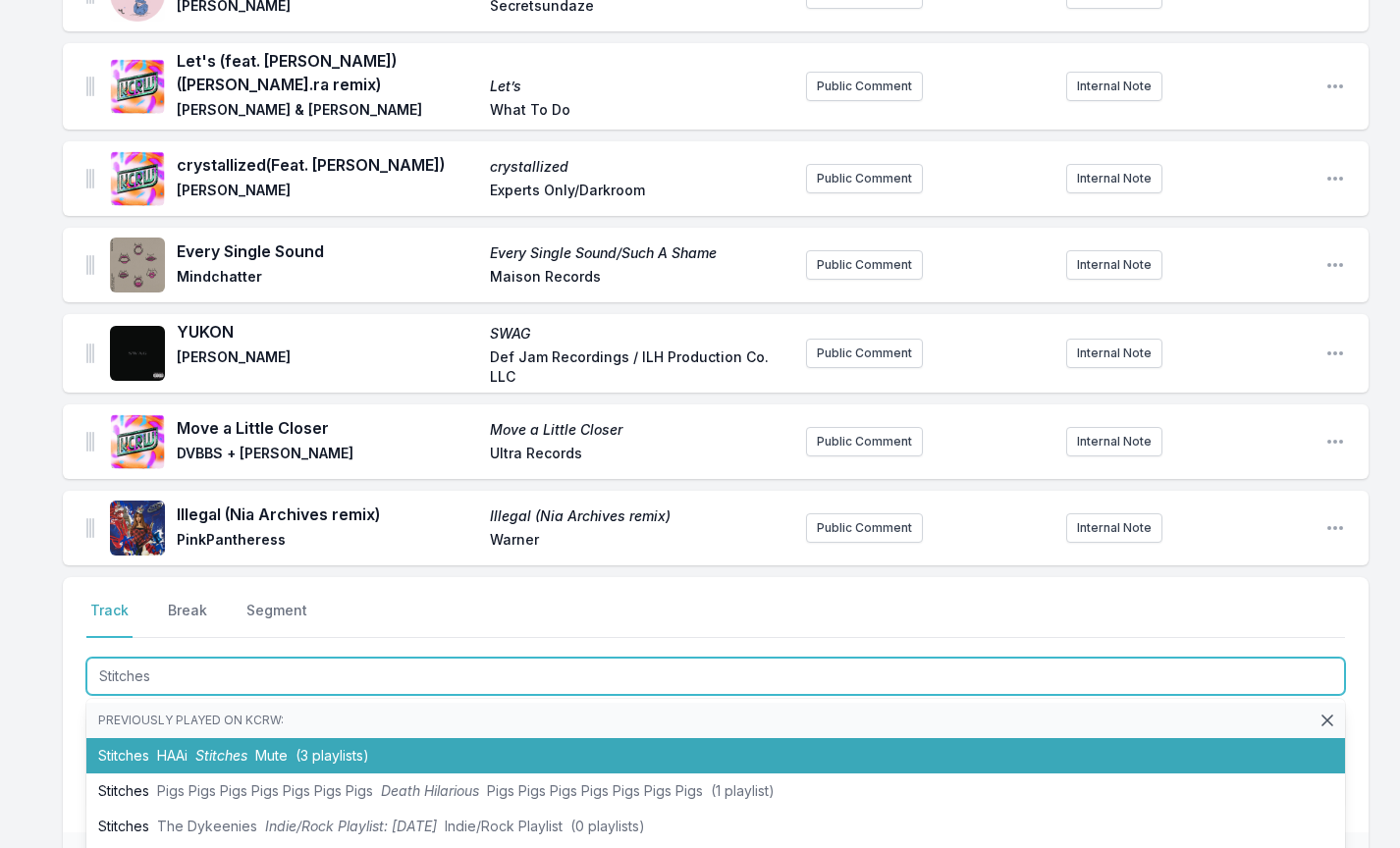
click at [139, 754] on li "Stitches HAAi Stitches Mute (3 playlists)" at bounding box center [715, 757] width 1258 height 36
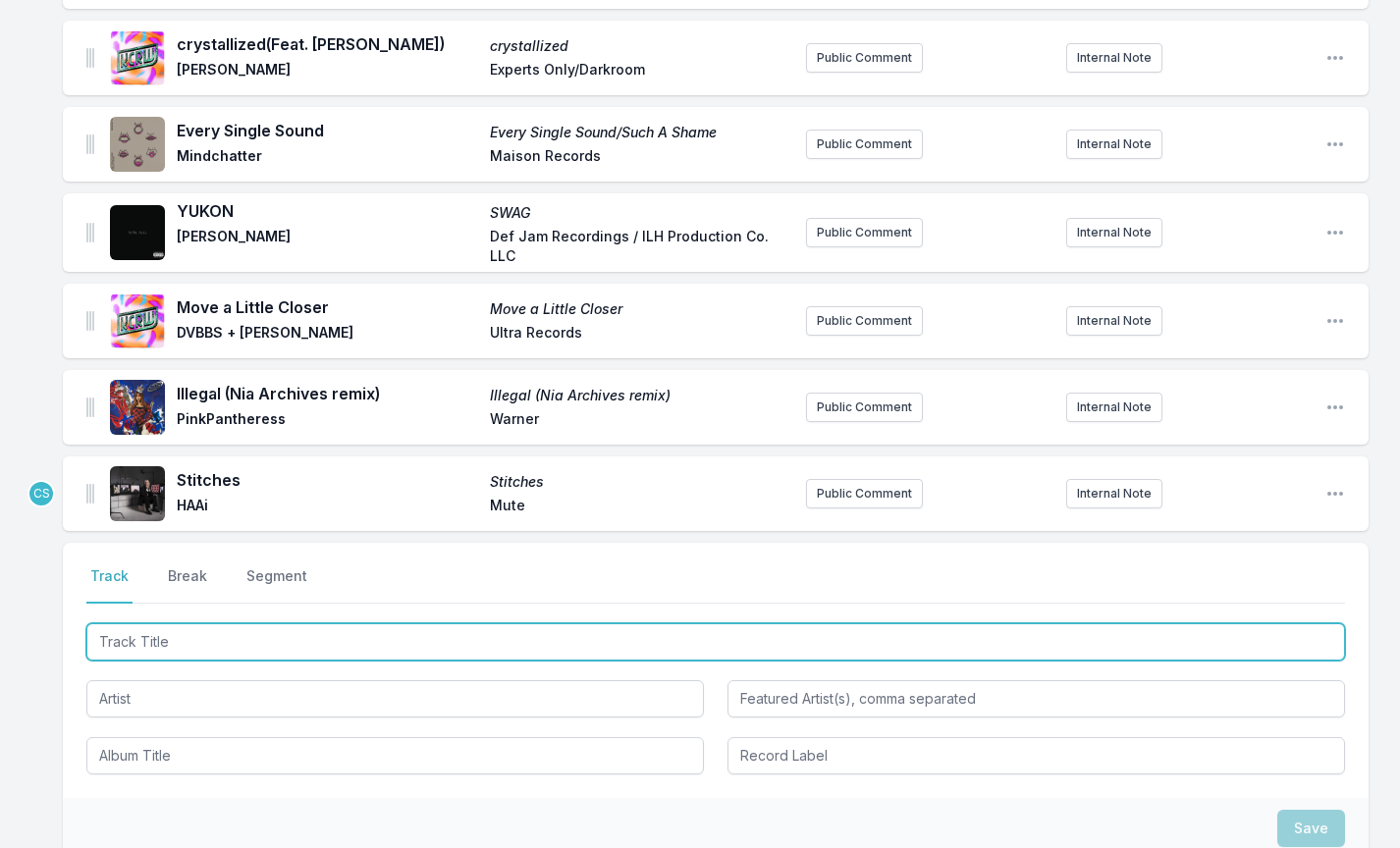
scroll to position [1419, 0]
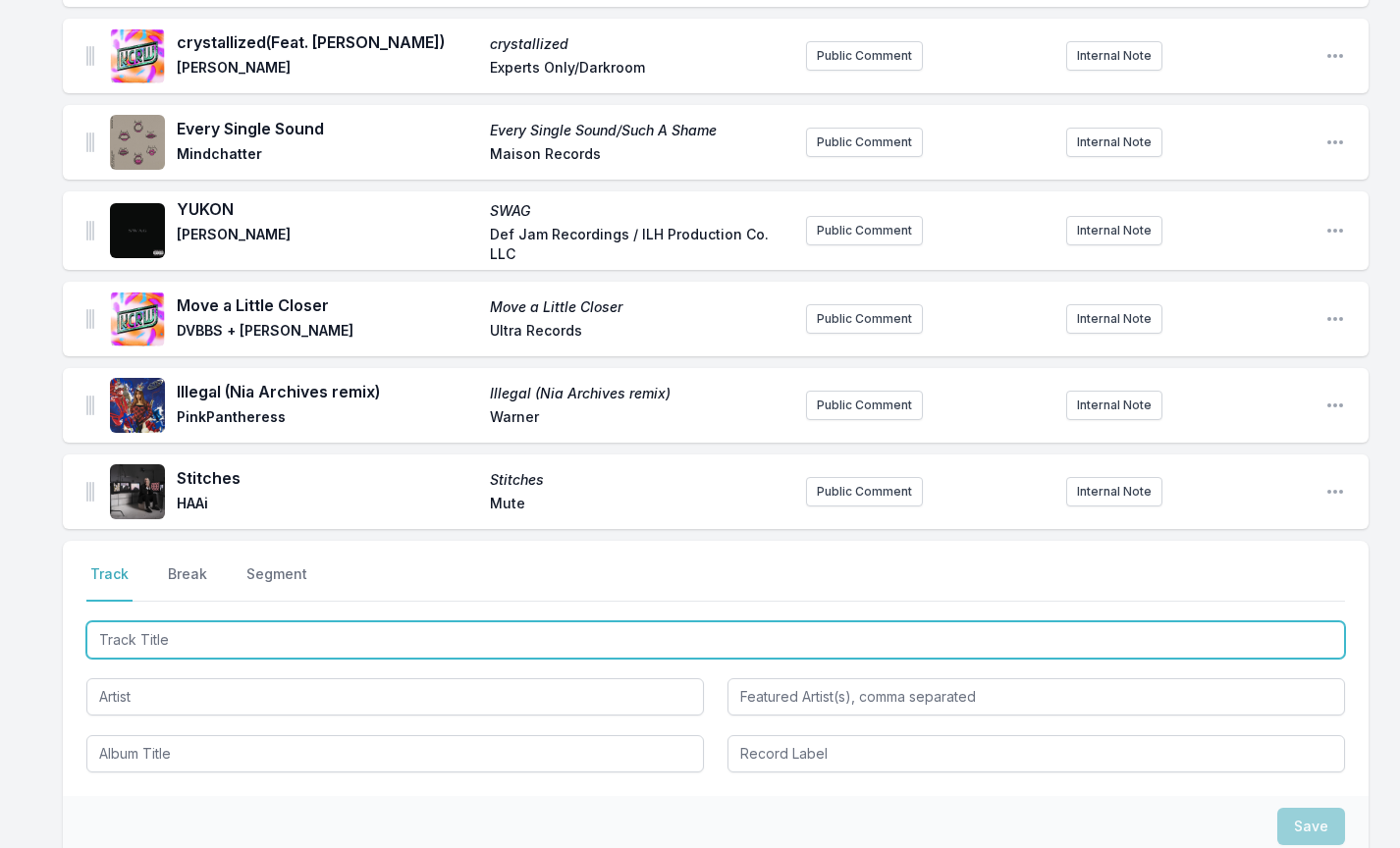
paste input "Elegibo"
type input "Elegibo"
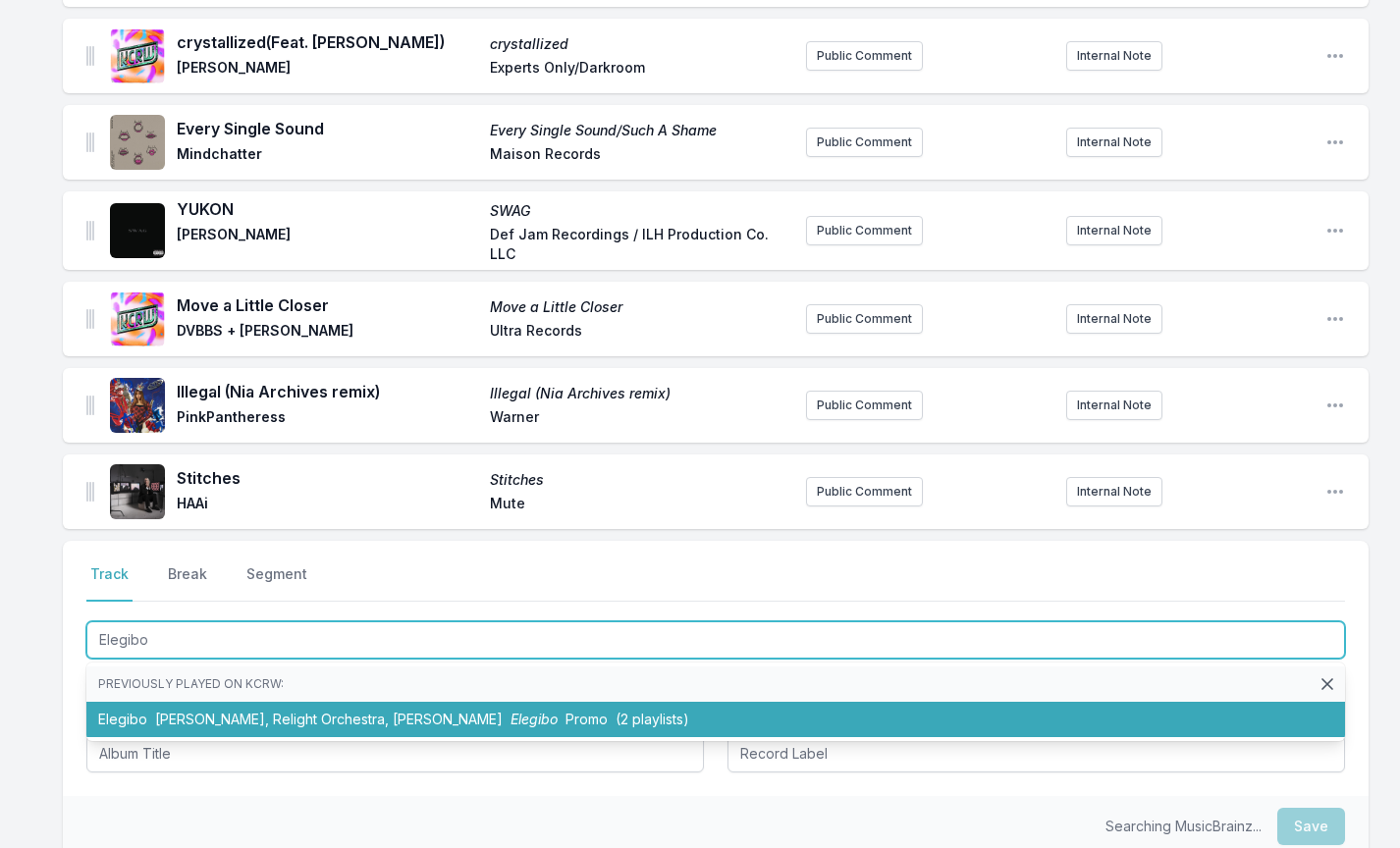
click at [204, 706] on li "Elegibo [PERSON_NAME], Relight Orchestra, [PERSON_NAME] Elegibo Promo (2 playli…" at bounding box center [715, 720] width 1258 height 36
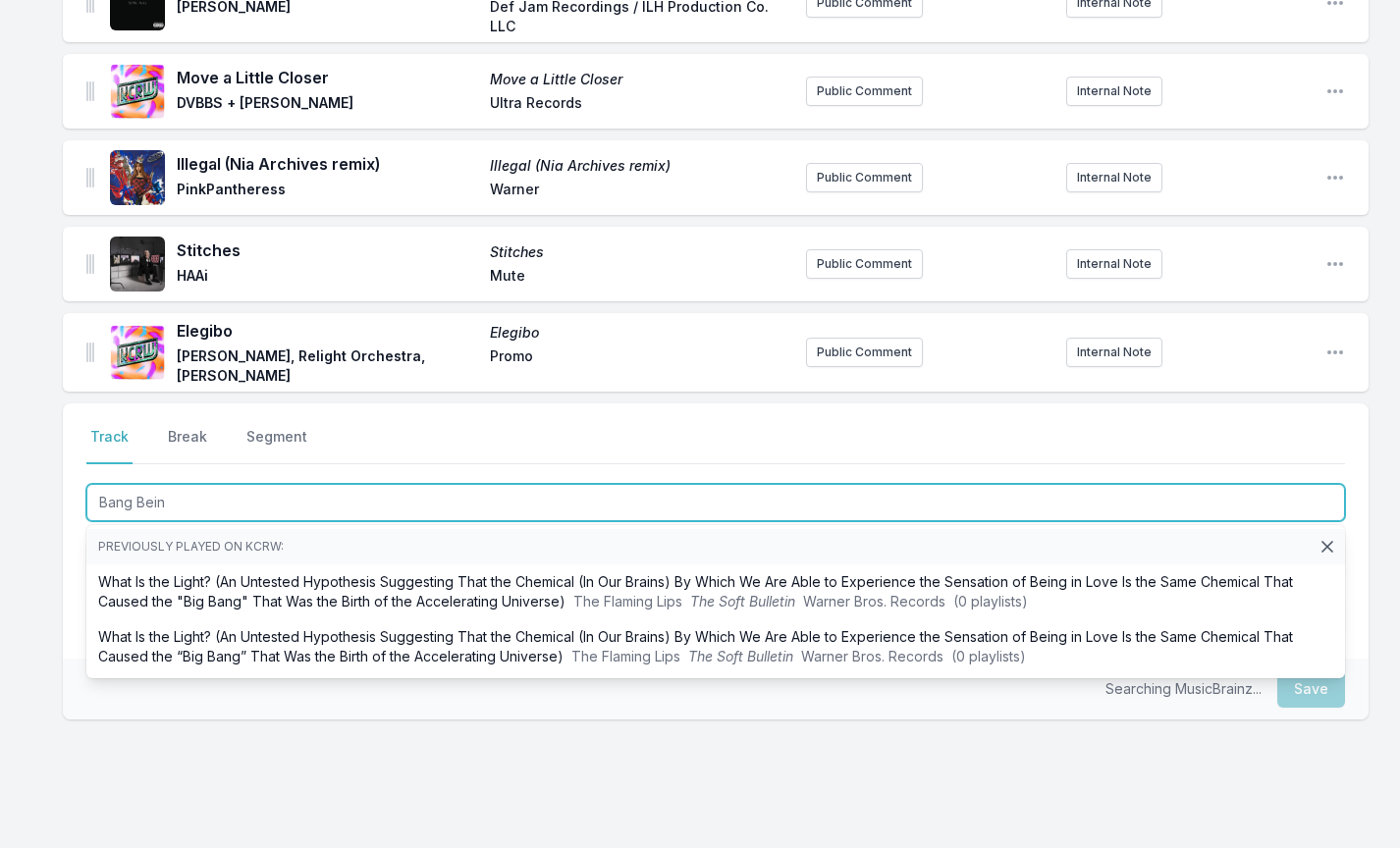
scroll to position [1655, 0]
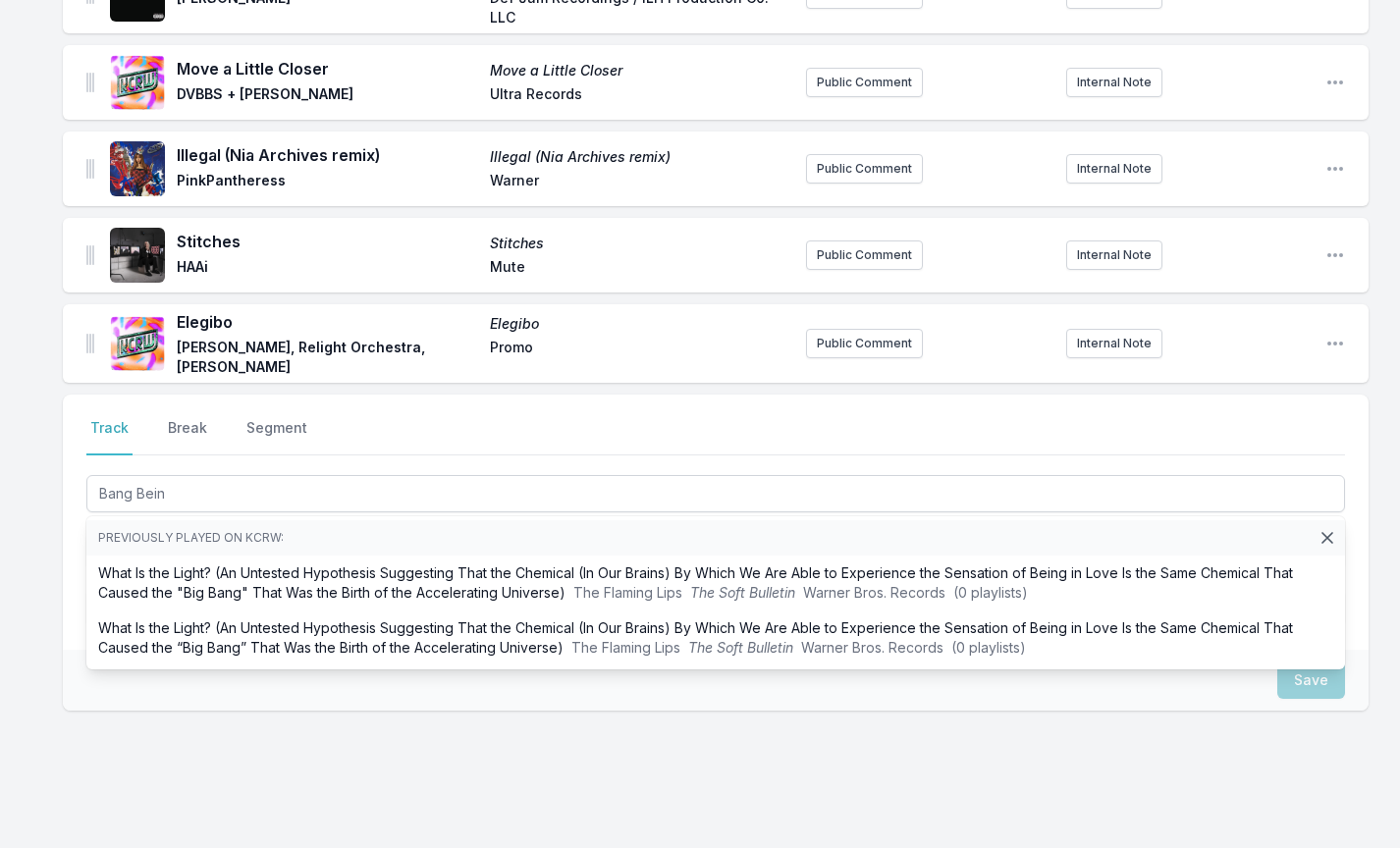
click at [108, 700] on div "Save" at bounding box center [715, 679] width 1306 height 61
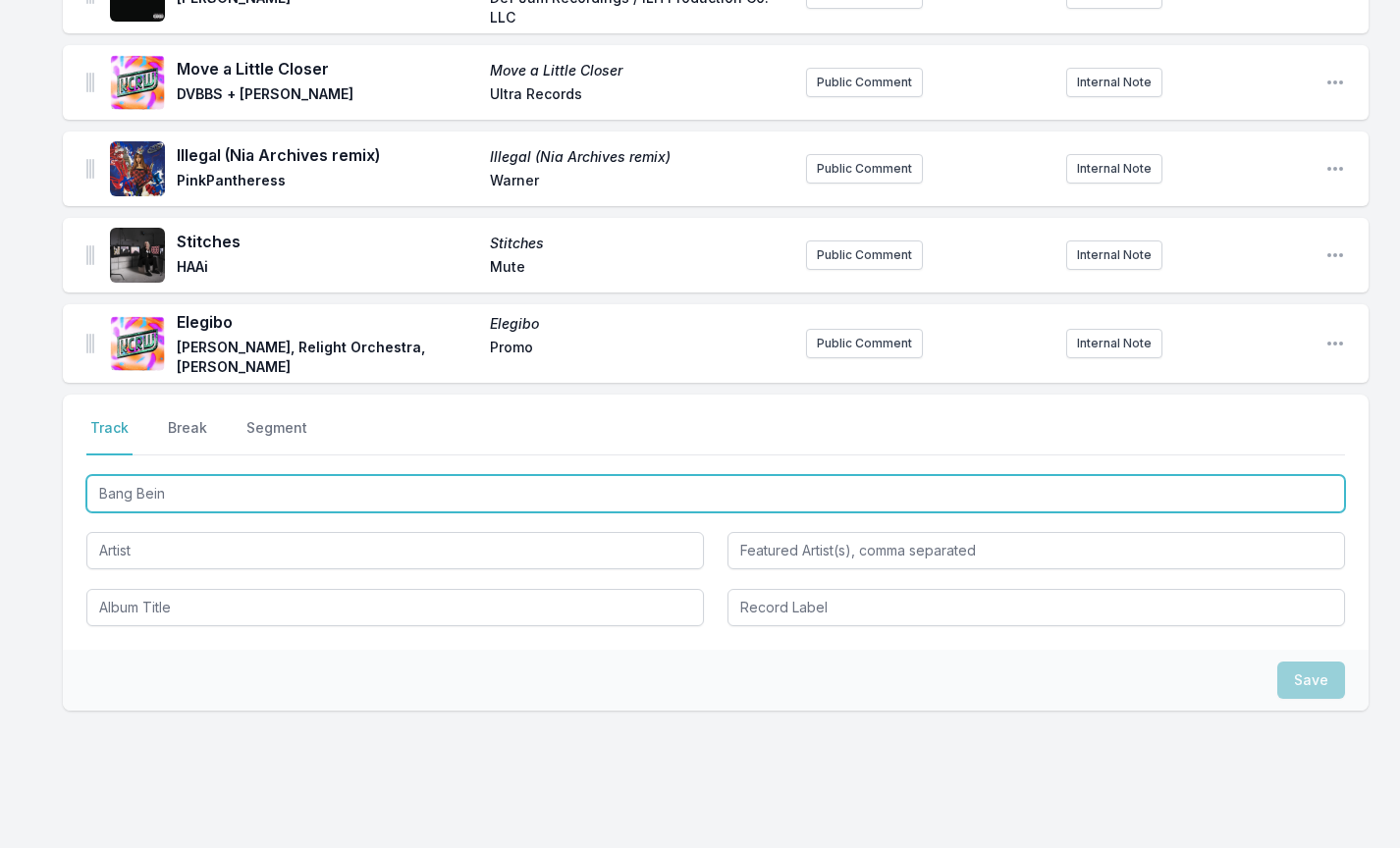
click at [181, 496] on input "Bang Bein" at bounding box center [715, 494] width 1258 height 38
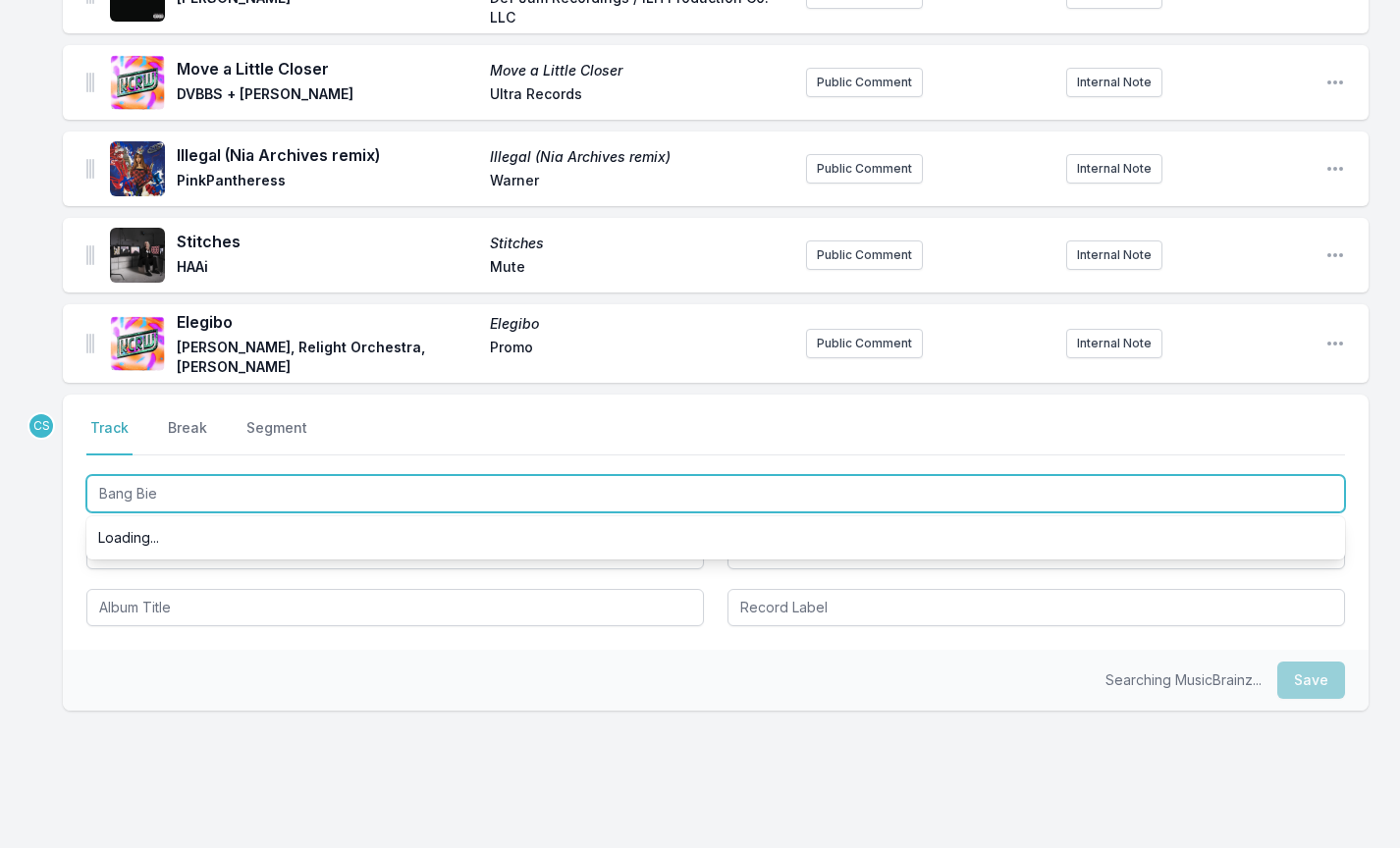
type input "Bang Bien"
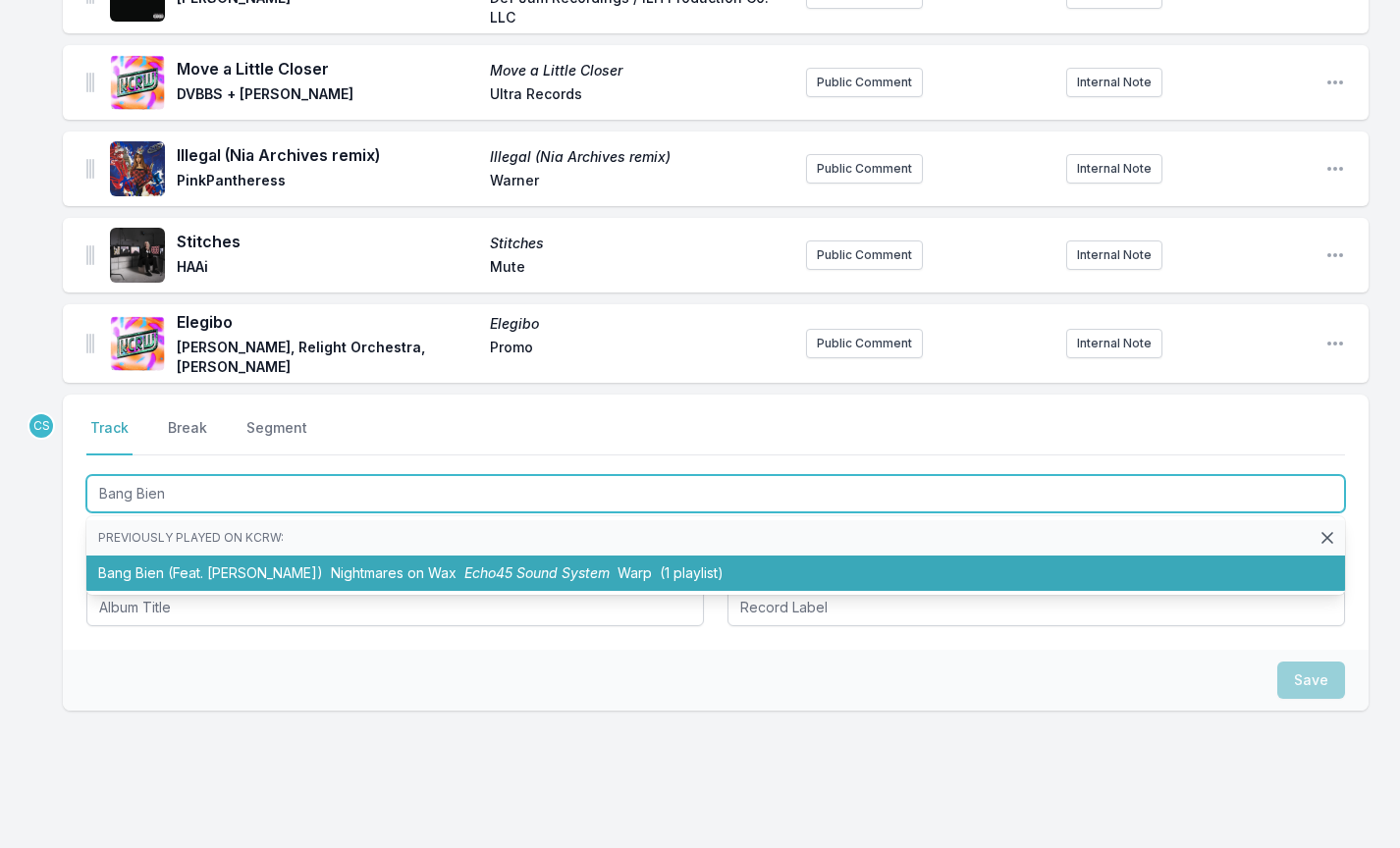
click at [217, 571] on li "Bang Bien (Feat. [PERSON_NAME]) Nightmares on Wax Echo45 Sound System Warp (1 p…" at bounding box center [715, 573] width 1258 height 36
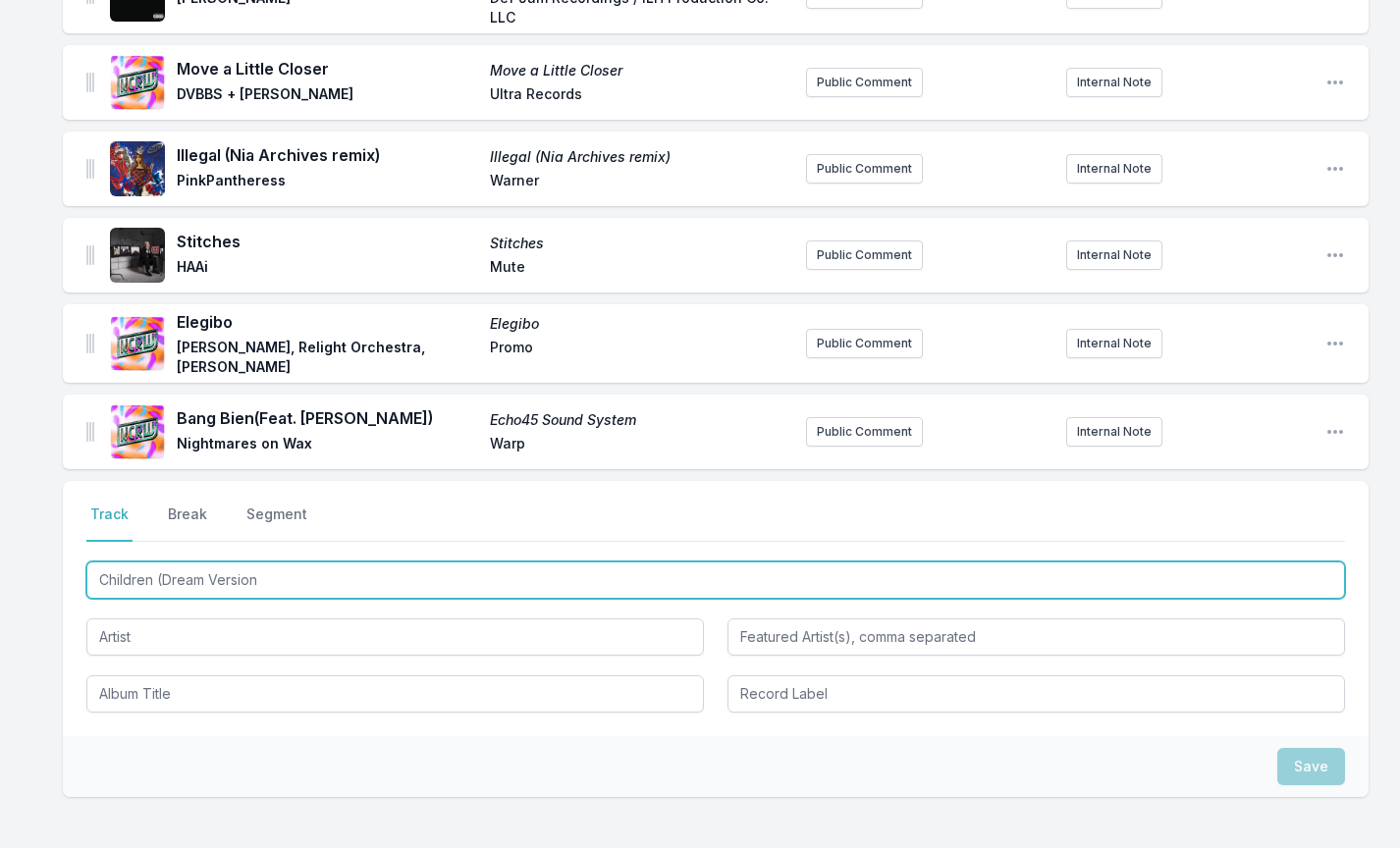
type input "Children (Dream Version)"
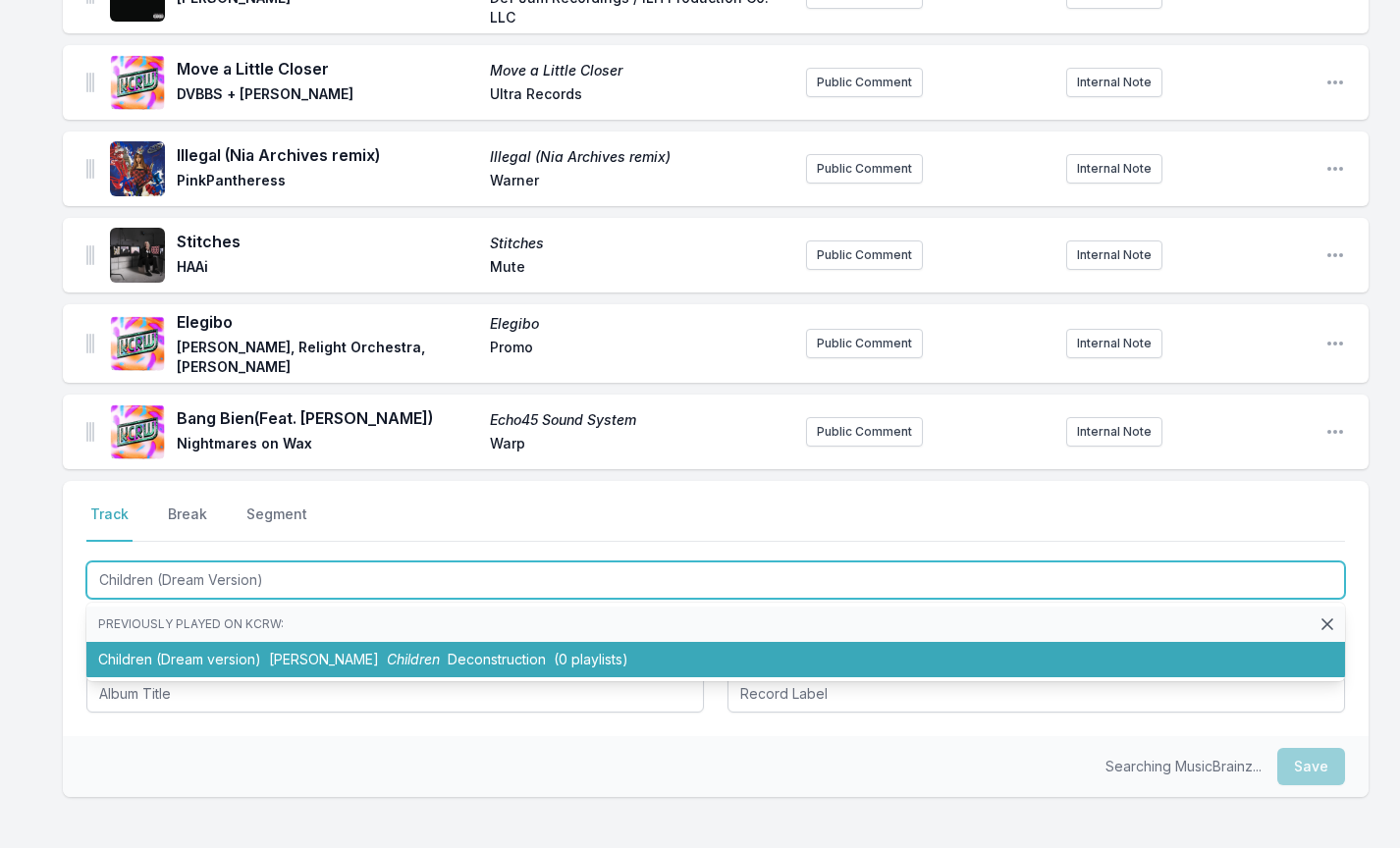
click at [159, 650] on li "Children (Dream version) [PERSON_NAME] Children Deconstruction (0 playlists)" at bounding box center [715, 661] width 1258 height 36
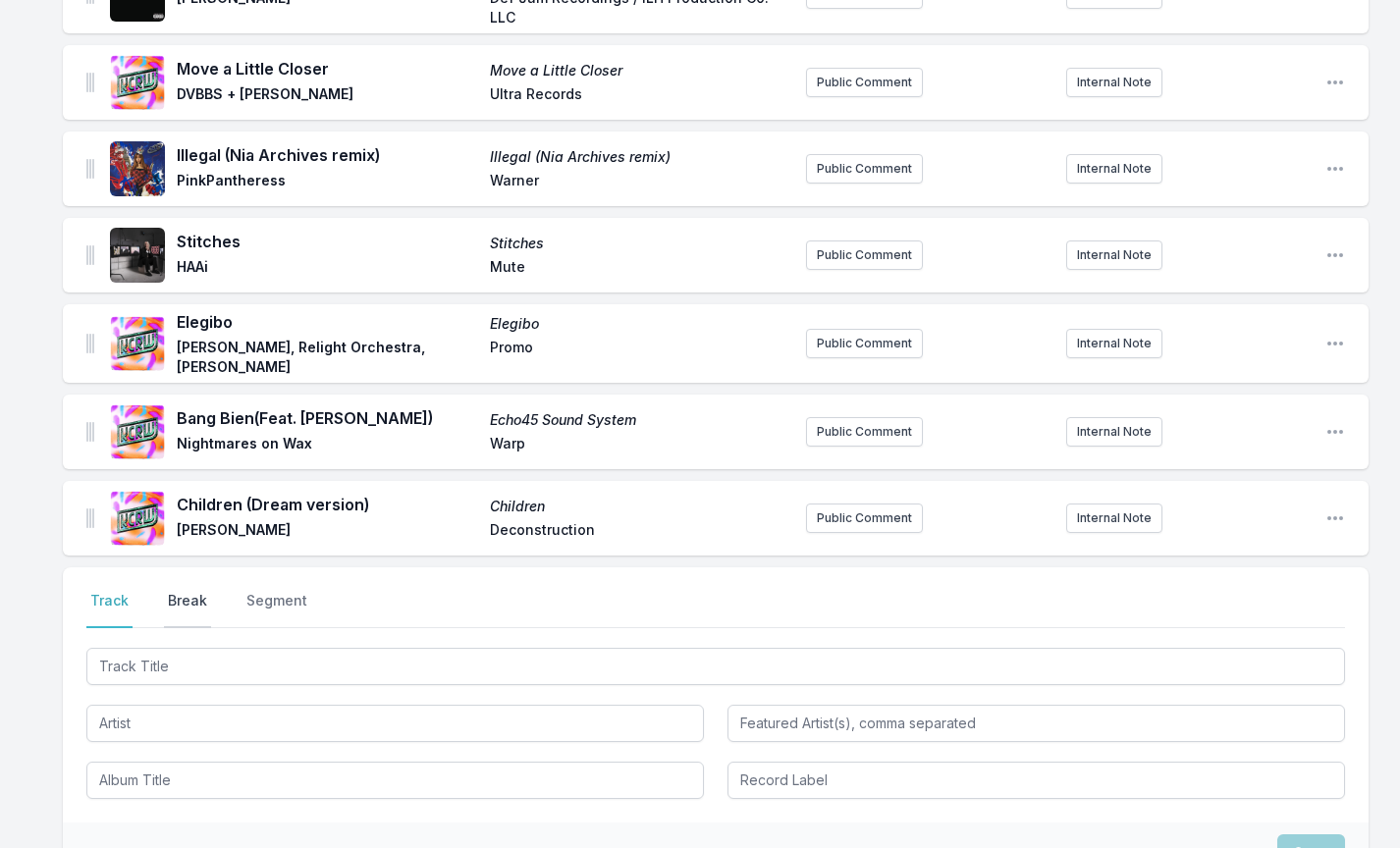
click at [171, 594] on button "Break" at bounding box center [187, 610] width 48 height 38
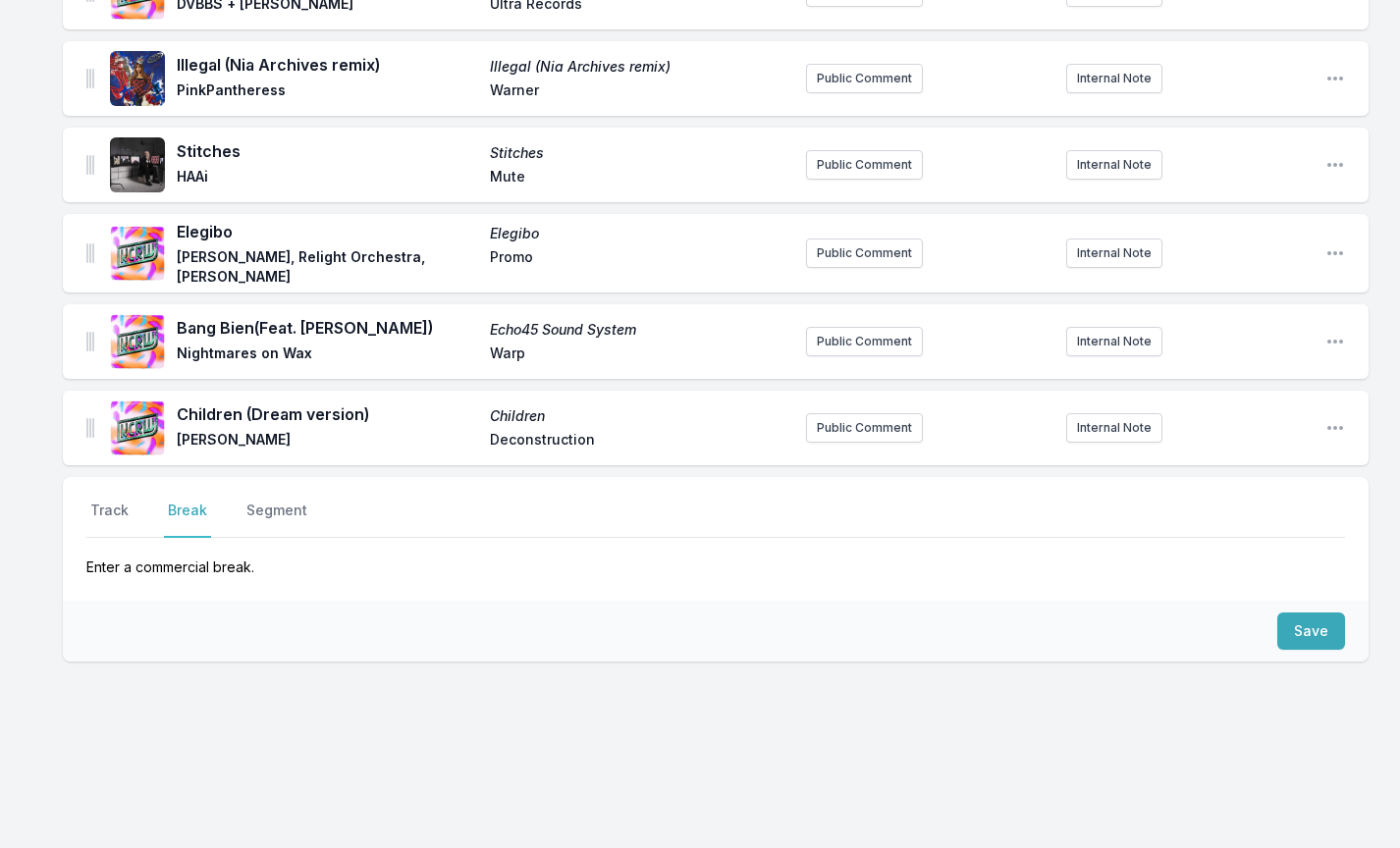
scroll to position [1744, 0]
click at [1322, 627] on button "Save" at bounding box center [1311, 634] width 67 height 38
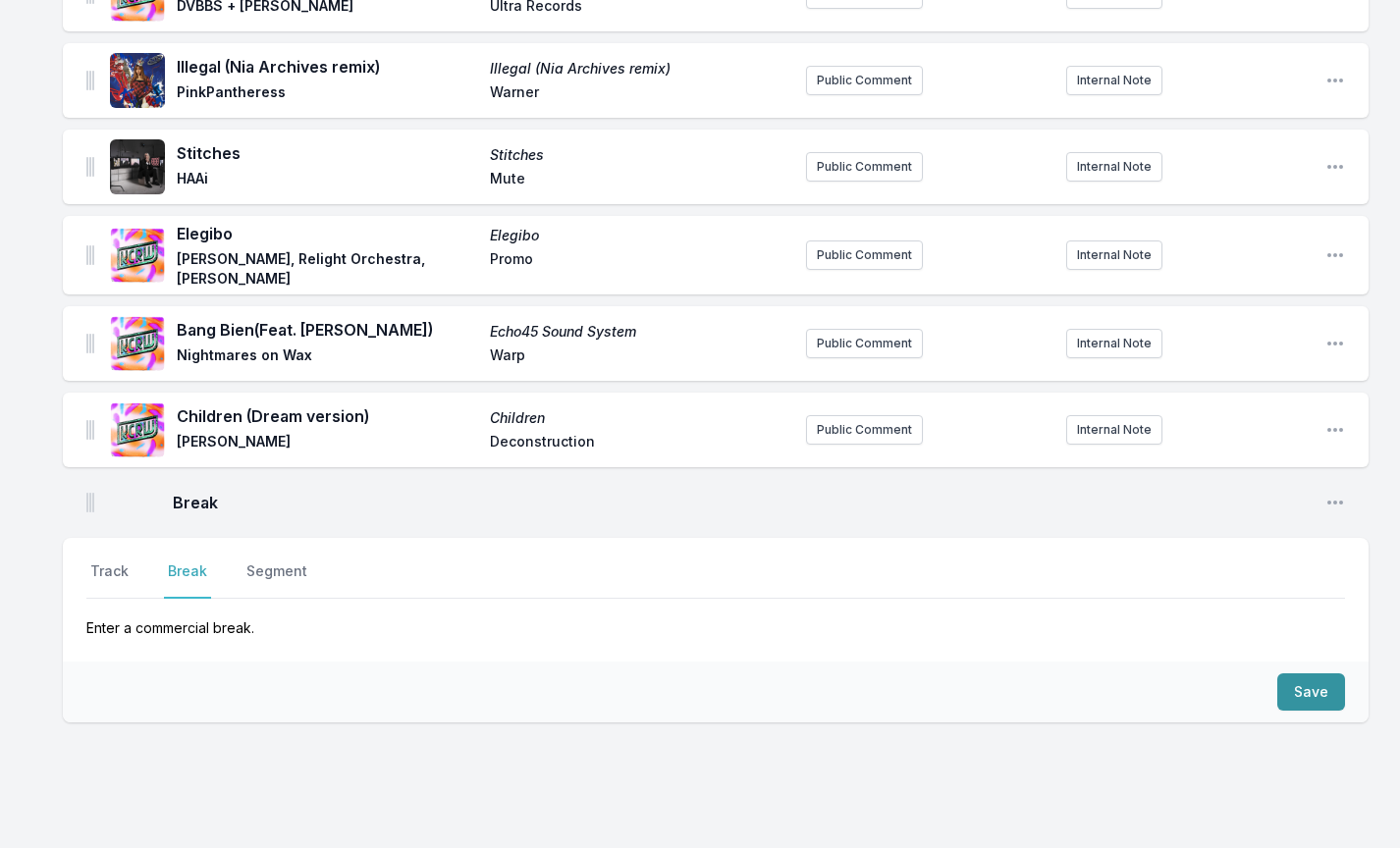
click at [1312, 690] on button "Save" at bounding box center [1311, 692] width 67 height 38
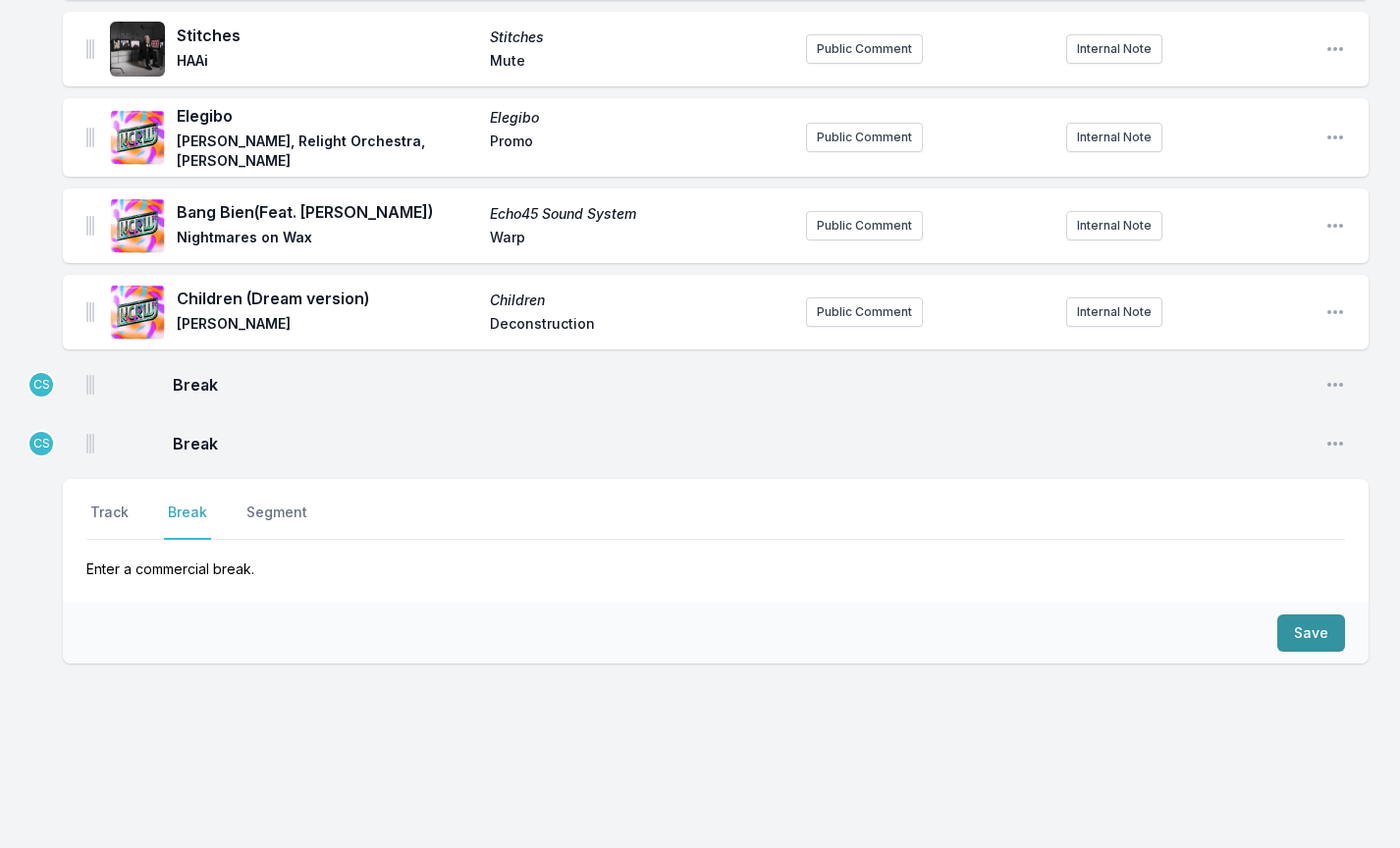
click at [1318, 643] on button "Save" at bounding box center [1311, 634] width 67 height 38
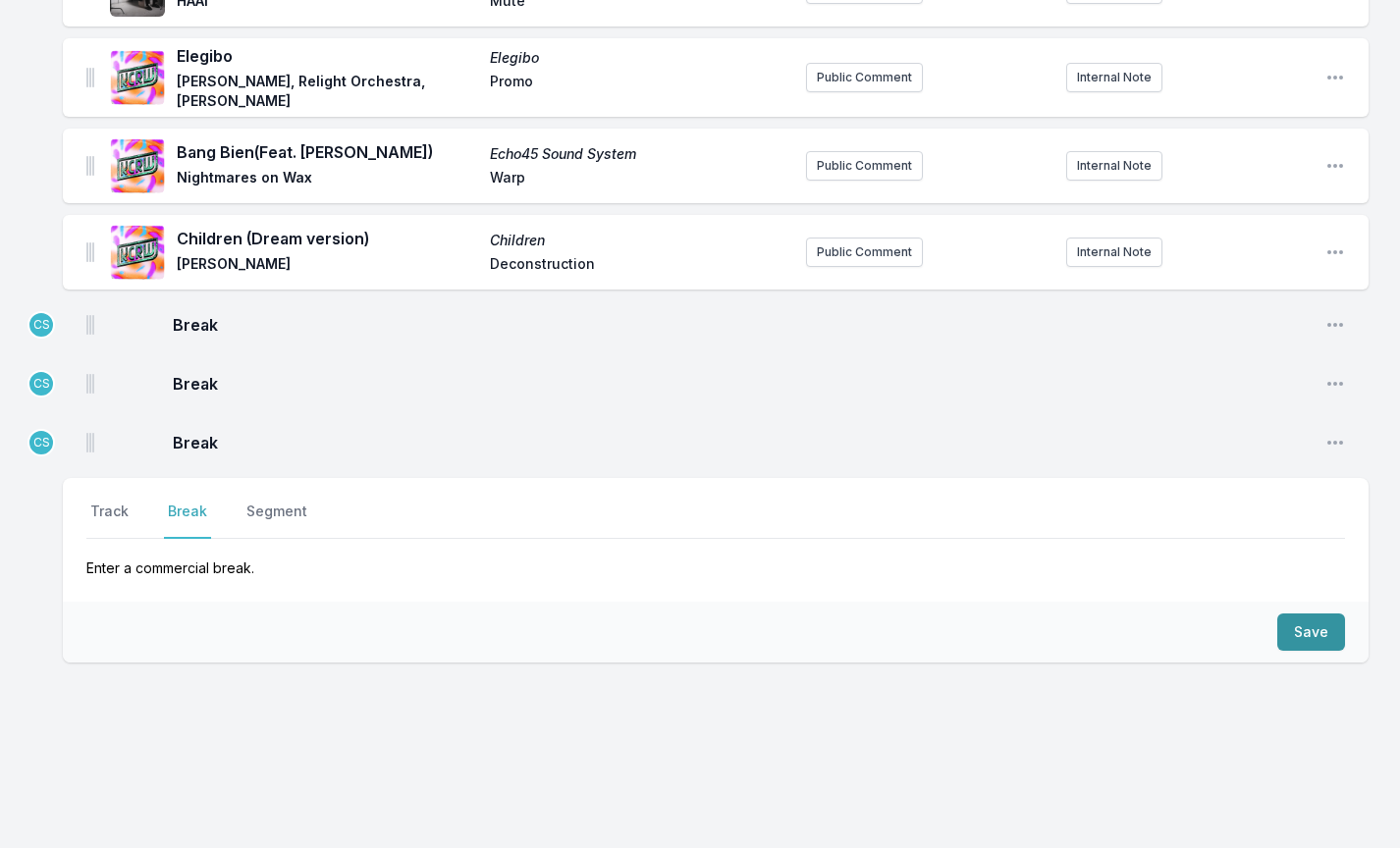
click at [1314, 630] on button "Save" at bounding box center [1311, 633] width 67 height 38
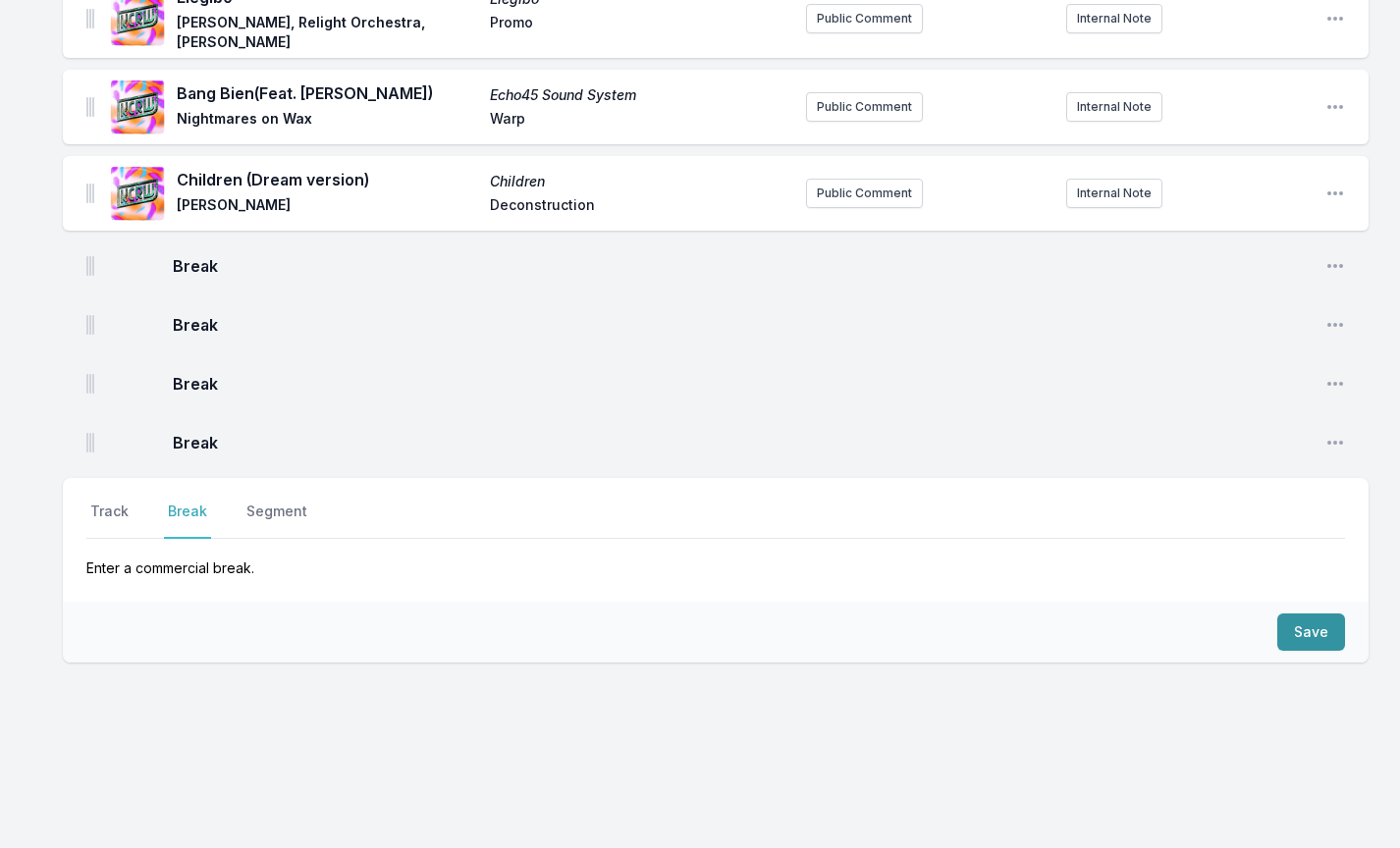
click at [1314, 630] on button "Save" at bounding box center [1311, 633] width 67 height 38
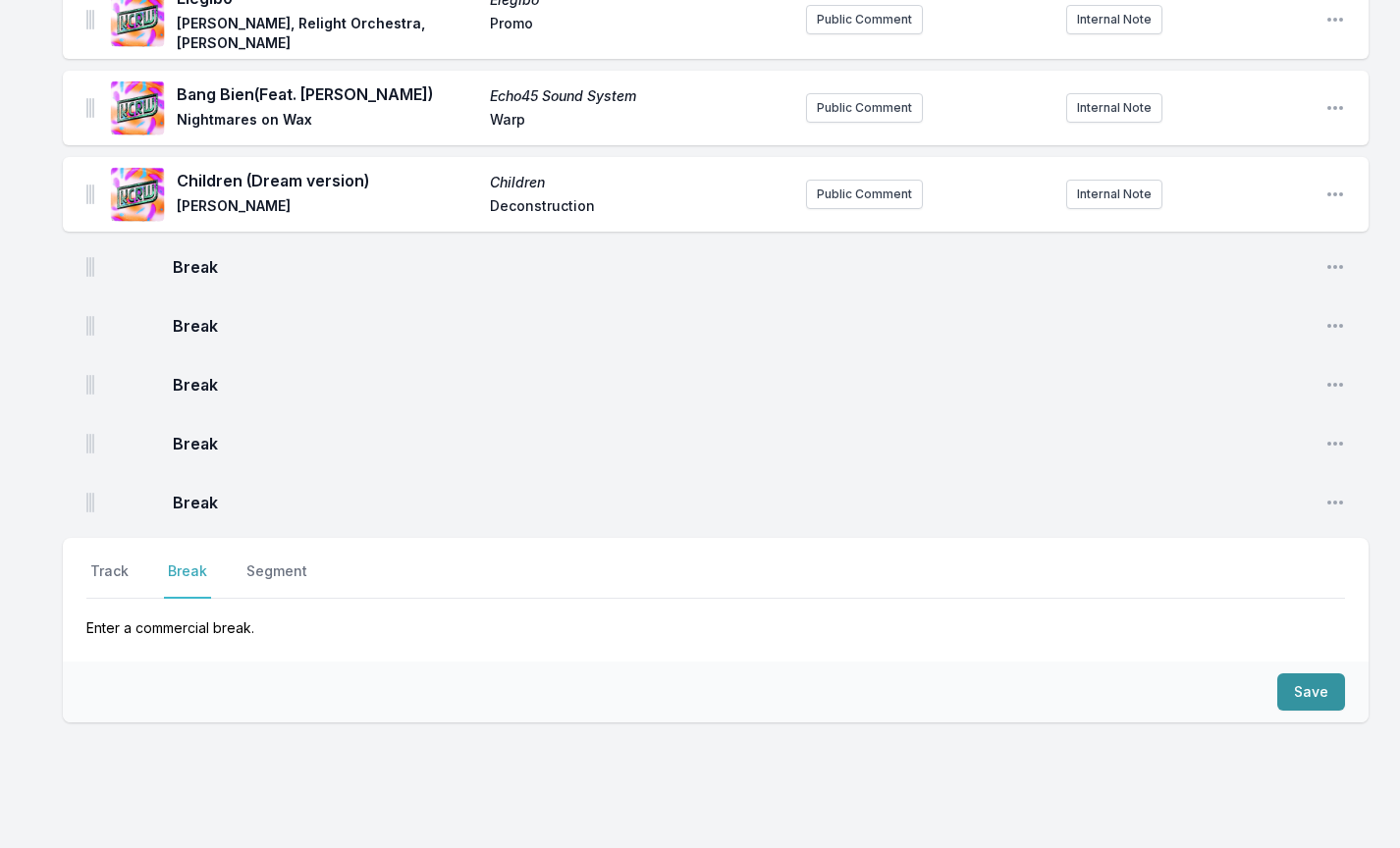
click at [1315, 691] on button "Save" at bounding box center [1311, 692] width 67 height 38
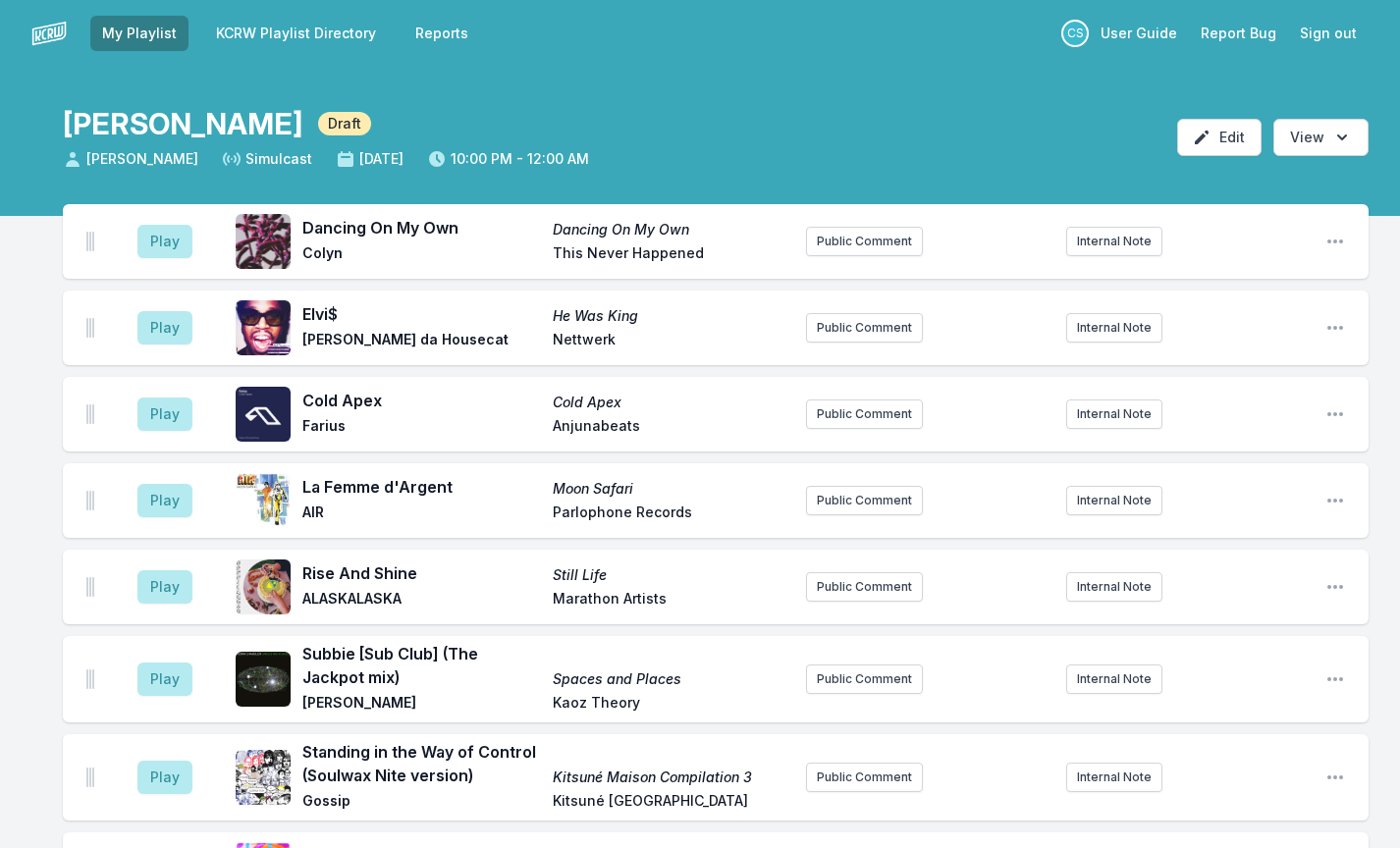
scroll to position [0, 0]
click at [1123, 500] on button "Internal Note" at bounding box center [1113, 501] width 96 height 30
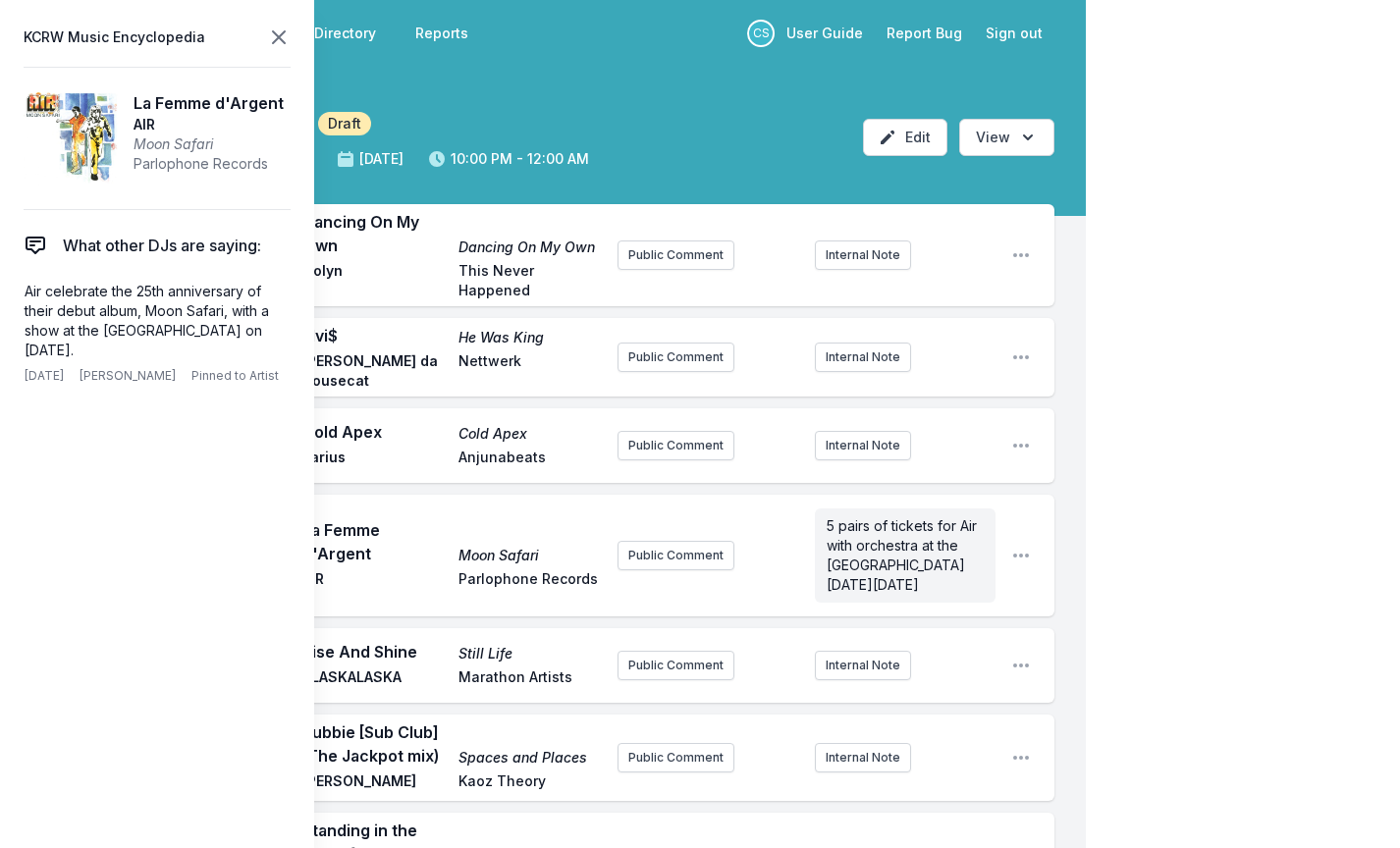
click at [277, 42] on icon at bounding box center [279, 38] width 24 height 24
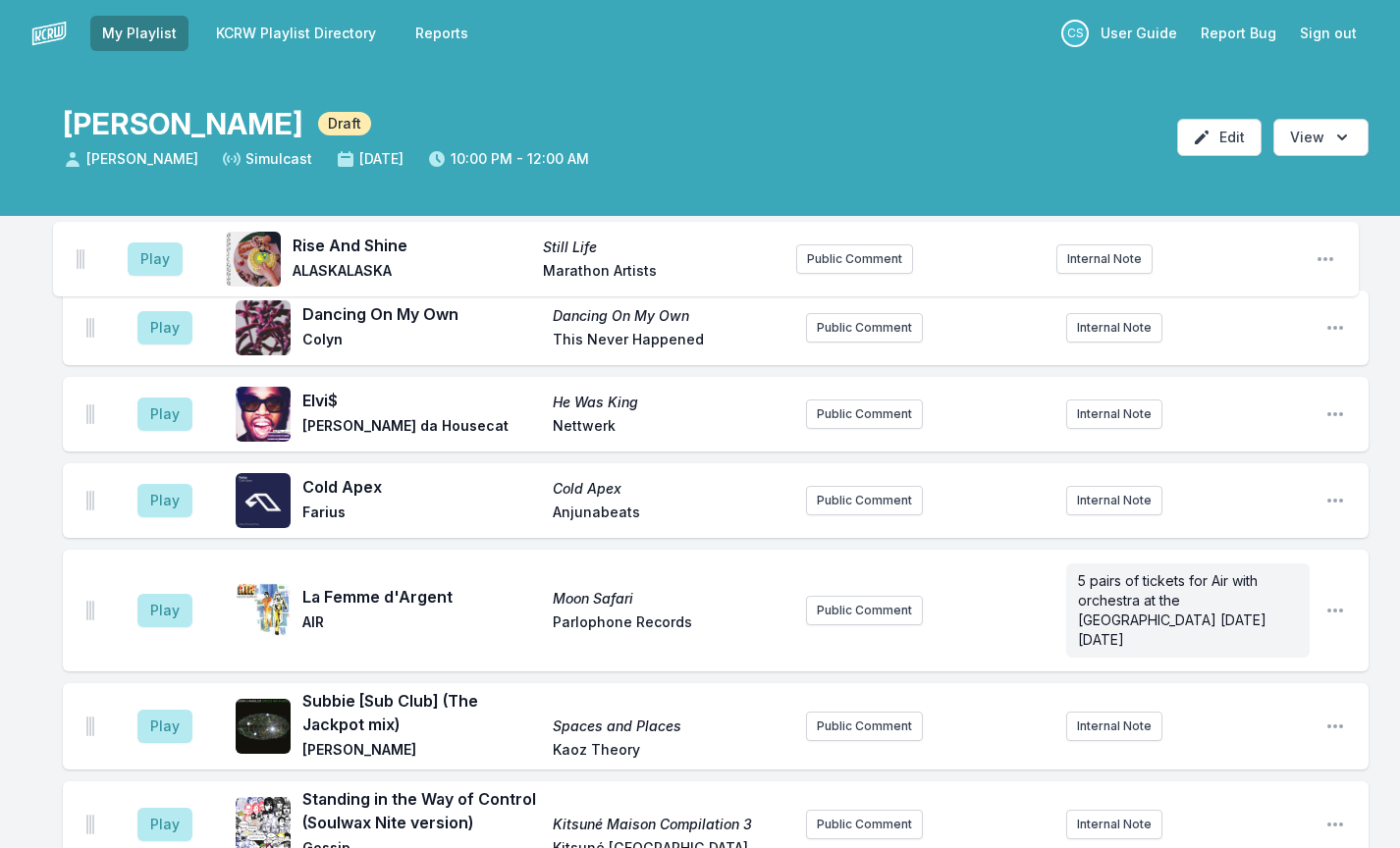
drag, startPoint x: 91, startPoint y: 401, endPoint x: 82, endPoint y: 249, distance: 152.3
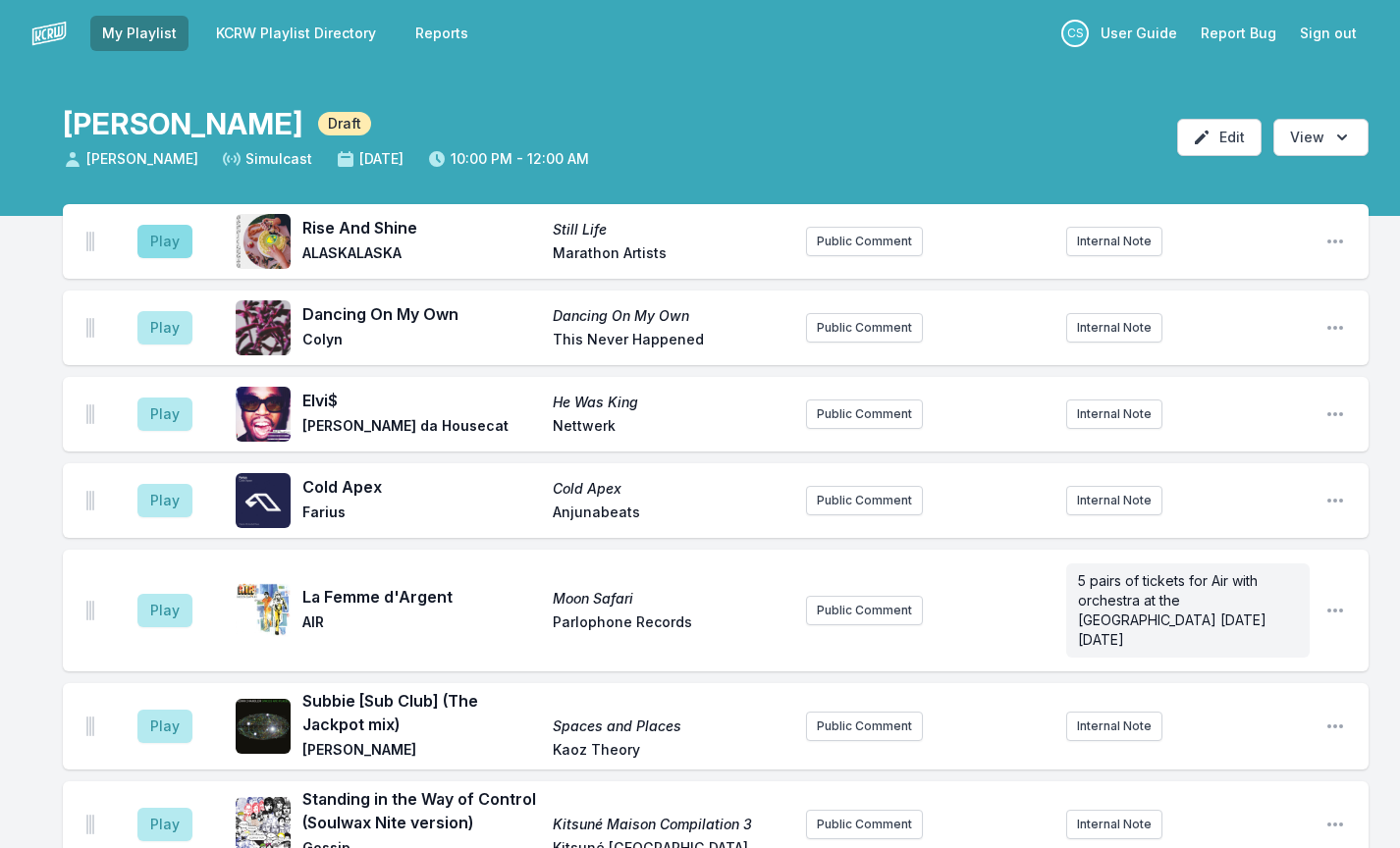
click at [156, 253] on button "Play" at bounding box center [165, 242] width 55 height 34
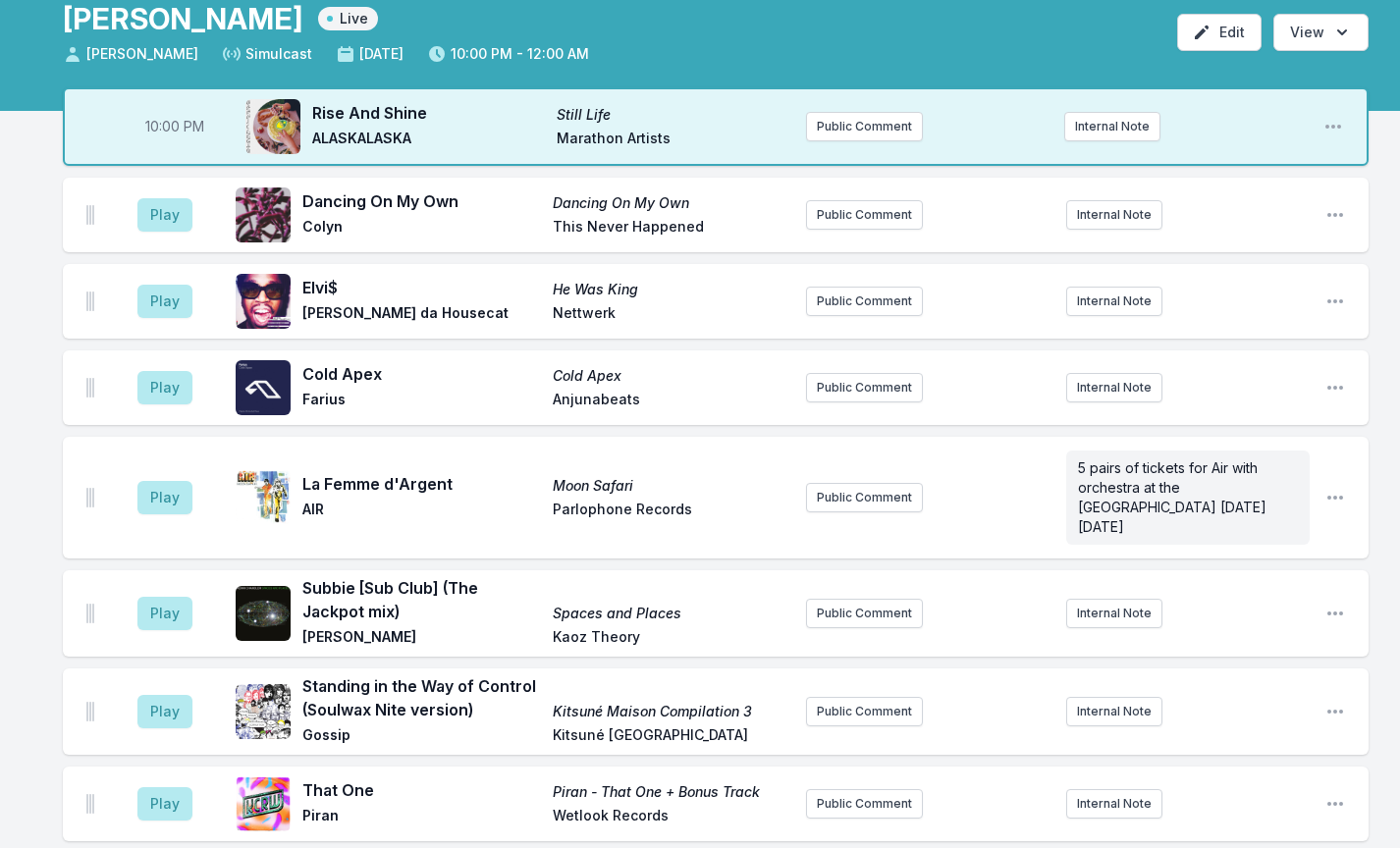
scroll to position [111, 0]
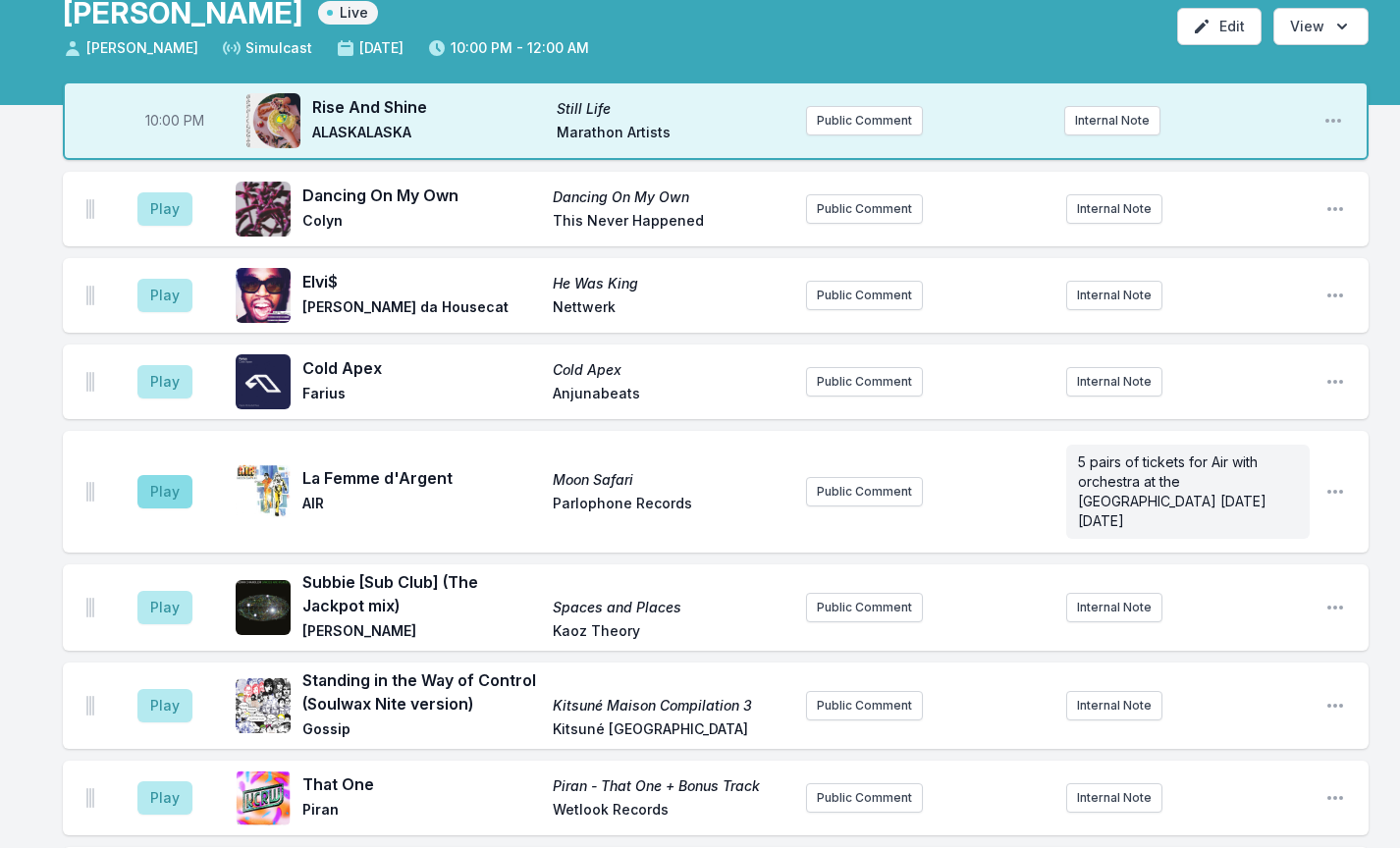
click at [154, 484] on button "Play" at bounding box center [165, 492] width 55 height 34
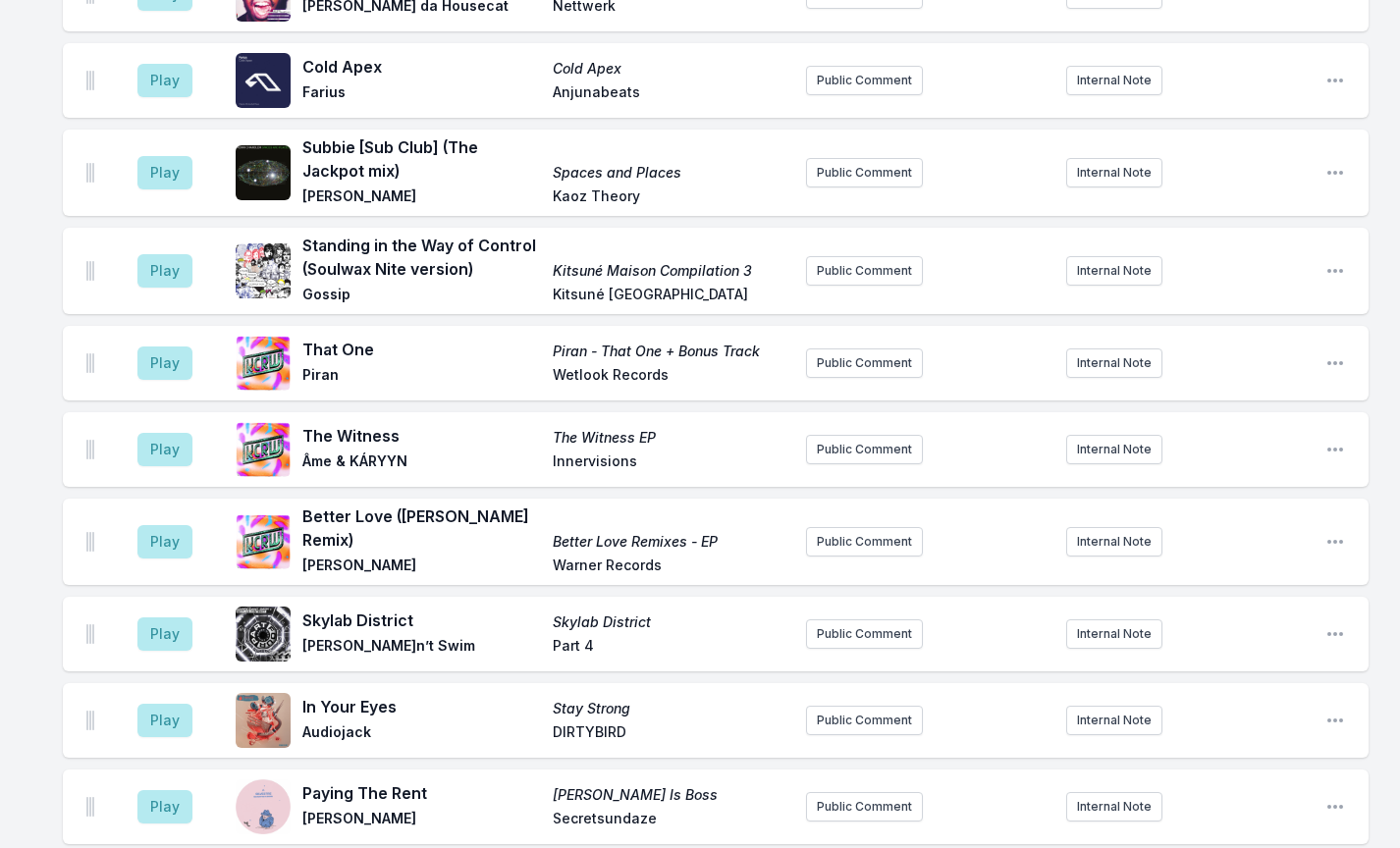
scroll to position [549, 0]
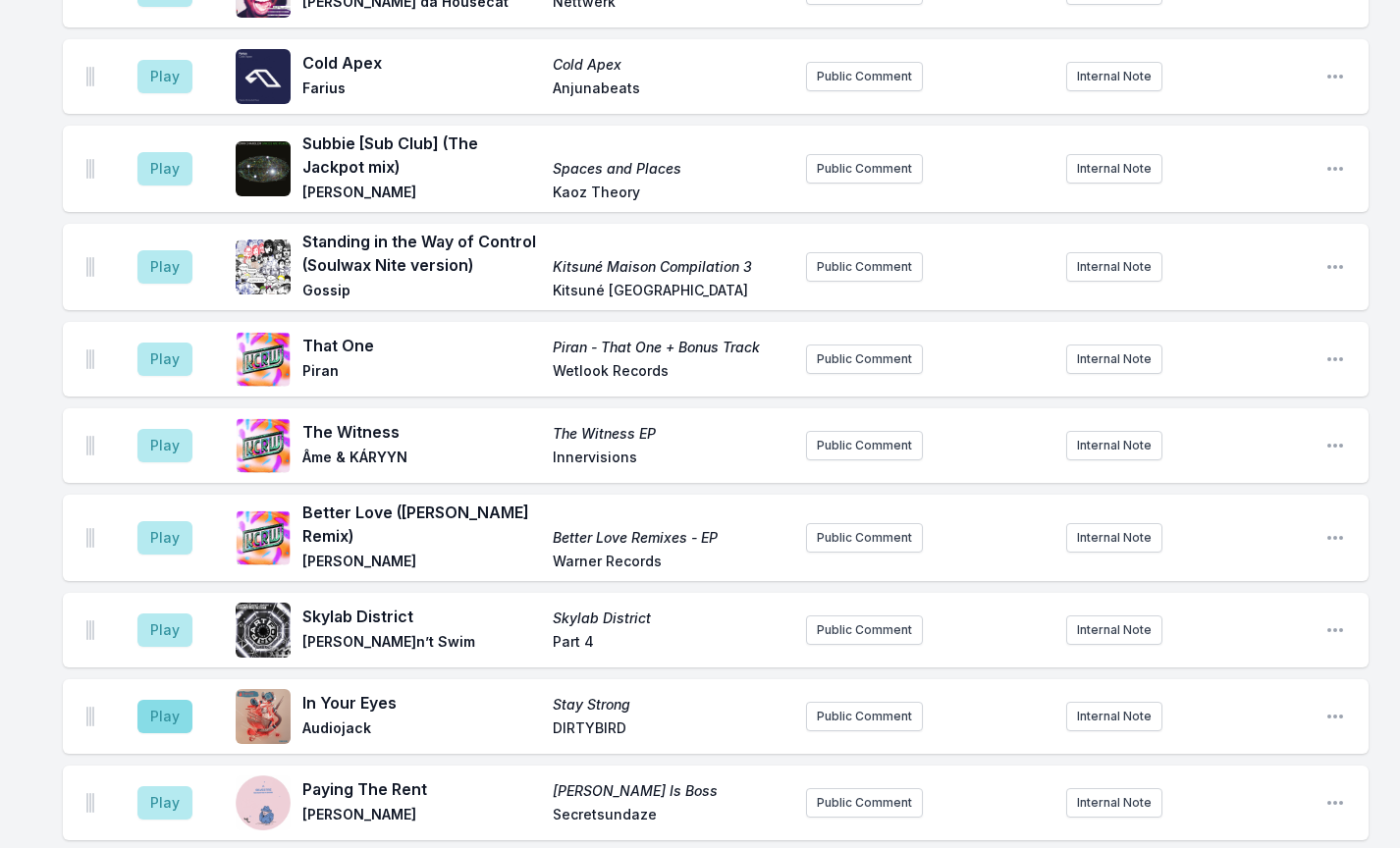
click at [157, 700] on button "Play" at bounding box center [165, 717] width 55 height 34
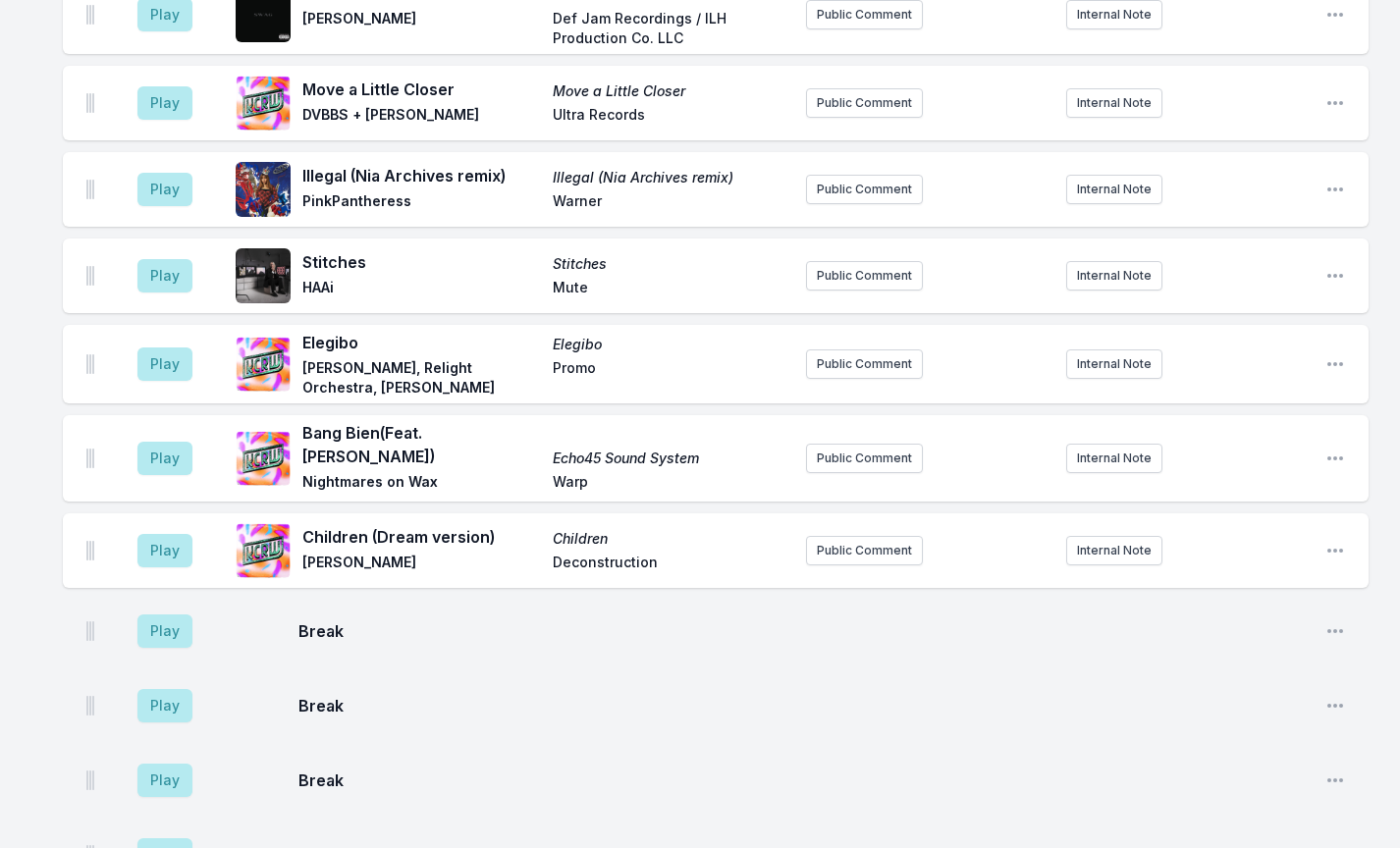
scroll to position [1728, 0]
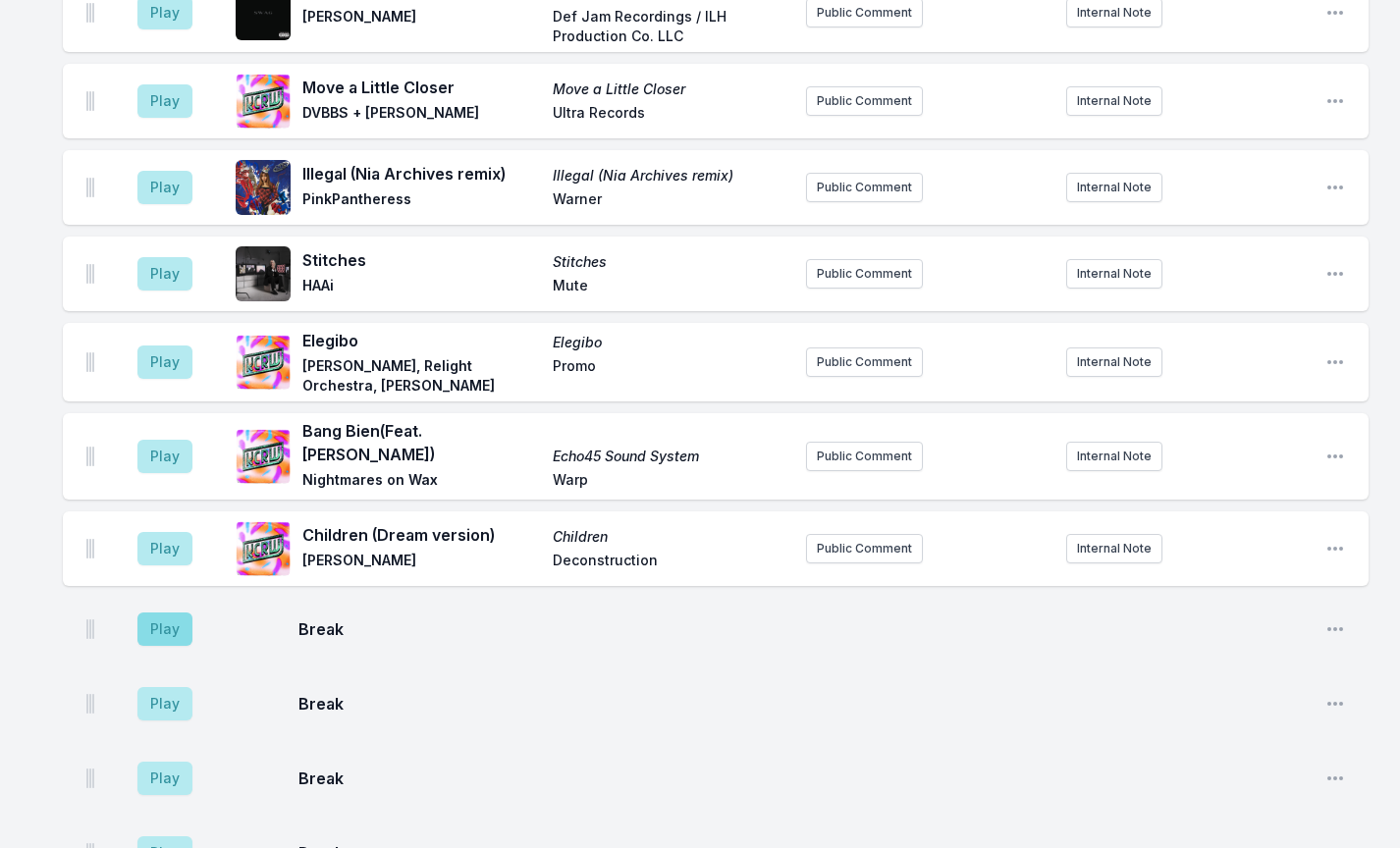
click at [172, 613] on button "Play" at bounding box center [165, 630] width 55 height 34
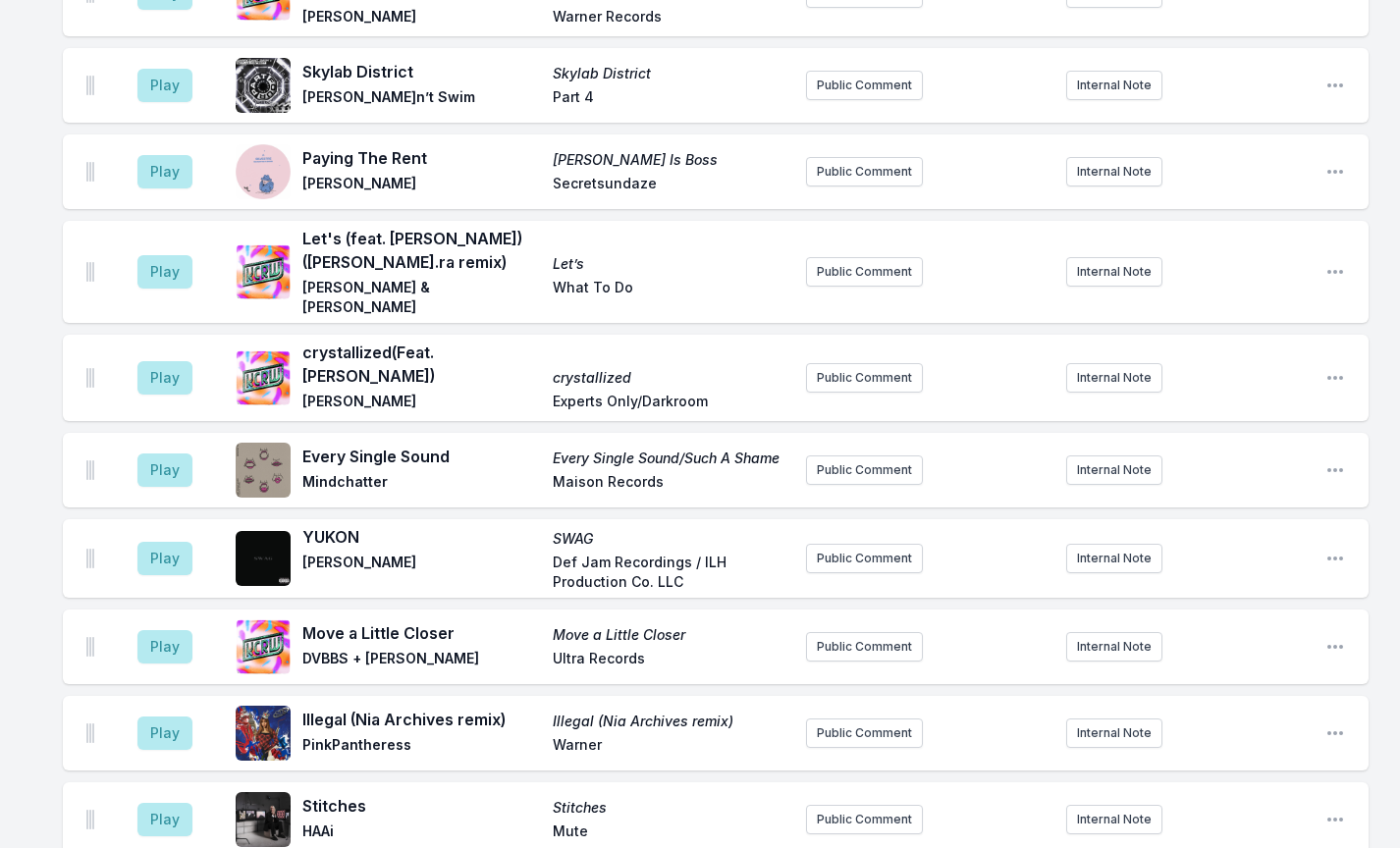
scroll to position [1261, 0]
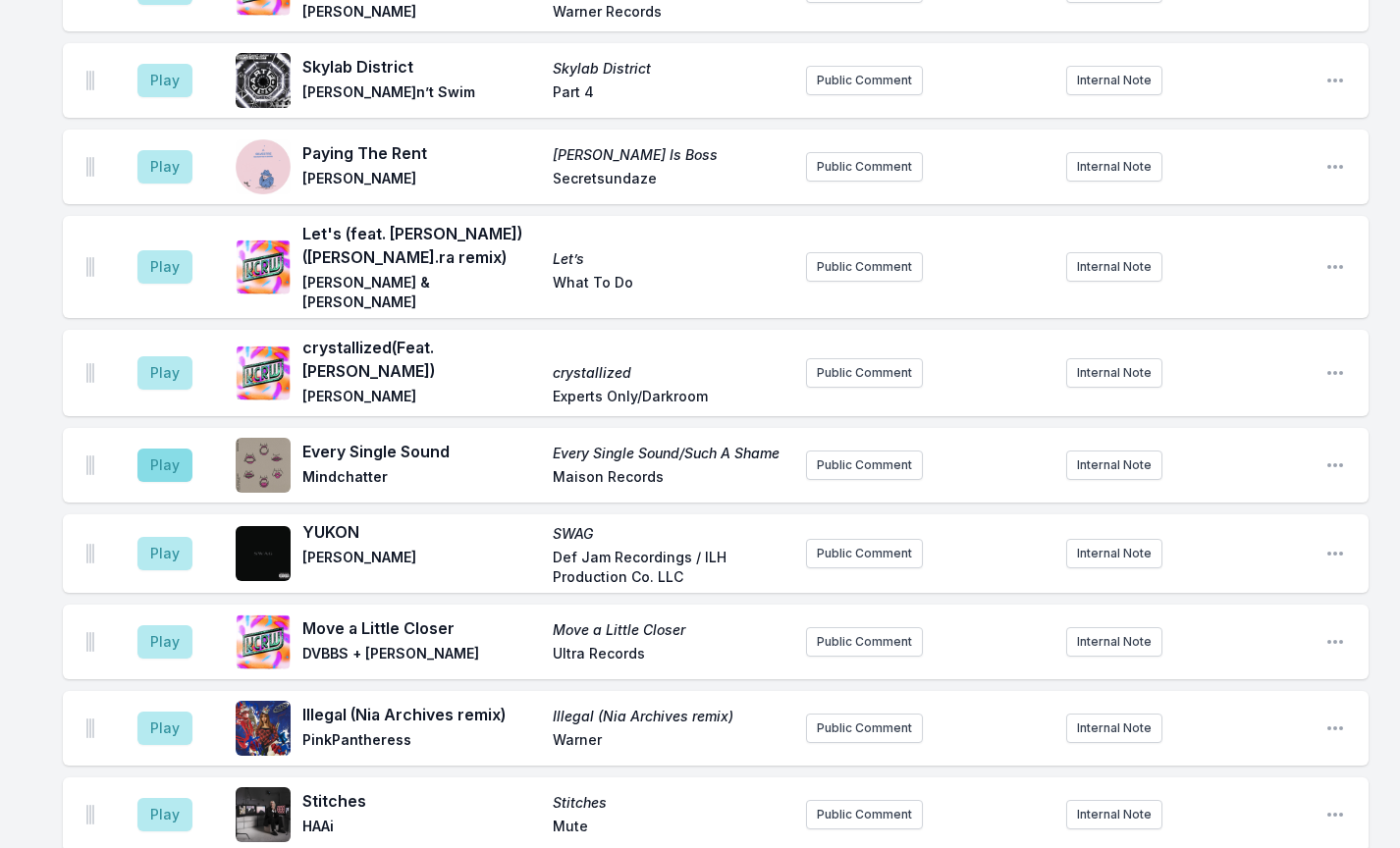
click at [149, 448] on button "Play" at bounding box center [165, 465] width 55 height 34
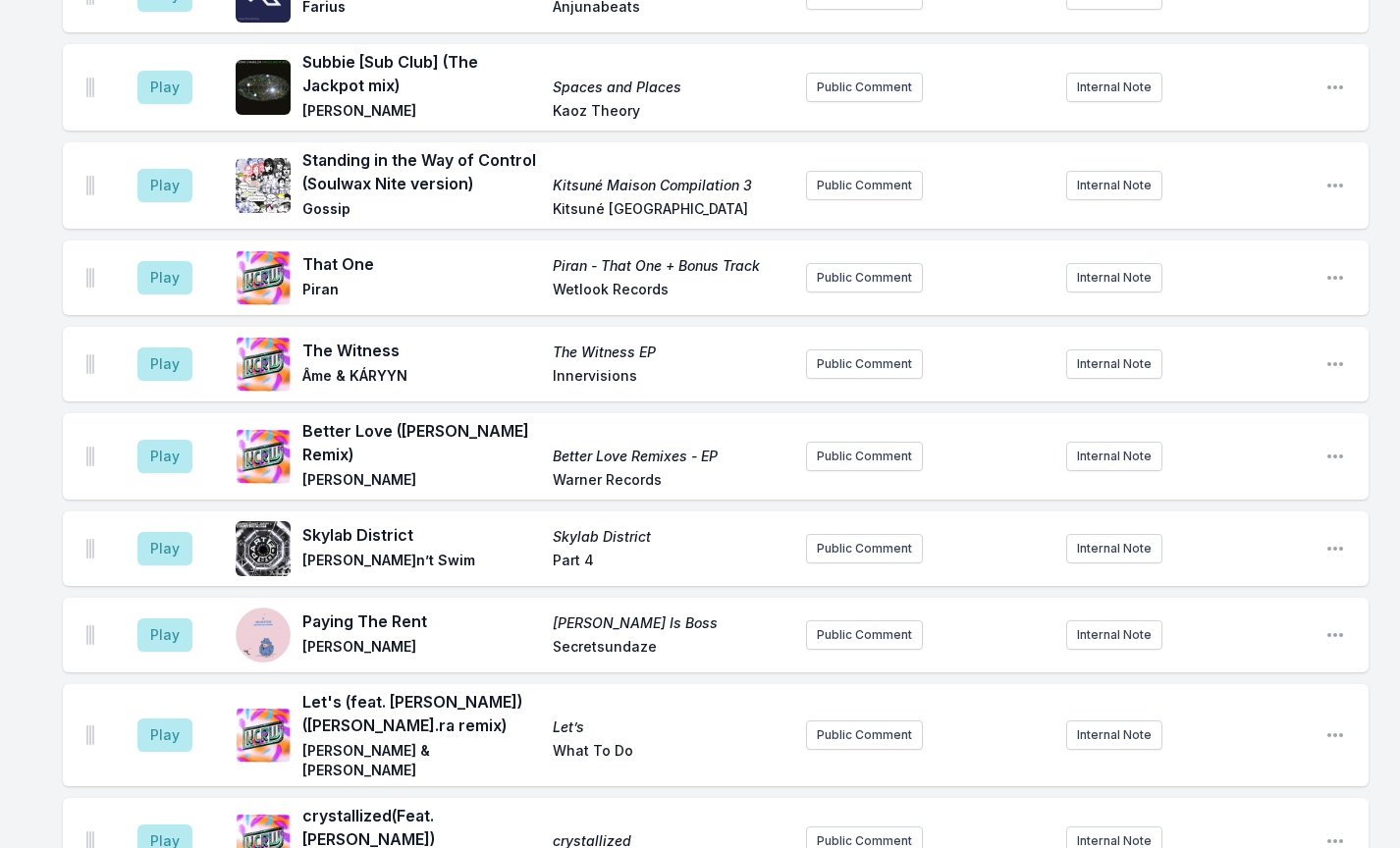
scroll to position [1088, 0]
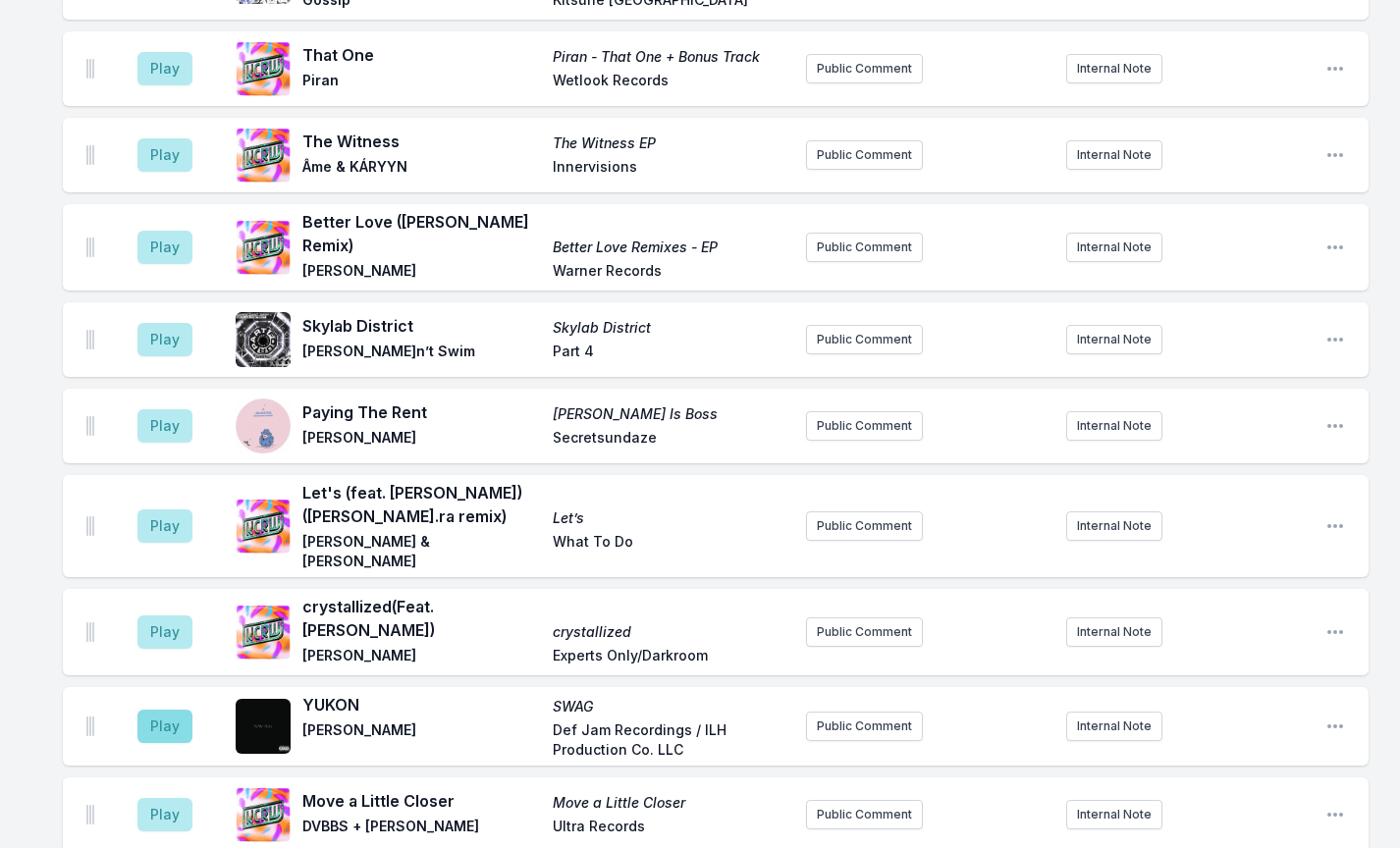
click at [157, 710] on button "Play" at bounding box center [165, 727] width 55 height 34
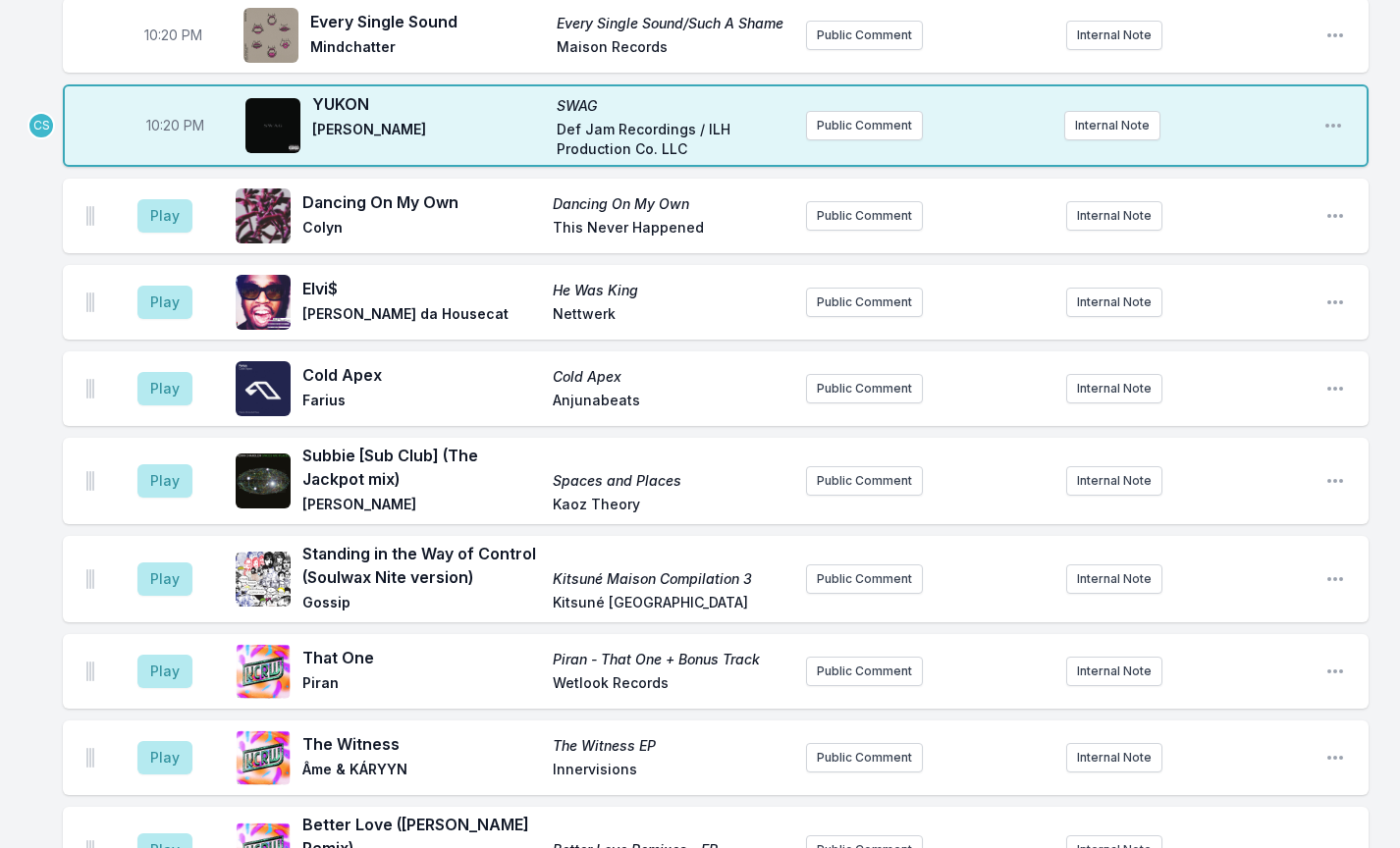
scroll to position [355, 0]
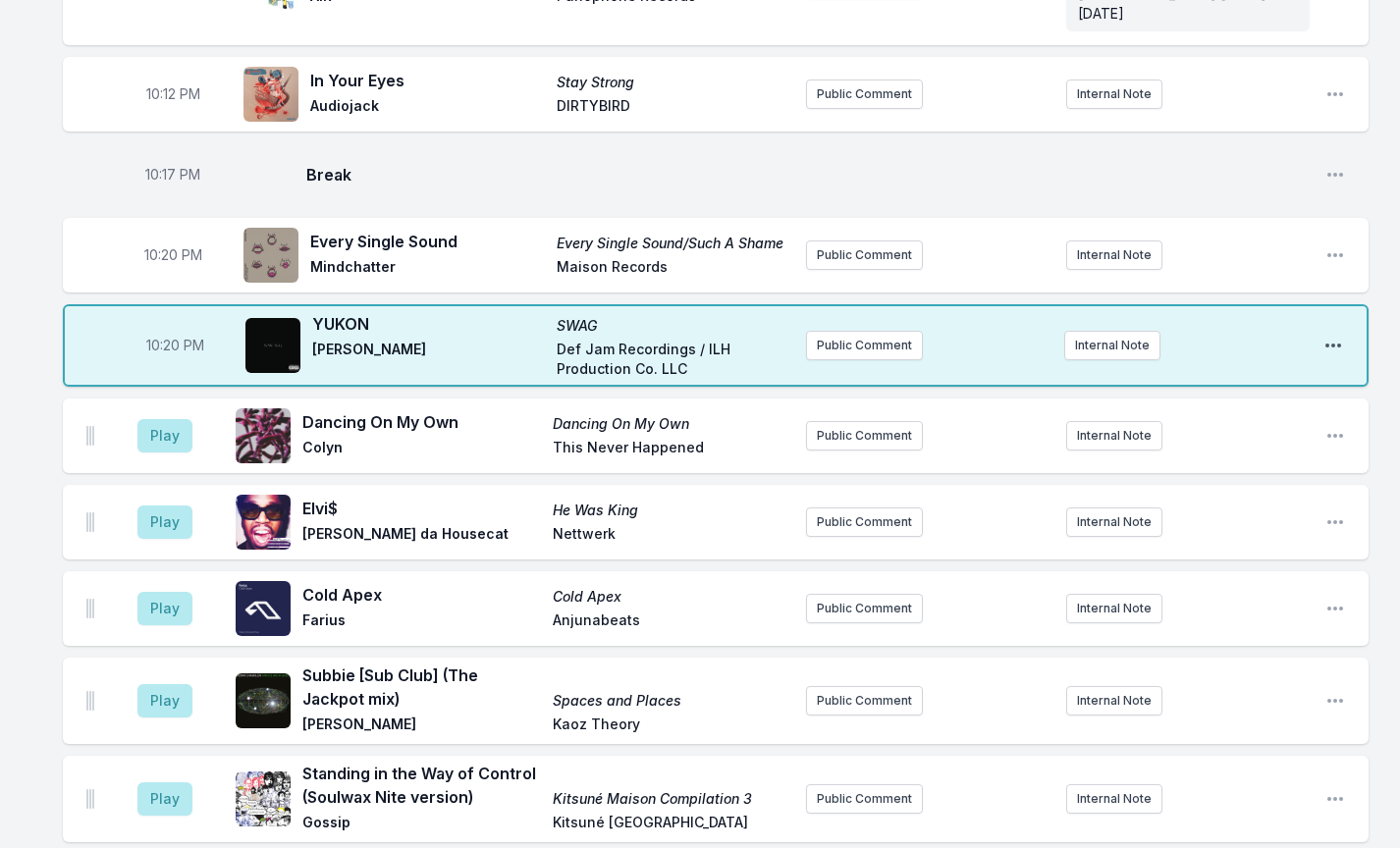
click at [1336, 336] on icon "Open playlist item options" at bounding box center [1334, 346] width 20 height 20
click at [1207, 370] on button "Edit Timestamp" at bounding box center [1233, 385] width 220 height 36
click at [164, 327] on input "22:20" at bounding box center [175, 346] width 110 height 38
type input "22:17"
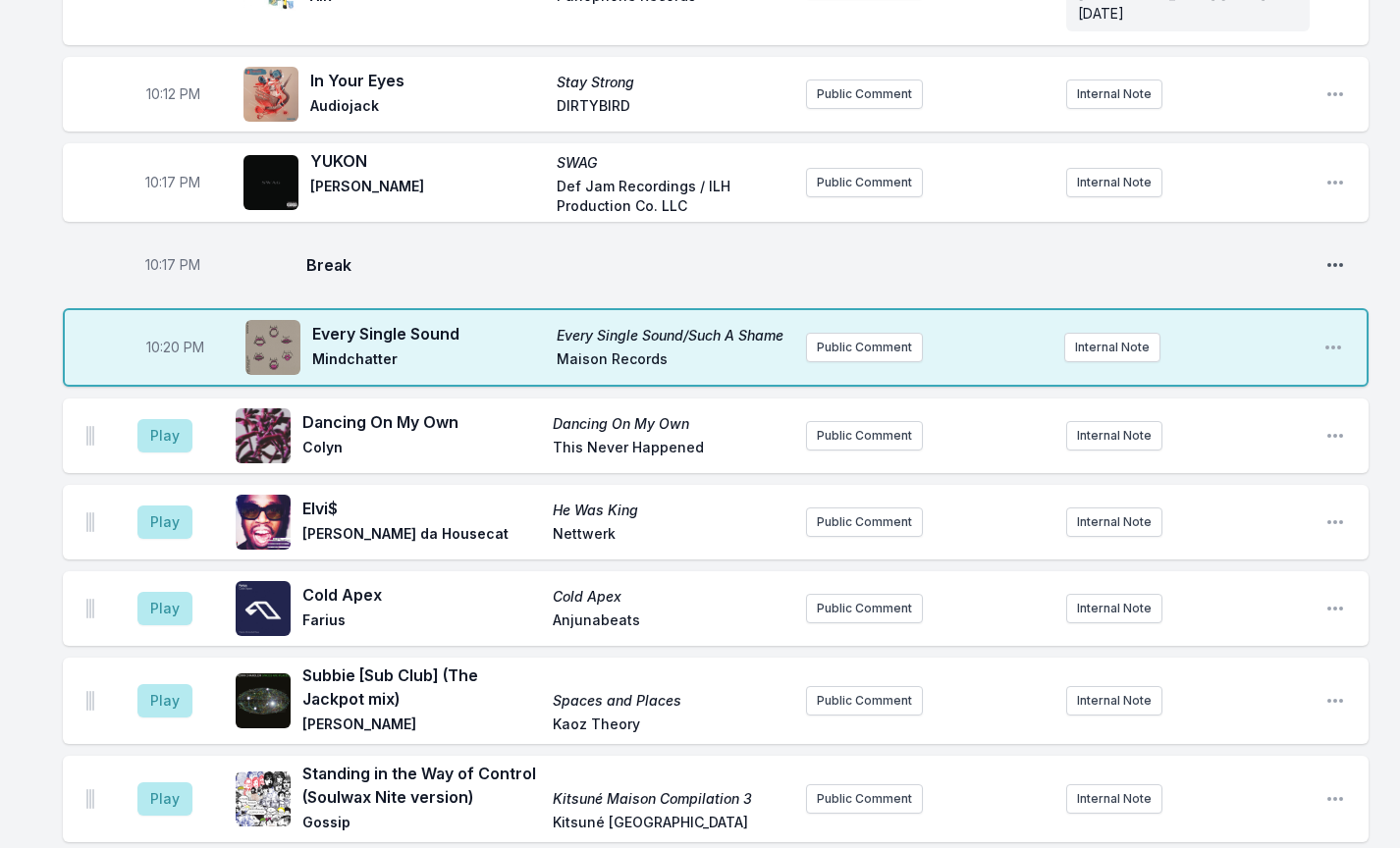
click at [1342, 255] on icon "Open playlist item options" at bounding box center [1336, 265] width 20 height 20
click at [1223, 296] on button "Edit Timestamp" at bounding box center [1235, 304] width 220 height 36
click at [169, 247] on input "22:17" at bounding box center [173, 266] width 110 height 38
type input "22:16"
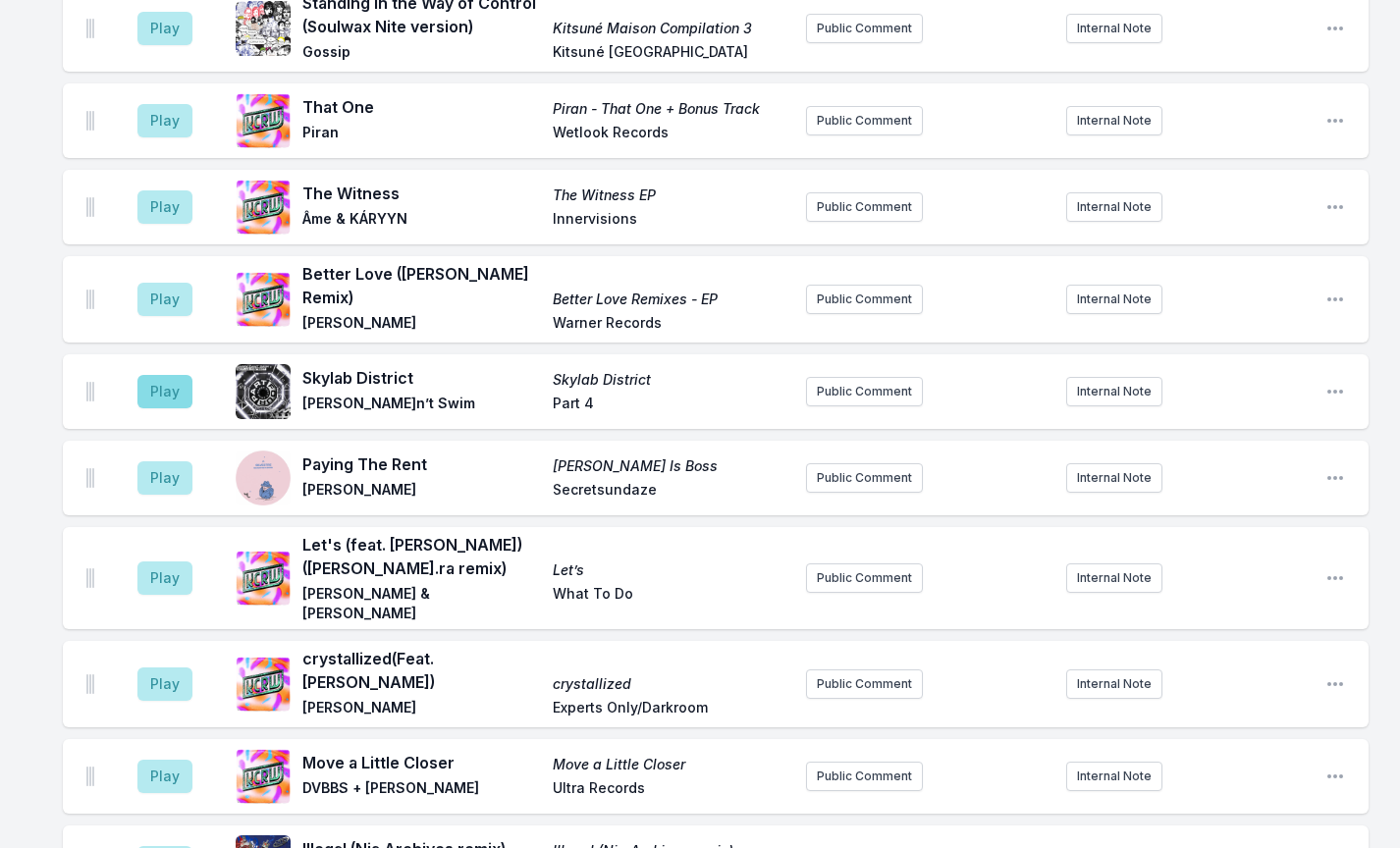
scroll to position [1166, 0]
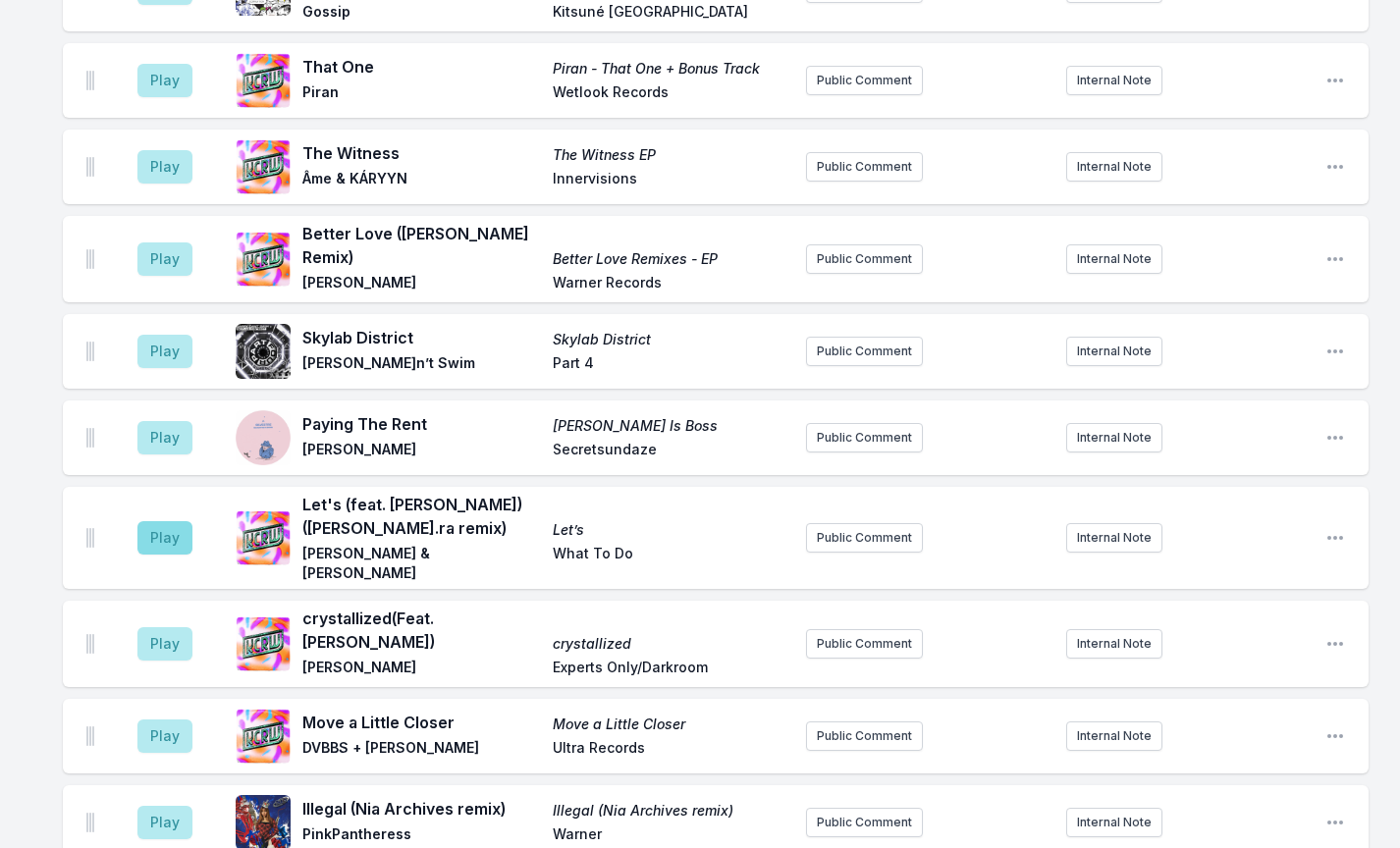
click at [167, 522] on button "Play" at bounding box center [165, 539] width 55 height 34
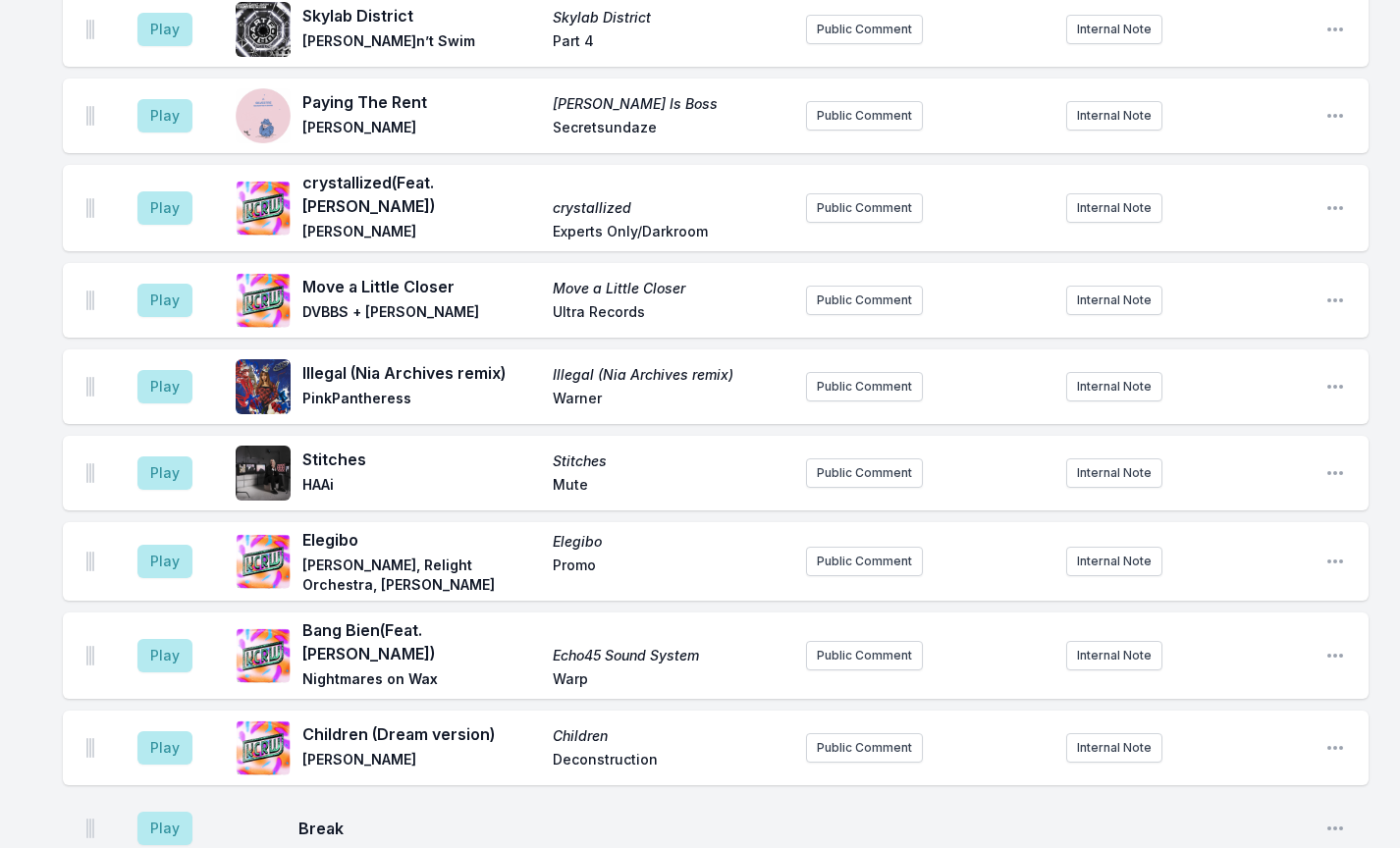
scroll to position [1690, 0]
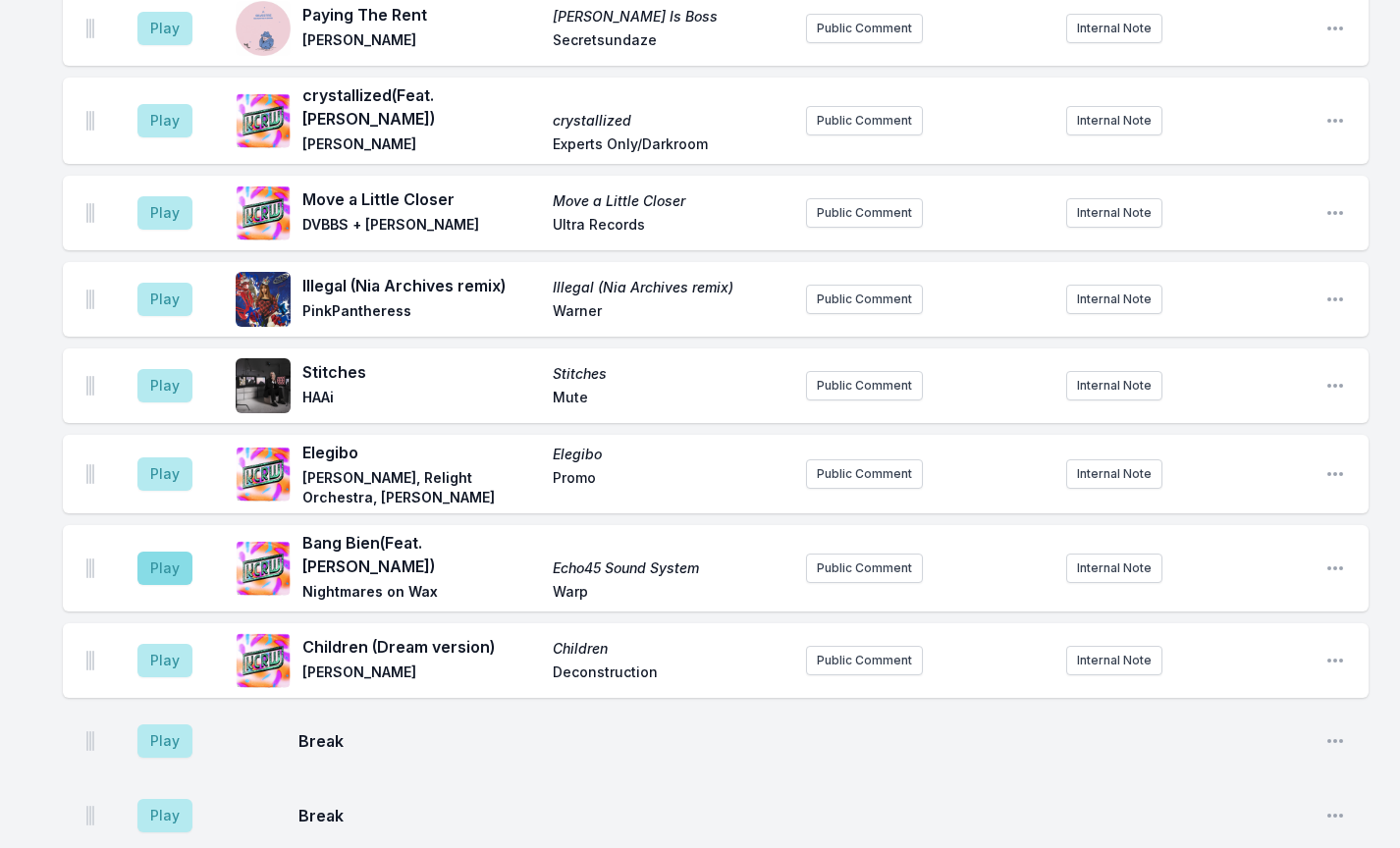
click at [156, 551] on button "Play" at bounding box center [165, 568] width 55 height 34
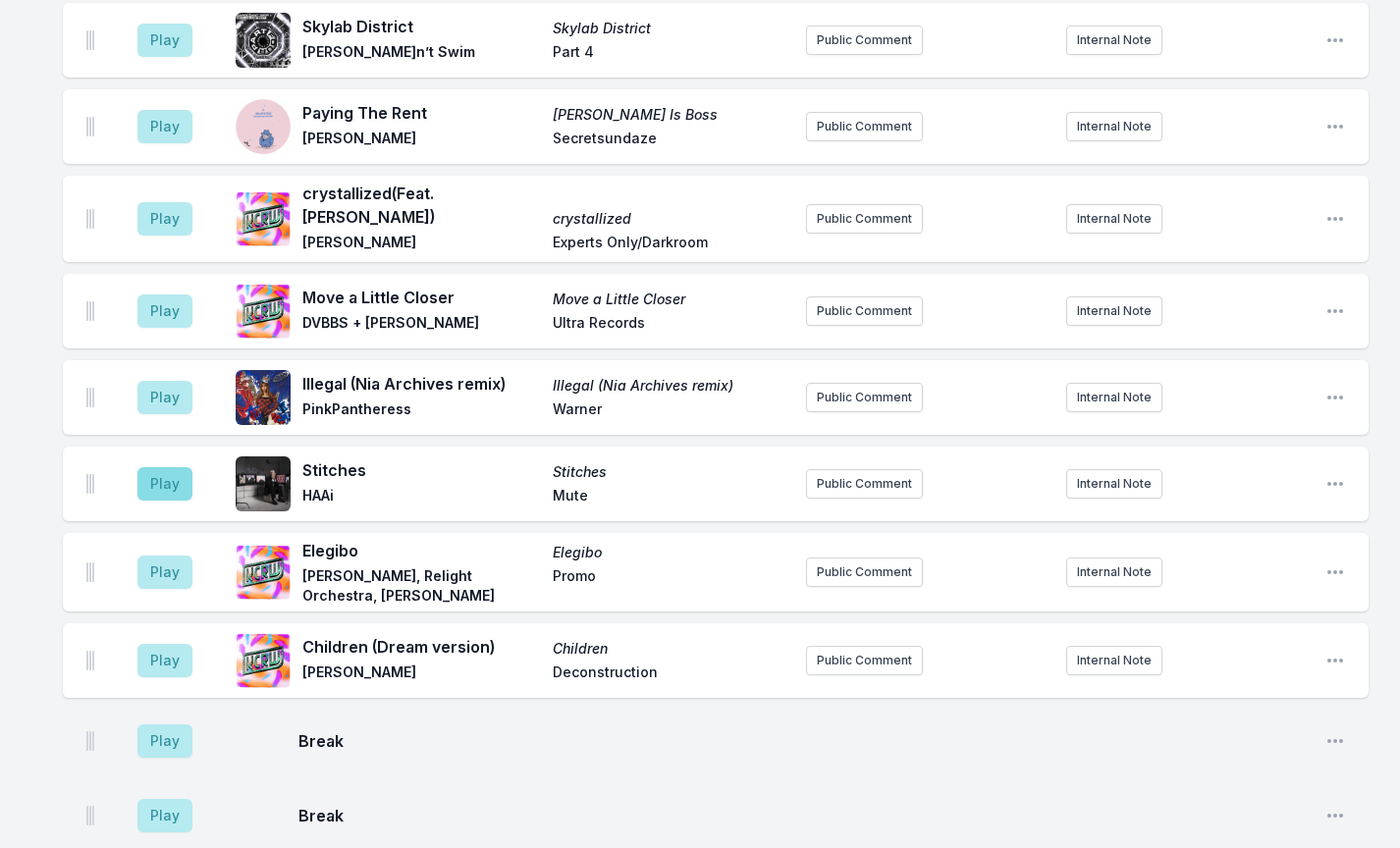
click at [166, 467] on button "Play" at bounding box center [165, 484] width 55 height 34
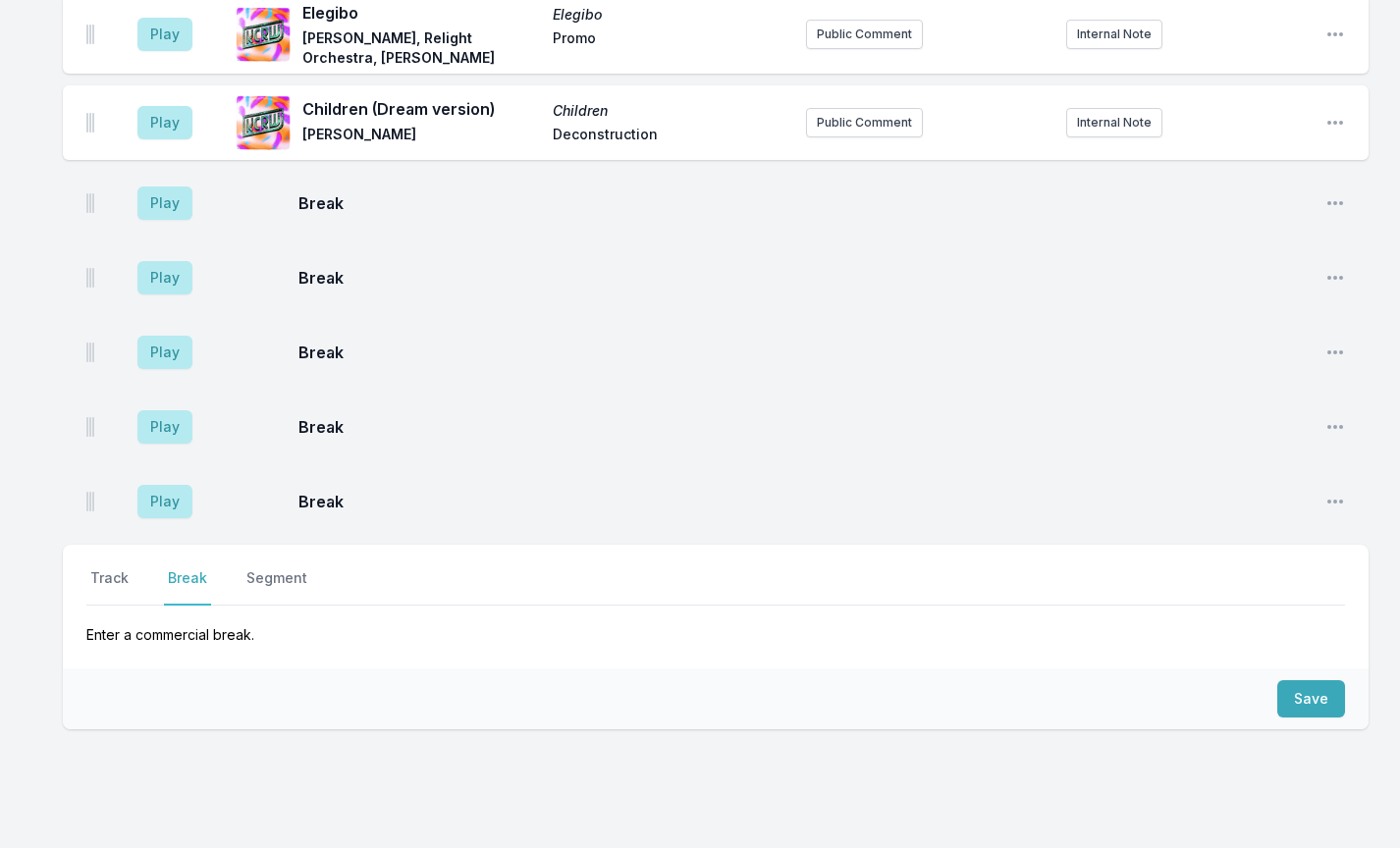
scroll to position [2228, 0]
click at [104, 569] on button "Track" at bounding box center [109, 588] width 47 height 38
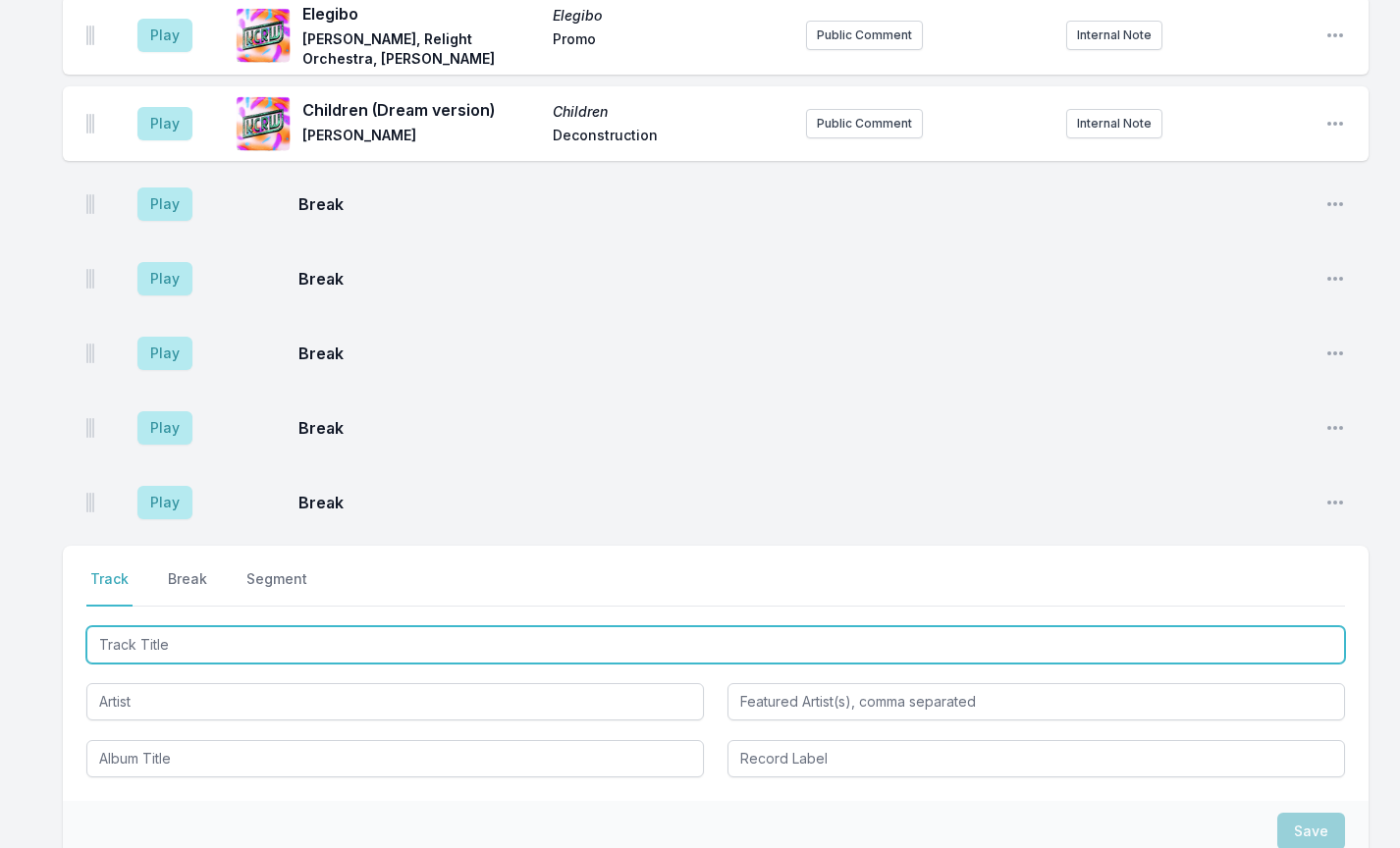
click at [217, 627] on input "Track Title" at bounding box center [715, 646] width 1258 height 38
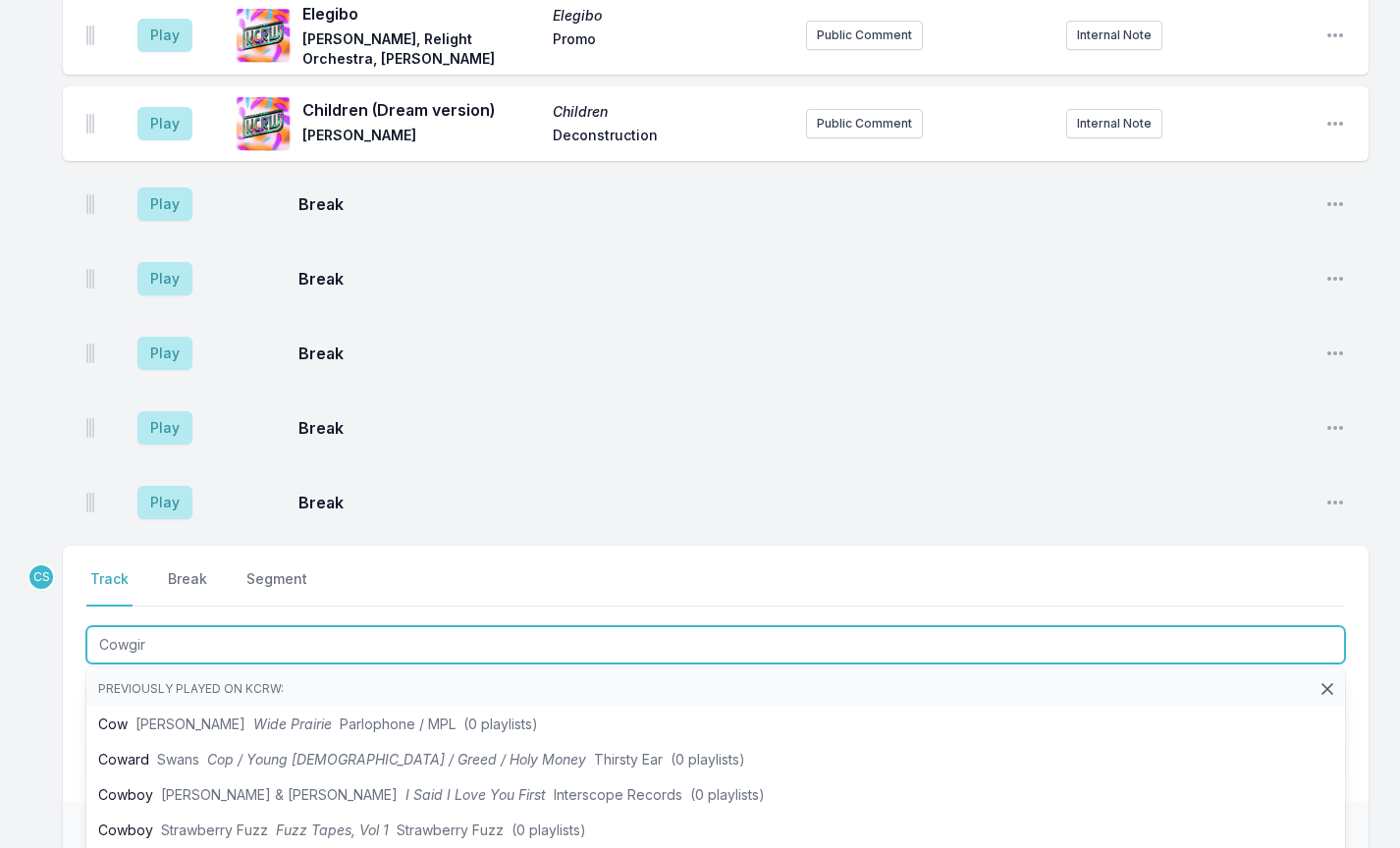
type input "Cowgirl"
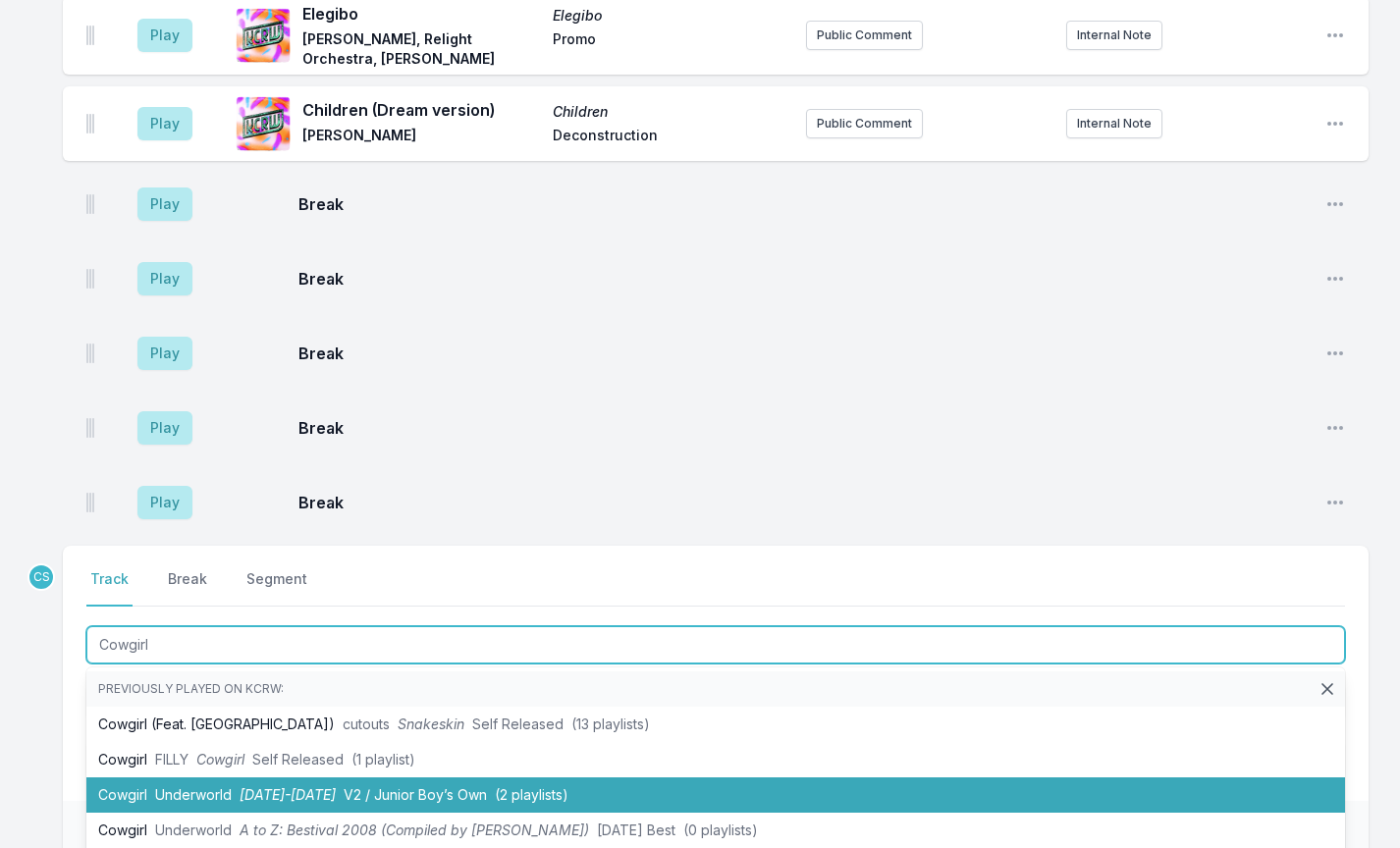
click at [239, 778] on li "Cowgirl Underworld [DATE]-[DATE] V2 / Junior Boy’s Own (2 playlists)" at bounding box center [715, 795] width 1258 height 36
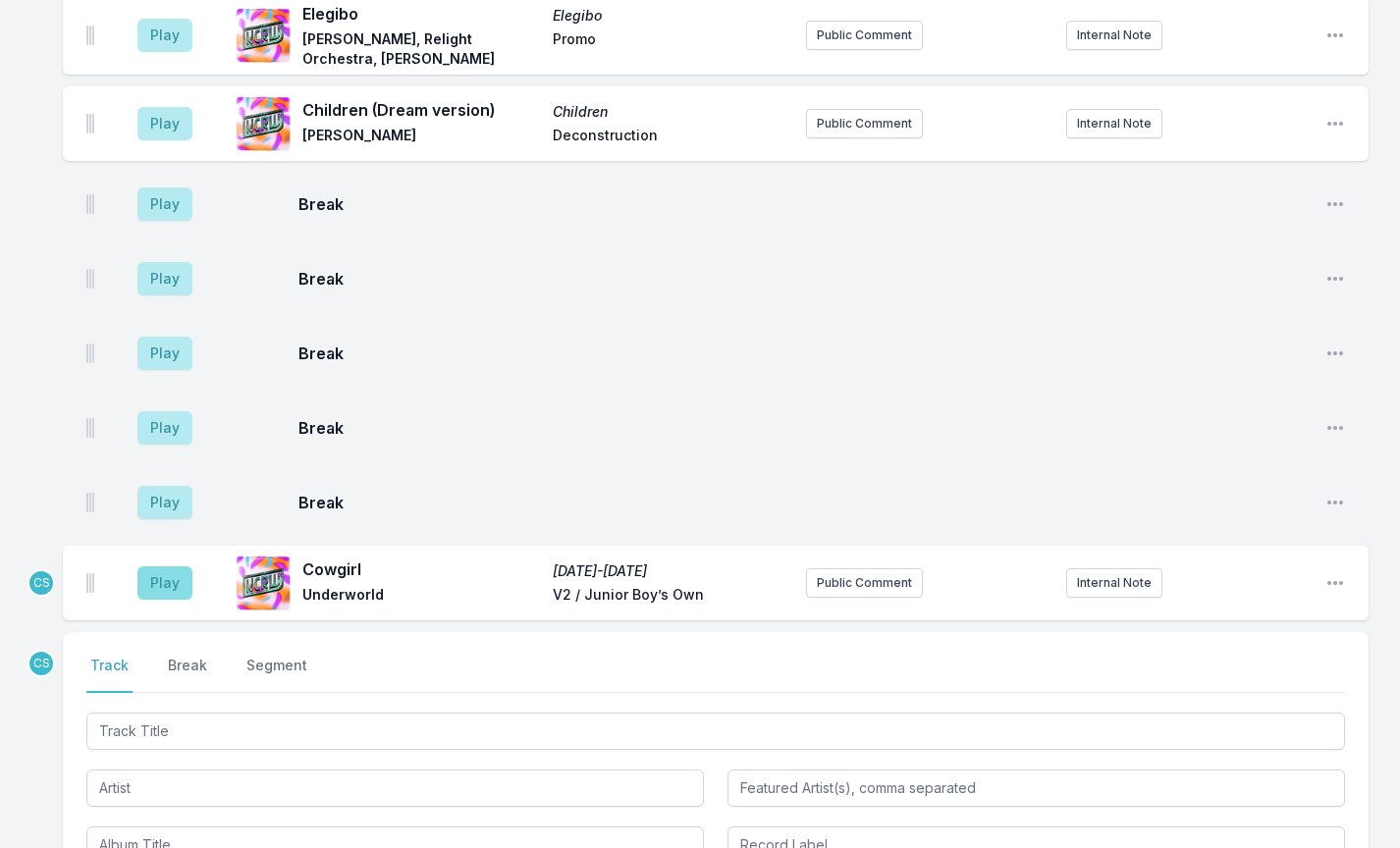
click at [172, 566] on button "Play" at bounding box center [165, 583] width 55 height 34
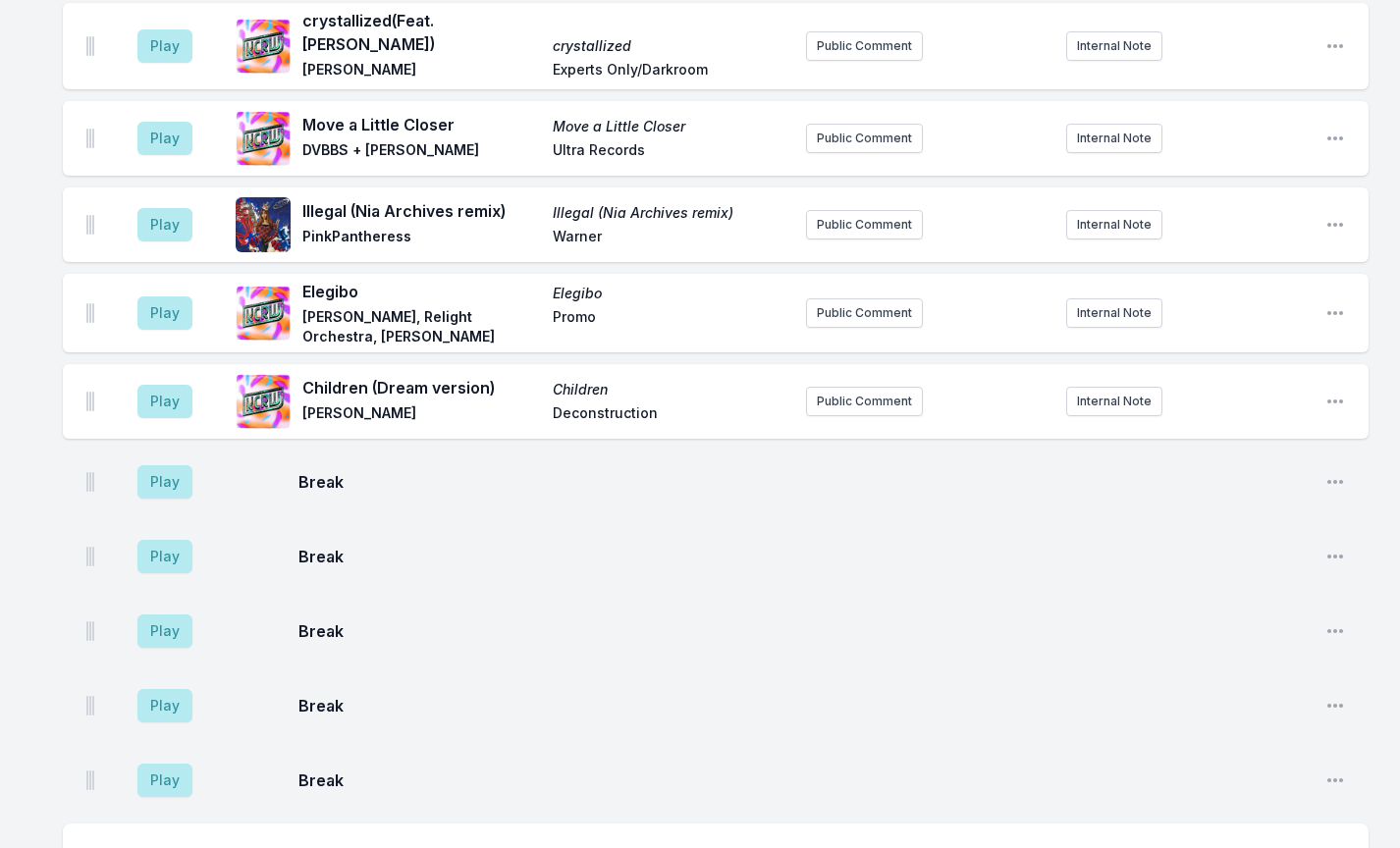
scroll to position [2232, 0]
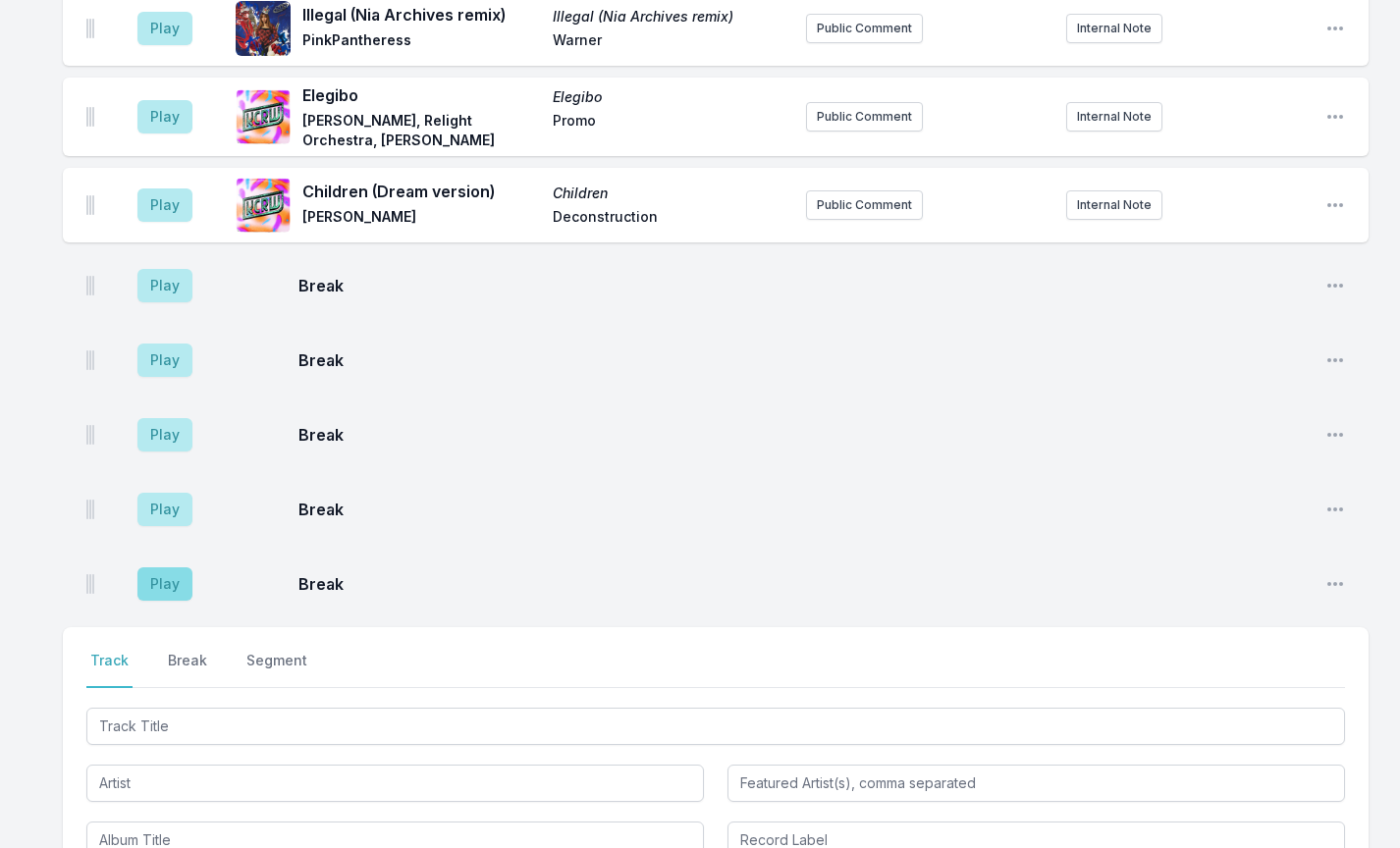
click at [168, 567] on button "Play" at bounding box center [165, 584] width 55 height 34
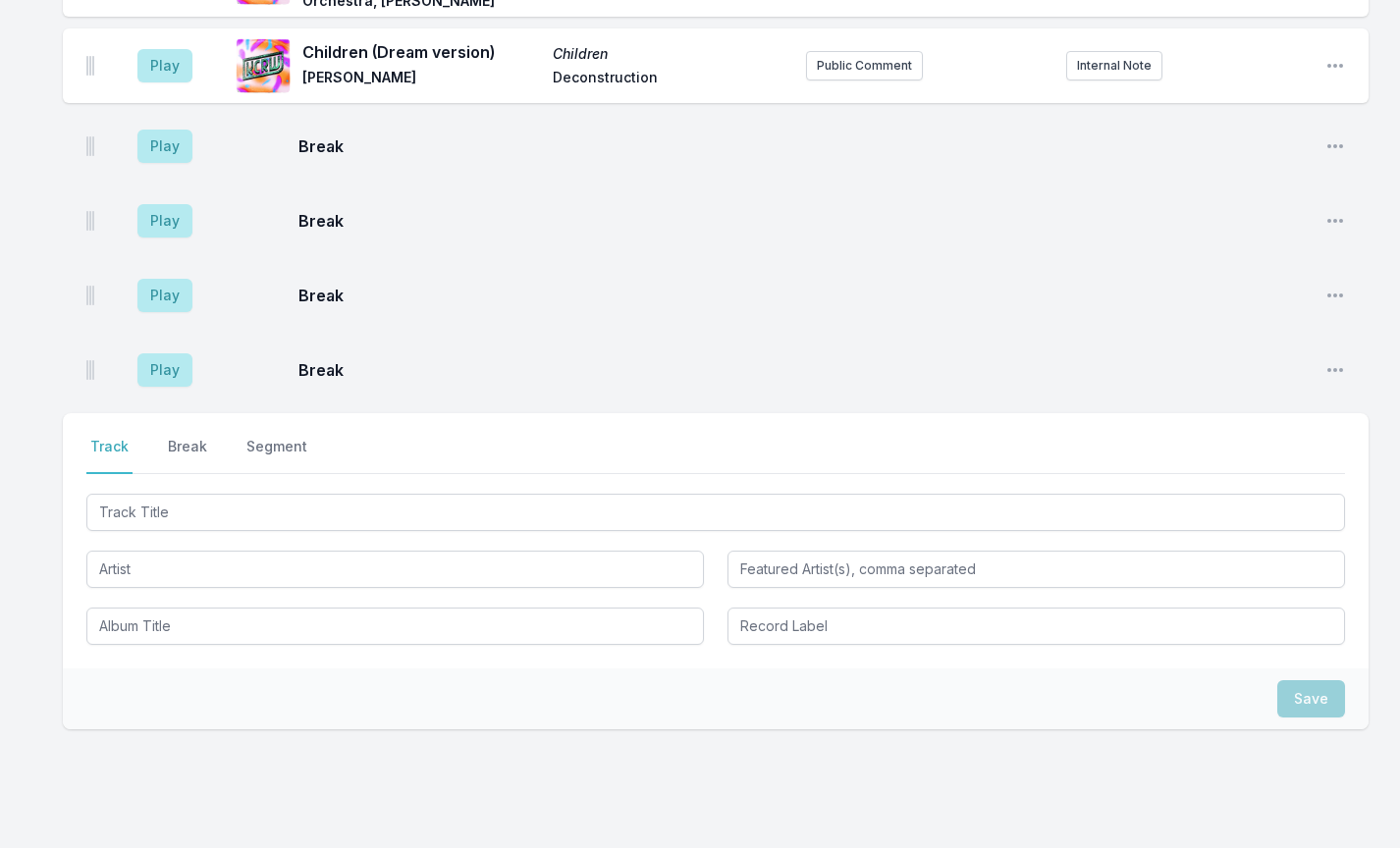
scroll to position [2445, 0]
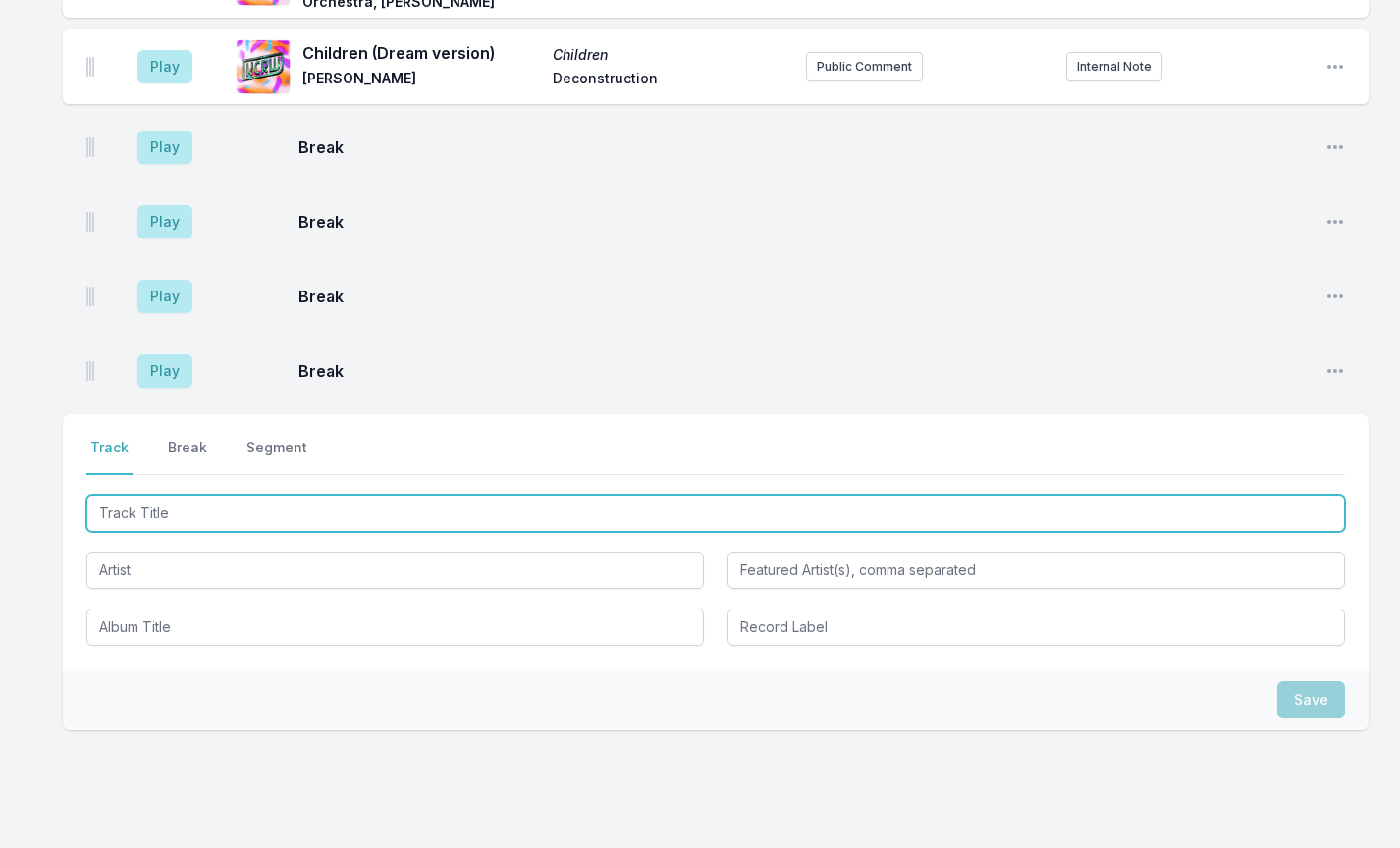
click at [173, 495] on input "Track Title" at bounding box center [715, 514] width 1258 height 38
type input "Everything"
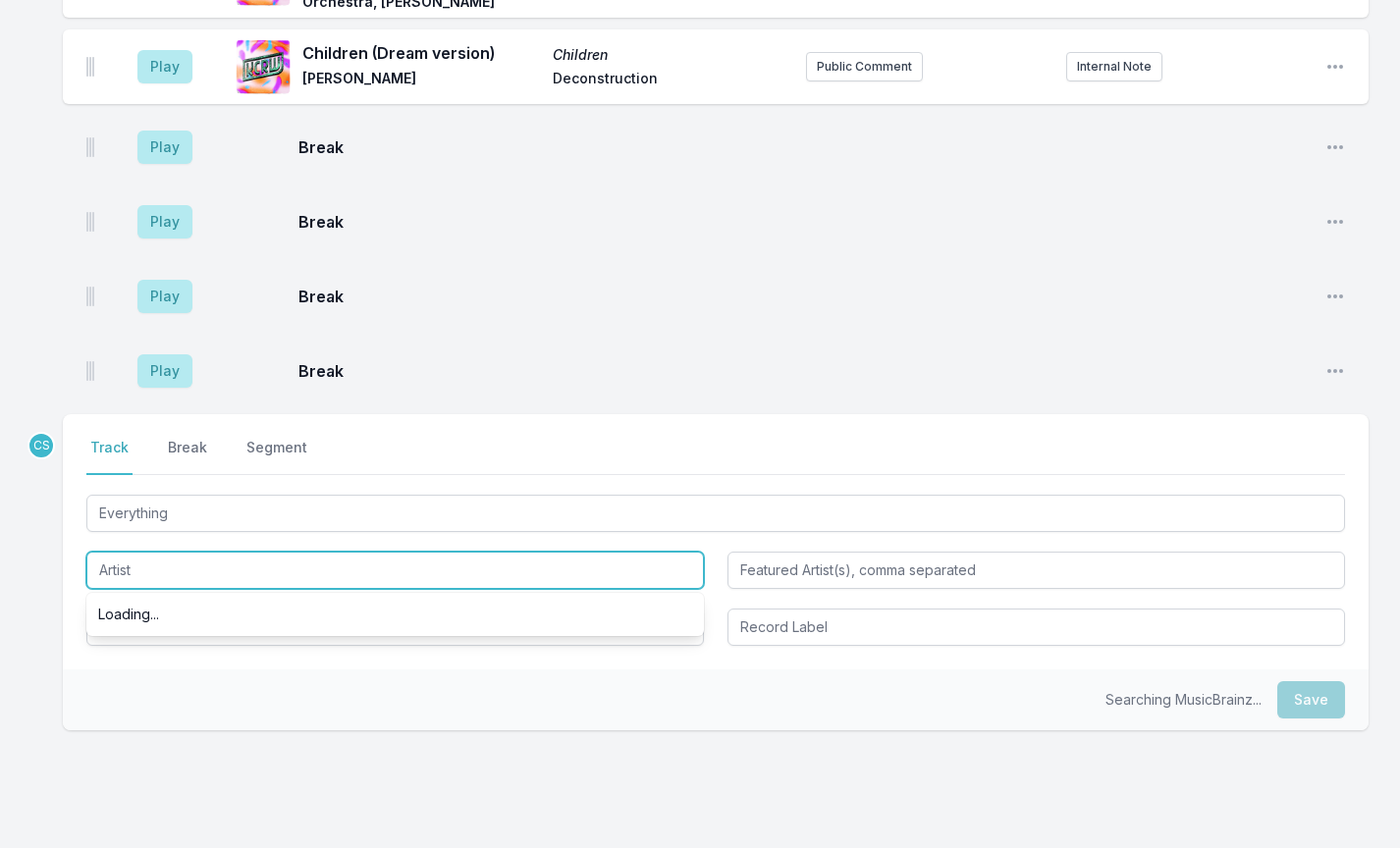
paste input "[PERSON_NAME], The Show, Acid Mondays, [PERSON_NAME]"
type input "[PERSON_NAME], The Show, Acid Mondays, [PERSON_NAME]"
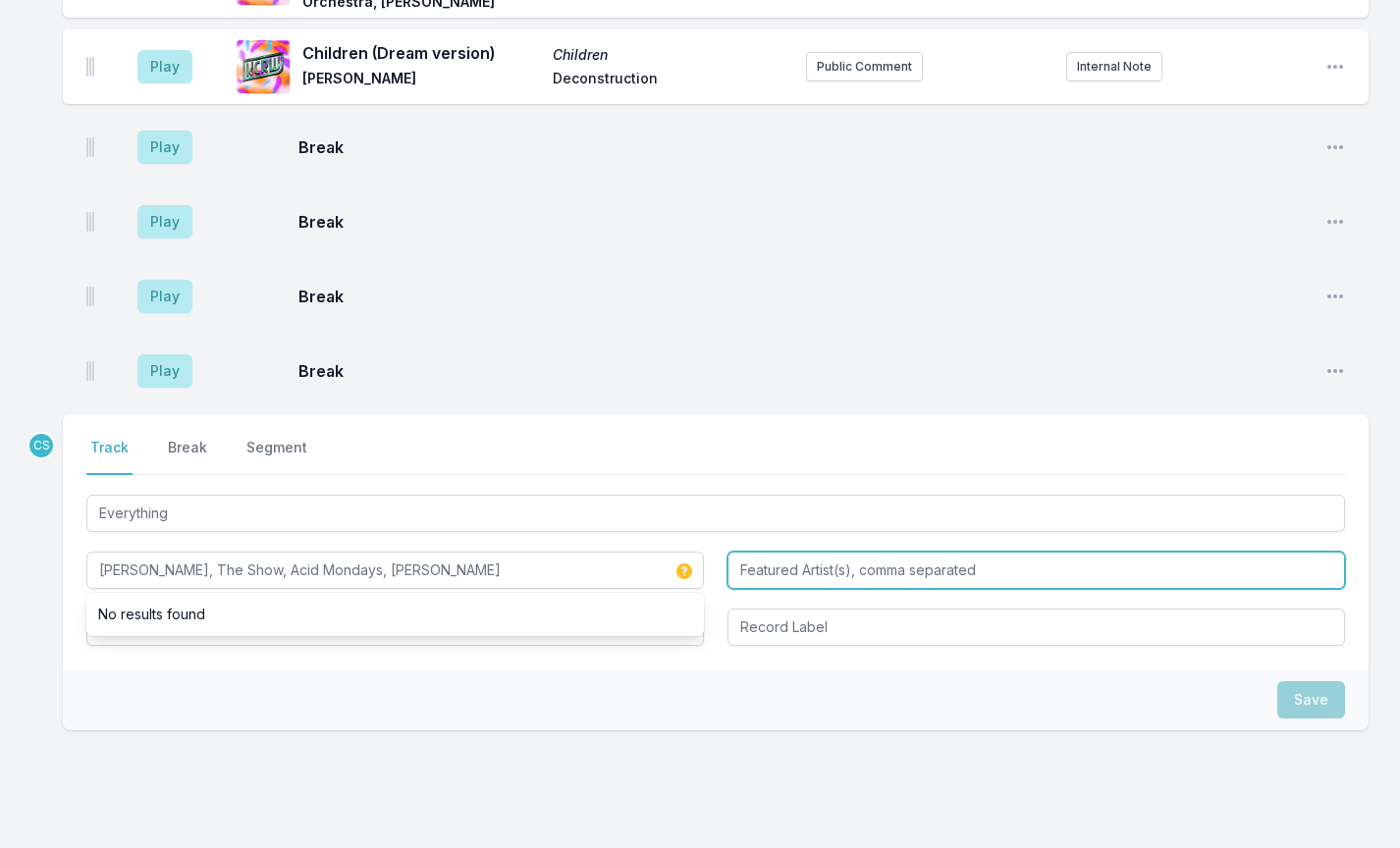
click at [821, 551] on input "Featured Artist(s), comma separated" at bounding box center [1036, 570] width 618 height 38
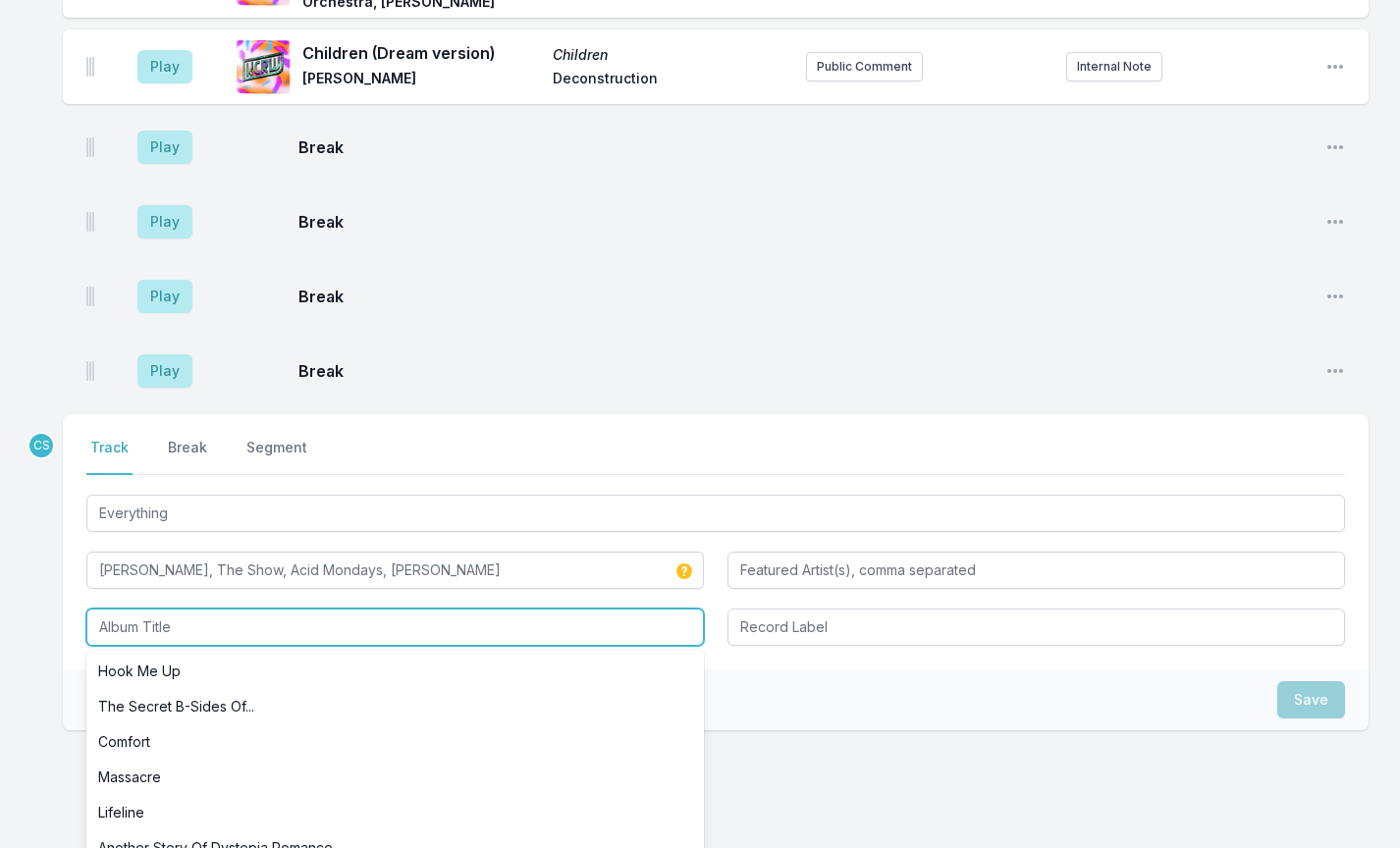
click at [304, 609] on input "Album Title" at bounding box center [395, 628] width 618 height 38
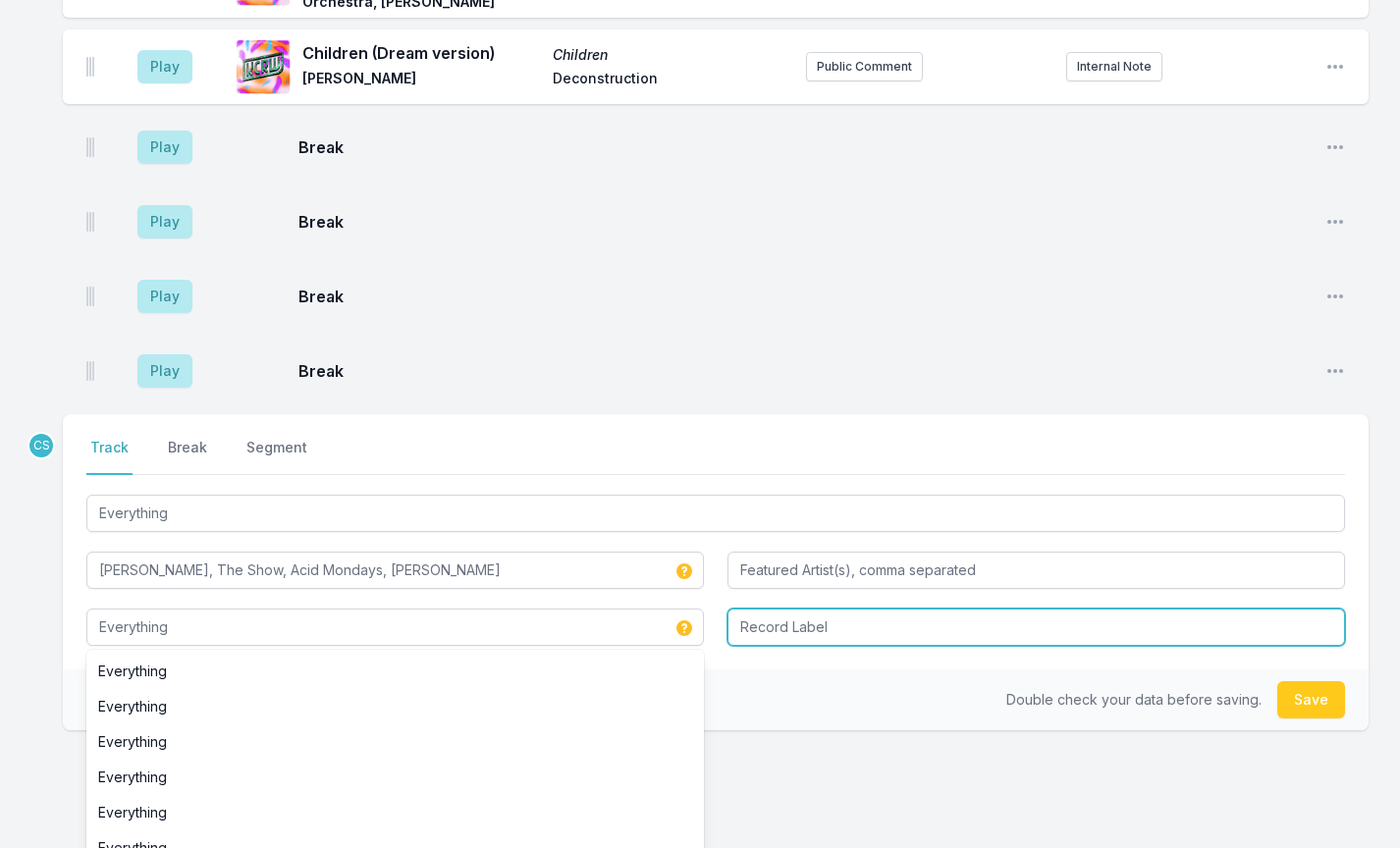
type input "Everything"
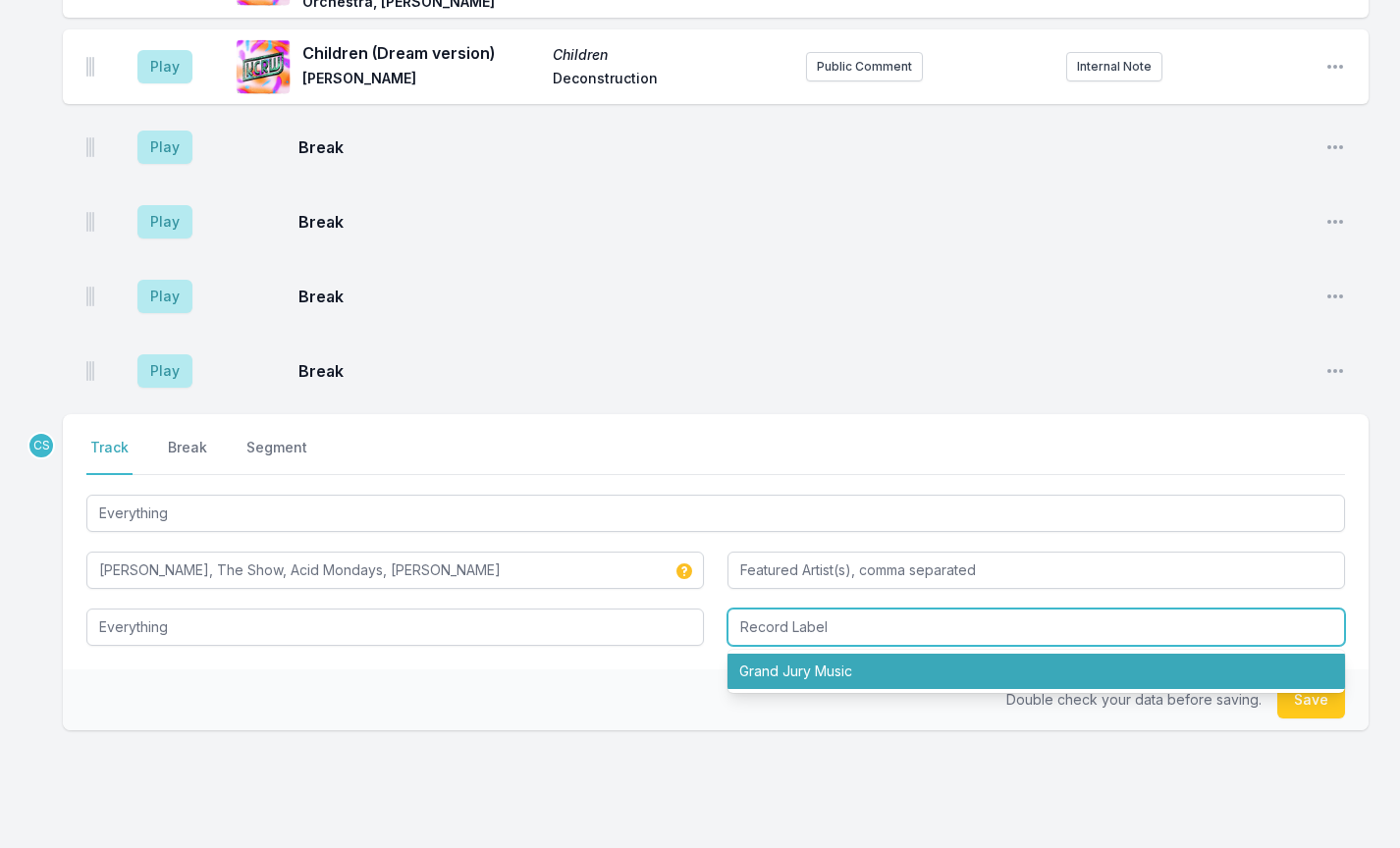
click at [794, 654] on li "Grand Jury Music" at bounding box center [1036, 671] width 618 height 36
type input "Grand Jury Music"
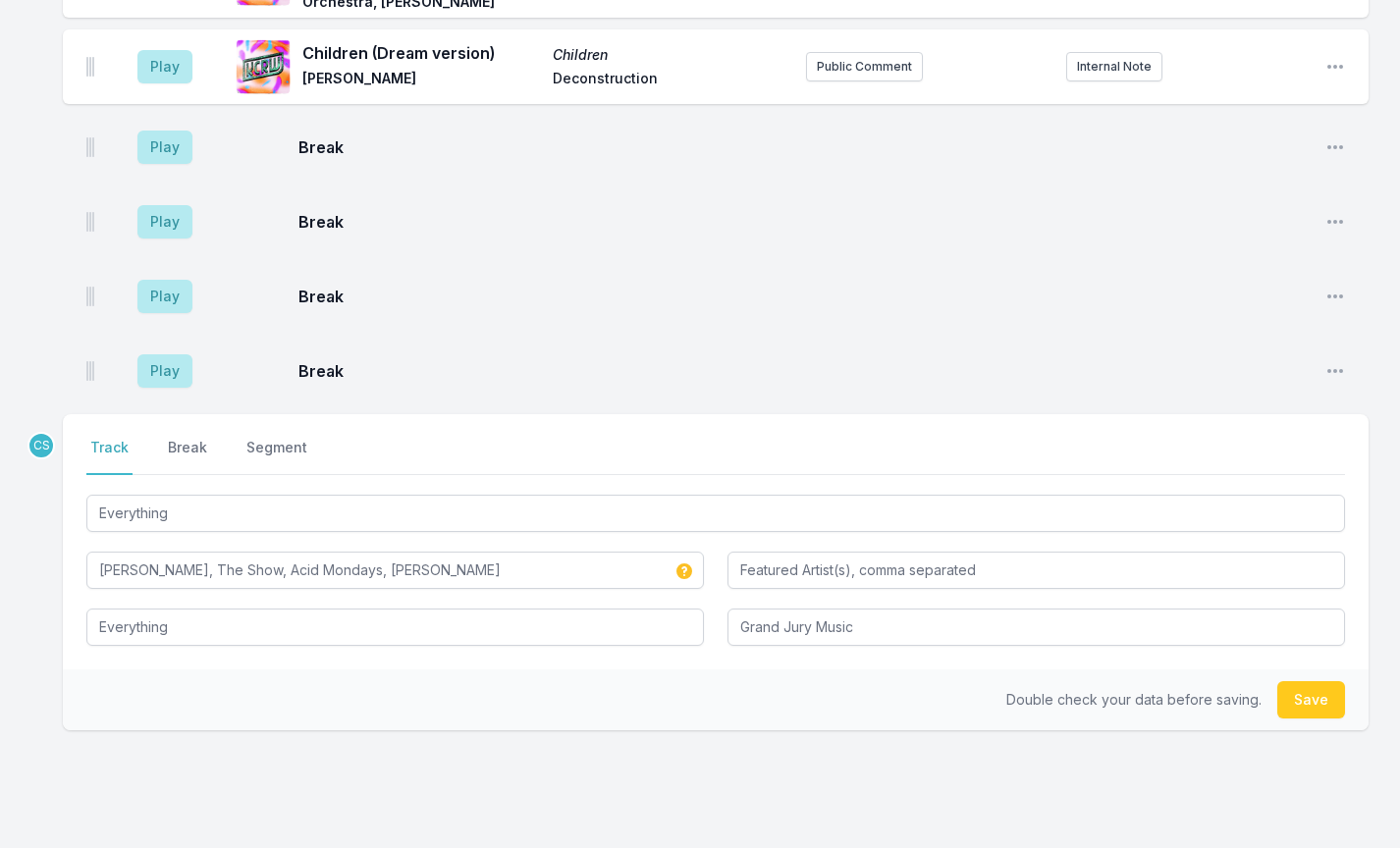
click at [1318, 681] on button "Save" at bounding box center [1311, 700] width 67 height 38
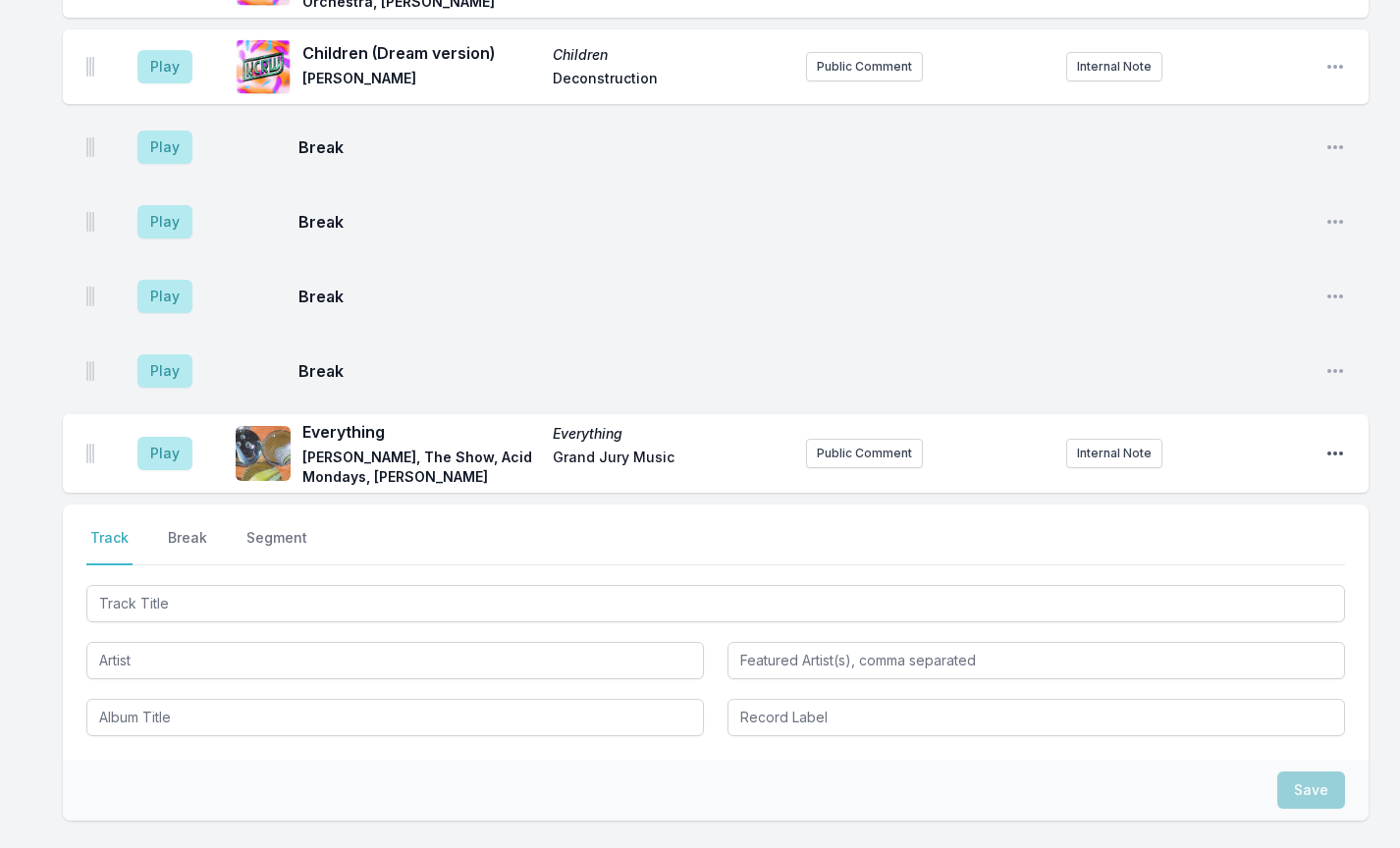
click at [1341, 444] on icon "Open playlist item options" at bounding box center [1336, 454] width 20 height 20
click at [1229, 511] on button "Edit Track Details" at bounding box center [1235, 529] width 220 height 36
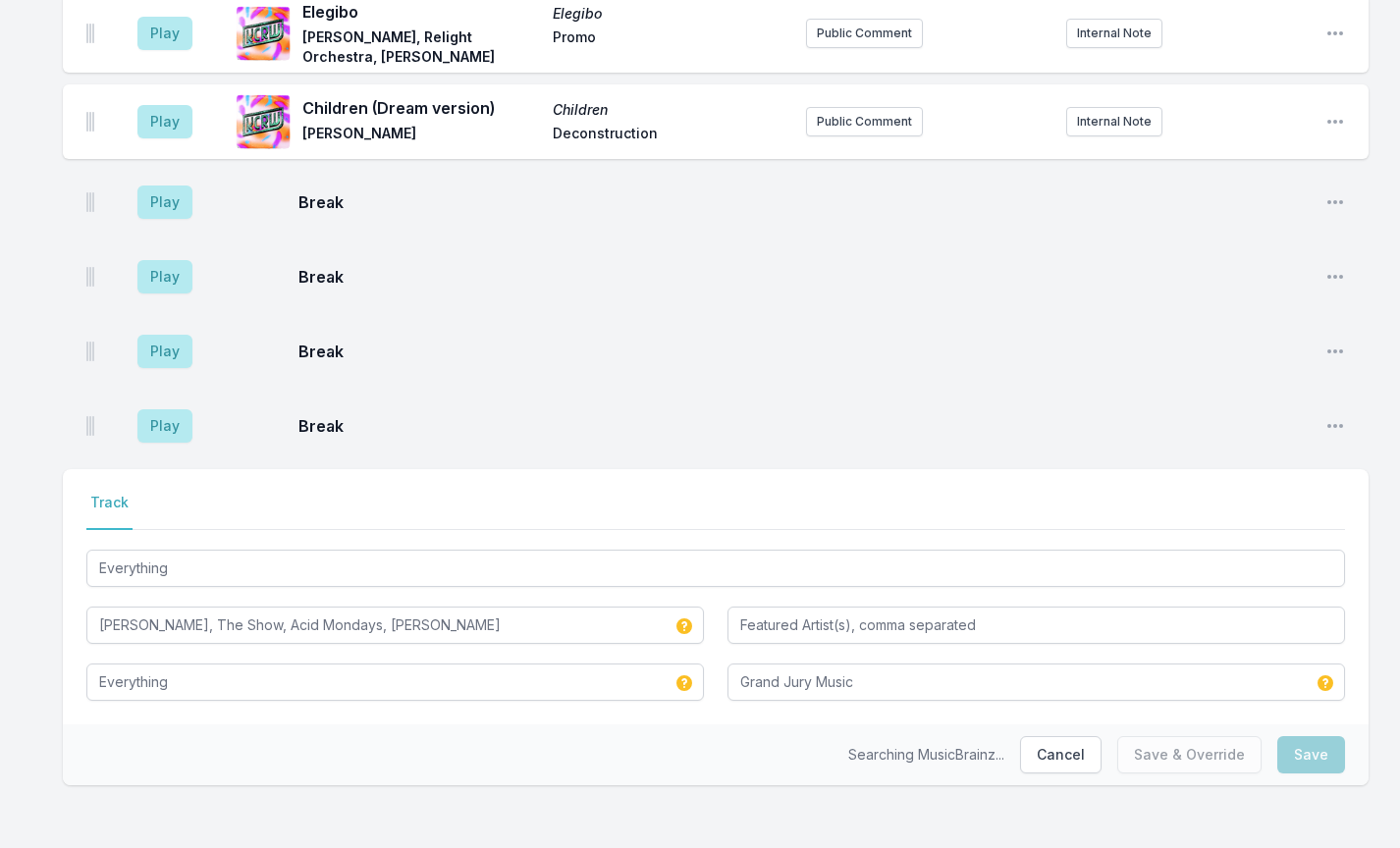
scroll to position [2320, 0]
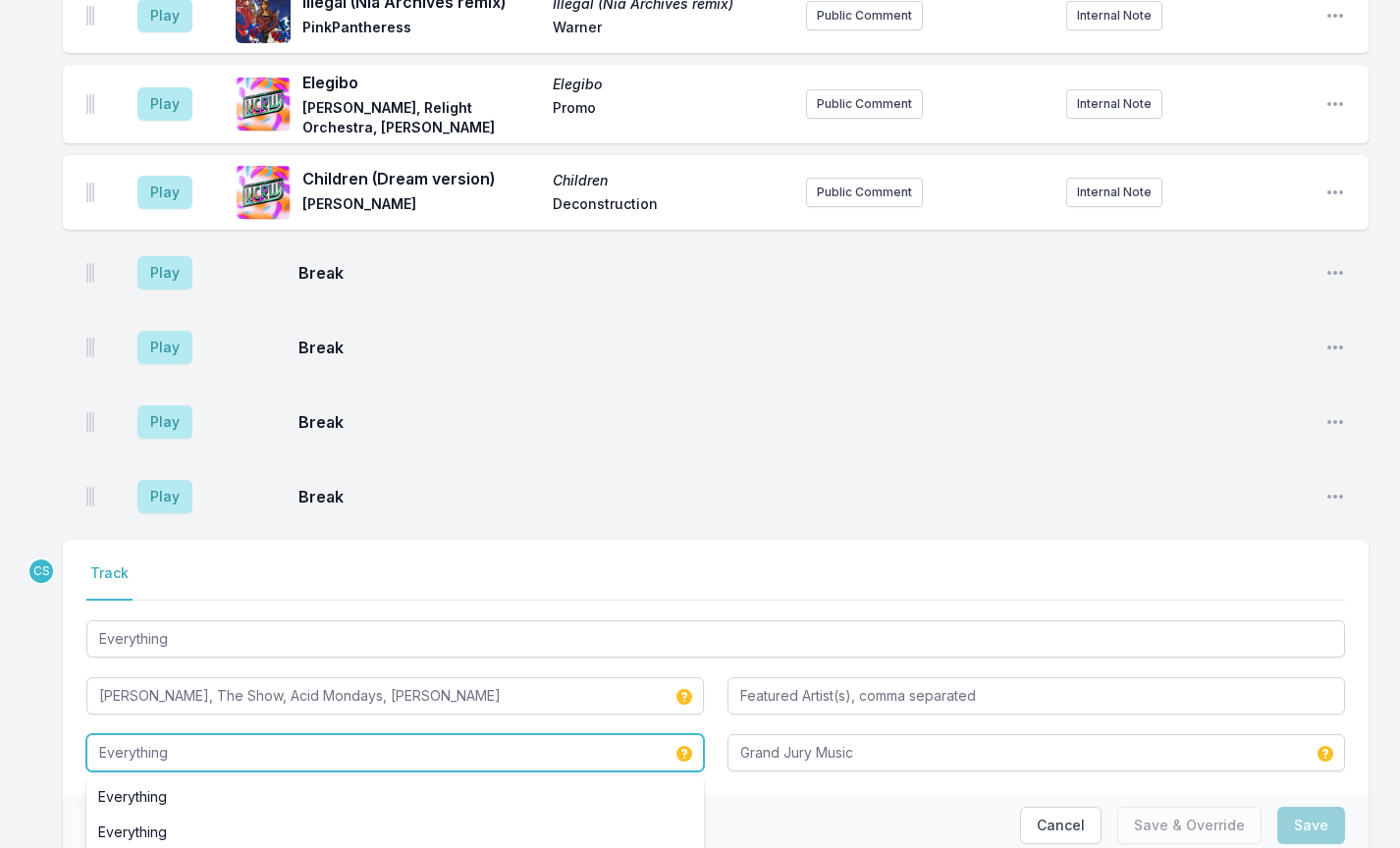
click at [279, 735] on input "Everything" at bounding box center [395, 754] width 618 height 38
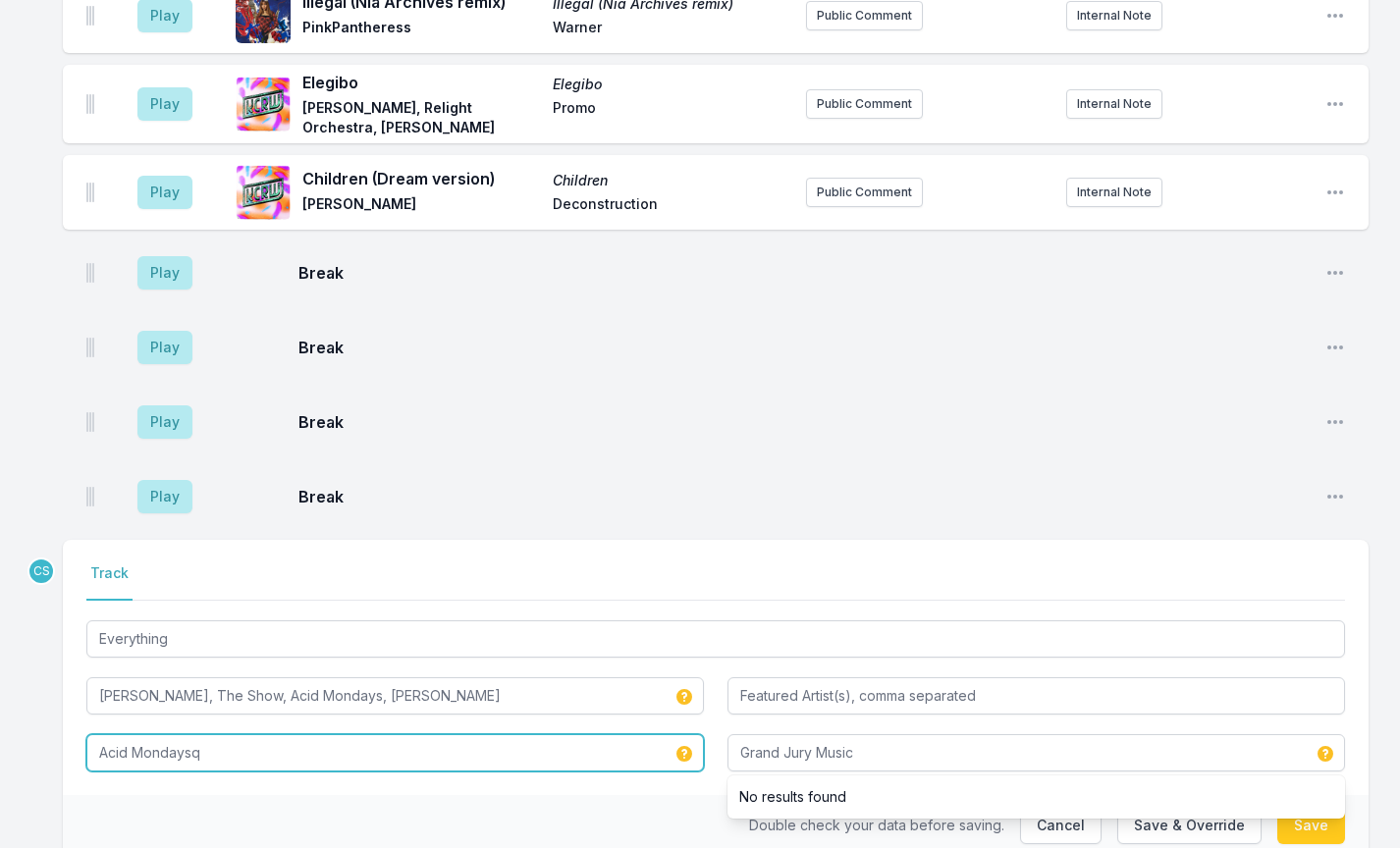
click at [236, 735] on input "Acid Mondaysq" at bounding box center [395, 754] width 618 height 38
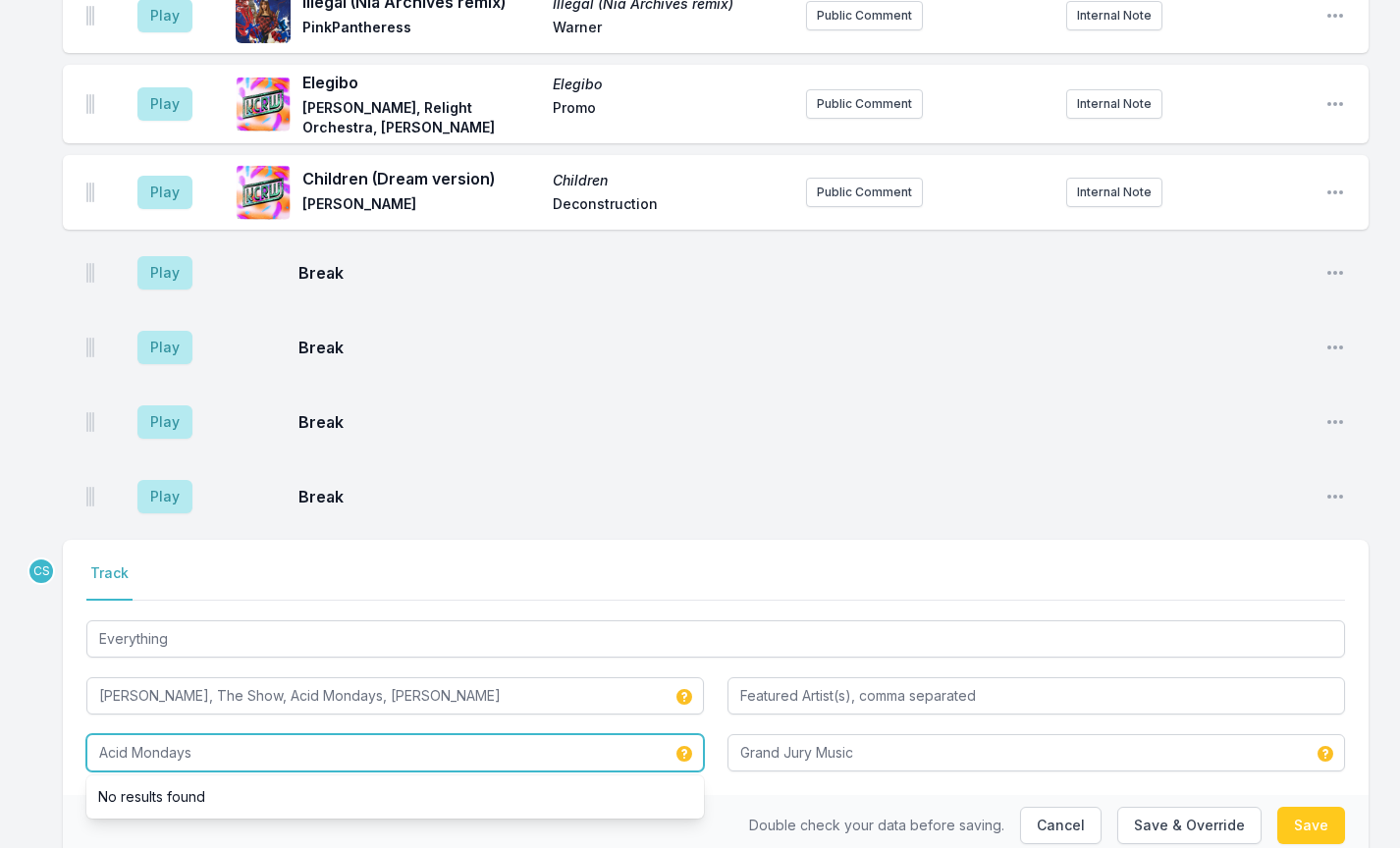
type input "Acid Mondays"
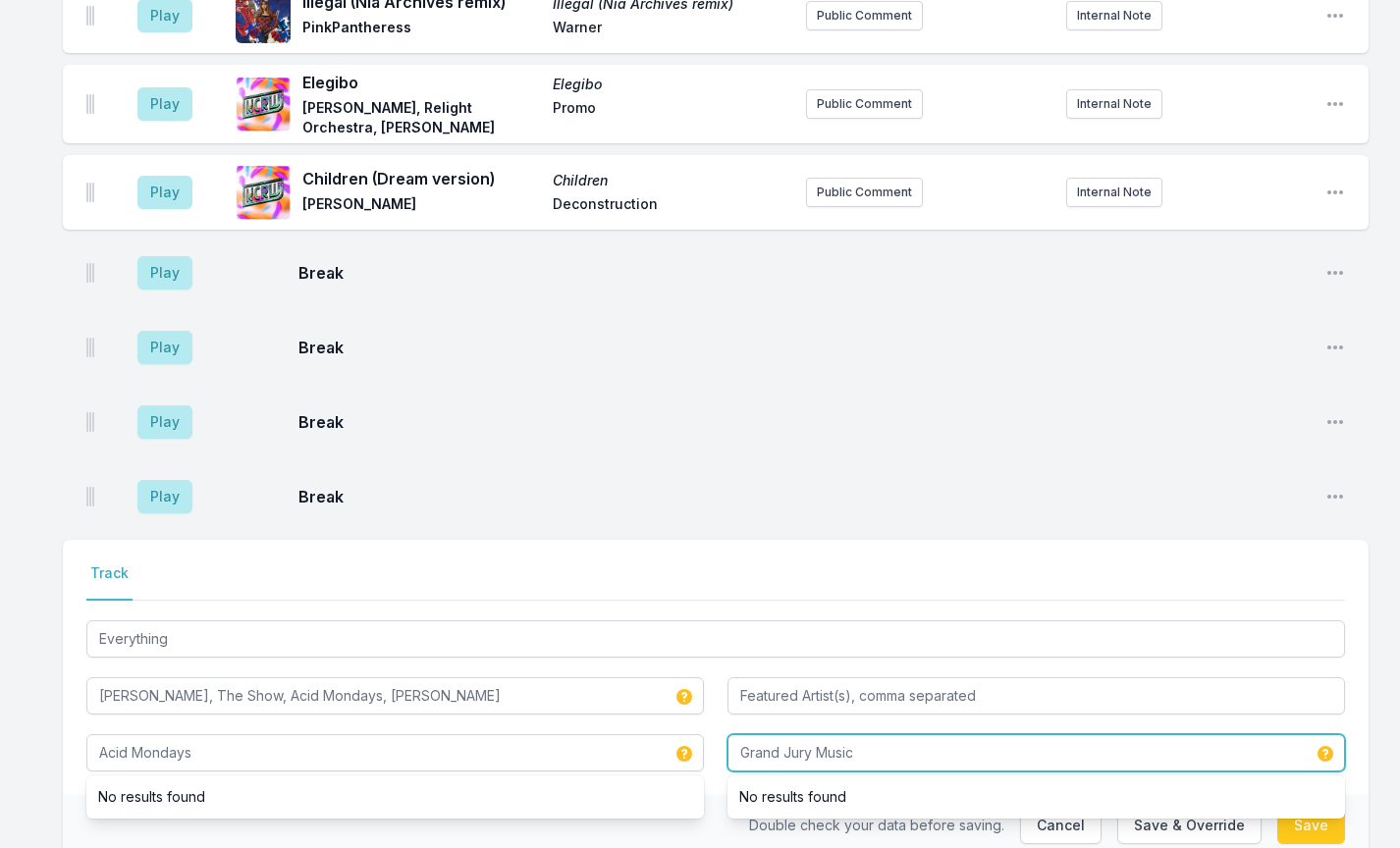
click at [803, 735] on input "Grand Jury Music" at bounding box center [1036, 754] width 618 height 38
click at [804, 735] on input "Grand Jury Music" at bounding box center [1036, 754] width 618 height 38
type input "Cuttin Headz"
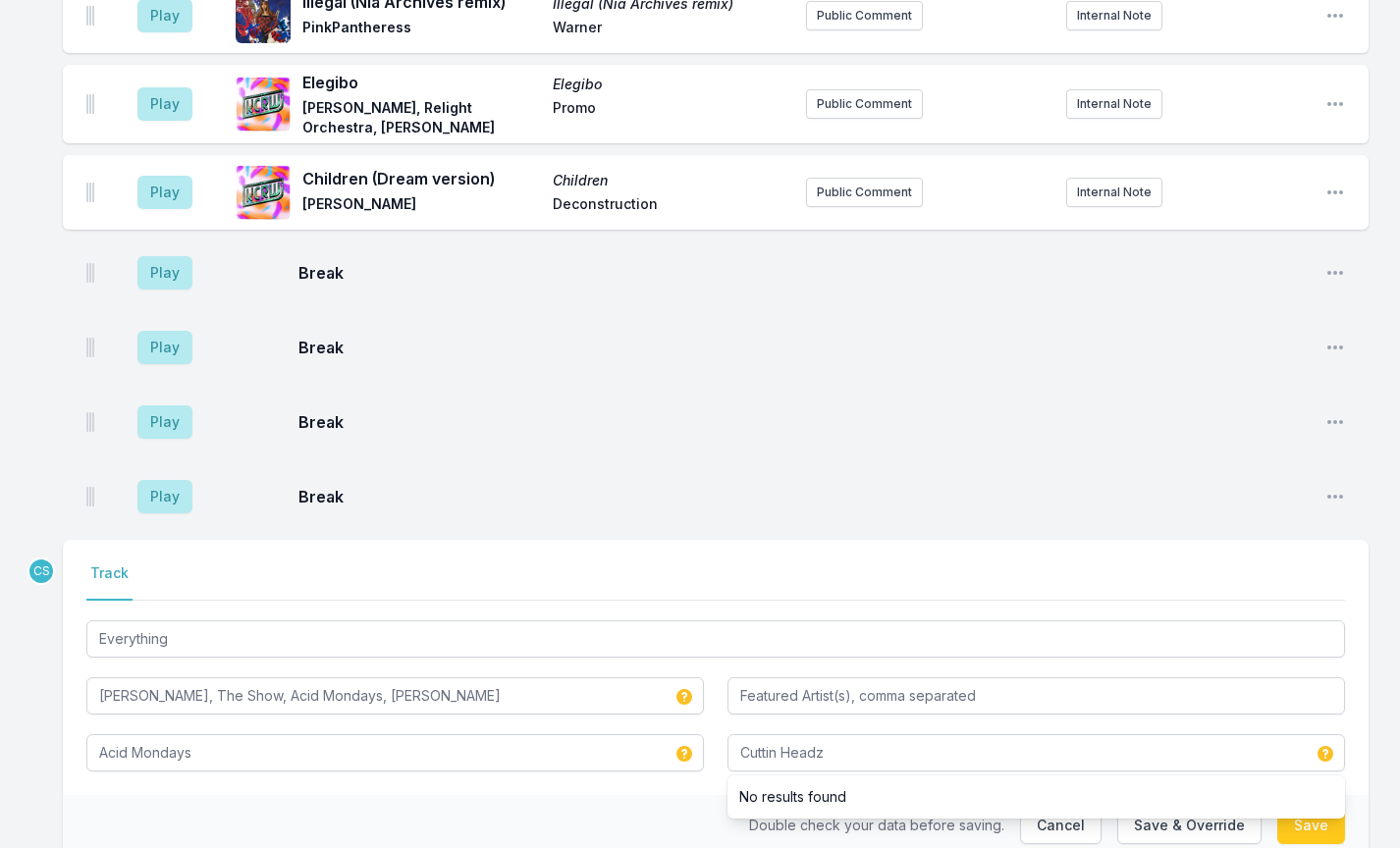
click at [576, 795] on div "Double check your data before saving. Cancel Save & Override Save" at bounding box center [715, 825] width 1306 height 61
click at [1327, 807] on button "Save" at bounding box center [1311, 826] width 67 height 38
type input "Everything"
type input "Grand Jury Music"
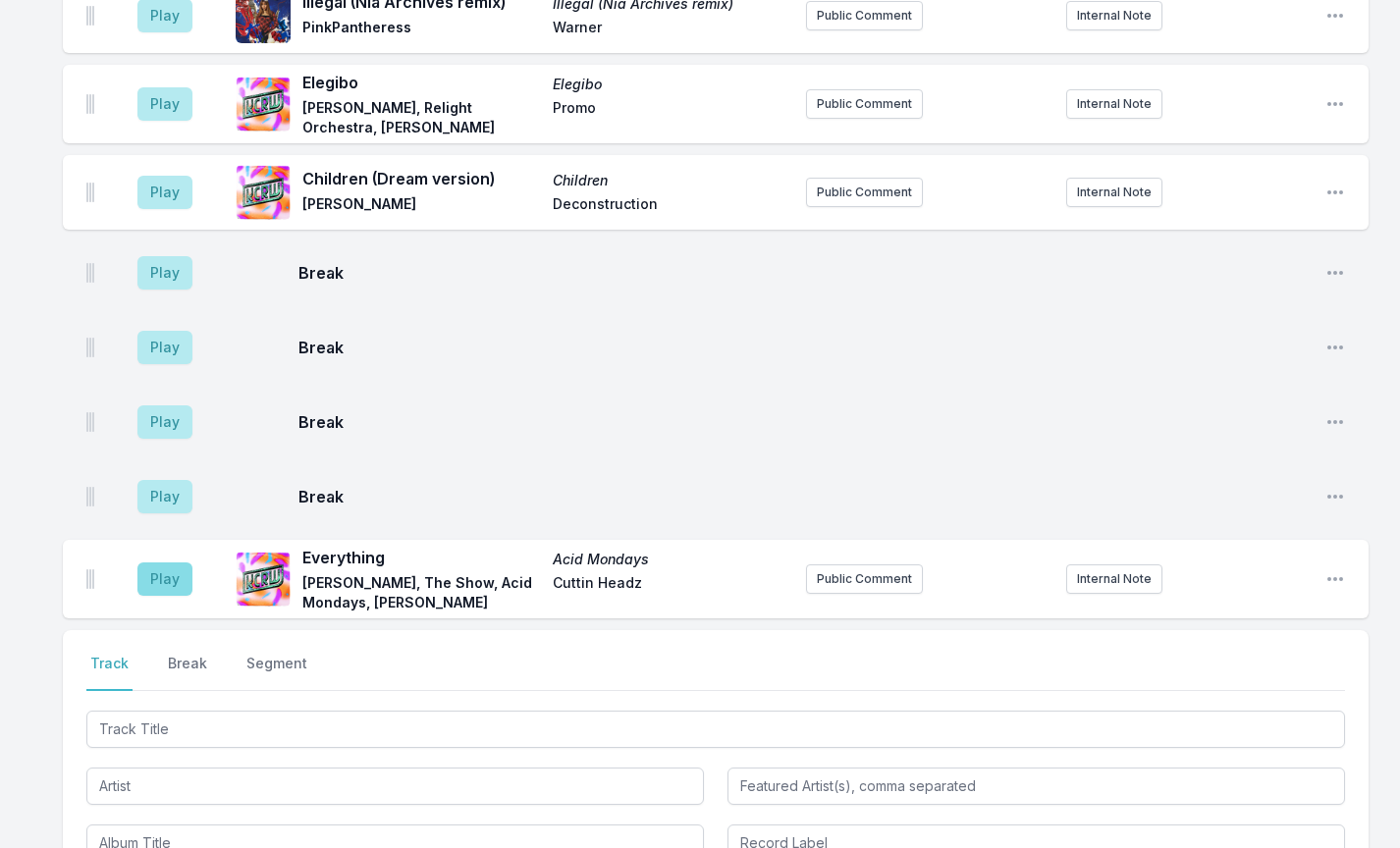
click at [163, 562] on button "Play" at bounding box center [165, 579] width 55 height 34
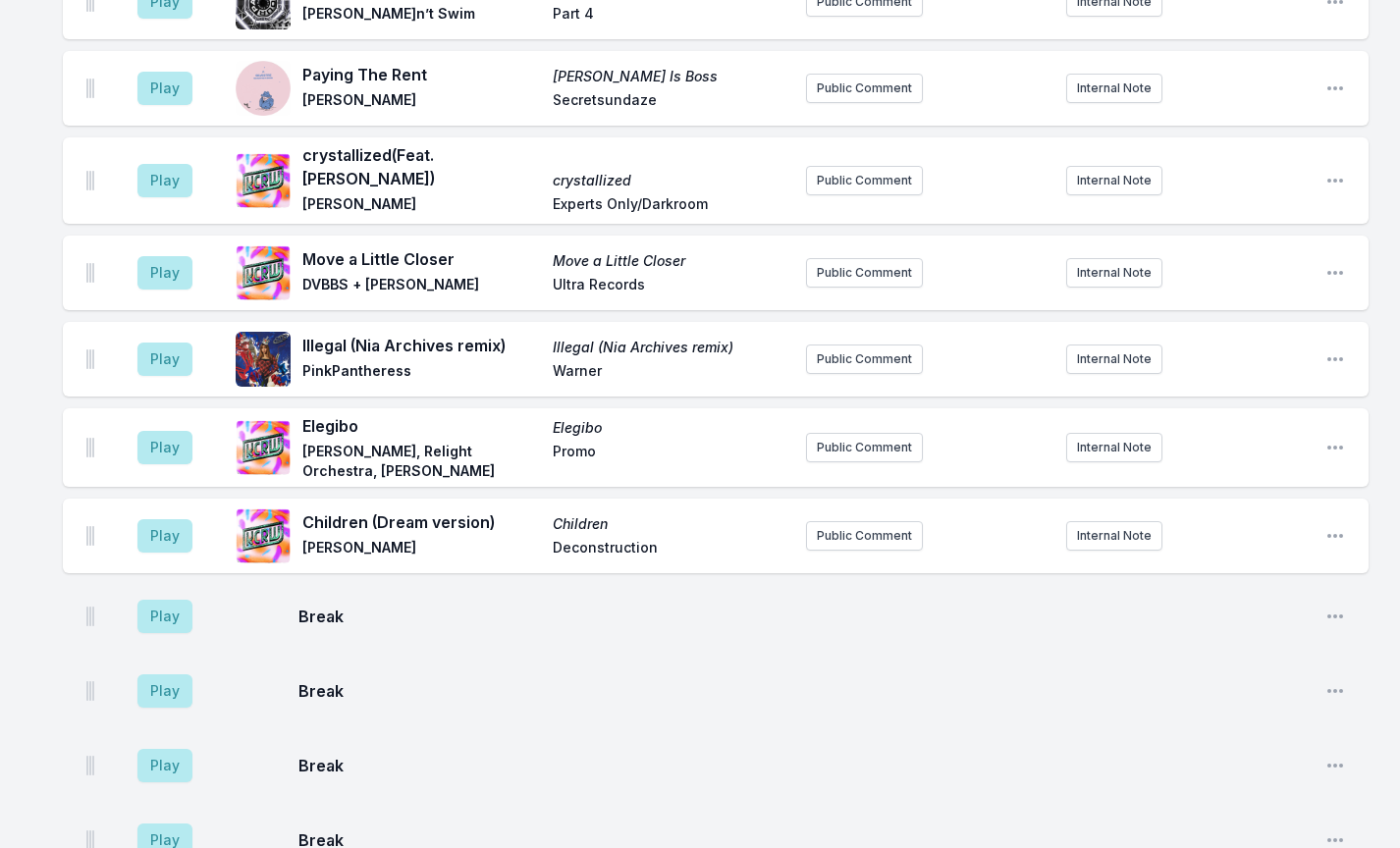
scroll to position [2329, 0]
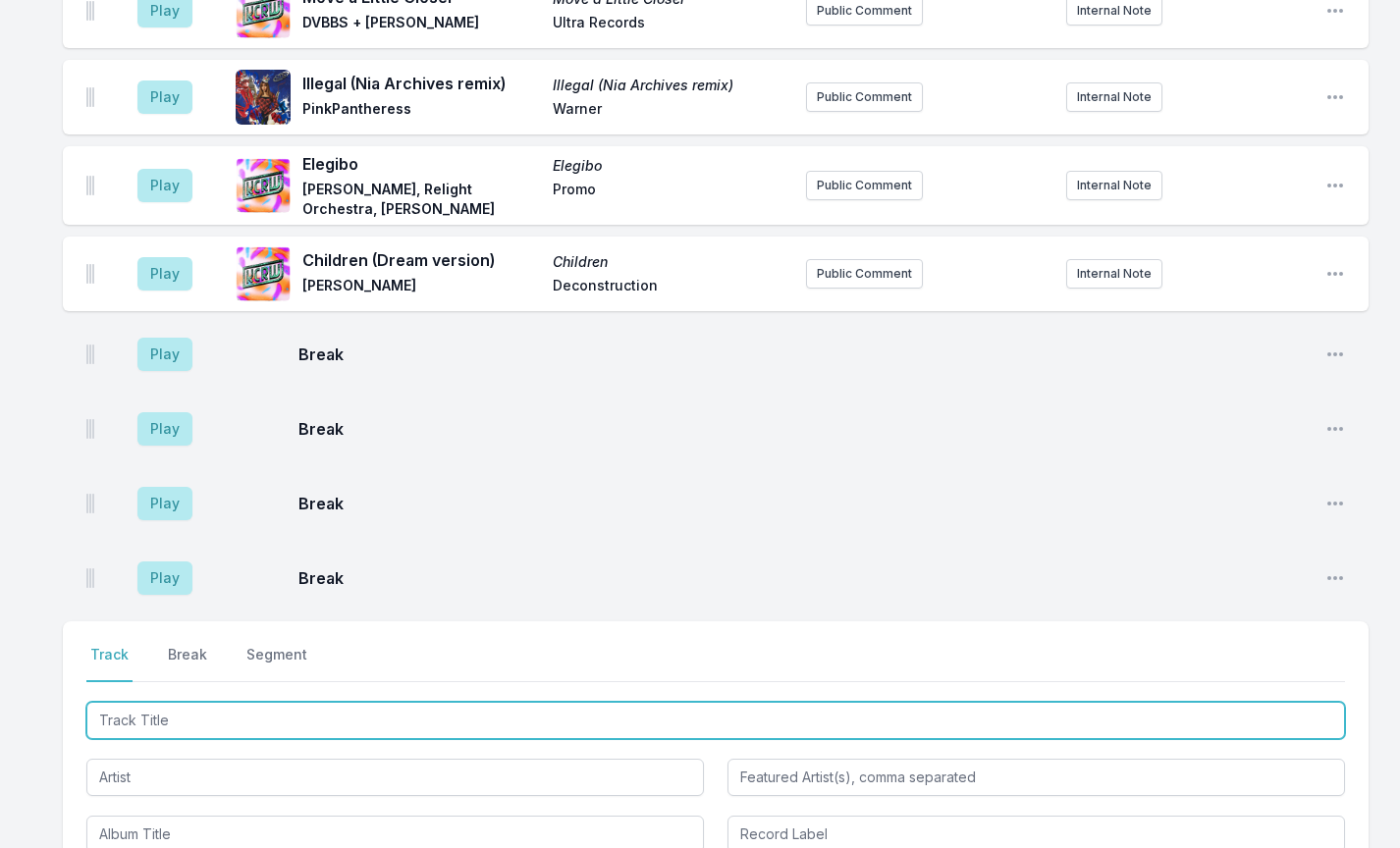
click at [135, 702] on input "Track Title" at bounding box center [715, 721] width 1258 height 38
type input "Blackberries"
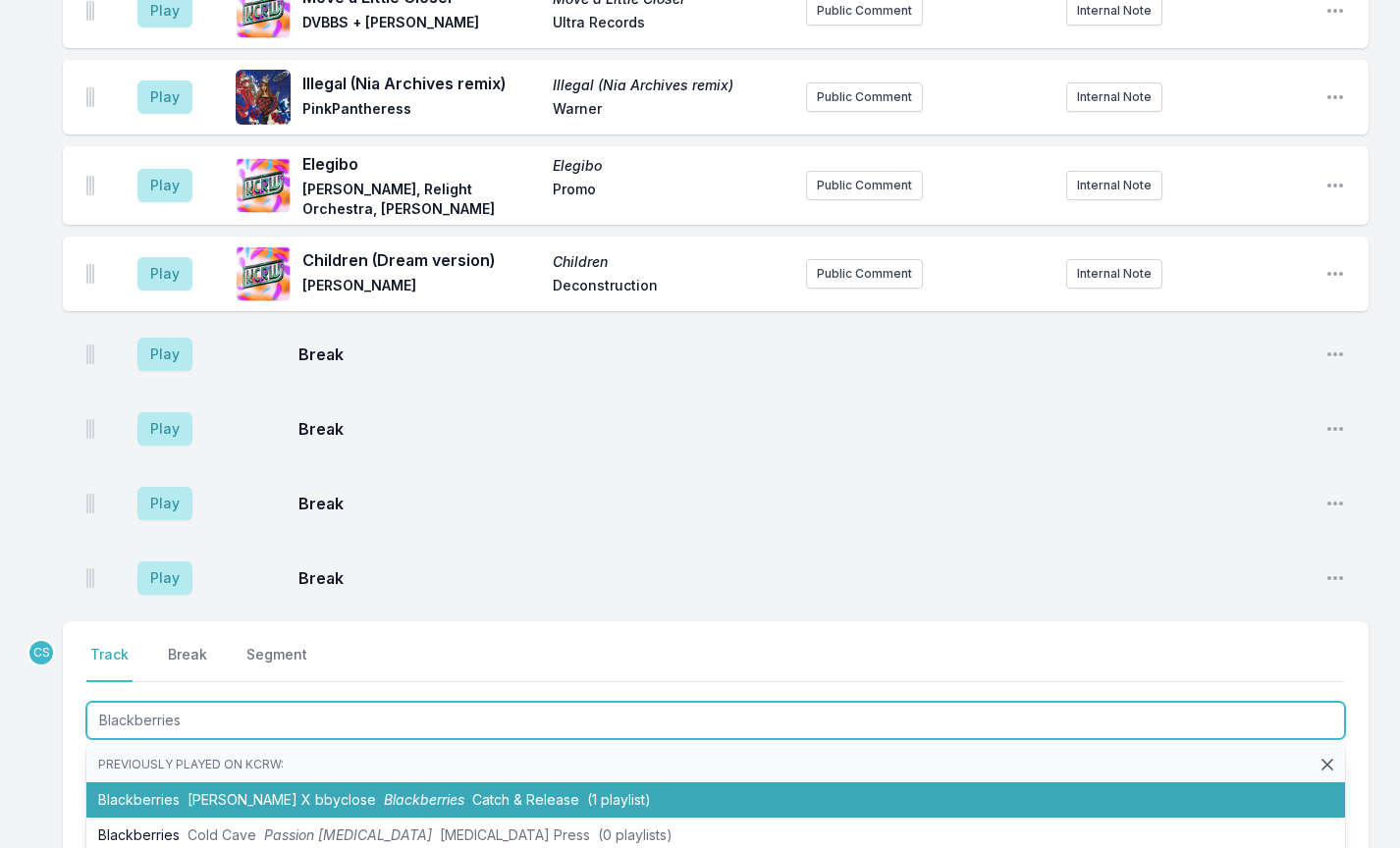
click at [157, 783] on li "Blackberries [PERSON_NAME] X bbyclose Blackberries Catch & Release (1 playlist)" at bounding box center [715, 800] width 1258 height 36
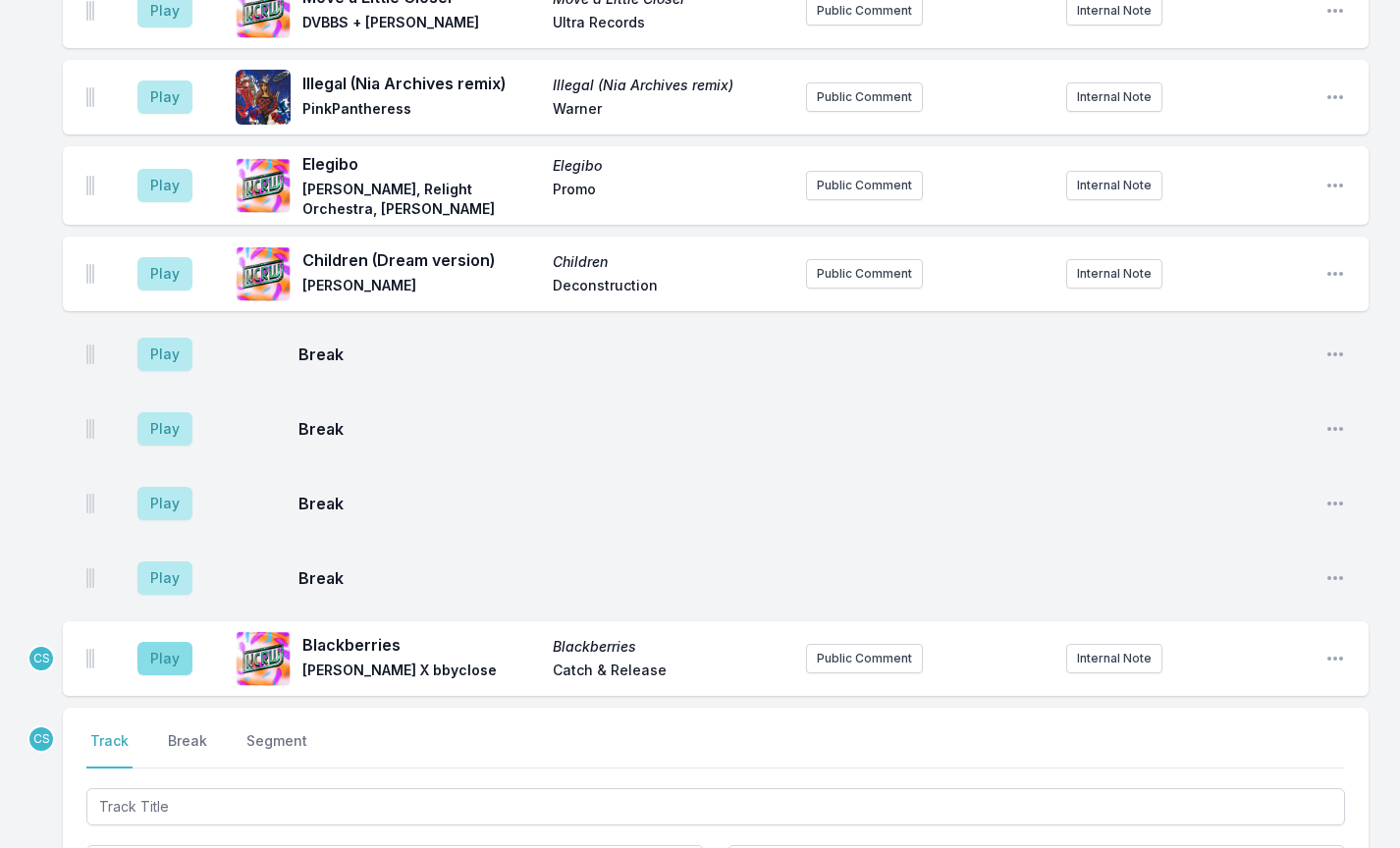
click at [163, 643] on button "Play" at bounding box center [165, 660] width 55 height 34
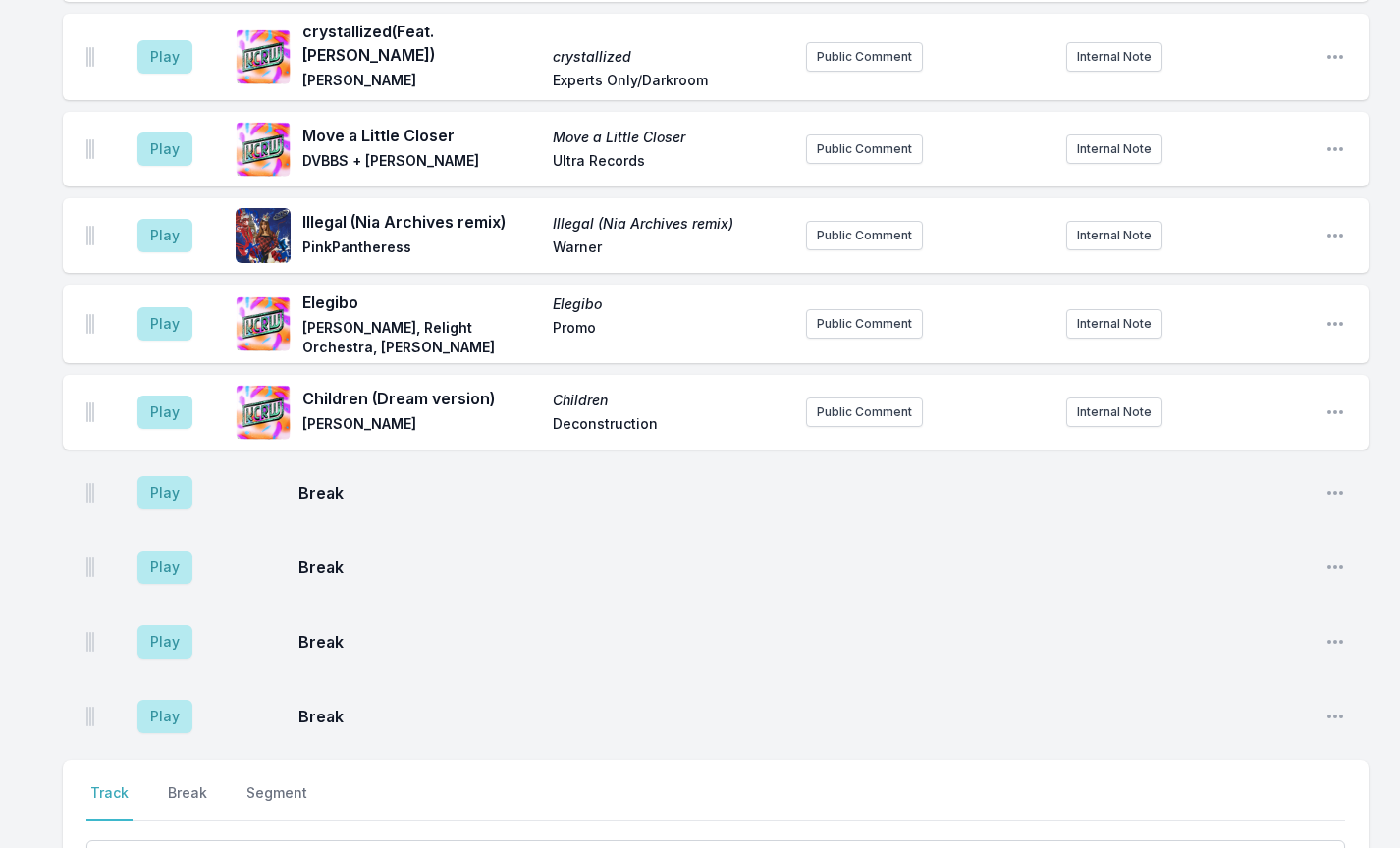
scroll to position [2255, 0]
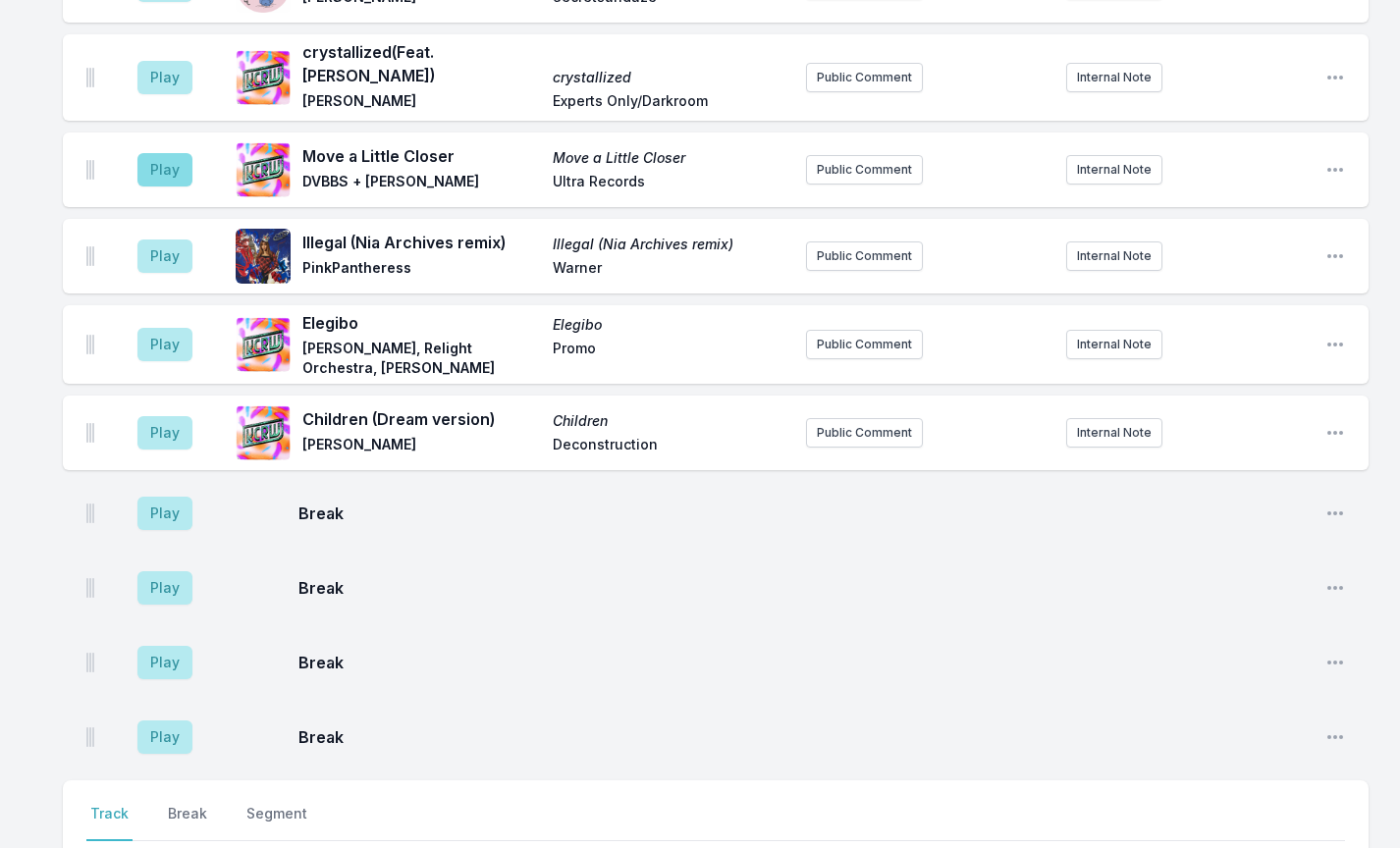
click at [167, 153] on button "Play" at bounding box center [165, 170] width 55 height 34
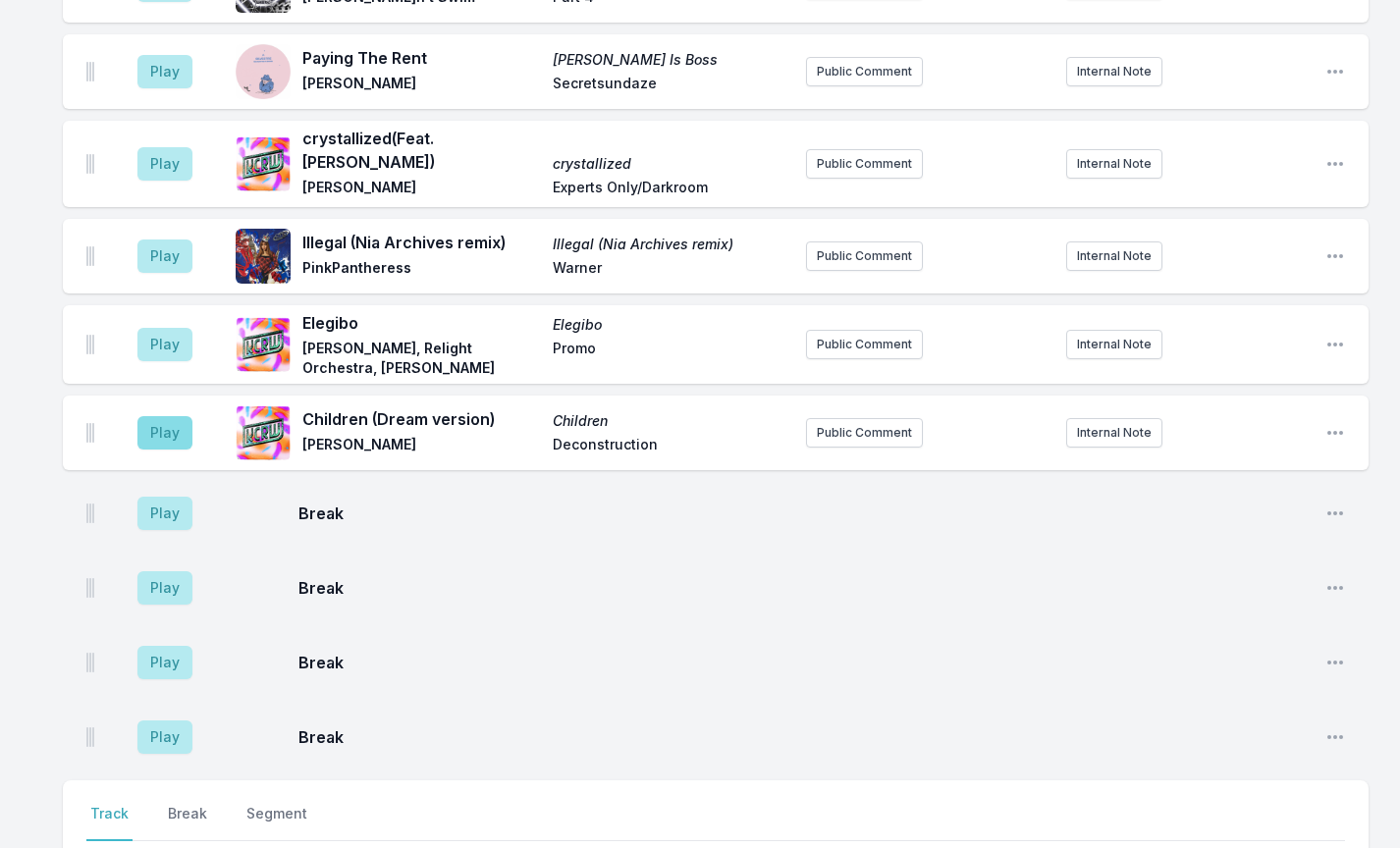
click at [163, 417] on button "Play" at bounding box center [165, 433] width 55 height 34
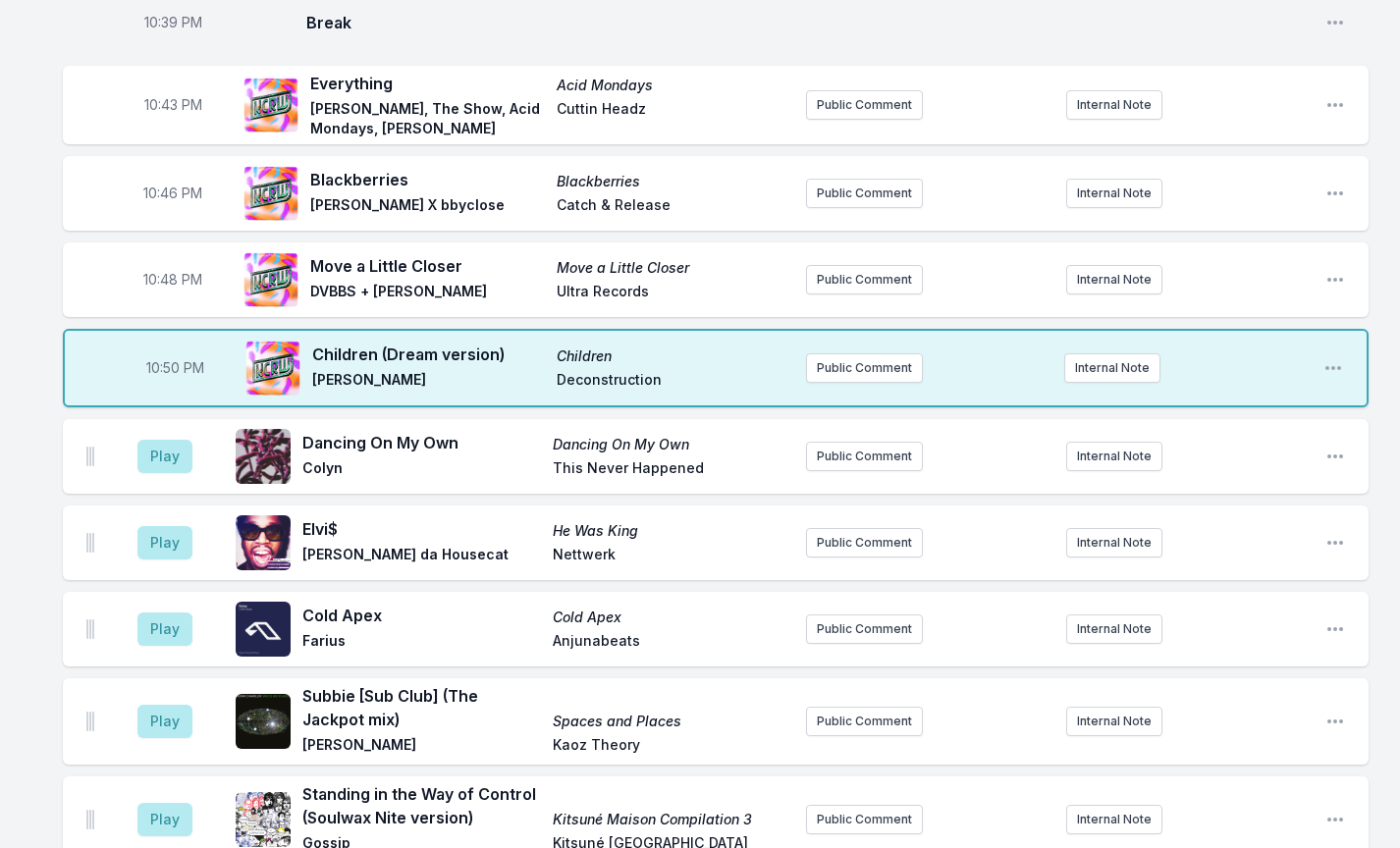
scroll to position [1069, 0]
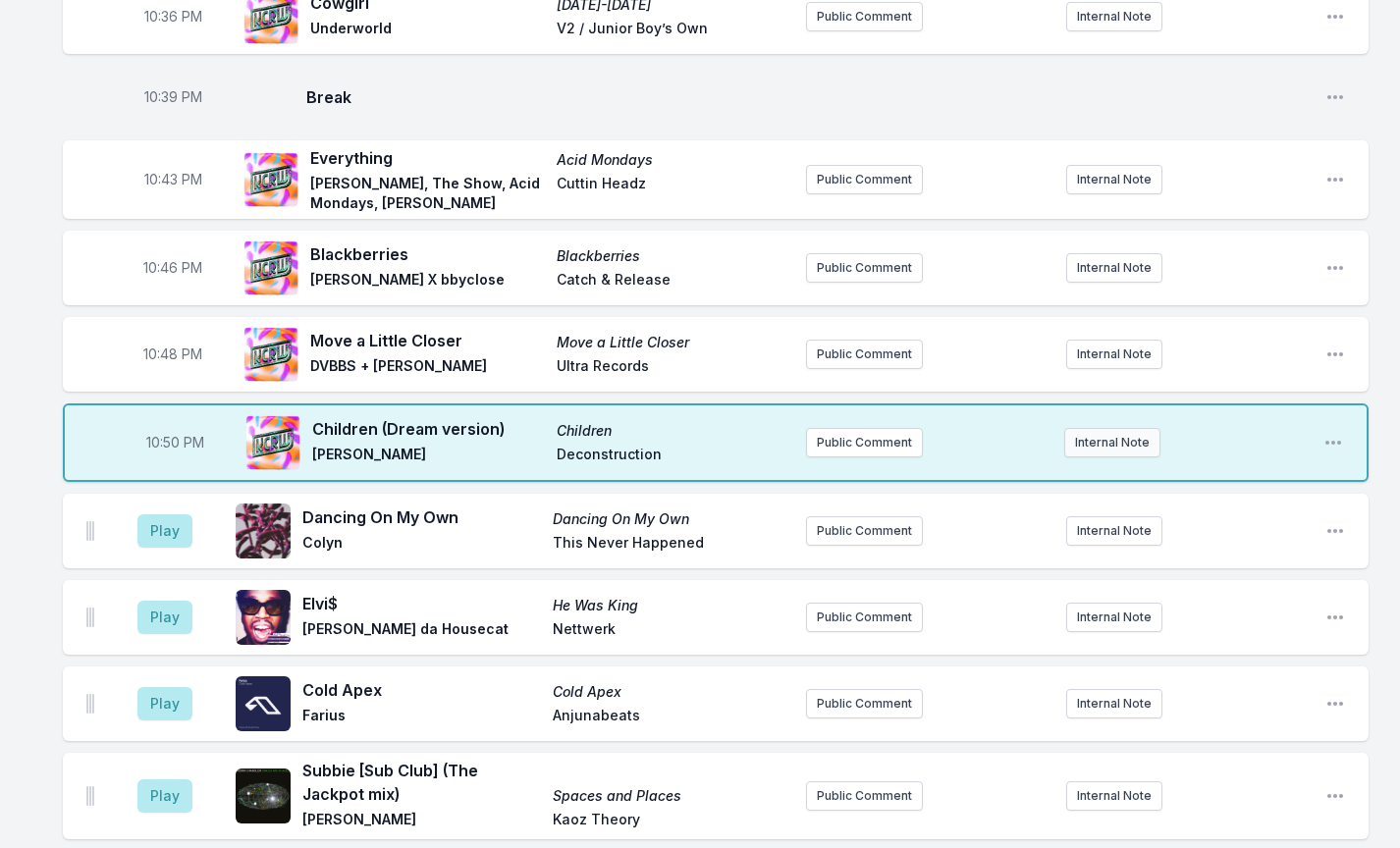
click at [1150, 428] on button "Internal Note" at bounding box center [1111, 443] width 96 height 30
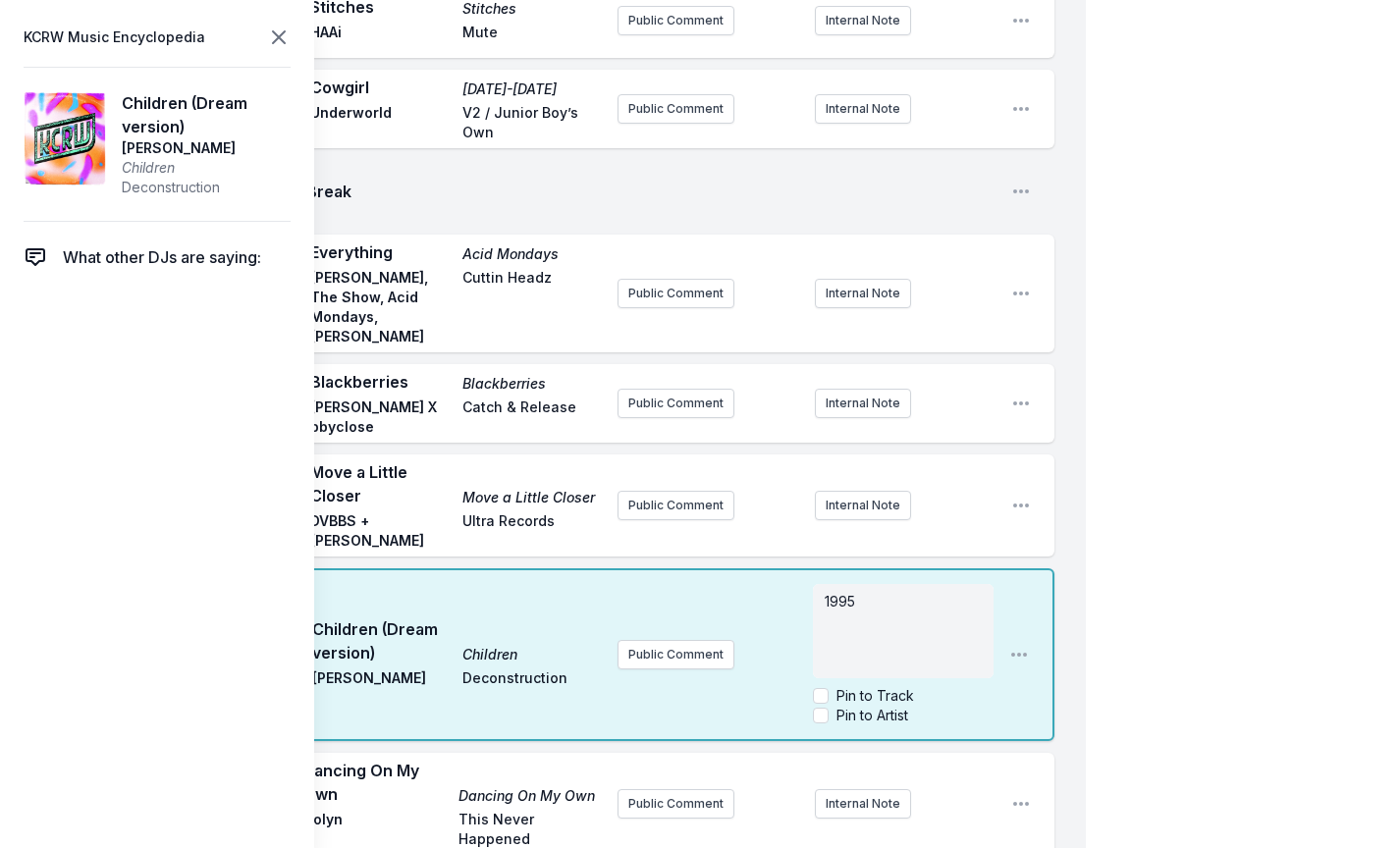
click at [274, 38] on icon at bounding box center [279, 38] width 24 height 24
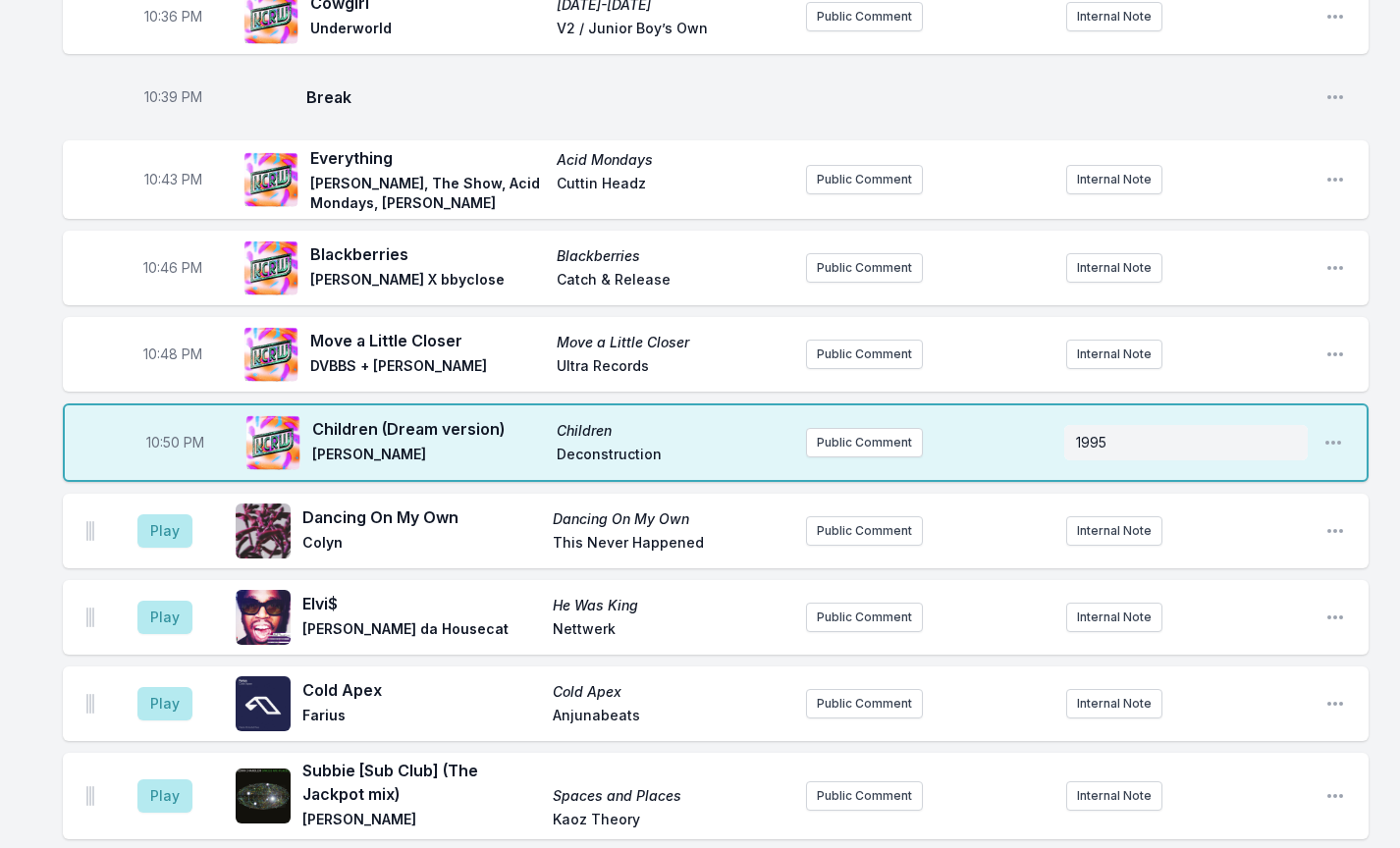
click at [265, 0] on div "Cowgirl [DATE]-[DATE] Underworld V2 / Junior Boy’s Own" at bounding box center [517, 16] width 546 height 62
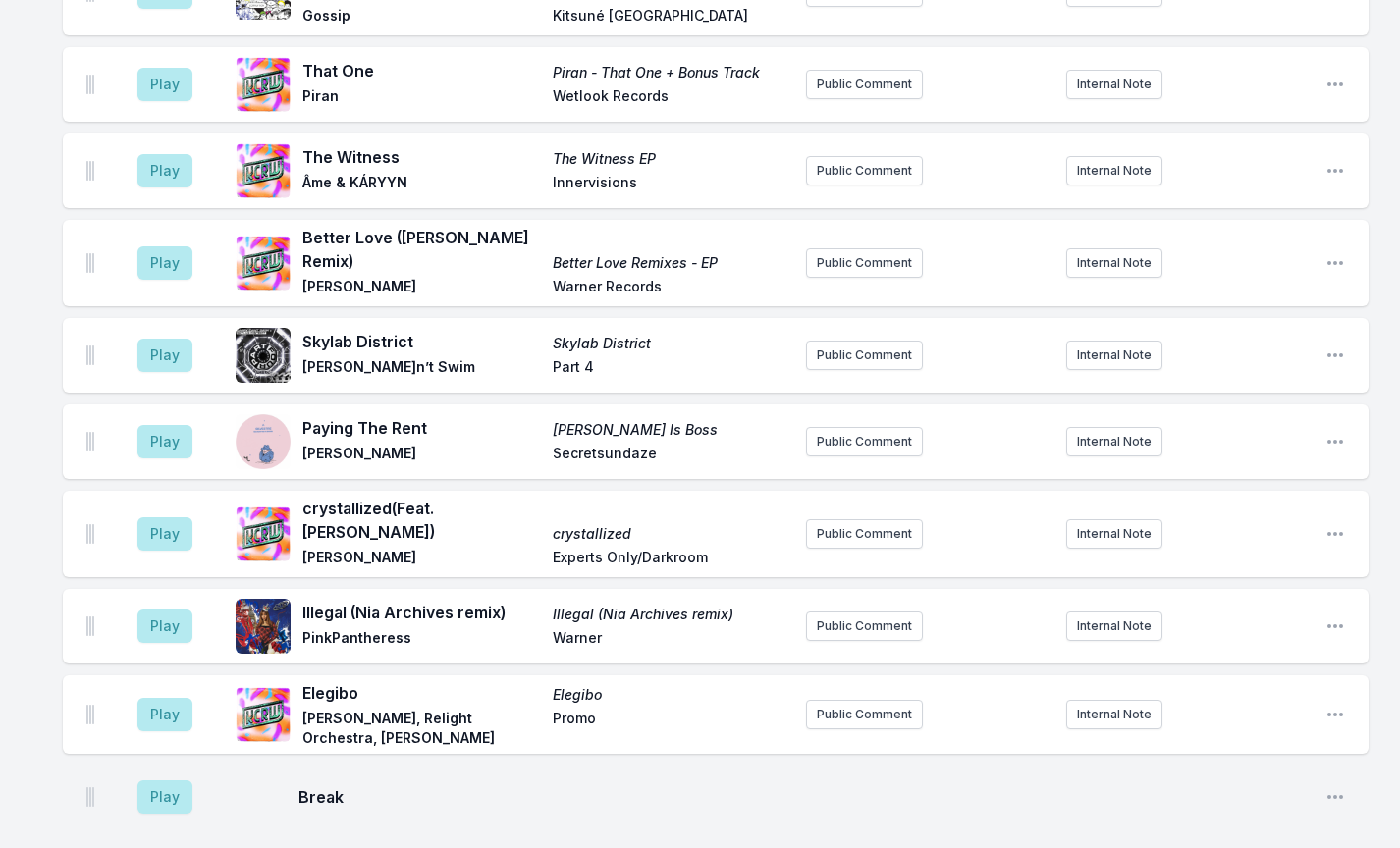
scroll to position [2099, 0]
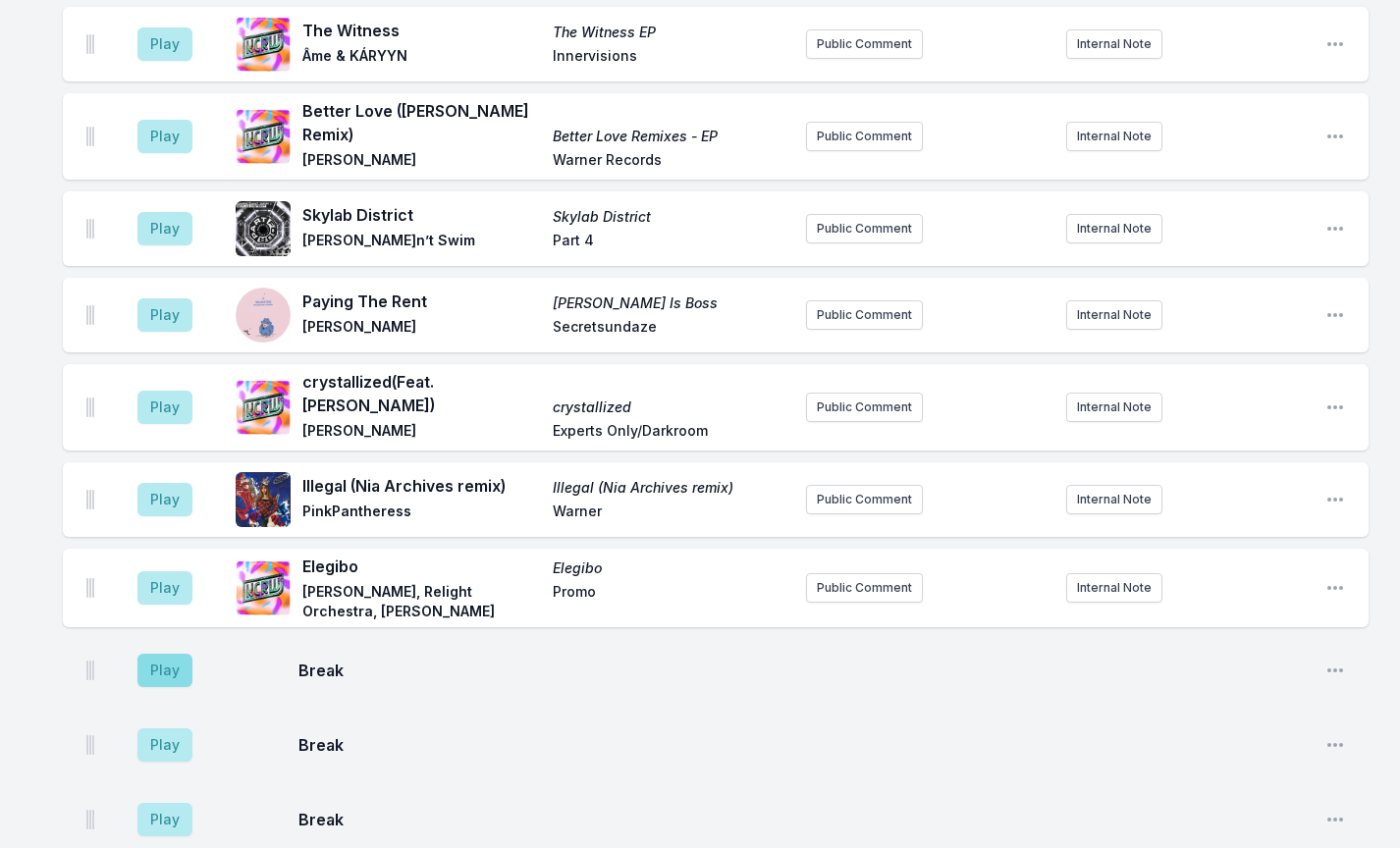
click at [156, 654] on button "Play" at bounding box center [165, 670] width 55 height 34
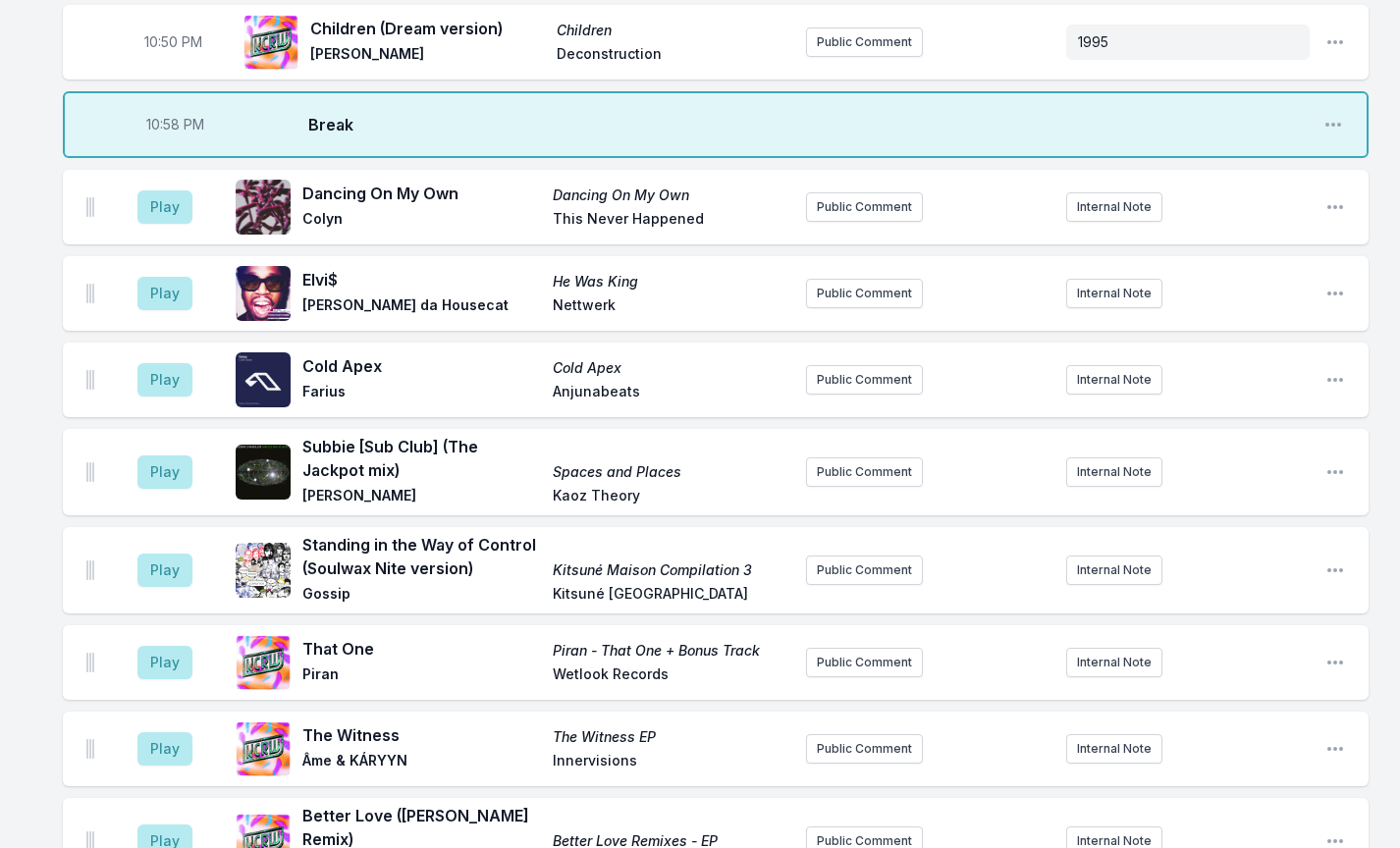
scroll to position [1459, 0]
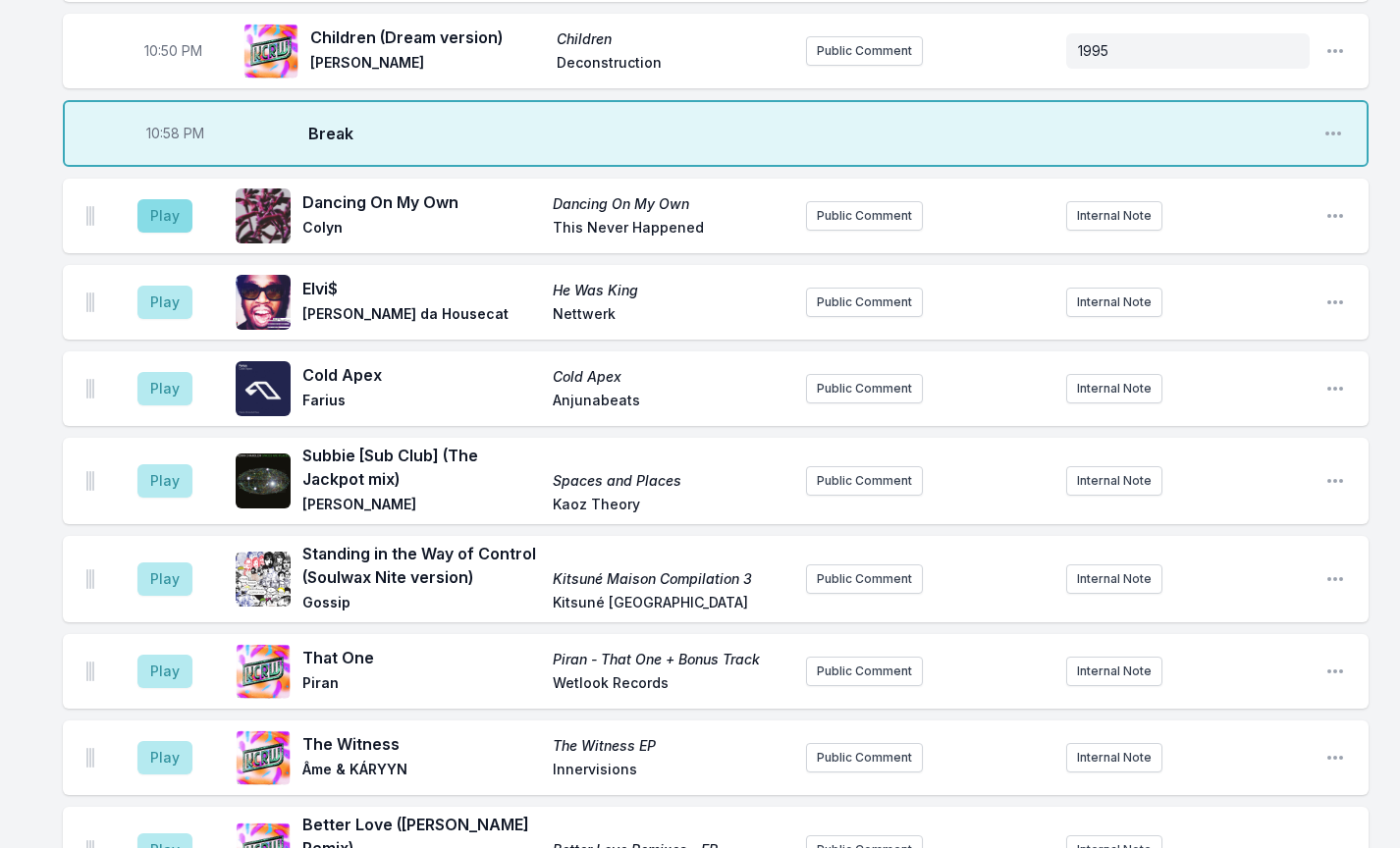
click at [178, 199] on button "Play" at bounding box center [165, 216] width 55 height 34
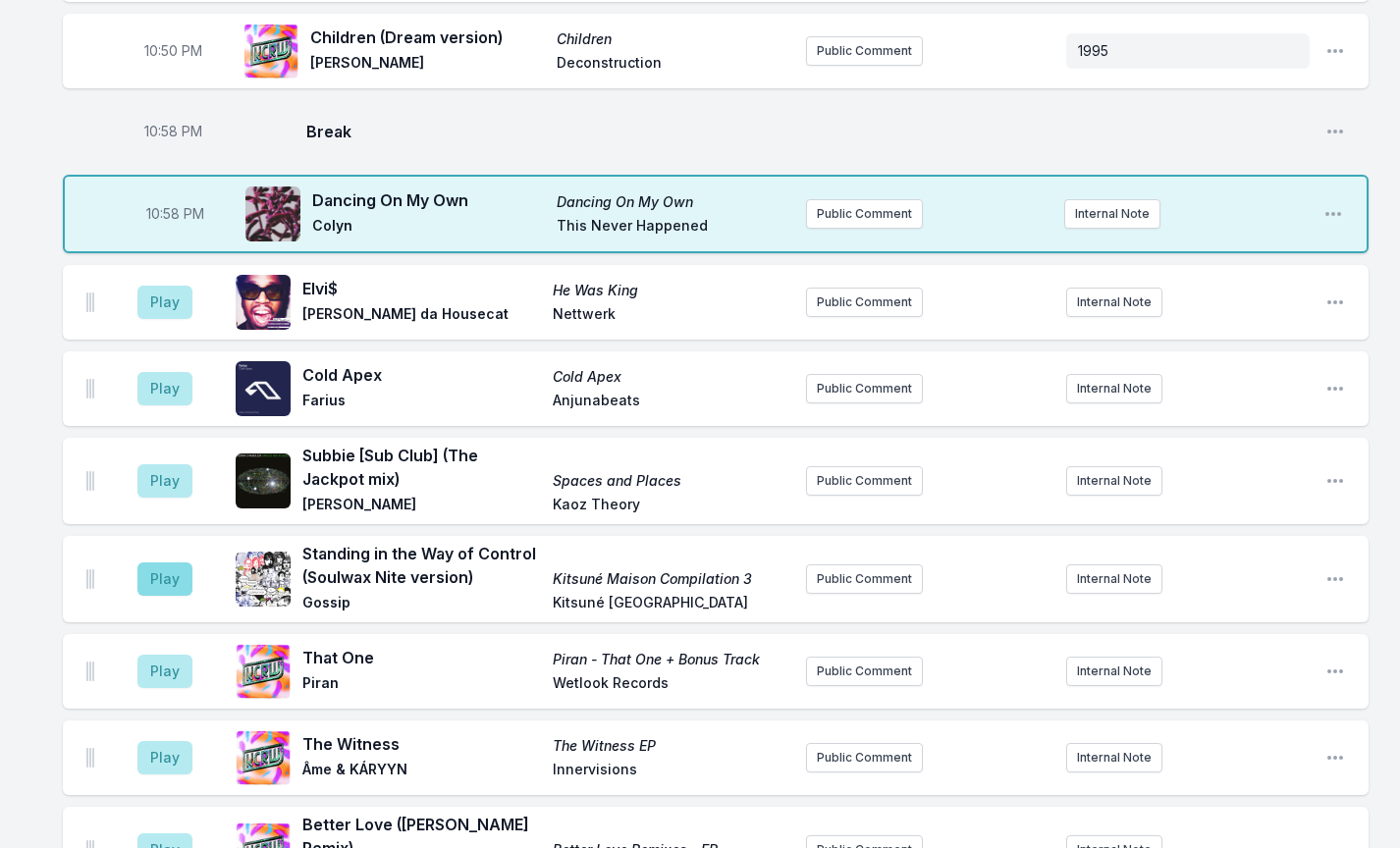
click at [186, 562] on button "Play" at bounding box center [165, 579] width 55 height 34
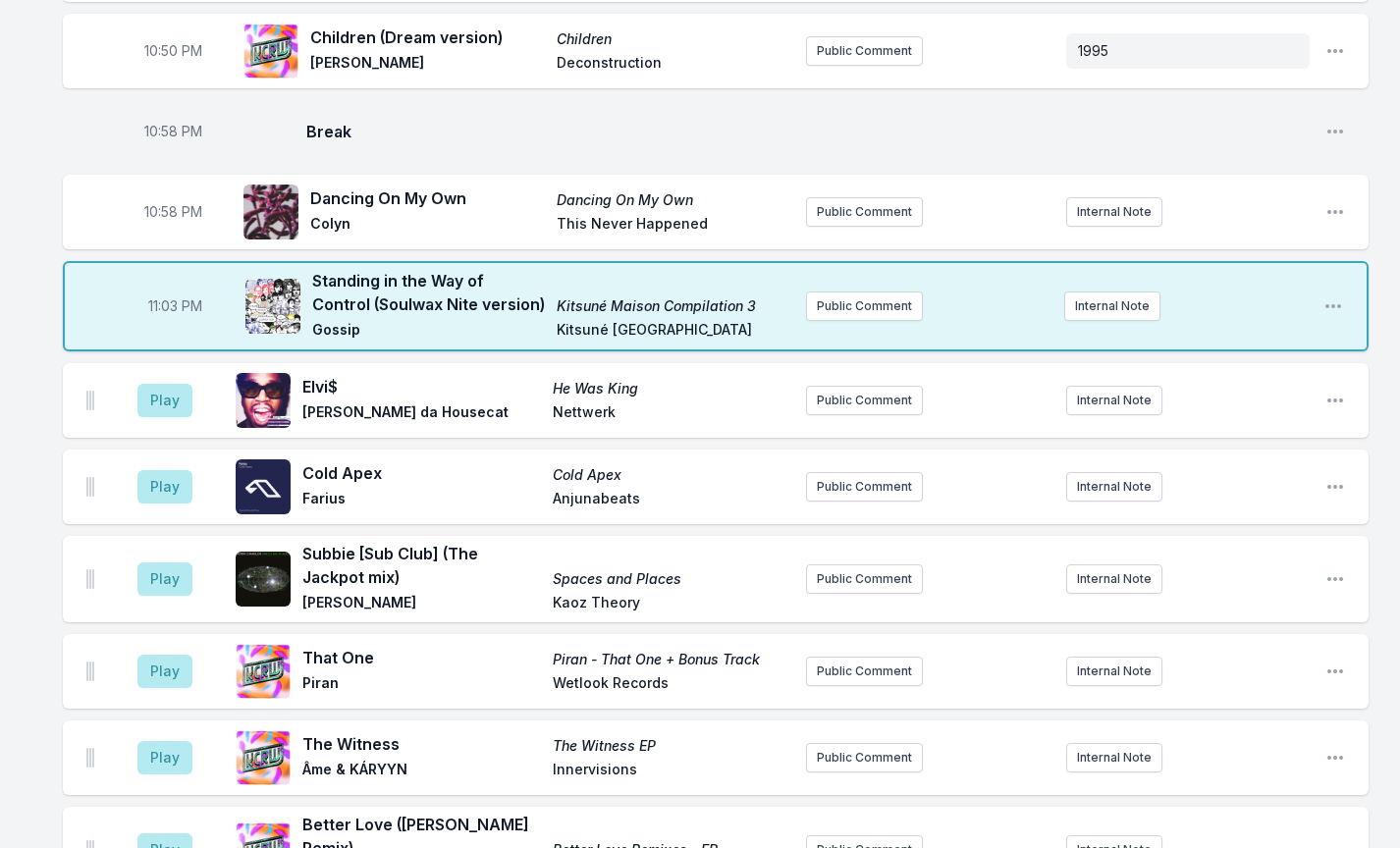
click at [162, 370] on aside "Play" at bounding box center [165, 400] width 110 height 62
click at [165, 384] on button "Play" at bounding box center [165, 401] width 55 height 34
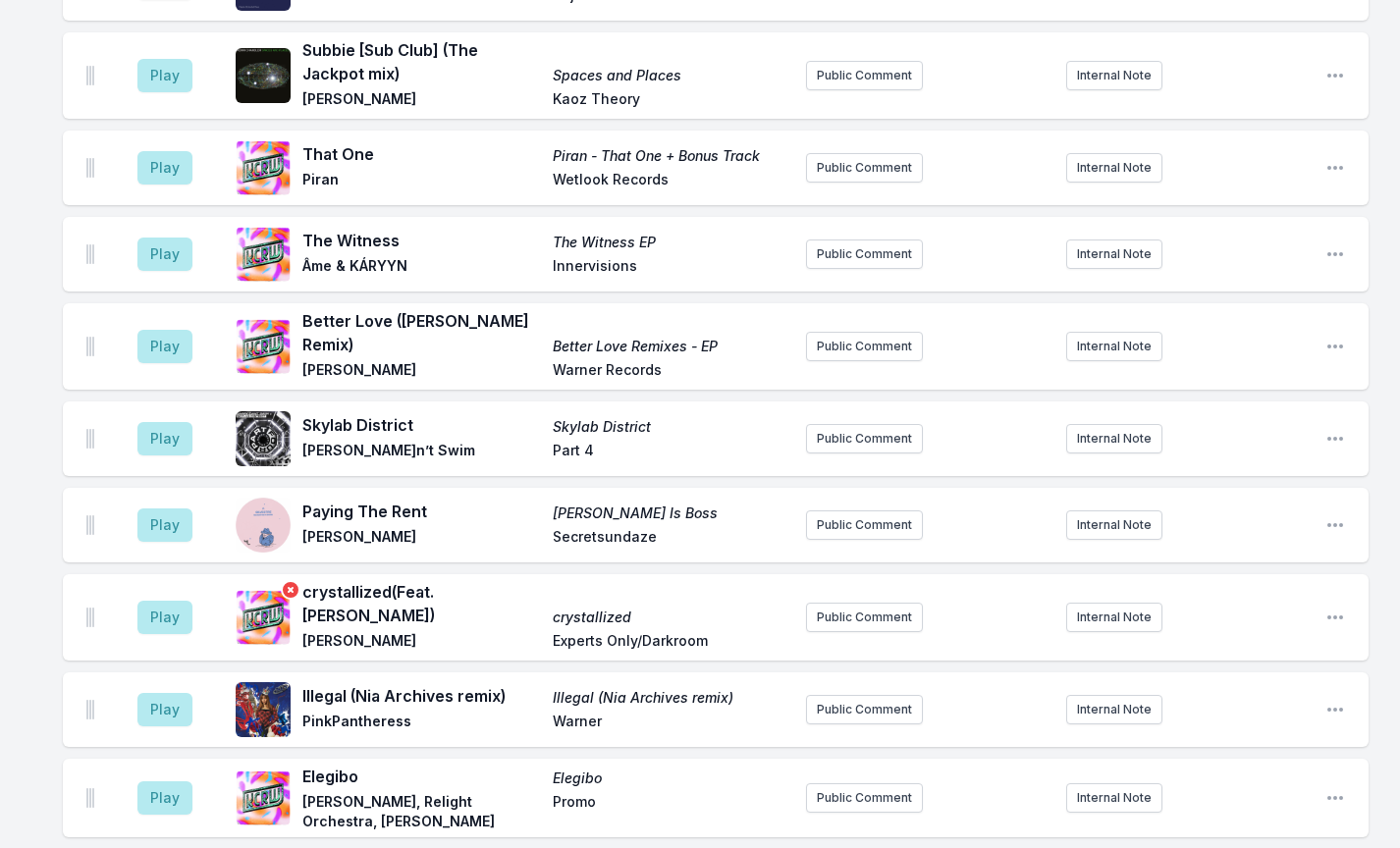
scroll to position [1957, 0]
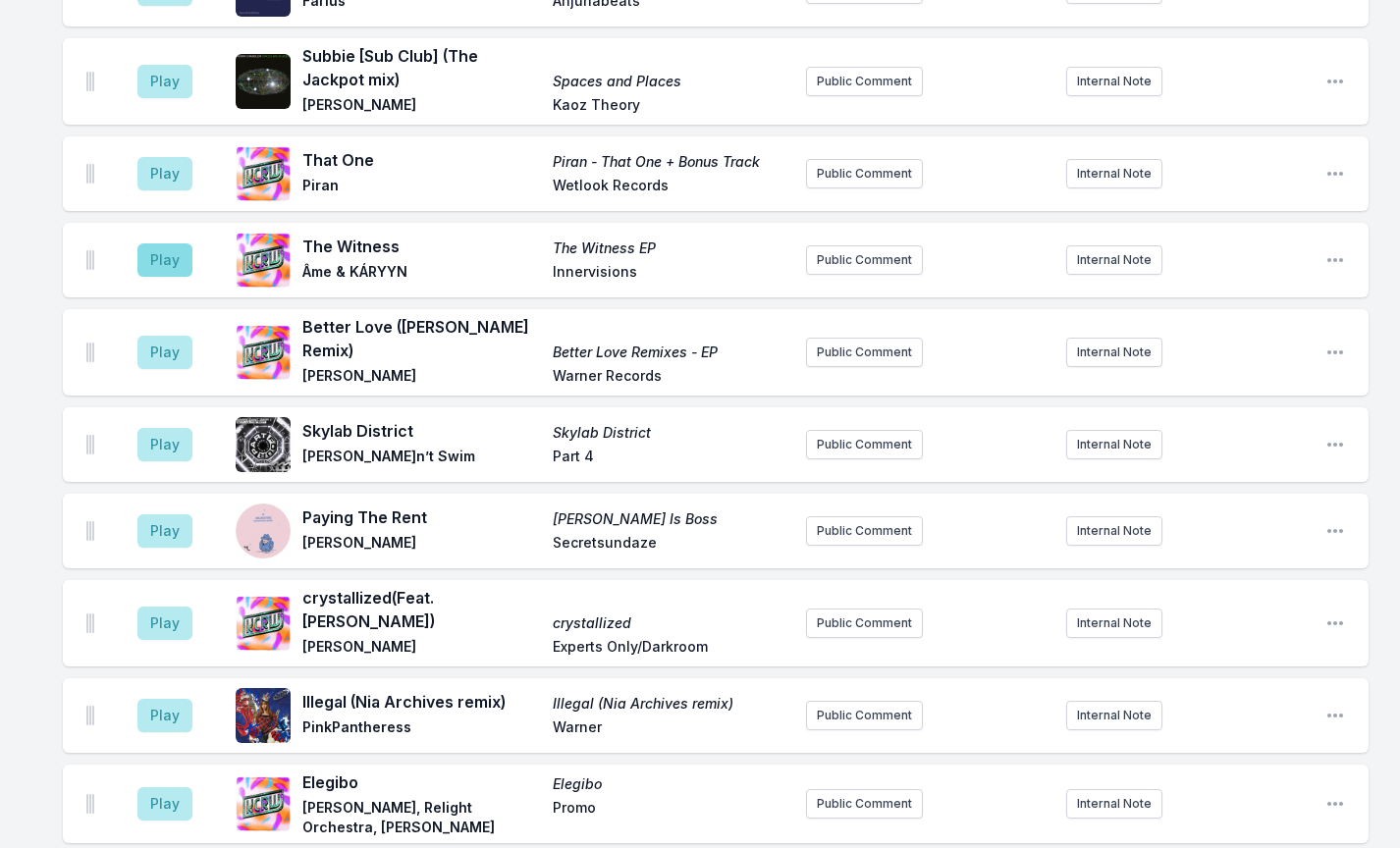
click at [153, 244] on button "Play" at bounding box center [165, 261] width 55 height 34
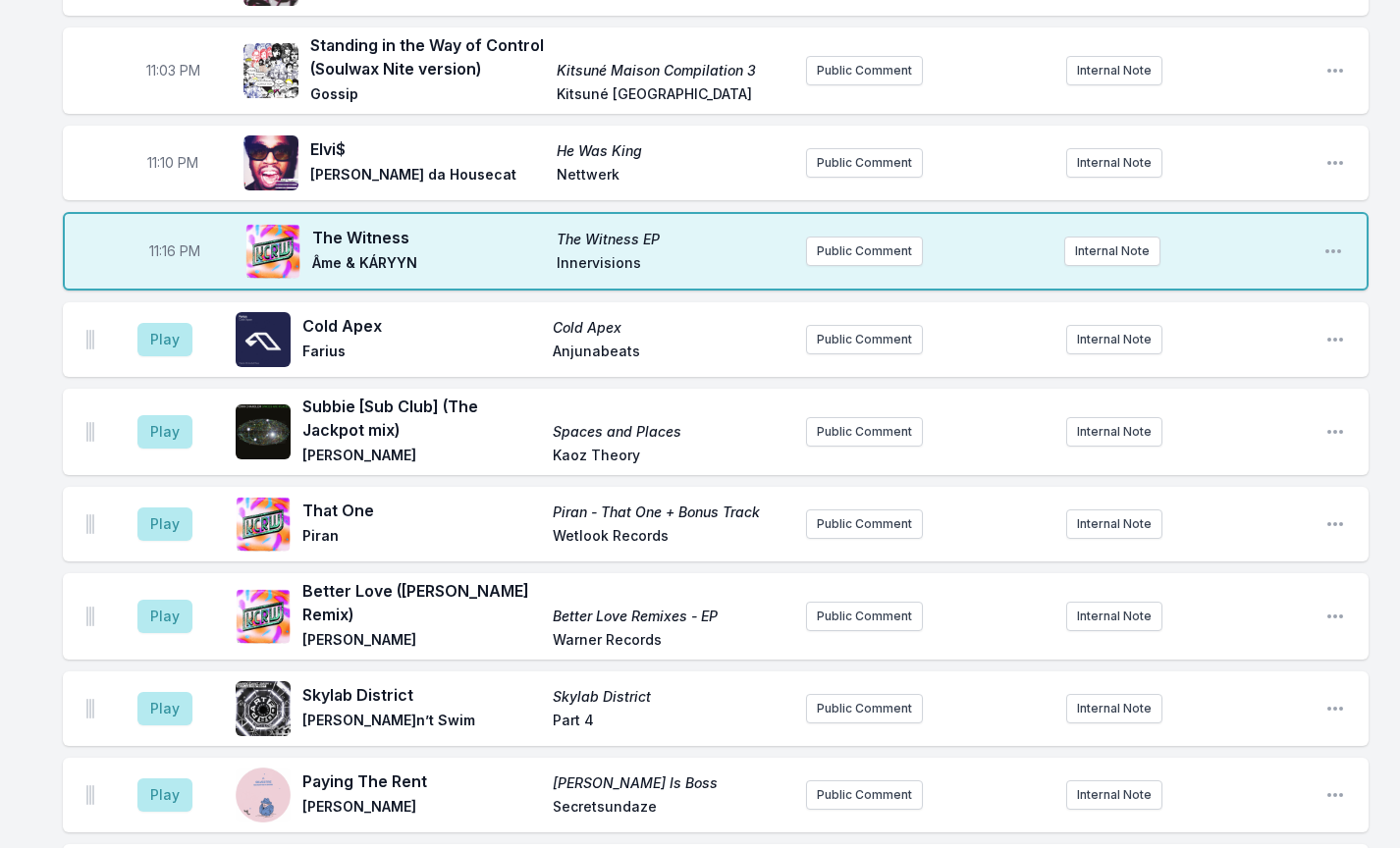
scroll to position [1695, 0]
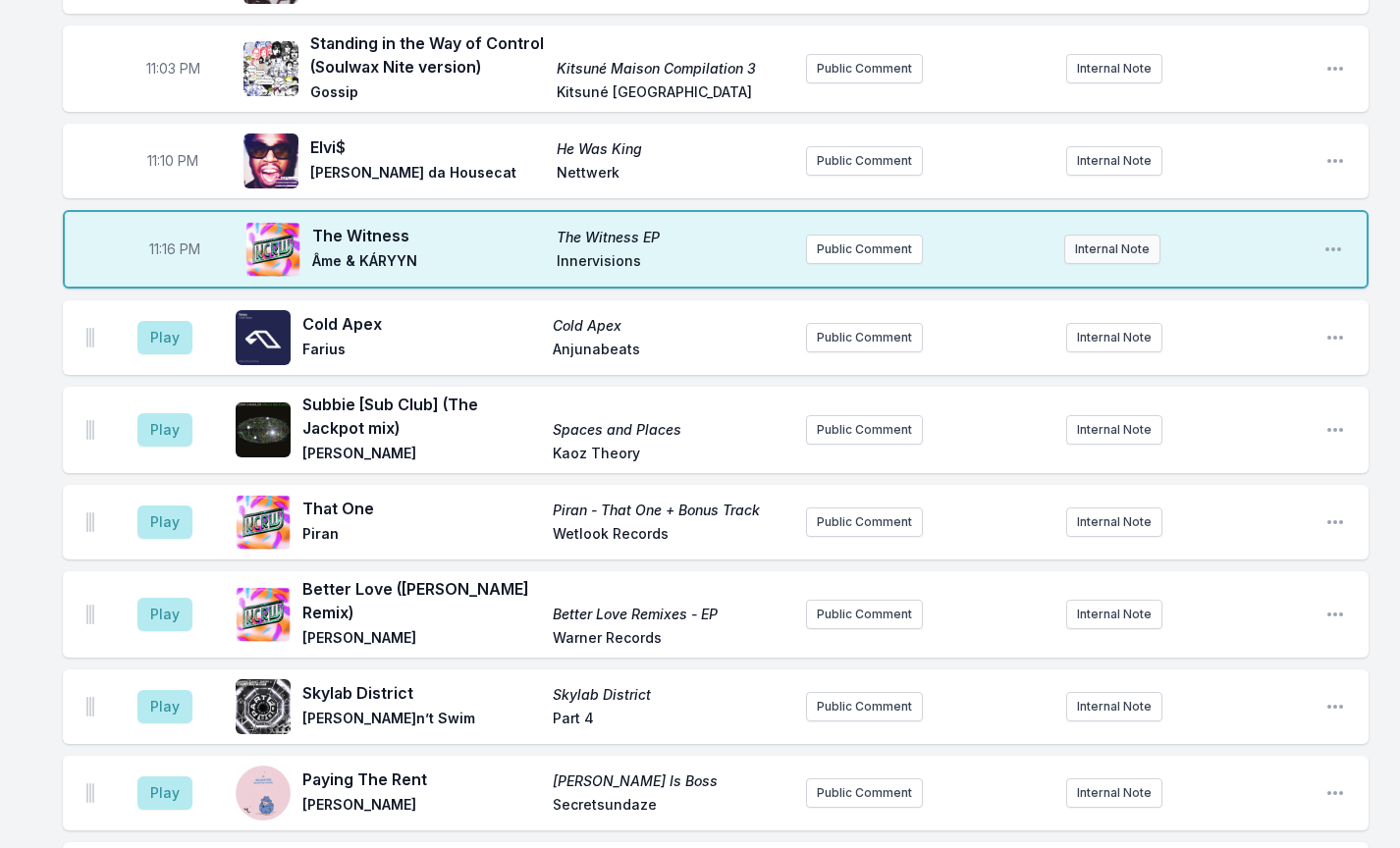
click at [1138, 235] on button "Internal Note" at bounding box center [1111, 250] width 96 height 30
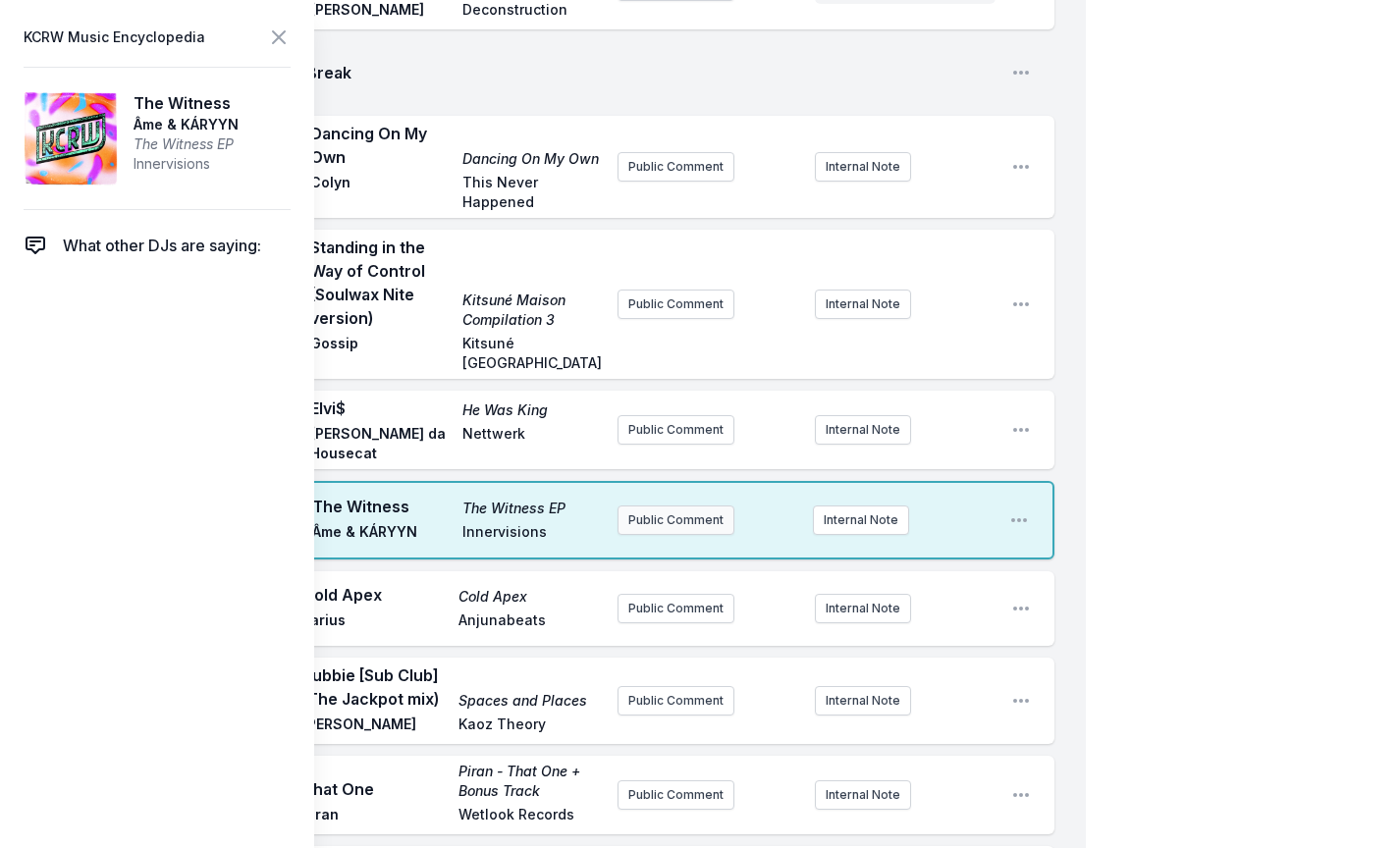
click at [699, 486] on div "10:00 PM Rise And Shine Still Life ALASKALASKA Marathon Artists Public Comment …" at bounding box center [542, 348] width 1086 height 3702
click at [669, 506] on button "Public Comment" at bounding box center [676, 521] width 117 height 30
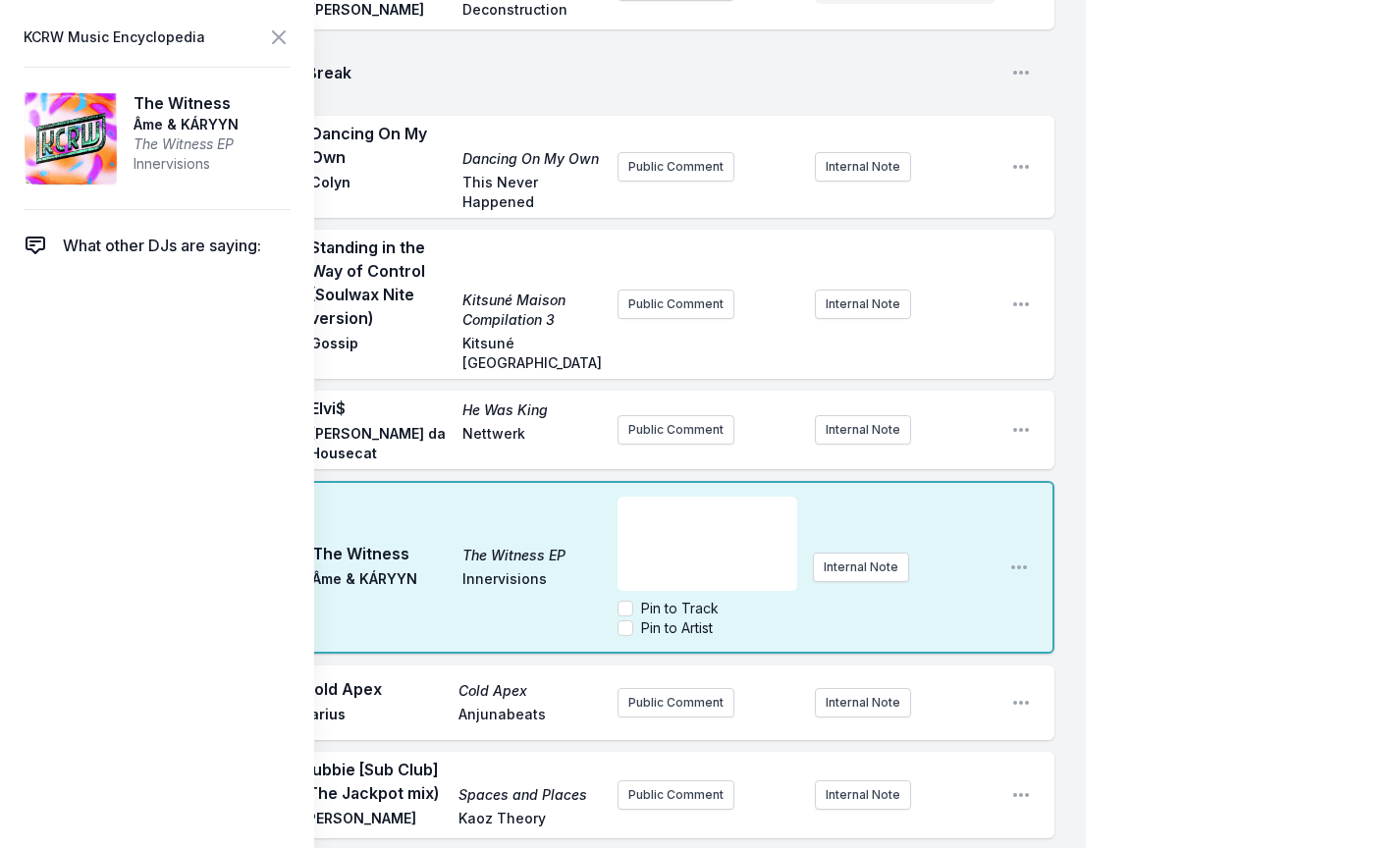
click at [283, 36] on icon at bounding box center [279, 38] width 24 height 24
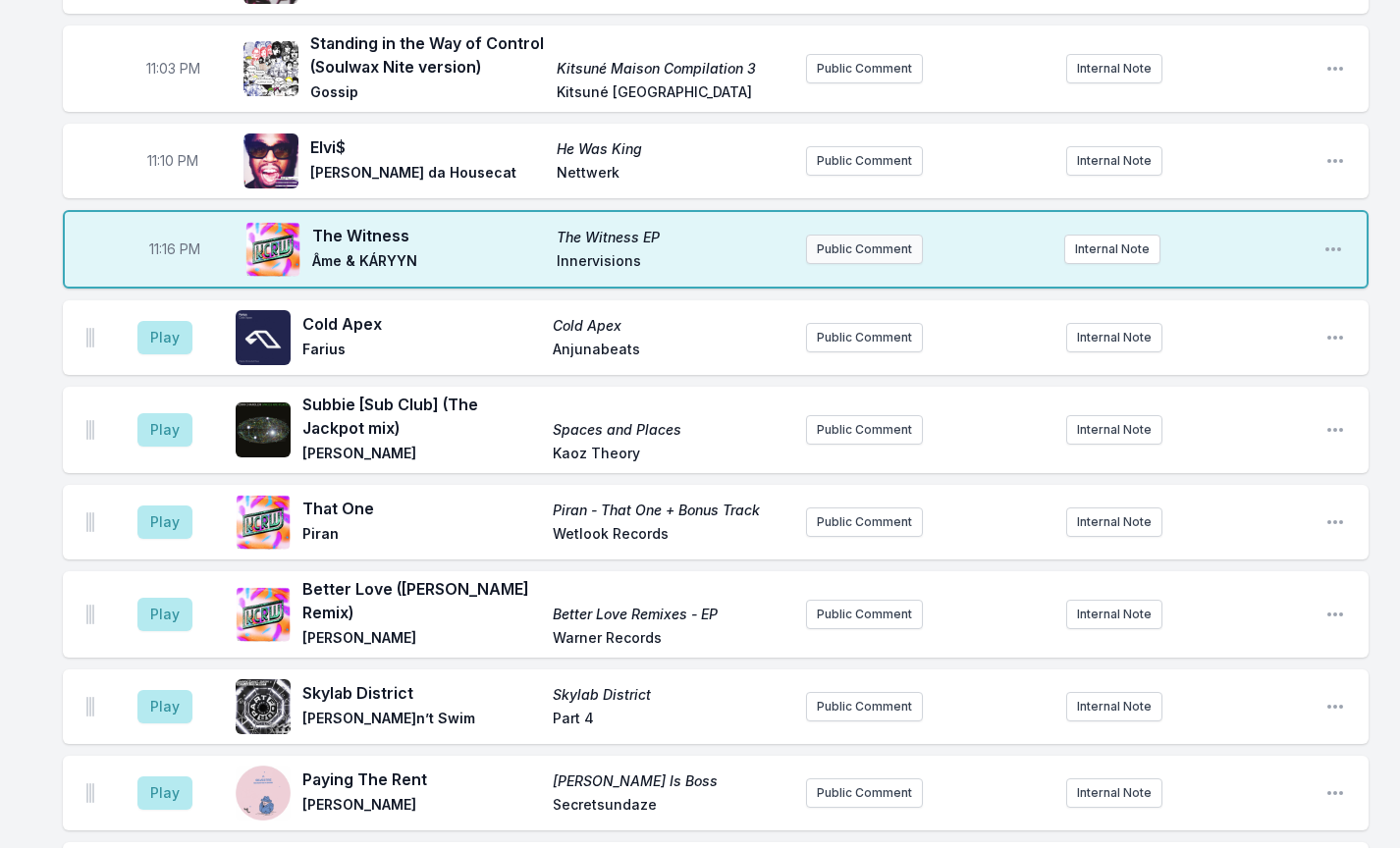
click at [890, 235] on button "Public Comment" at bounding box center [865, 250] width 117 height 30
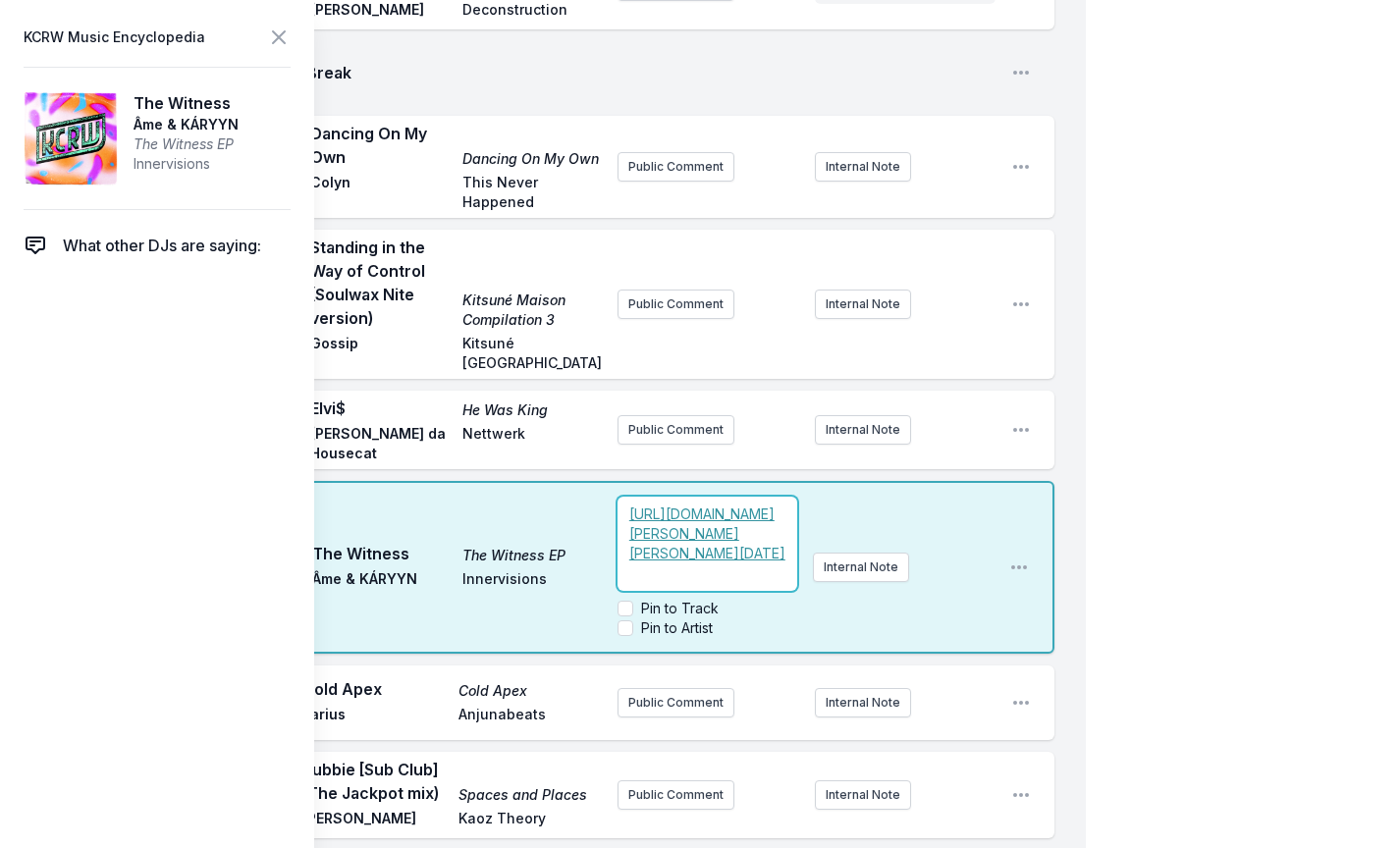
scroll to position [59, 0]
click at [656, 506] on span "[URL][DOMAIN_NAME][PERSON_NAME][PERSON_NAME][DATE]" at bounding box center [707, 534] width 156 height 56
drag, startPoint x: 662, startPoint y: 488, endPoint x: 584, endPoint y: 372, distance: 139.8
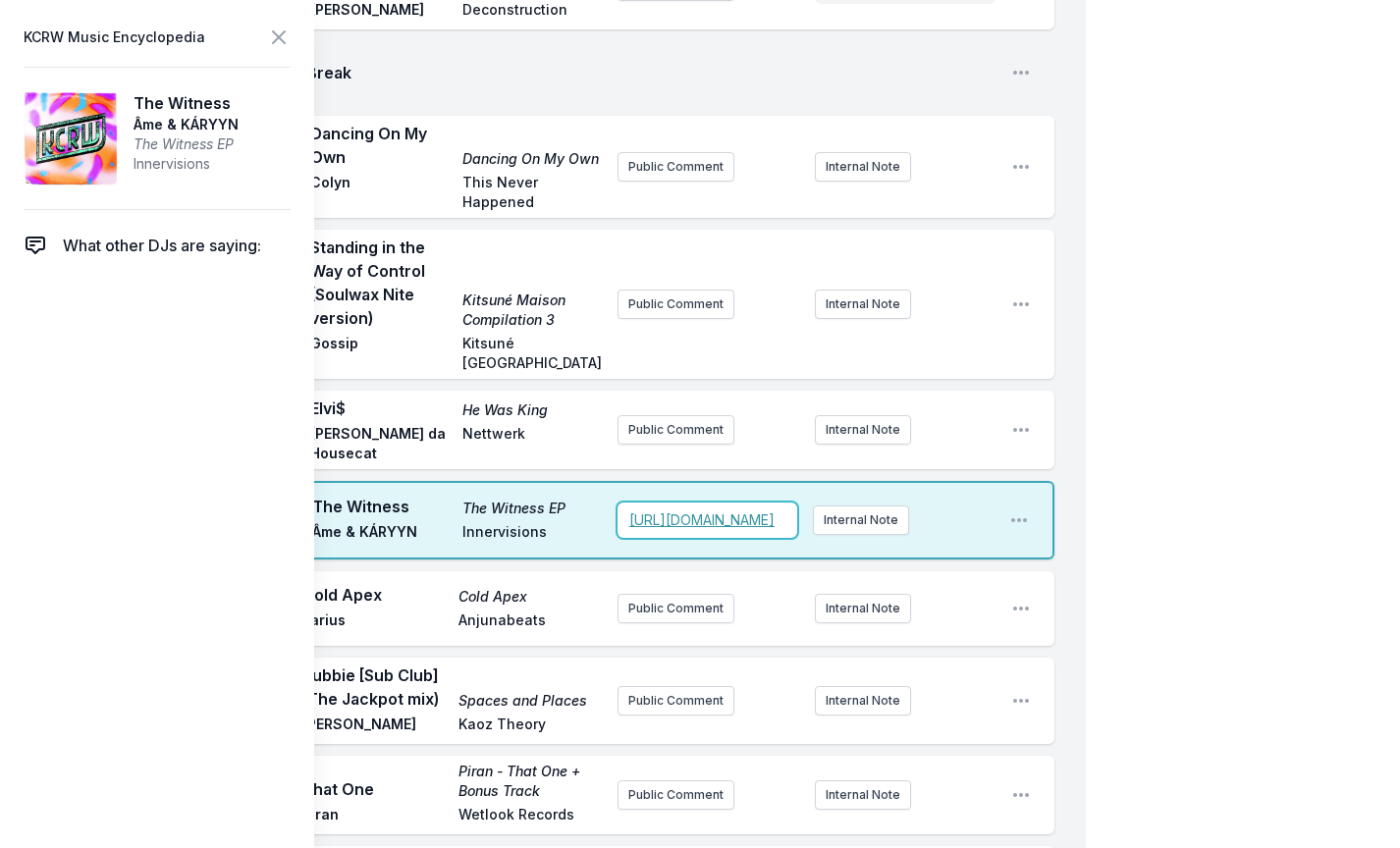
click at [562, 532] on div "10:00 PM Rise And Shine Still Life ALASKALASKA Marathon Artists Public Comment …" at bounding box center [542, 348] width 1086 height 3702
click at [269, 27] on icon at bounding box center [279, 38] width 24 height 24
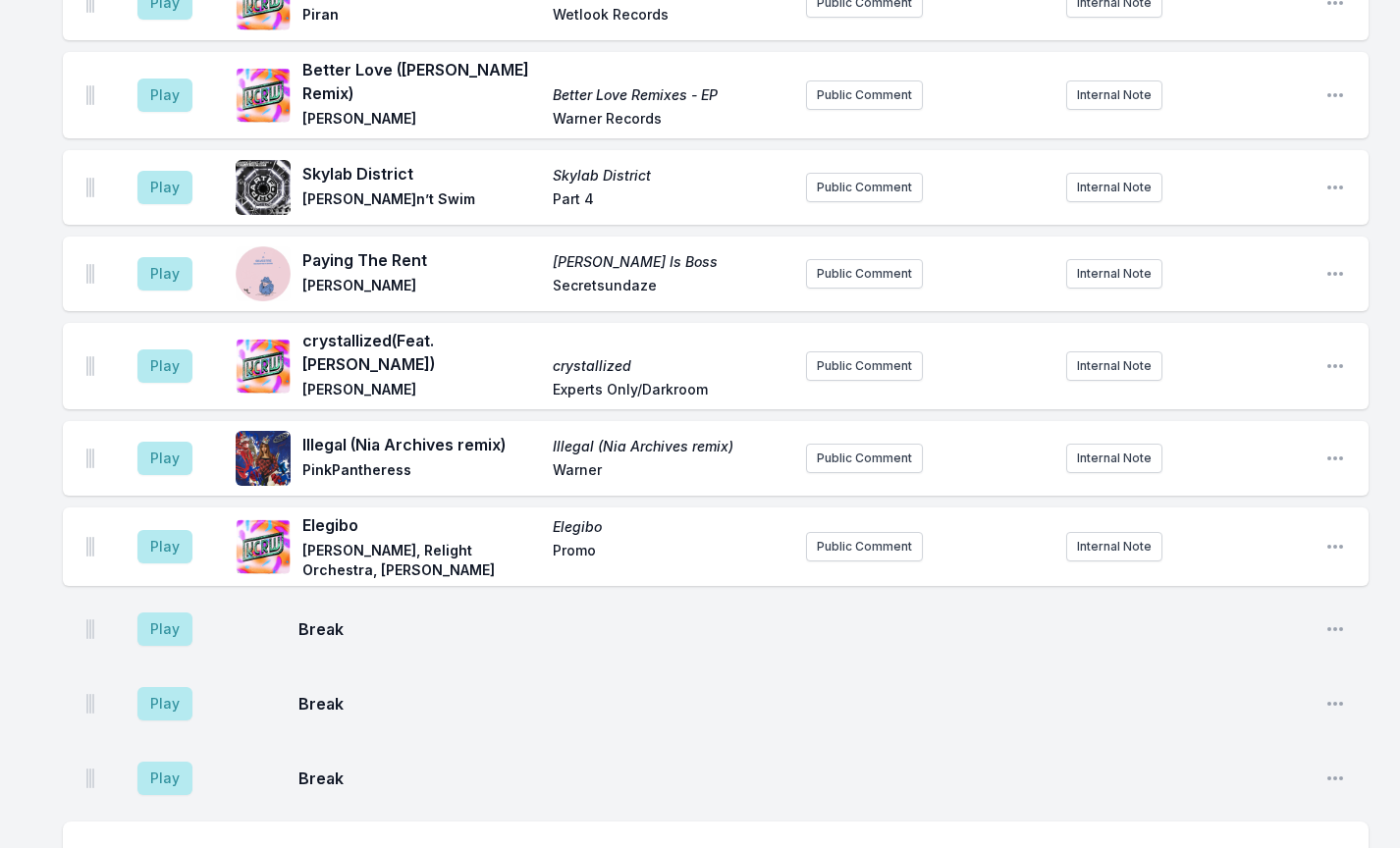
scroll to position [2307, 0]
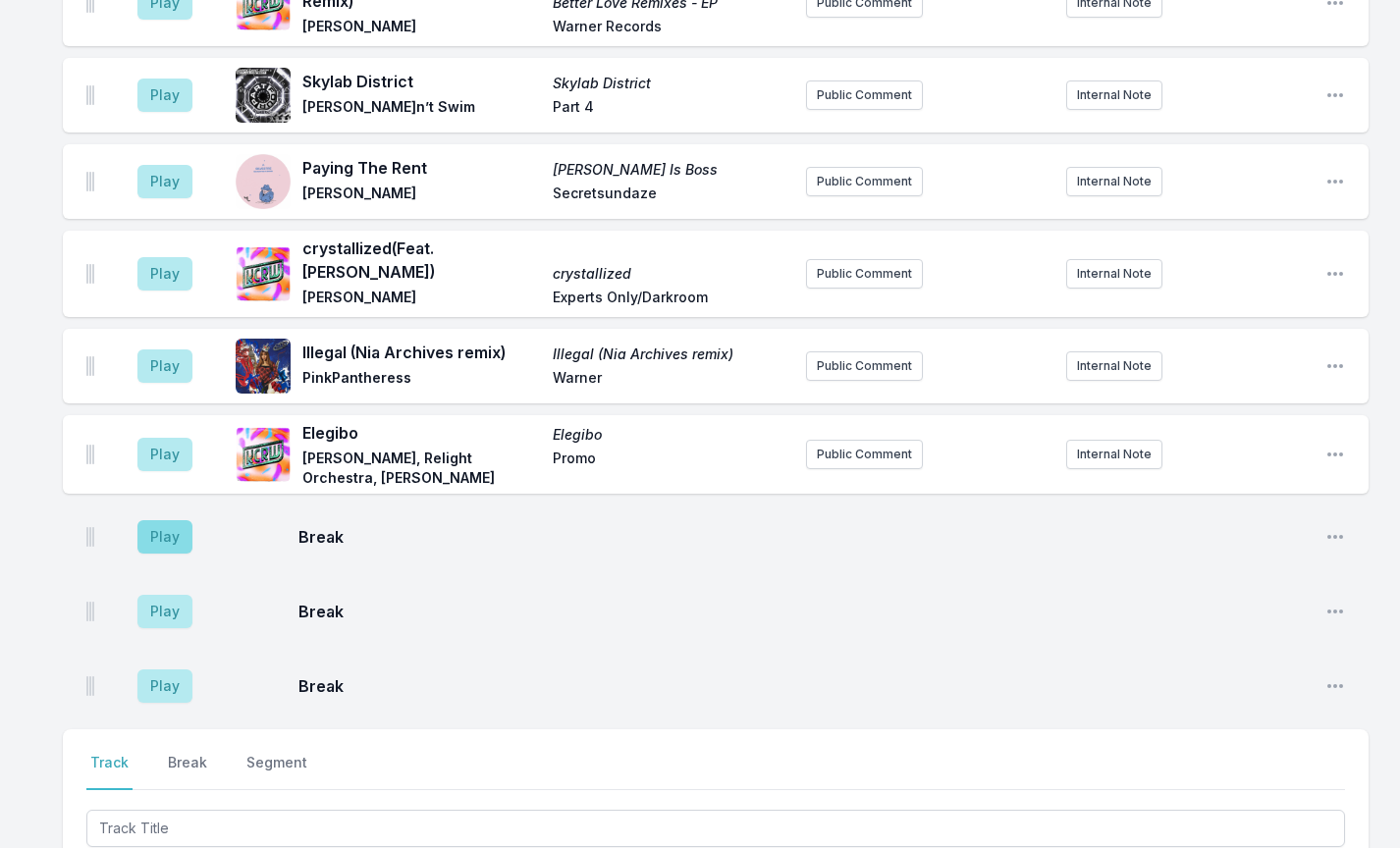
click at [170, 521] on button "Play" at bounding box center [165, 538] width 55 height 34
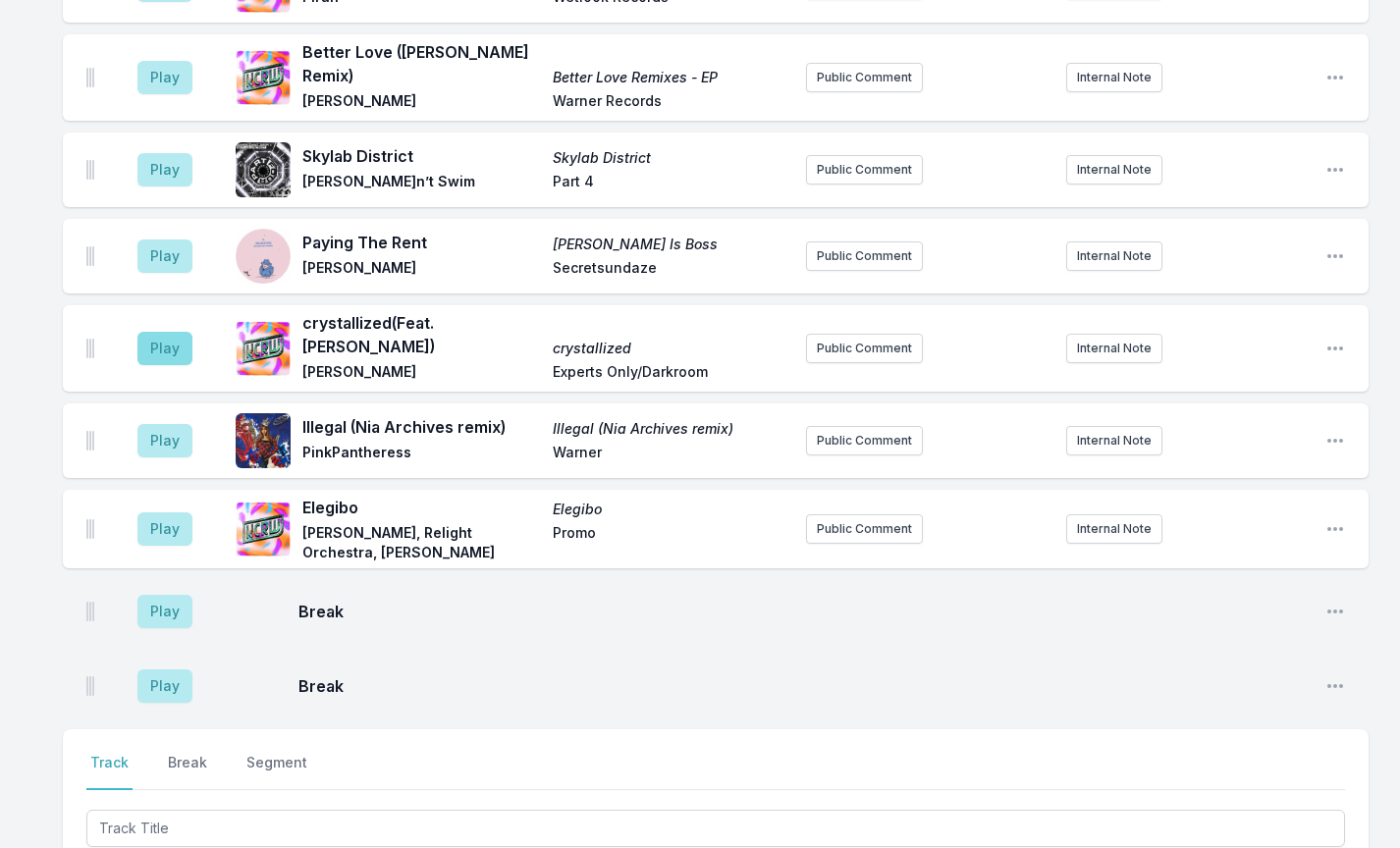
click at [160, 332] on button "Play" at bounding box center [165, 349] width 55 height 34
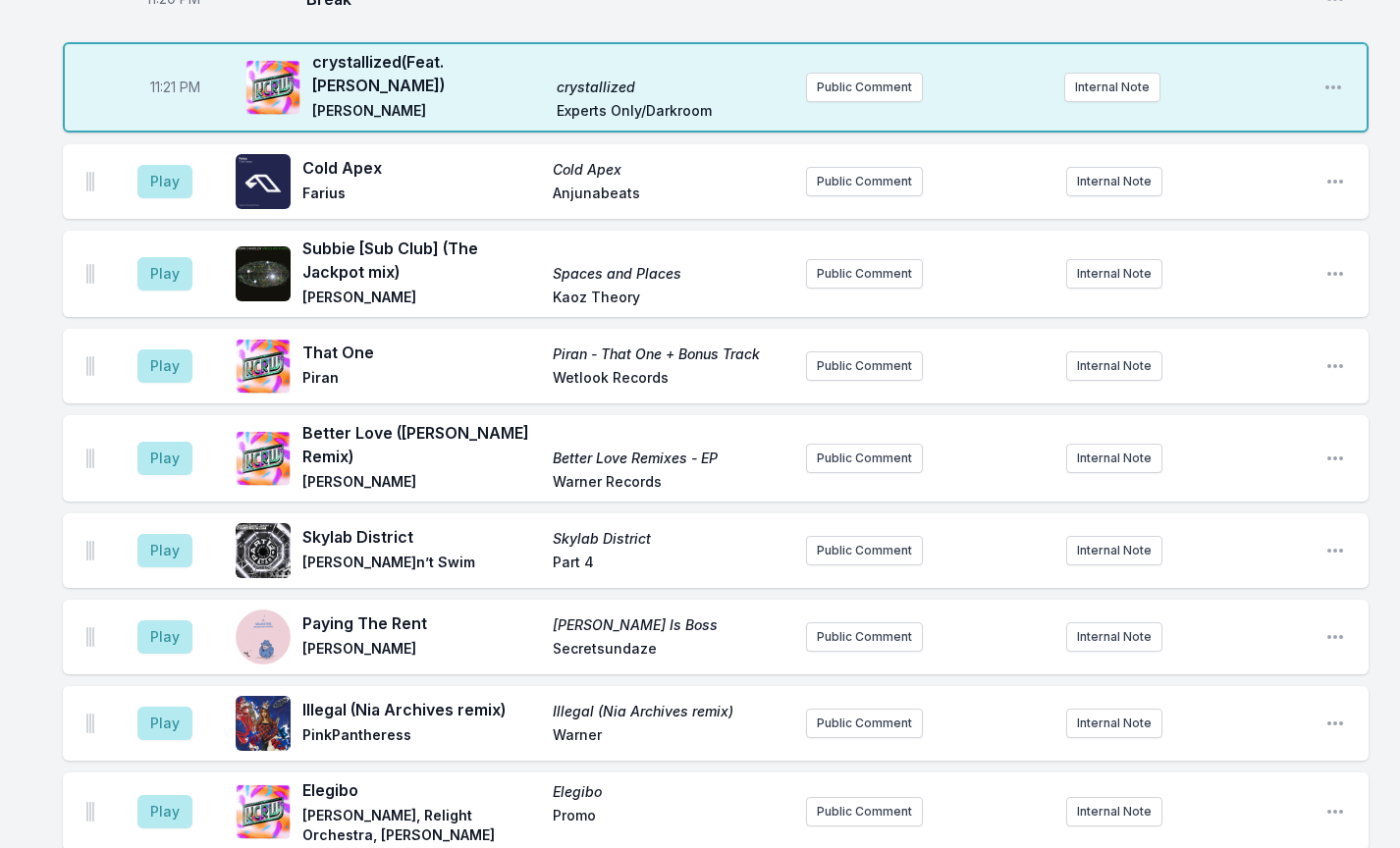
scroll to position [2016, 0]
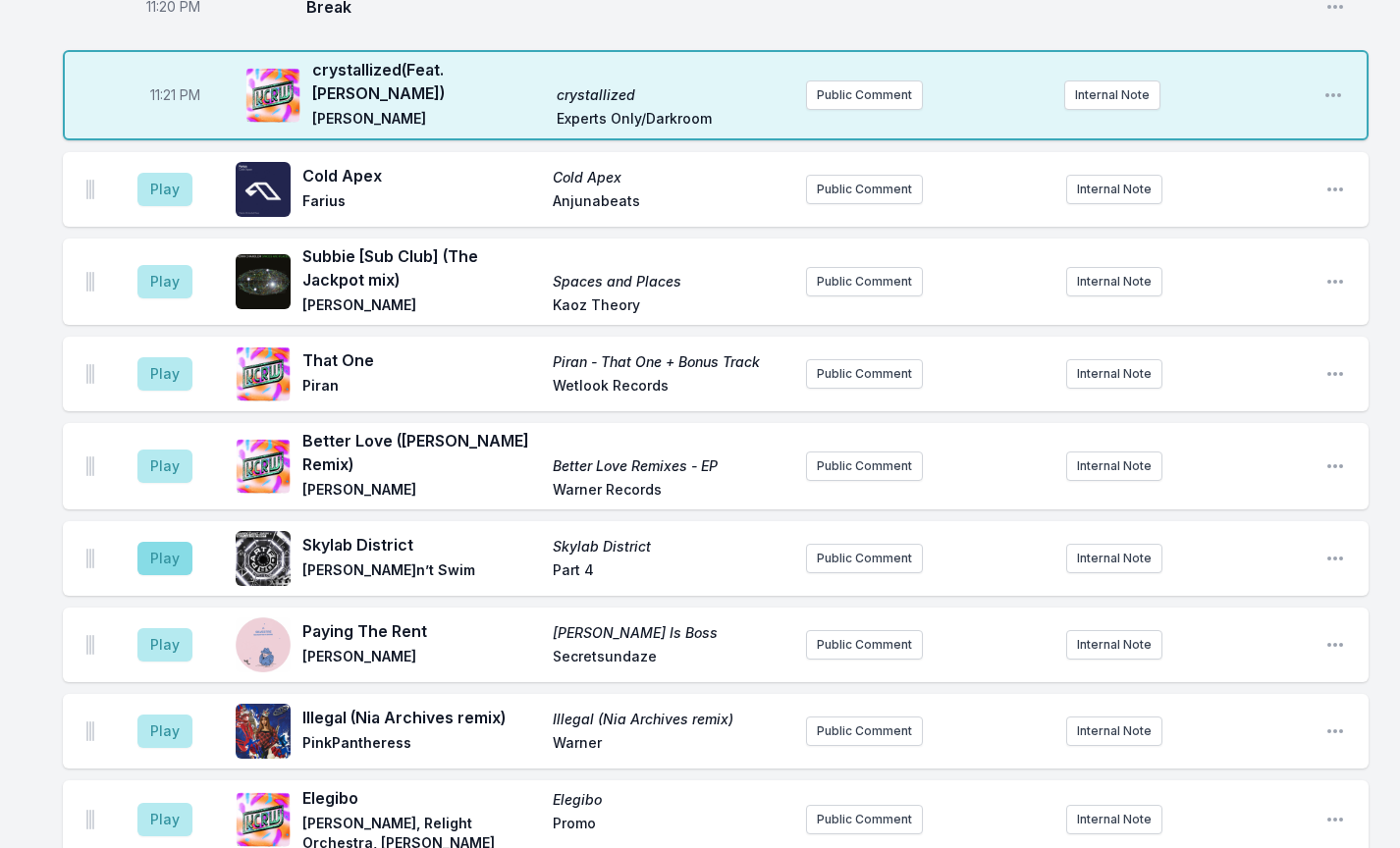
click at [175, 543] on button "Play" at bounding box center [165, 559] width 55 height 34
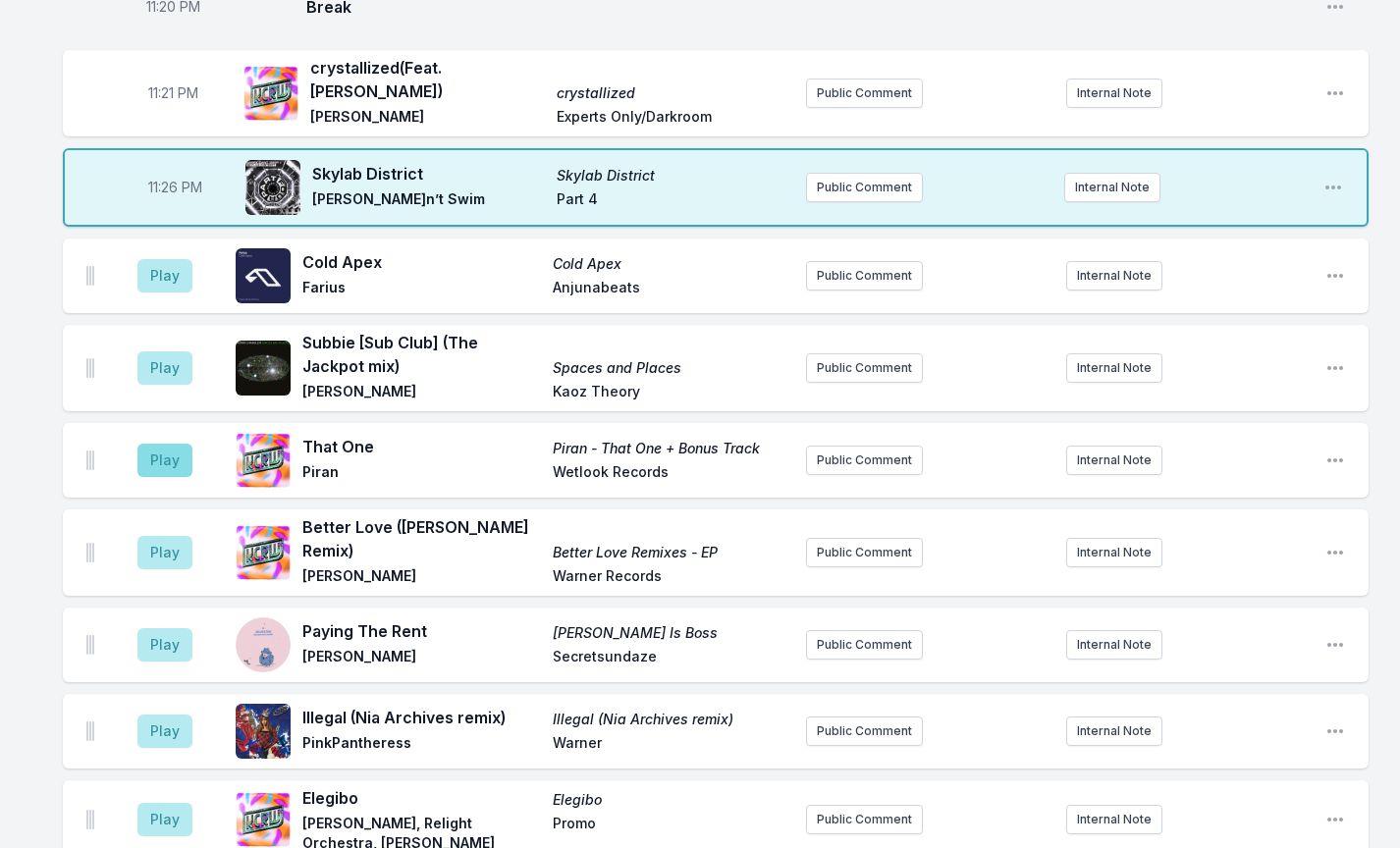
click at [167, 444] on button "Play" at bounding box center [165, 461] width 55 height 34
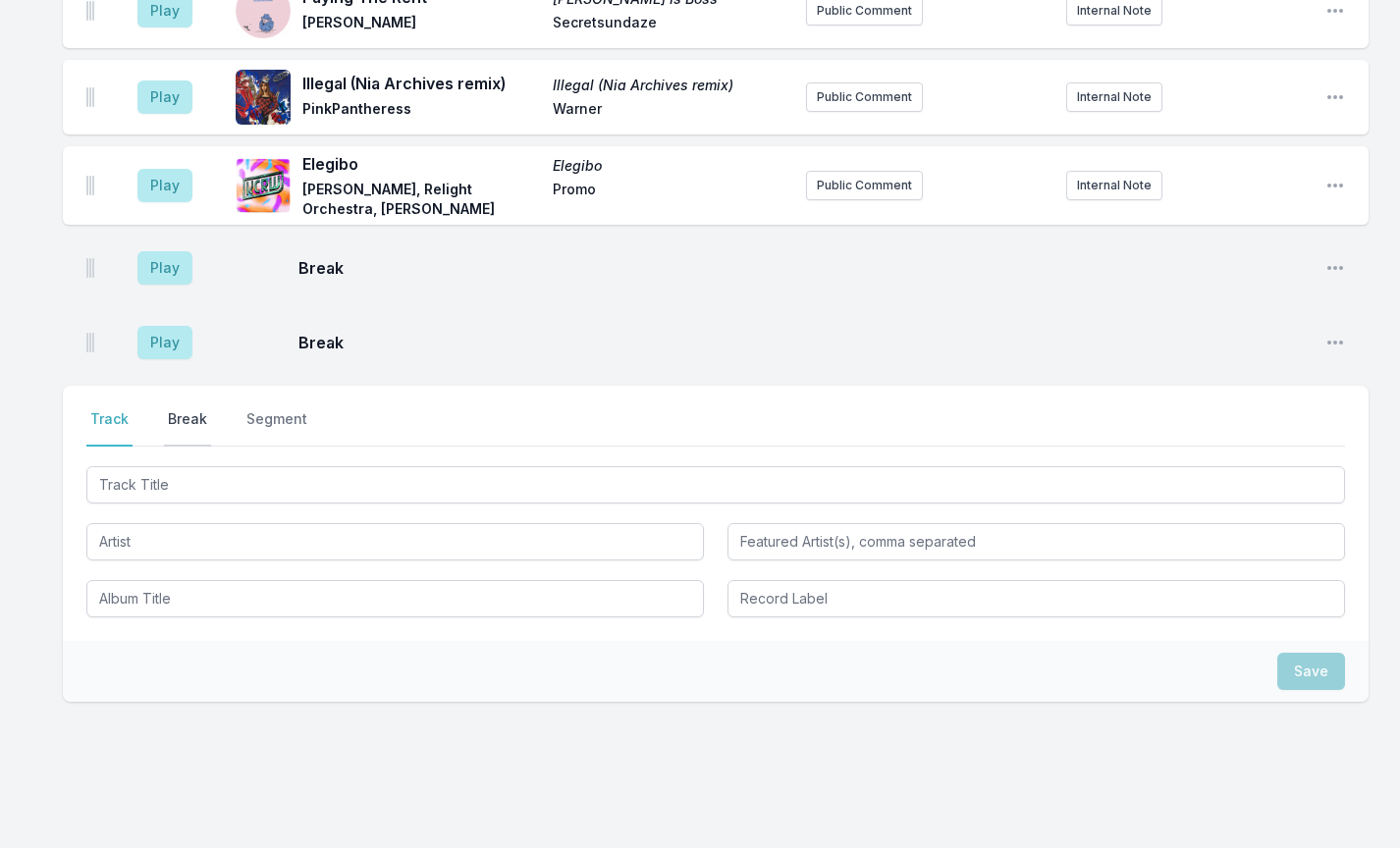
scroll to position [2649, 0]
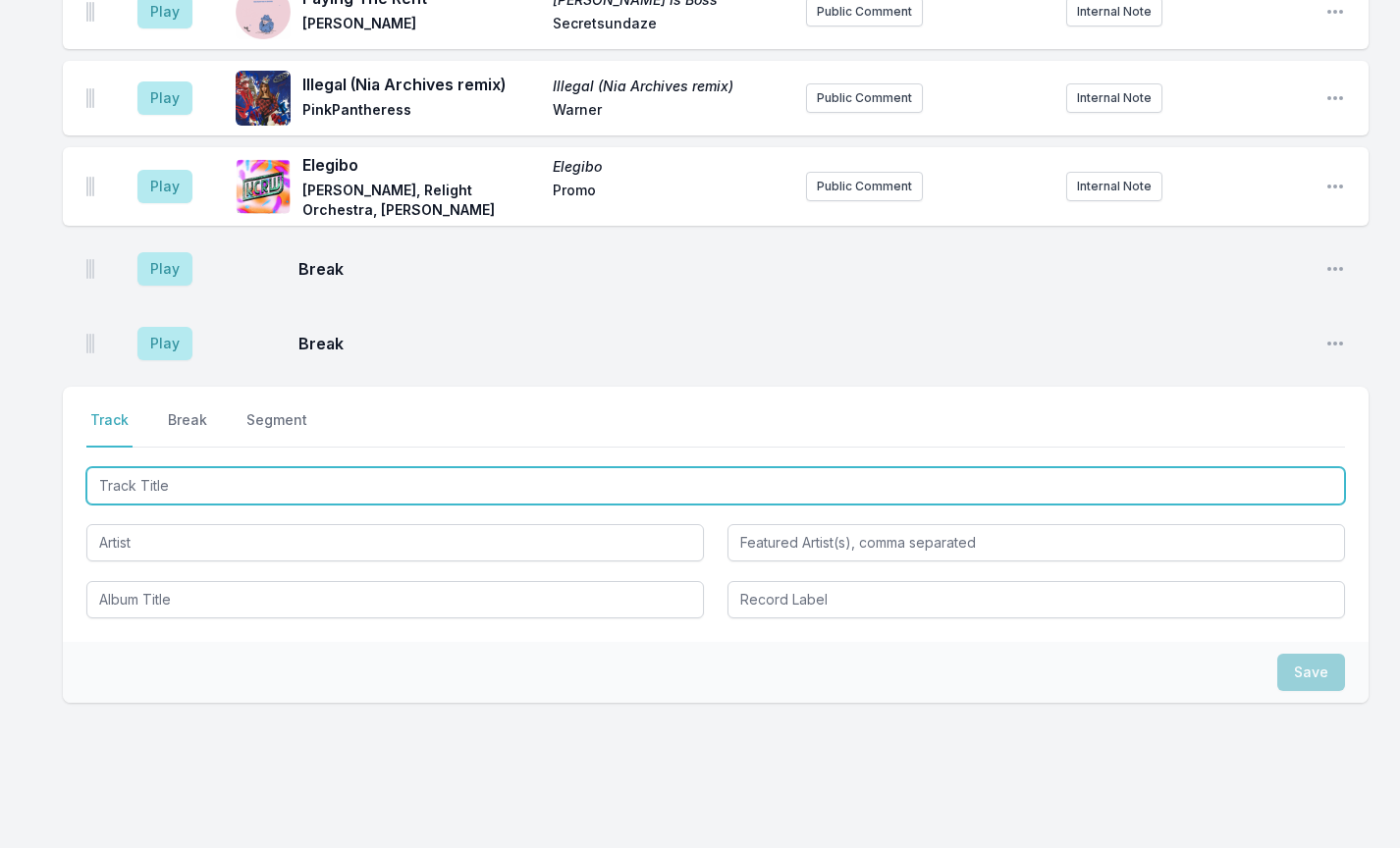
click at [150, 467] on input "Track Title" at bounding box center [715, 486] width 1258 height 38
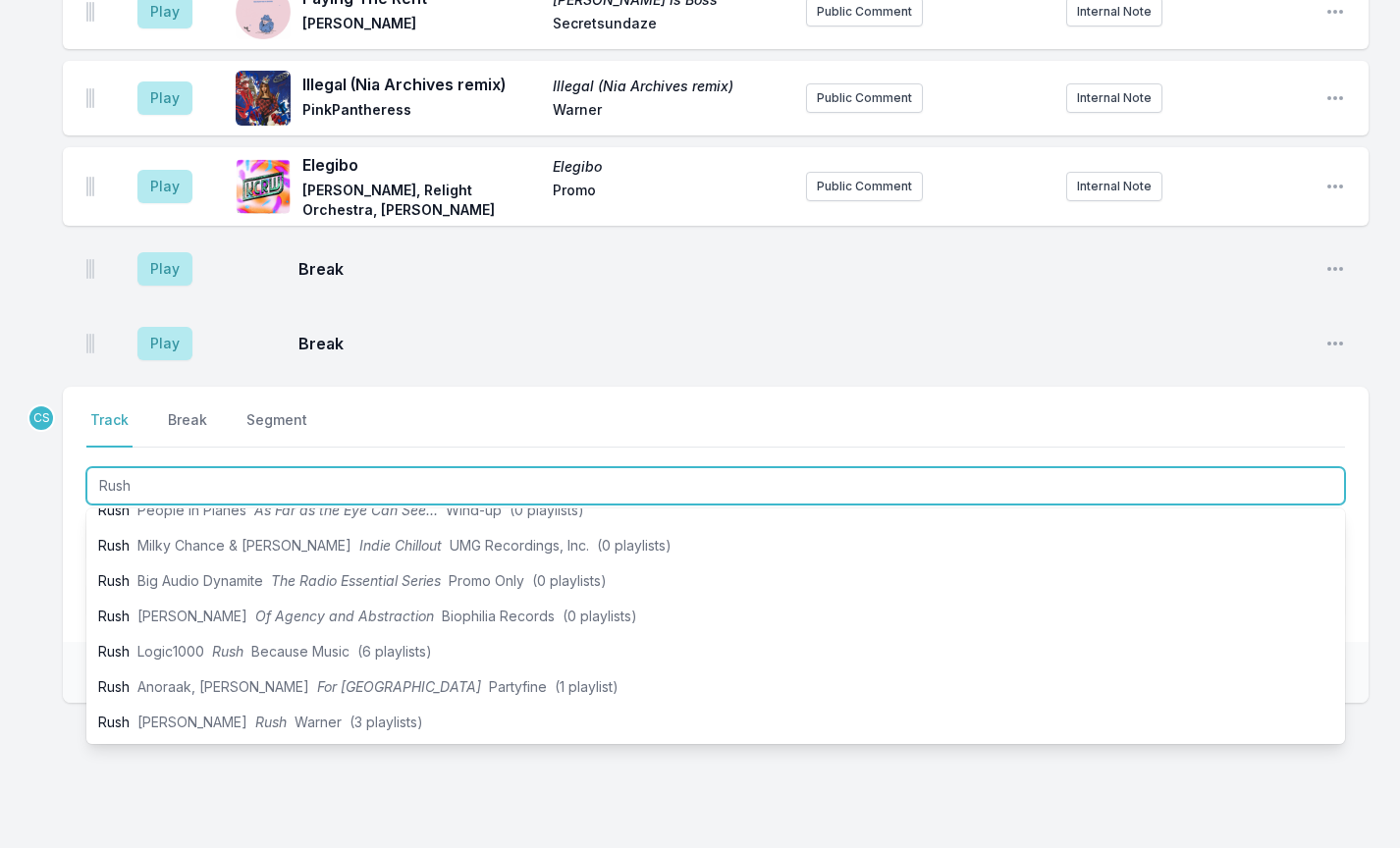
scroll to position [515, 0]
type input "Rush"
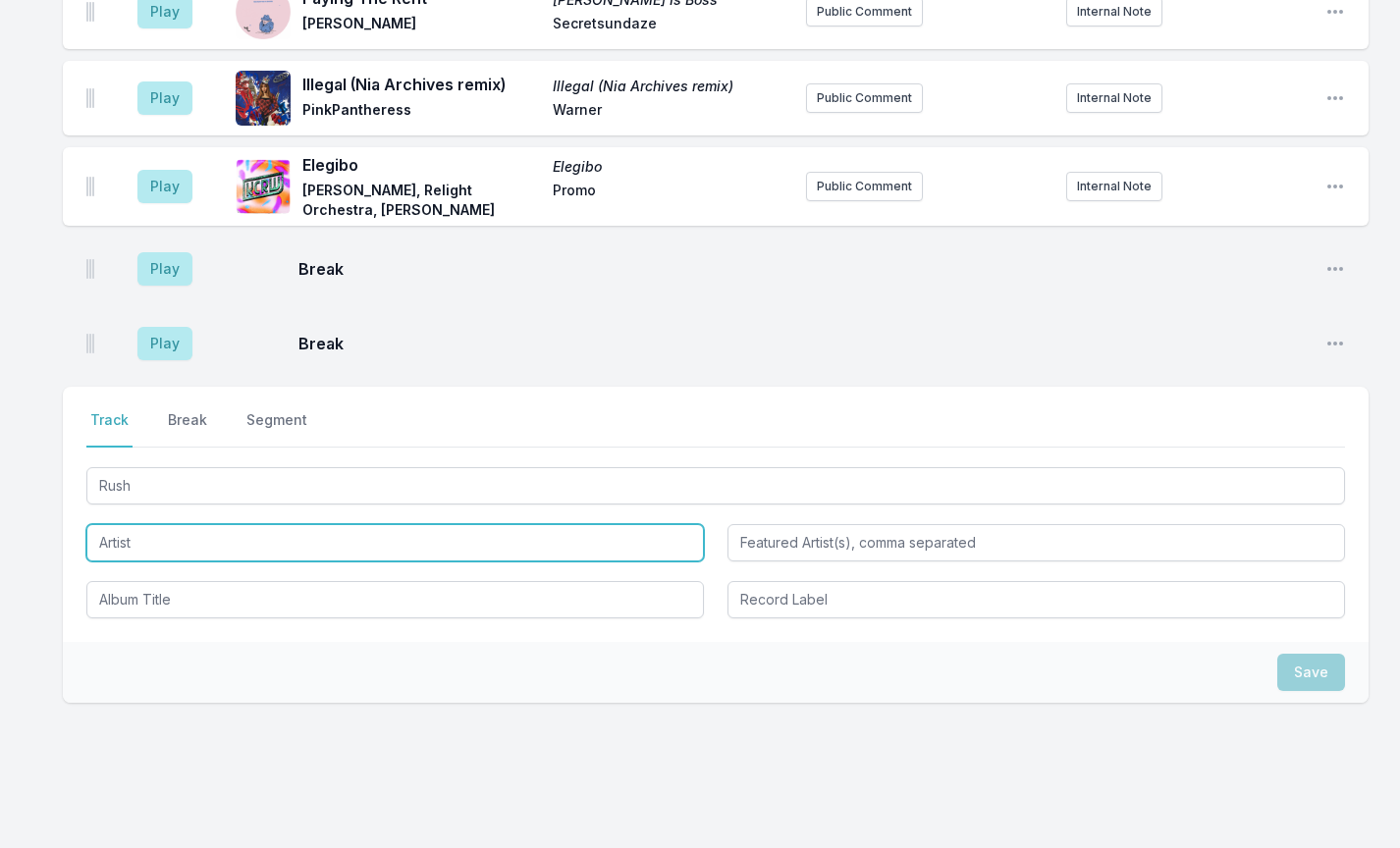
click at [212, 525] on input "Artist" at bounding box center [395, 544] width 618 height 38
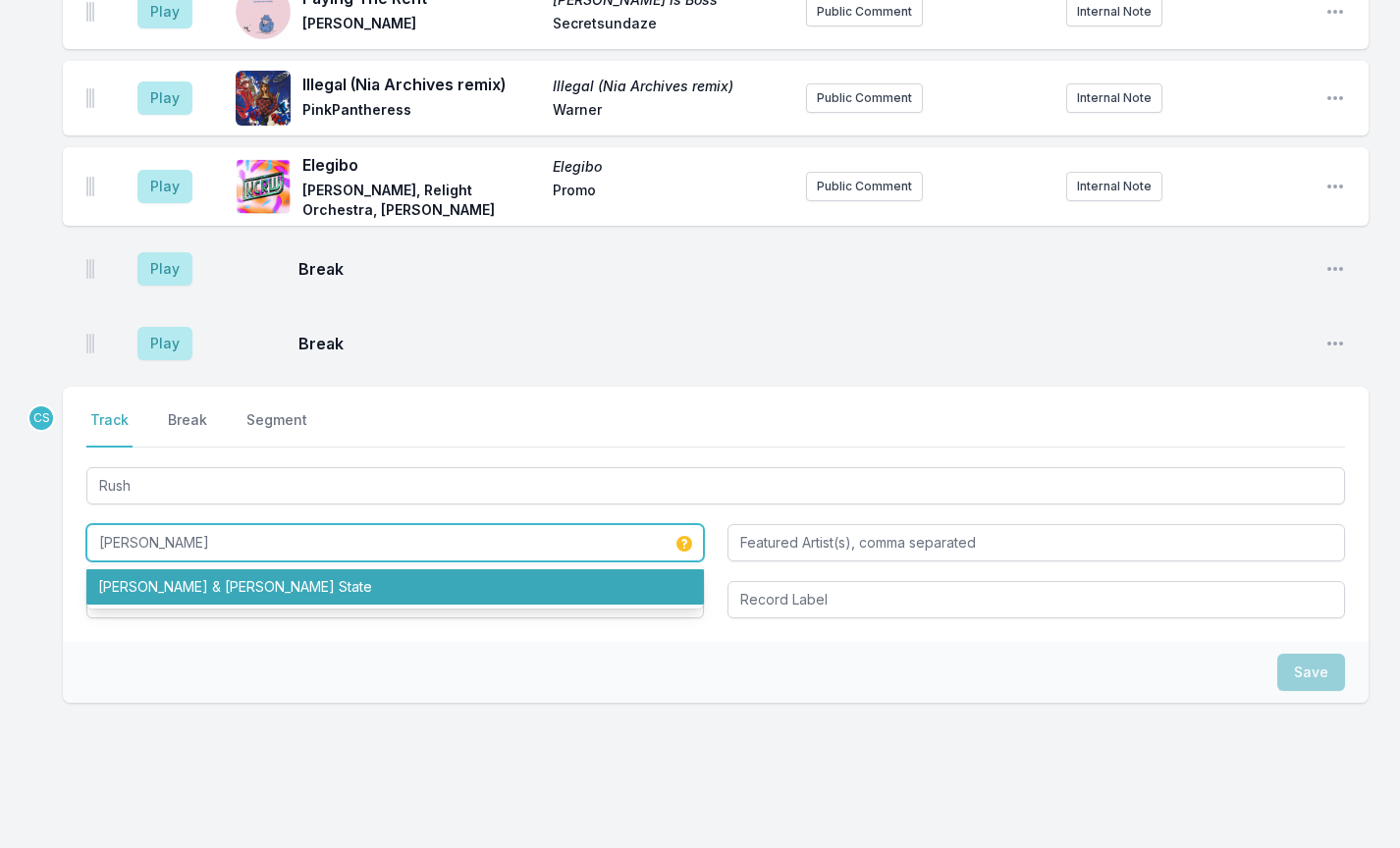
click at [182, 525] on input "[PERSON_NAME]" at bounding box center [395, 544] width 618 height 38
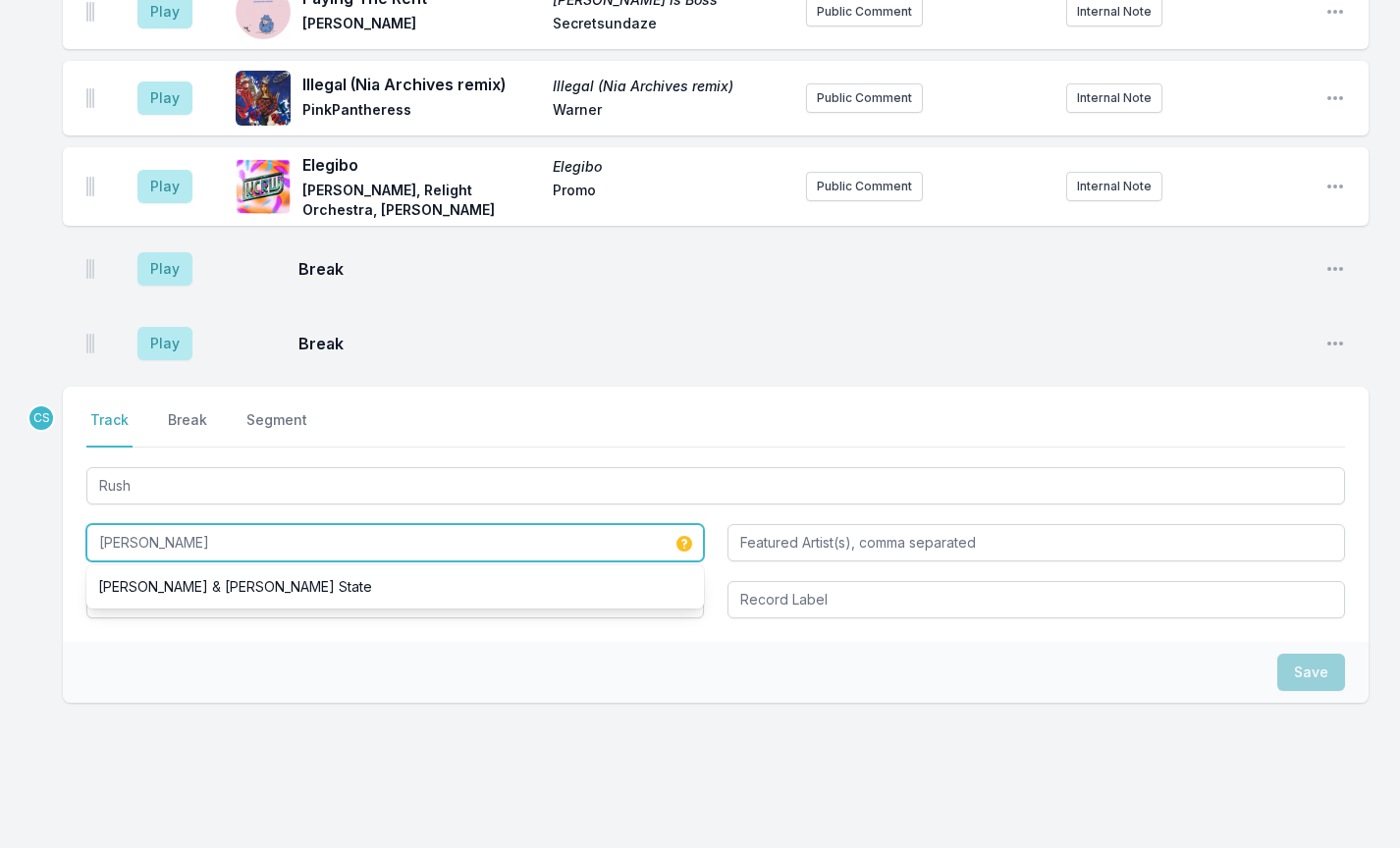
click at [182, 525] on input "[PERSON_NAME]" at bounding box center [395, 544] width 618 height 38
paste input "Ikin, [PERSON_NAME]"
type input "[PERSON_NAME], [PERSON_NAME]"
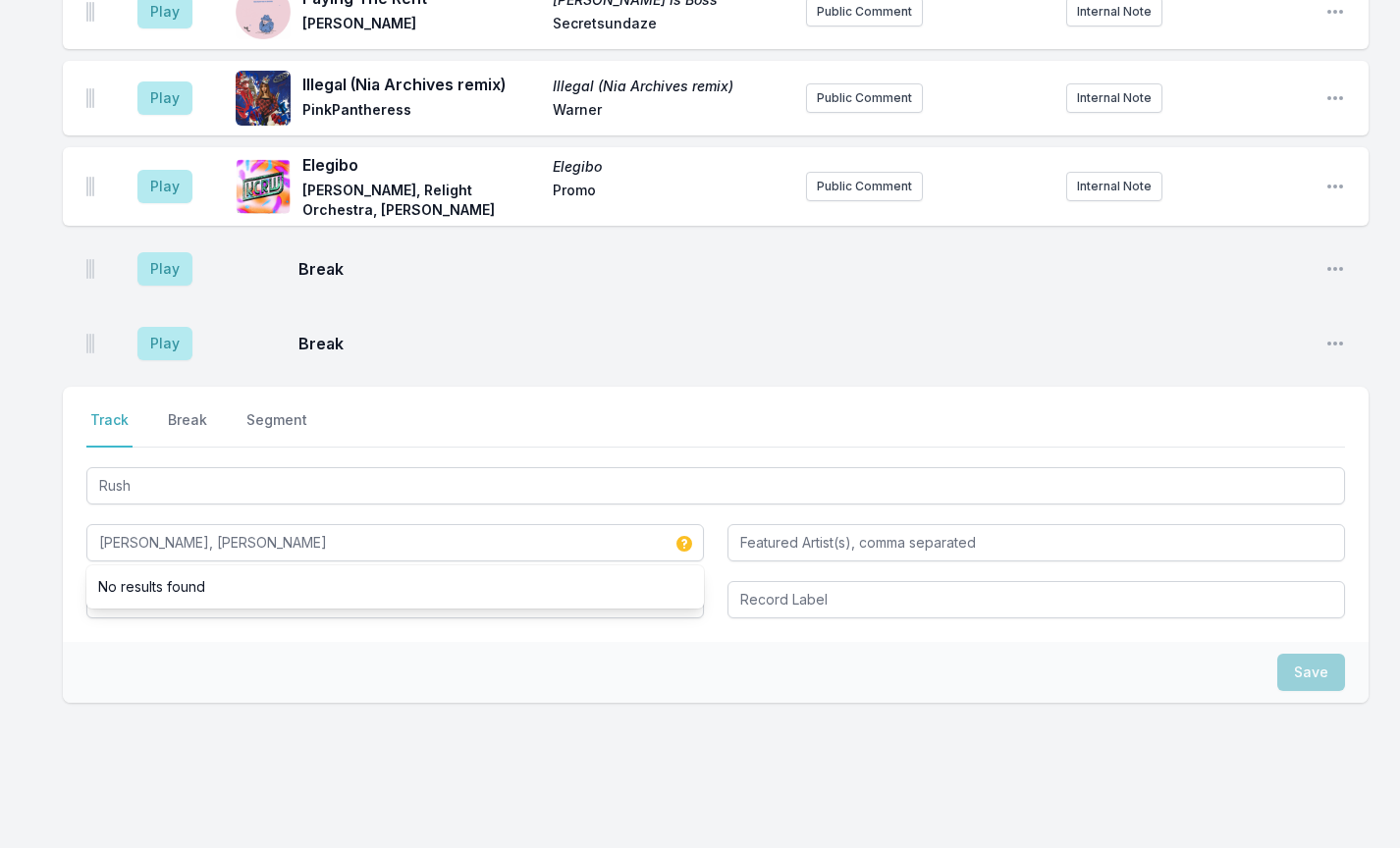
click at [196, 643] on div "Save" at bounding box center [715, 672] width 1306 height 61
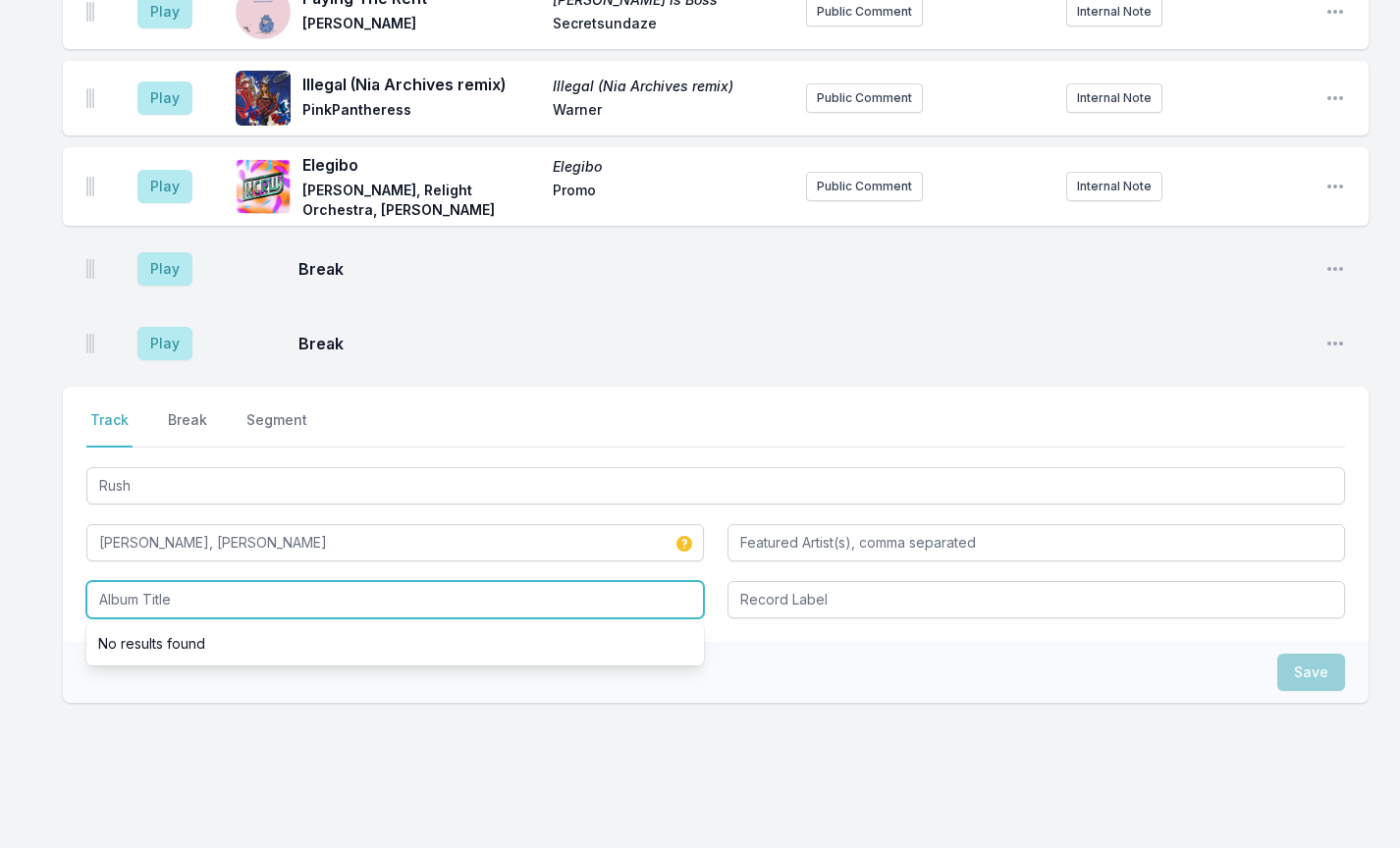
click at [164, 581] on input "Album Title" at bounding box center [395, 600] width 618 height 38
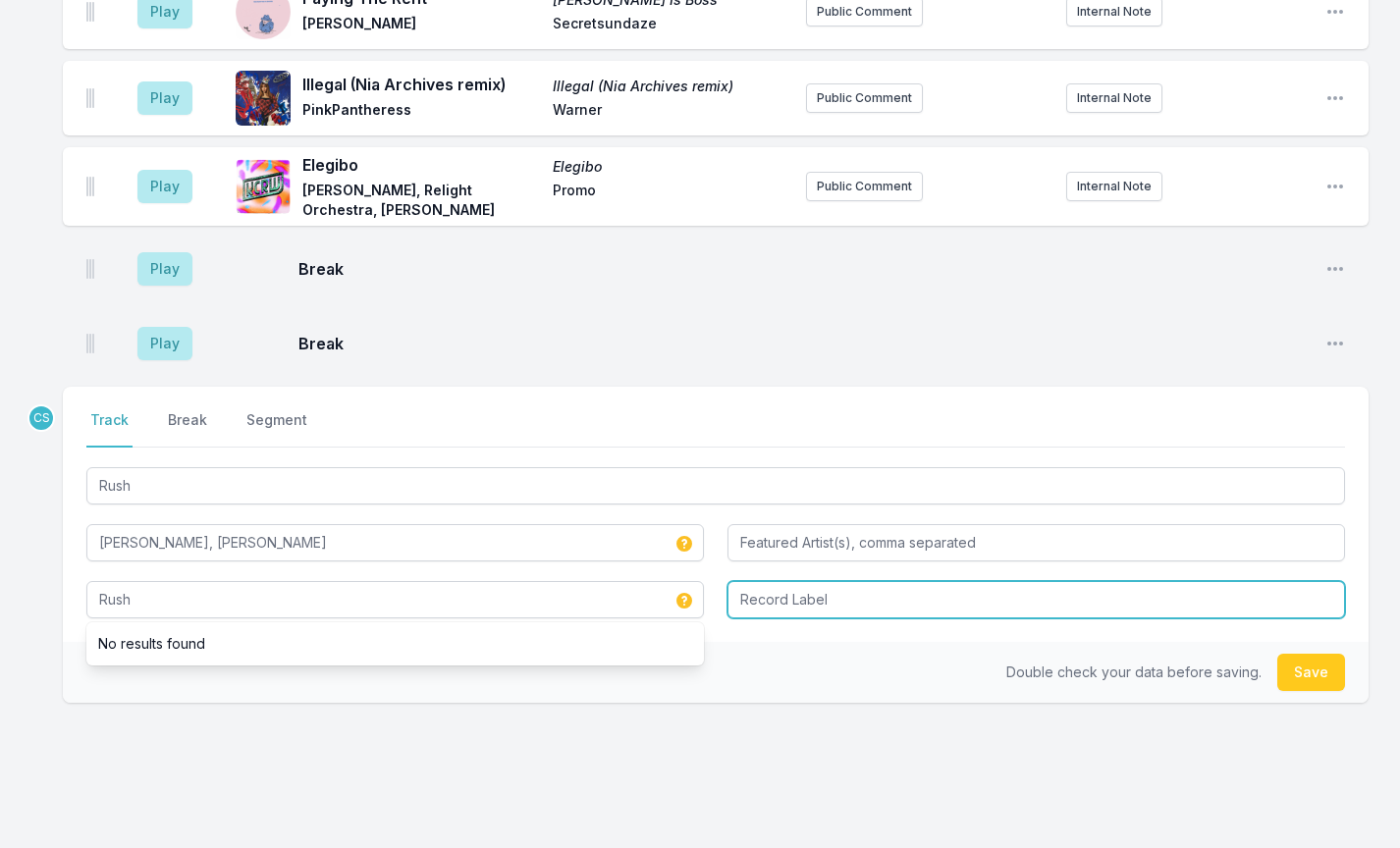
type input "Rush"
type input "TOOLROOM"
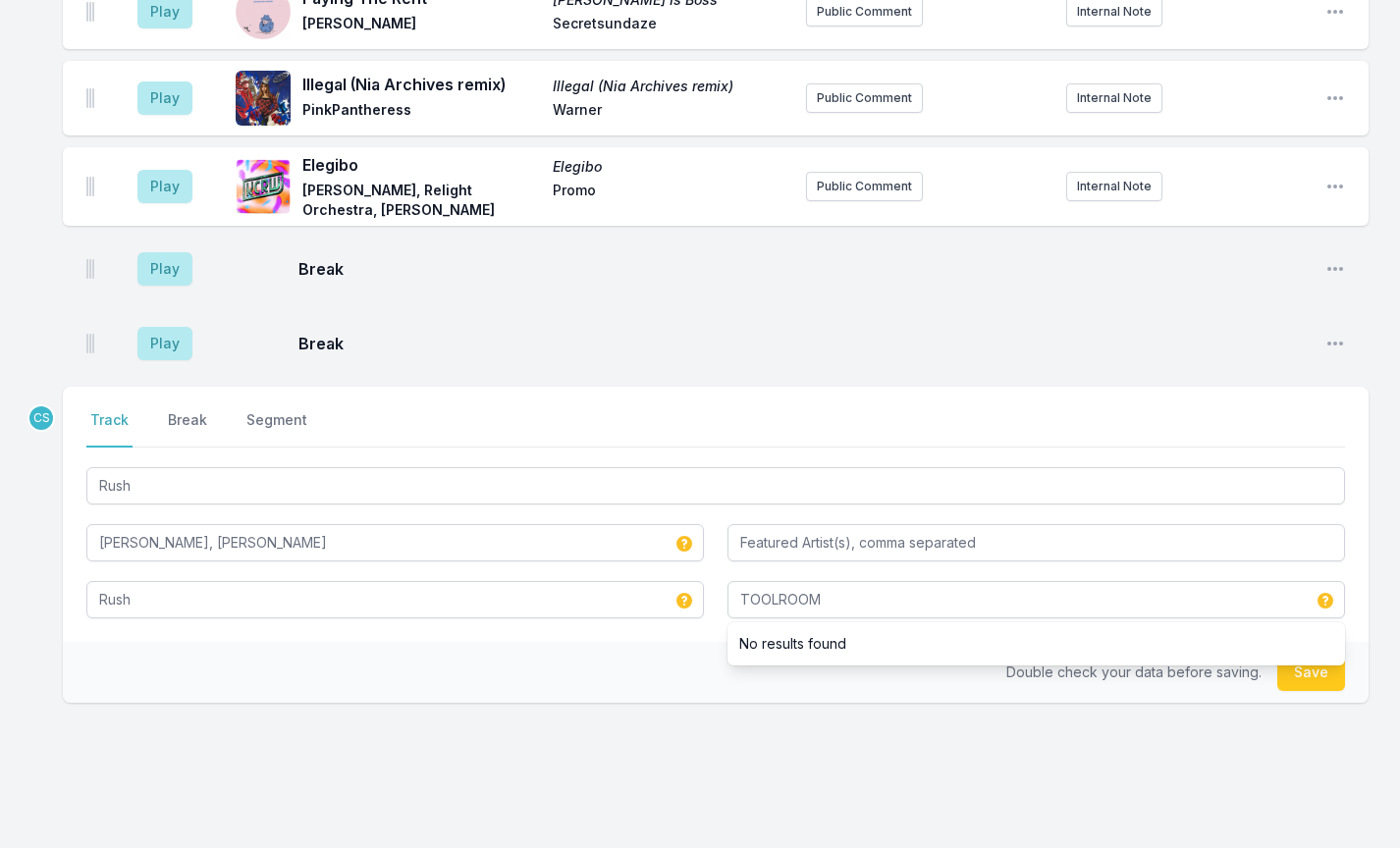
click at [1303, 654] on button "Save" at bounding box center [1311, 672] width 67 height 38
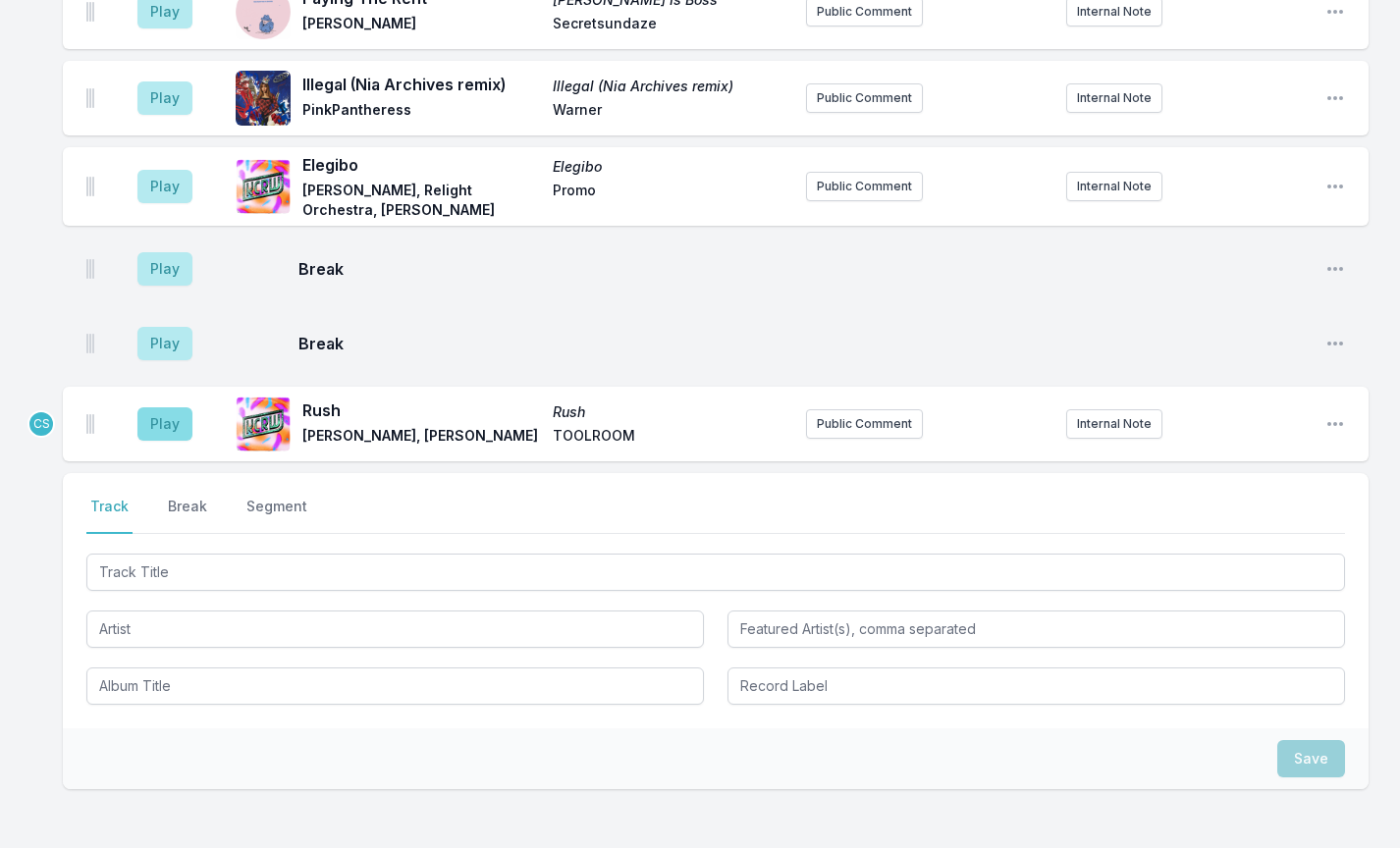
click at [173, 408] on button "Play" at bounding box center [165, 424] width 55 height 34
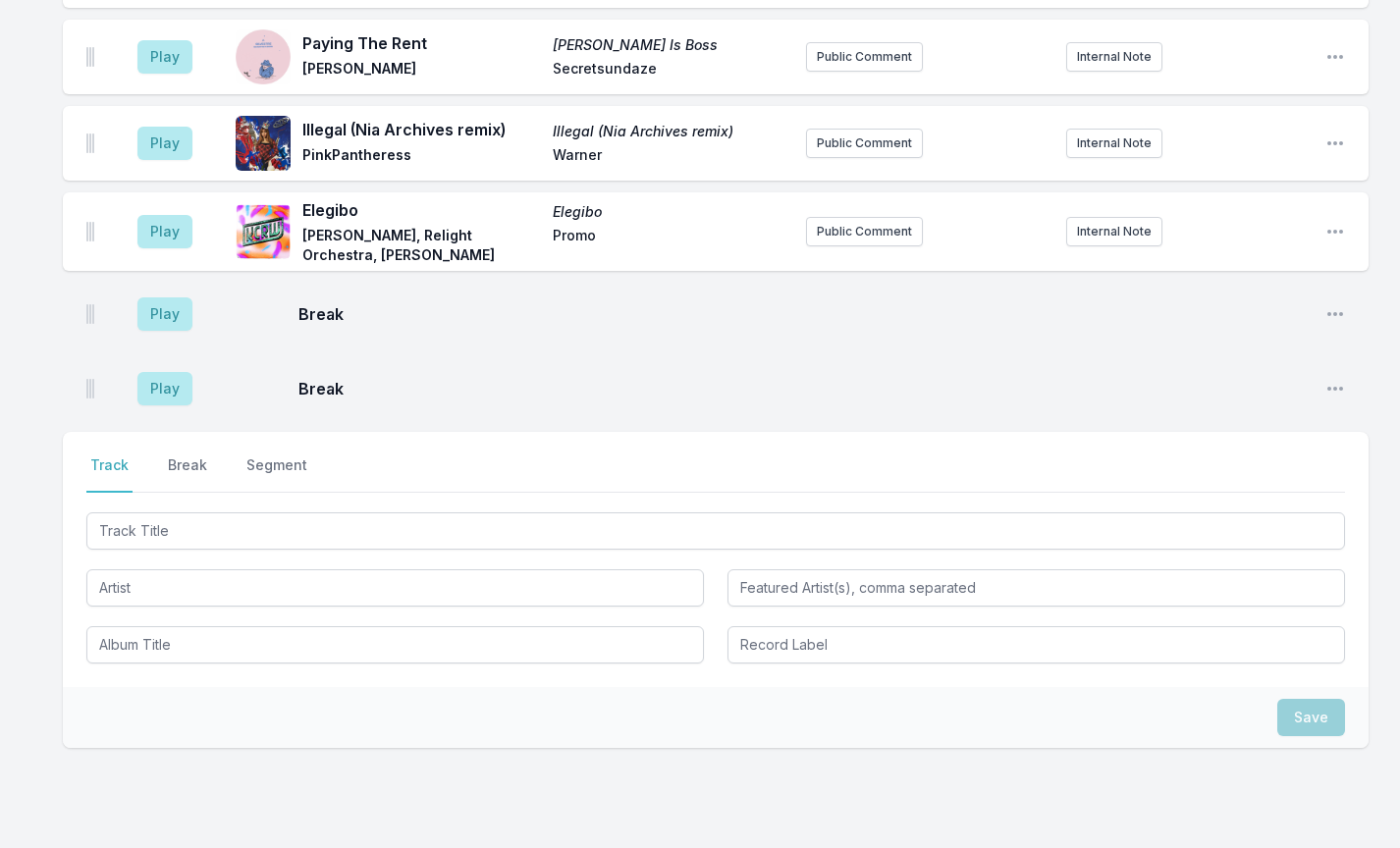
scroll to position [2727, 0]
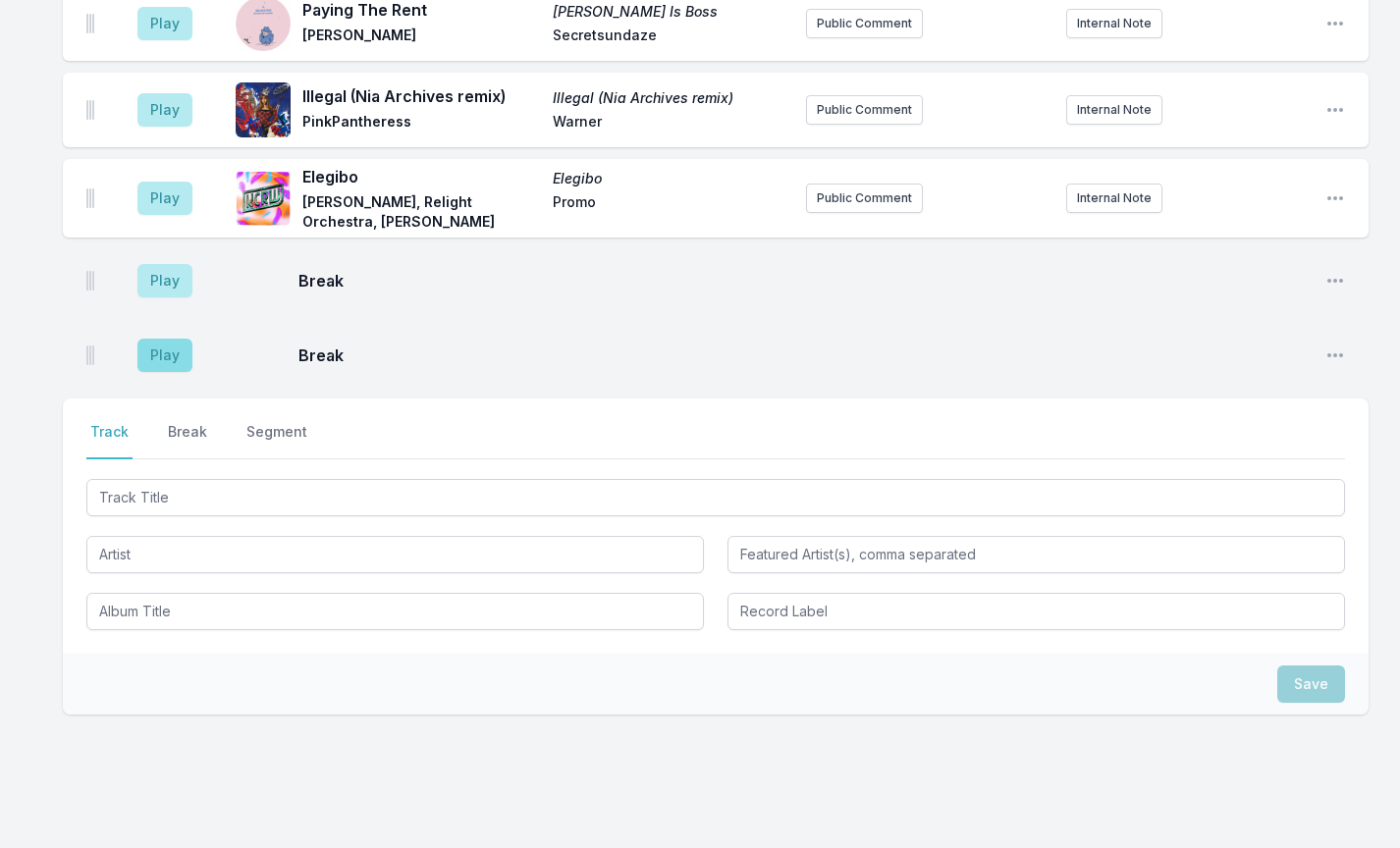
click at [162, 339] on button "Play" at bounding box center [165, 356] width 55 height 34
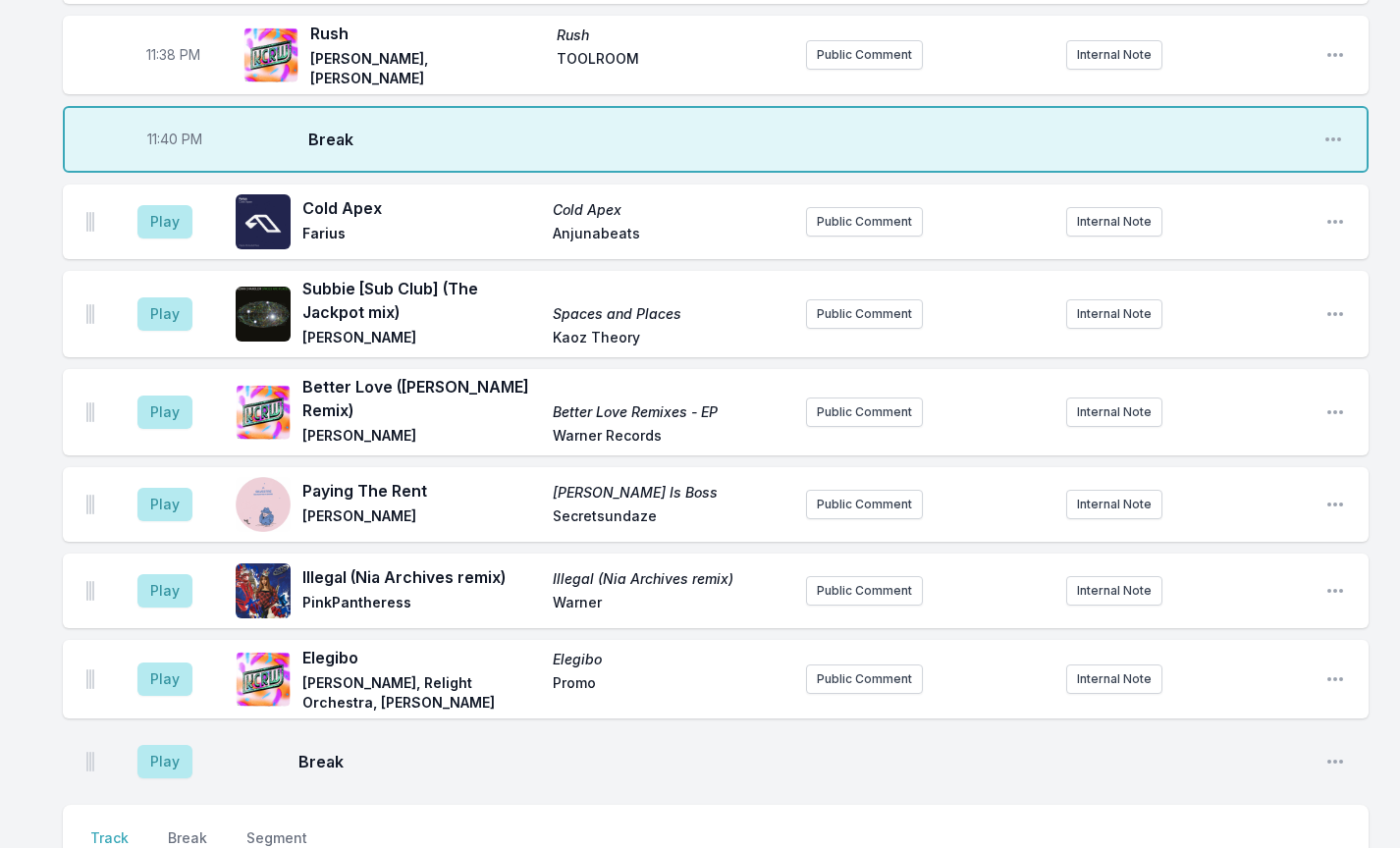
scroll to position [2317, 0]
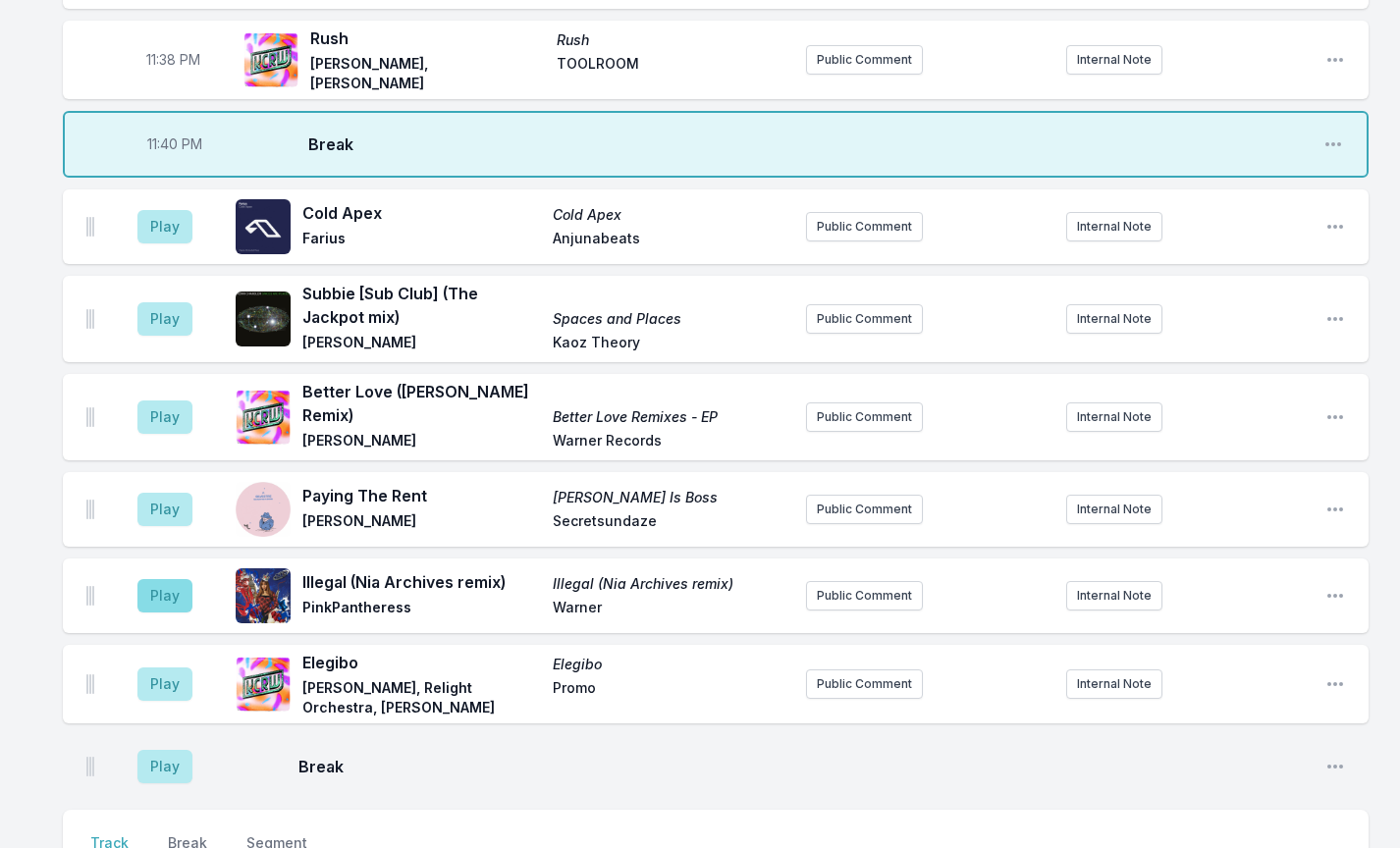
click at [160, 579] on button "Play" at bounding box center [165, 596] width 55 height 34
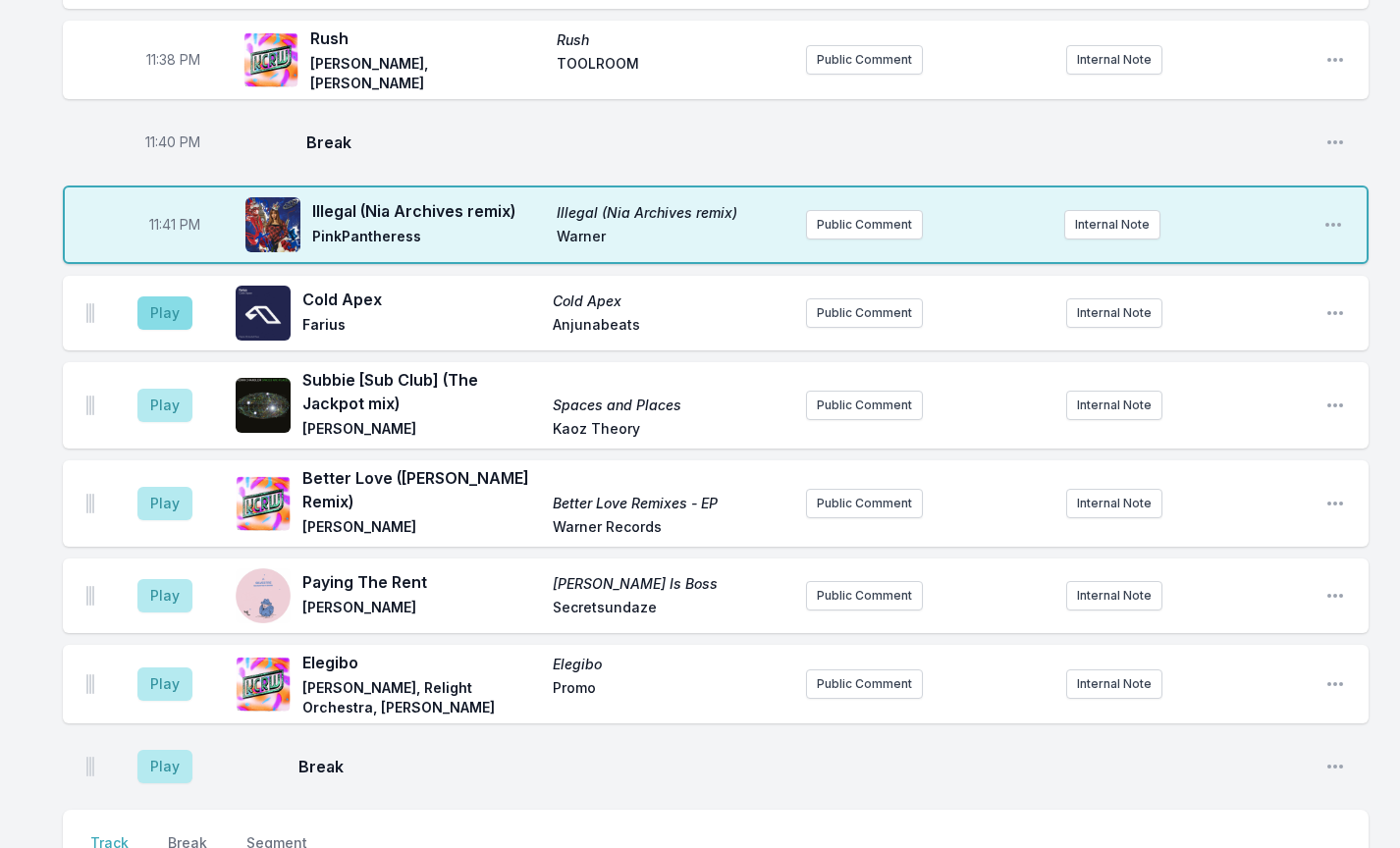
click at [183, 297] on button "Play" at bounding box center [165, 313] width 55 height 34
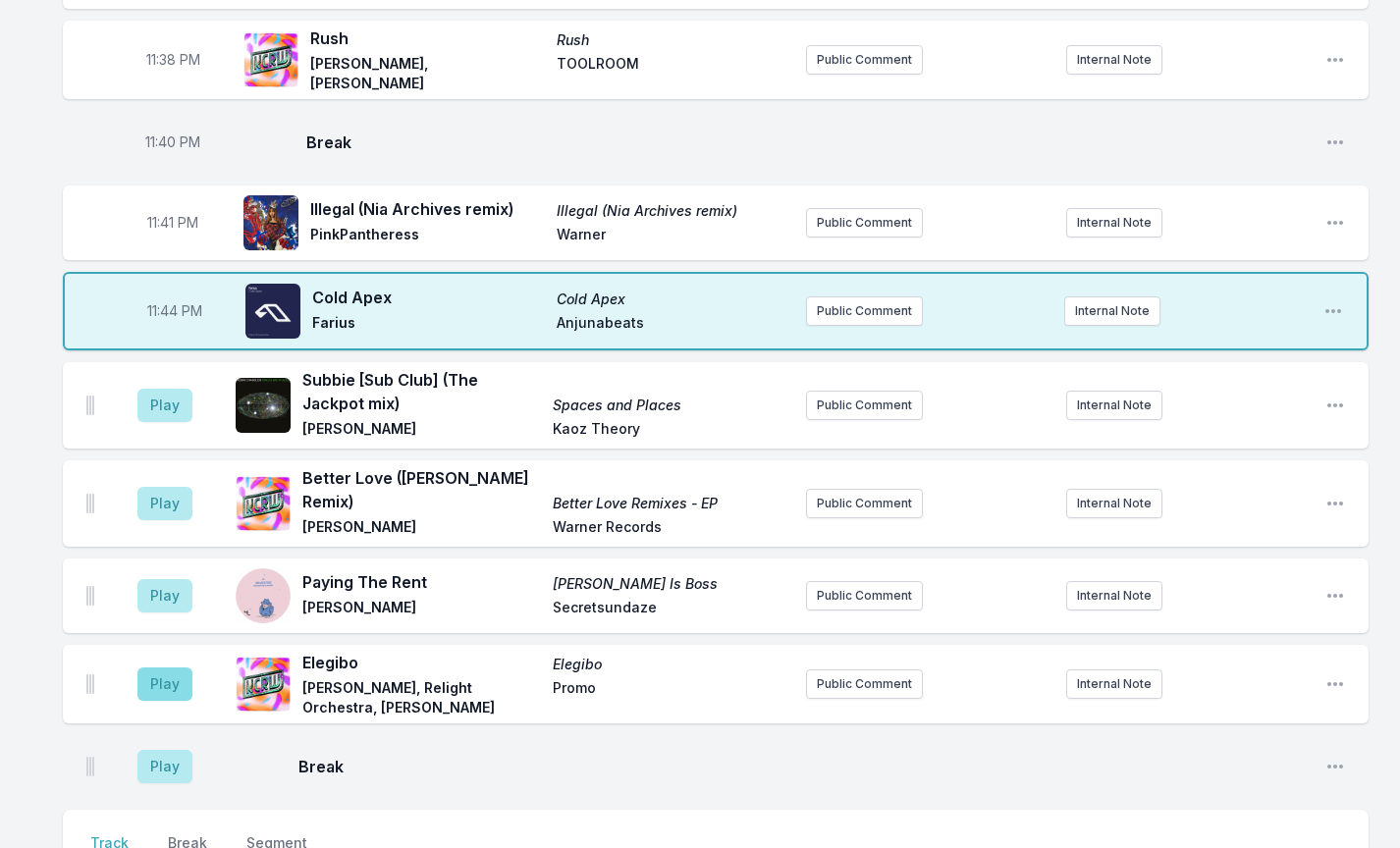
click at [161, 667] on button "Play" at bounding box center [165, 684] width 55 height 34
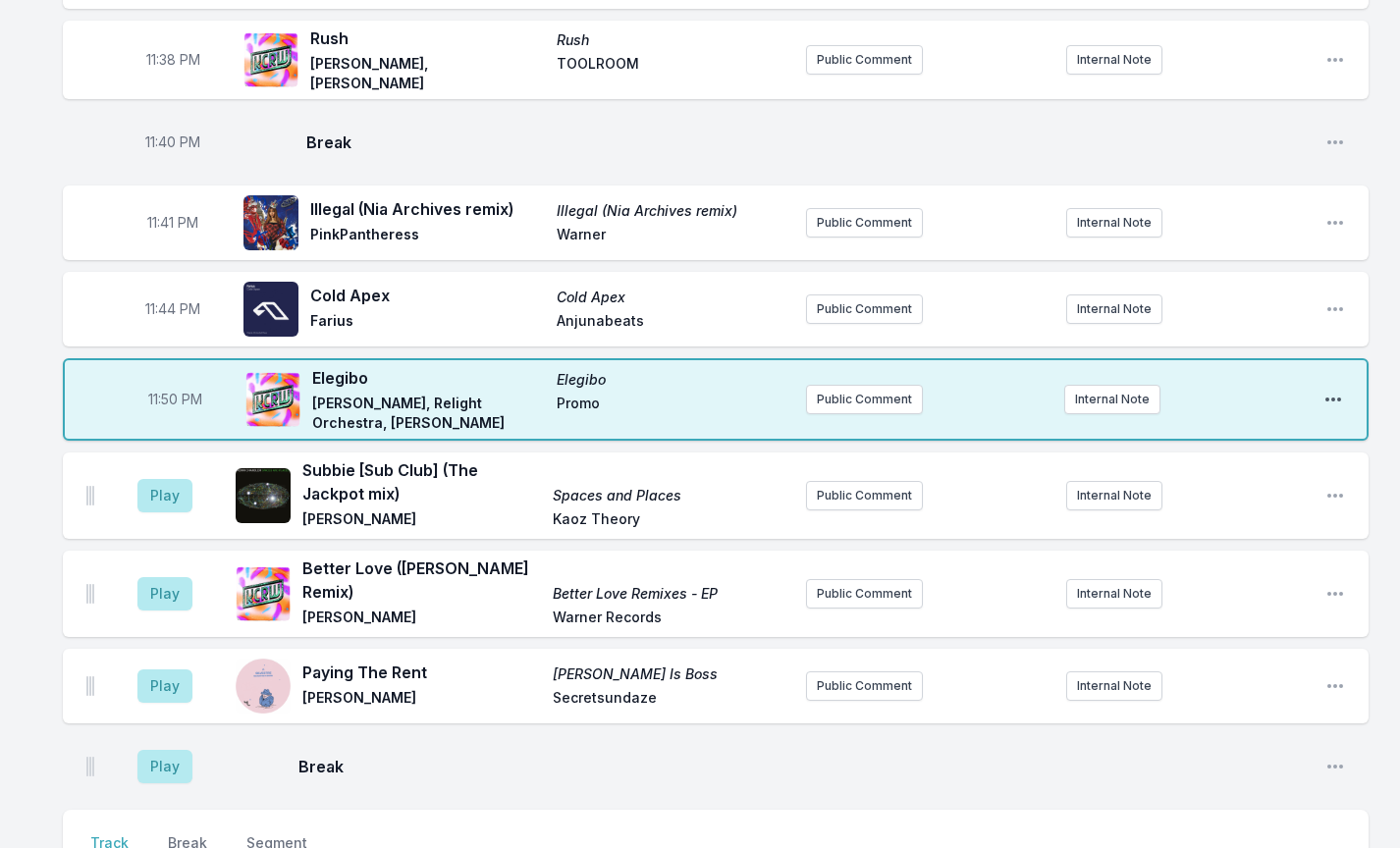
click at [1329, 390] on icon "Open playlist item options" at bounding box center [1334, 400] width 20 height 20
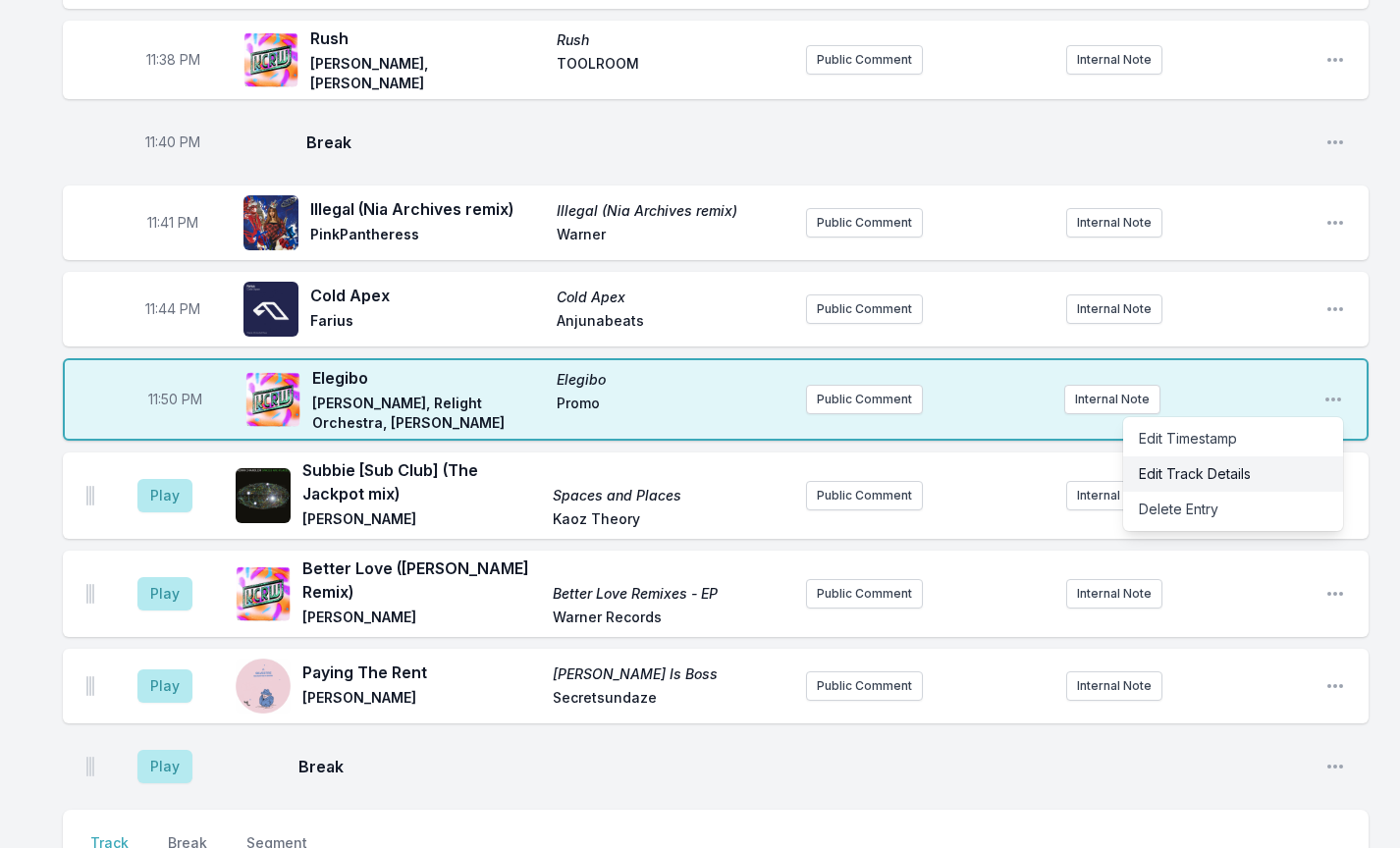
click at [1235, 456] on button "Edit Track Details" at bounding box center [1233, 474] width 220 height 36
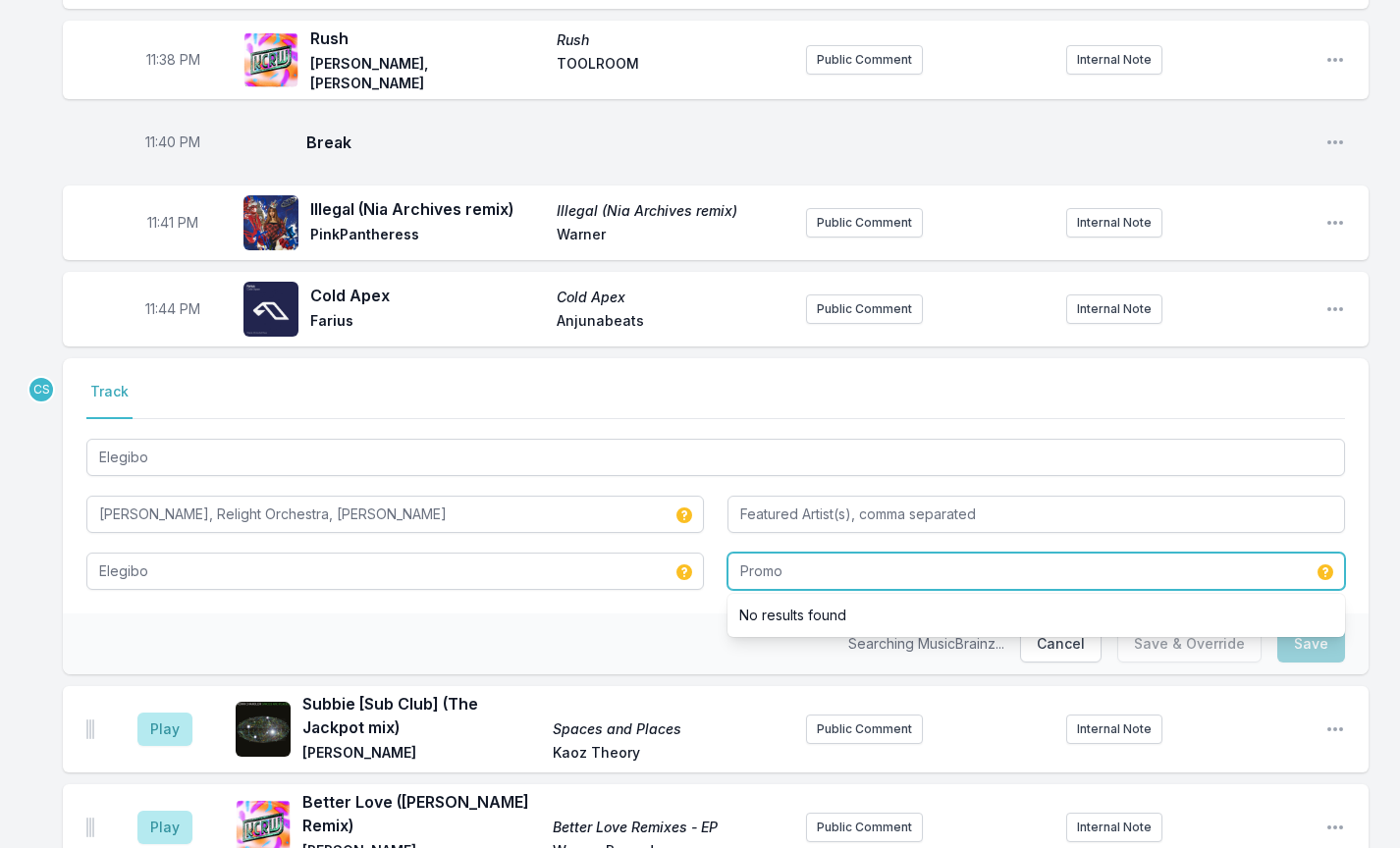
click at [818, 552] on input "Promo" at bounding box center [1036, 571] width 618 height 38
click at [817, 552] on input "Promo" at bounding box center [1036, 571] width 618 height 38
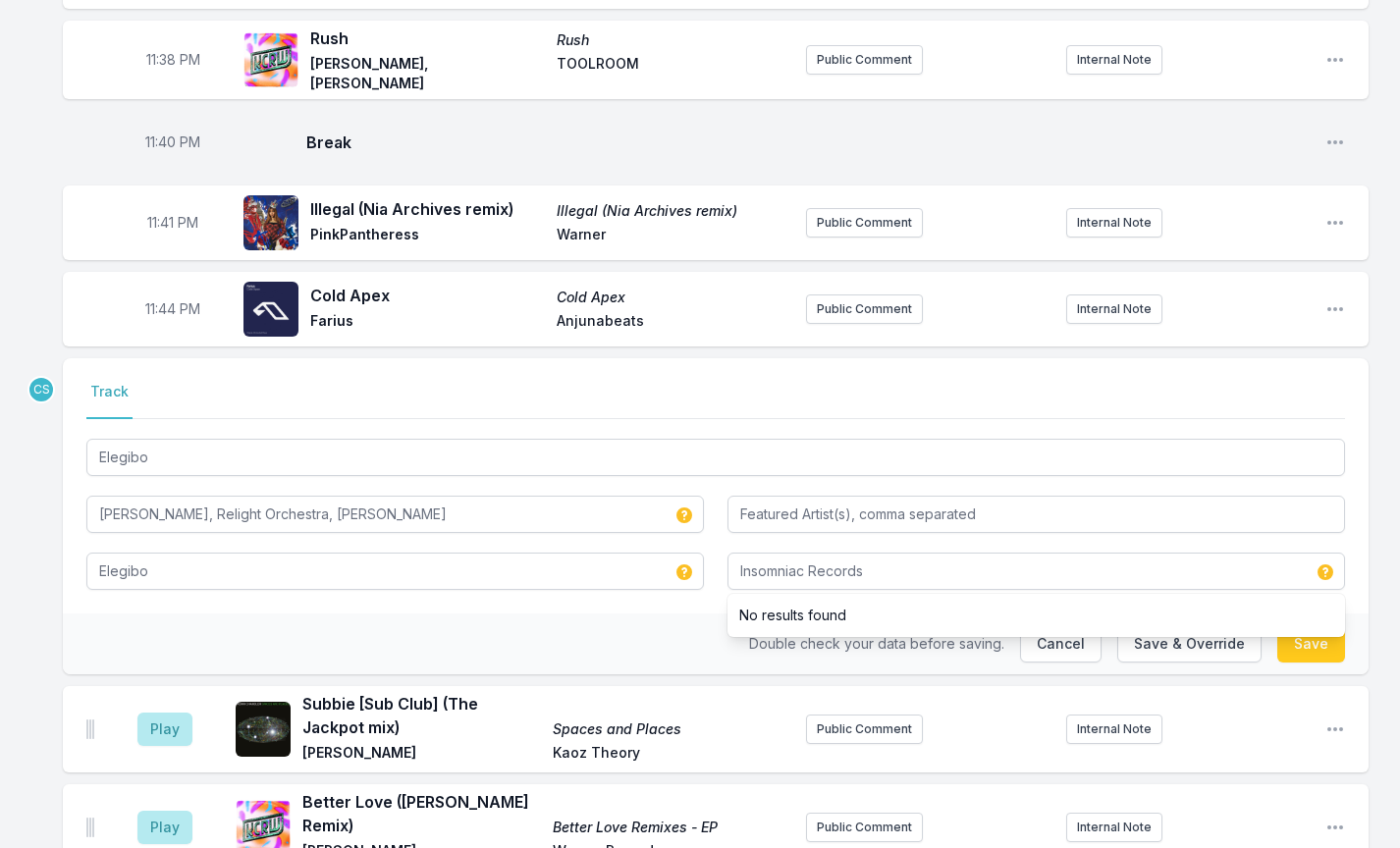
click at [632, 614] on div "Double check your data before saving. Cancel Save & Override Save" at bounding box center [715, 644] width 1306 height 61
click at [1322, 626] on button "Save" at bounding box center [1311, 645] width 67 height 38
type input "Promo"
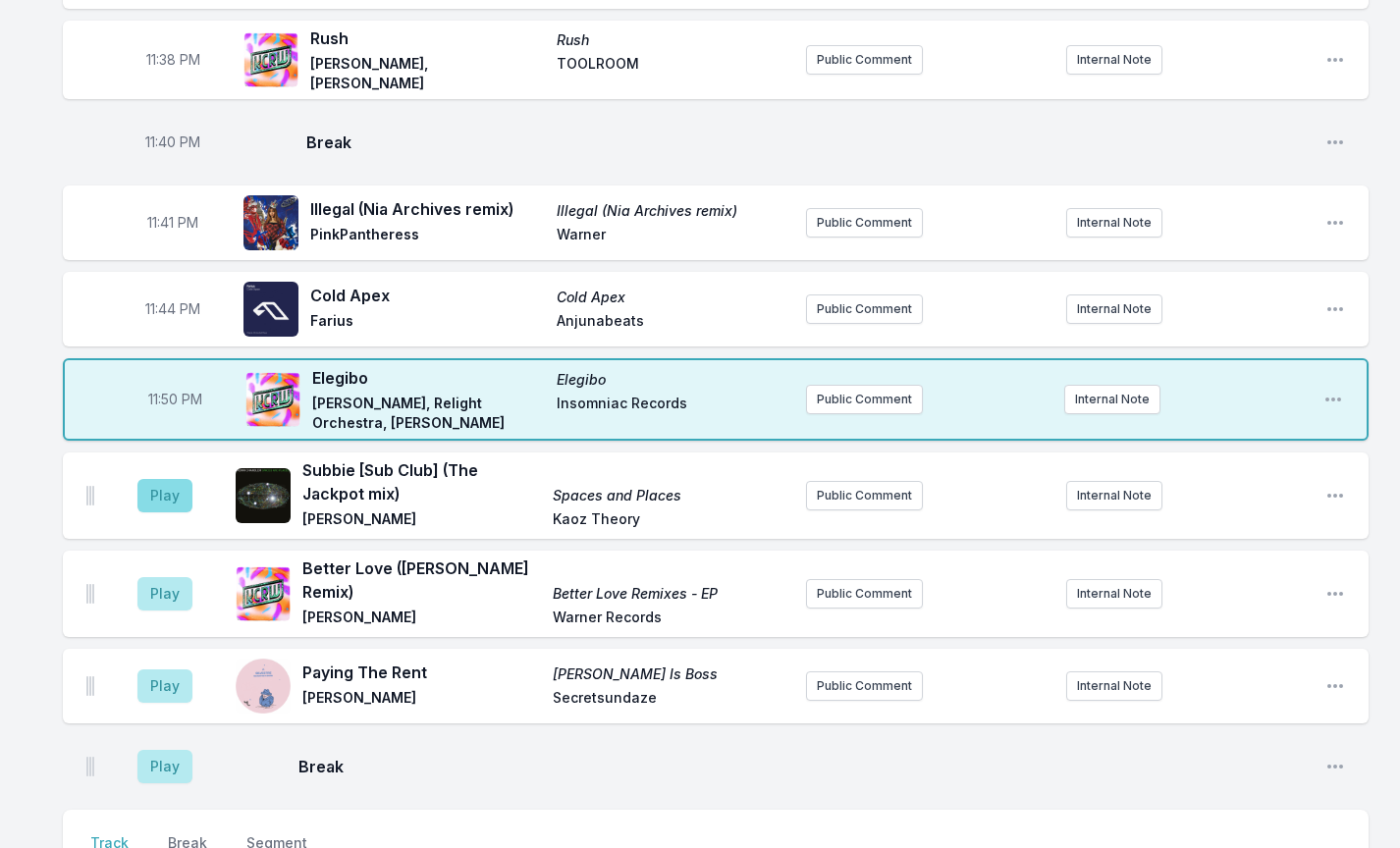
click at [149, 479] on button "Play" at bounding box center [165, 496] width 55 height 34
